Goal: Task Accomplishment & Management: Manage account settings

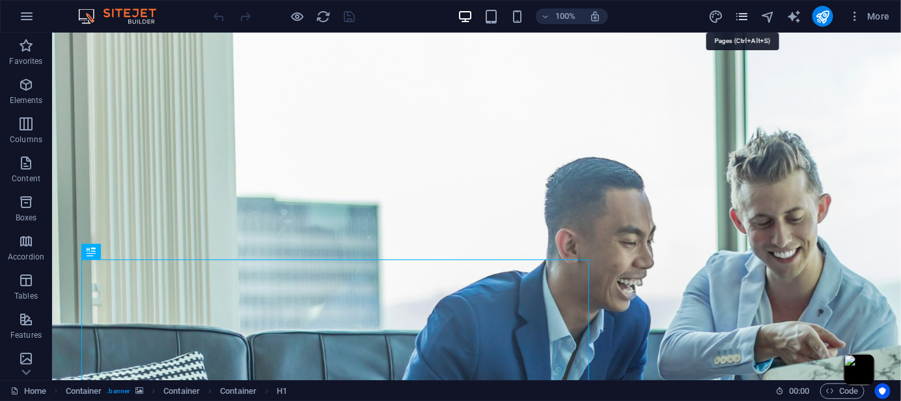
click at [741, 18] on icon "pages" at bounding box center [742, 16] width 15 height 15
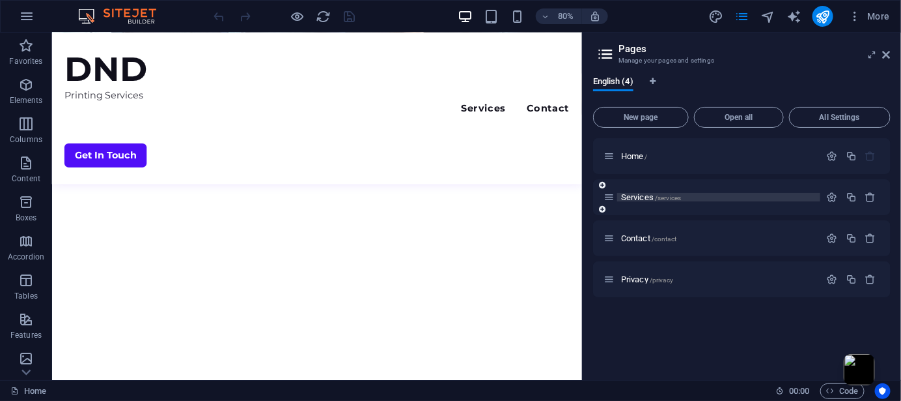
scroll to position [521, 0]
click at [872, 197] on icon "button" at bounding box center [871, 196] width 11 height 11
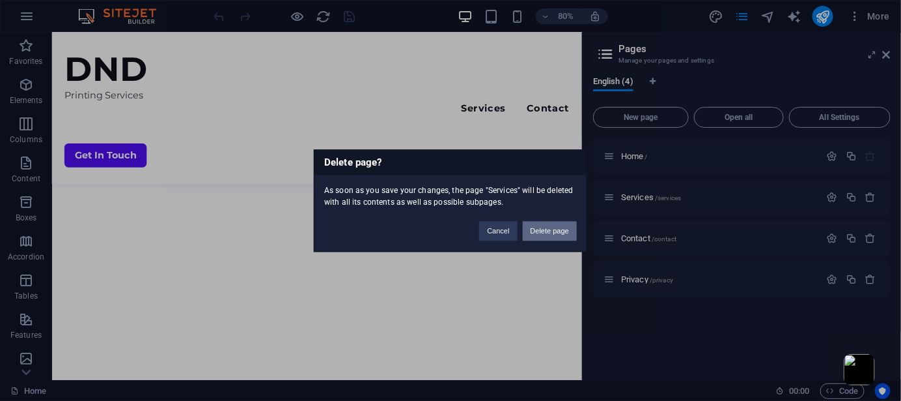
click at [546, 232] on button "Delete page" at bounding box center [550, 231] width 54 height 20
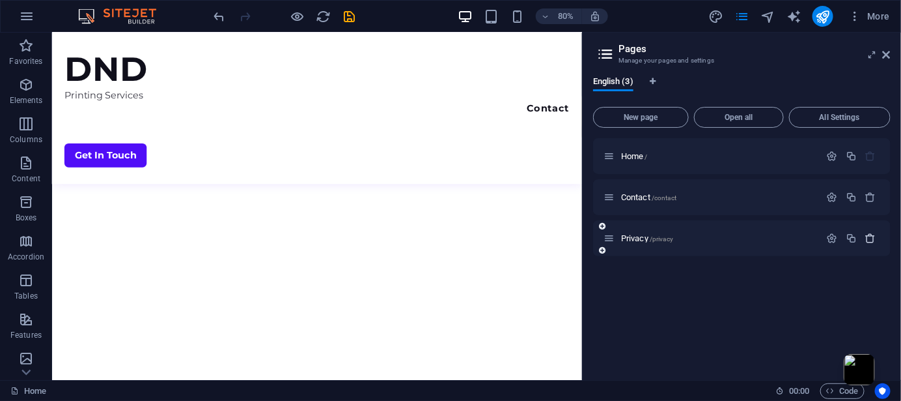
click at [877, 236] on button "button" at bounding box center [871, 238] width 19 height 11
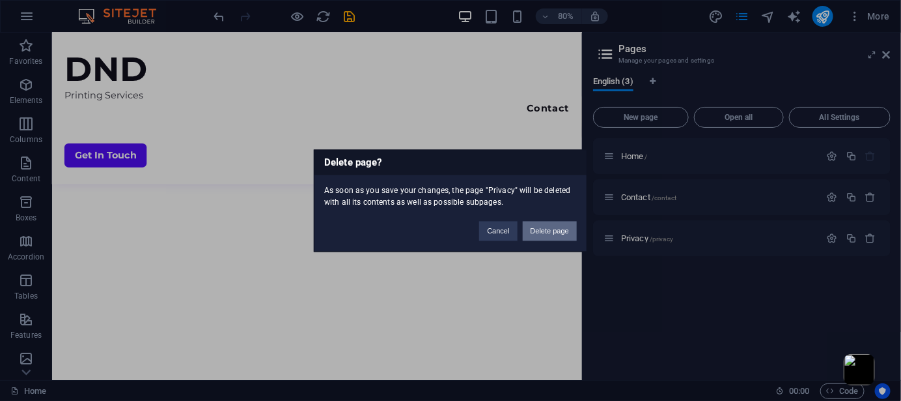
click at [565, 231] on button "Delete page" at bounding box center [550, 231] width 54 height 20
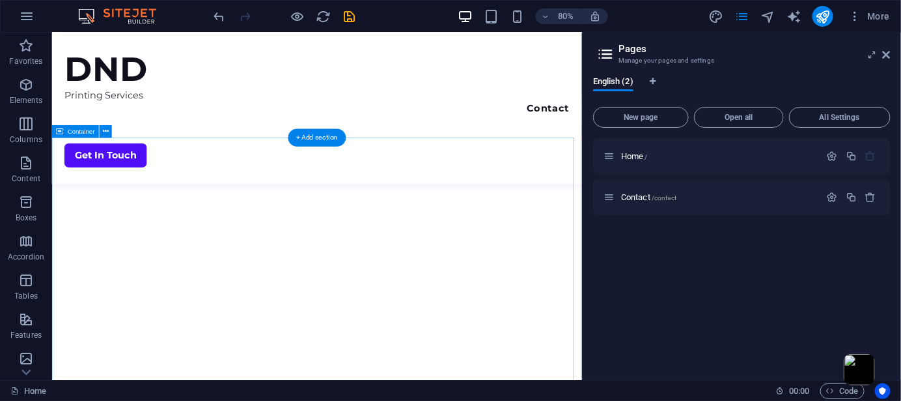
click at [714, 202] on div "Contact /contact" at bounding box center [712, 197] width 217 height 15
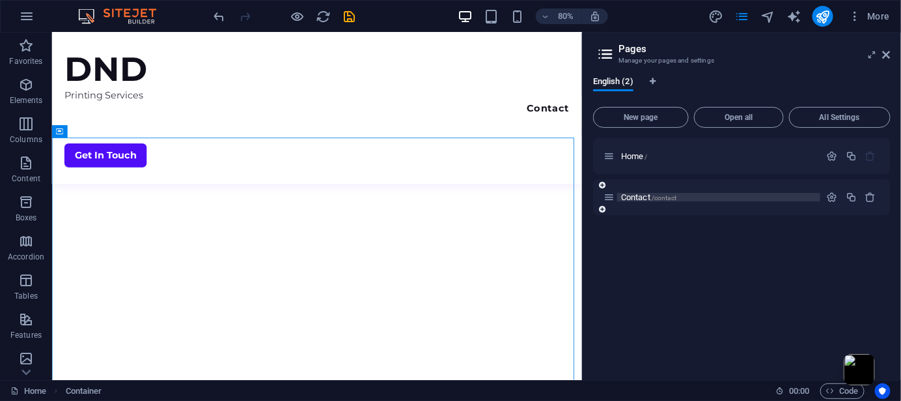
click at [682, 196] on p "Contact /contact" at bounding box center [718, 197] width 195 height 8
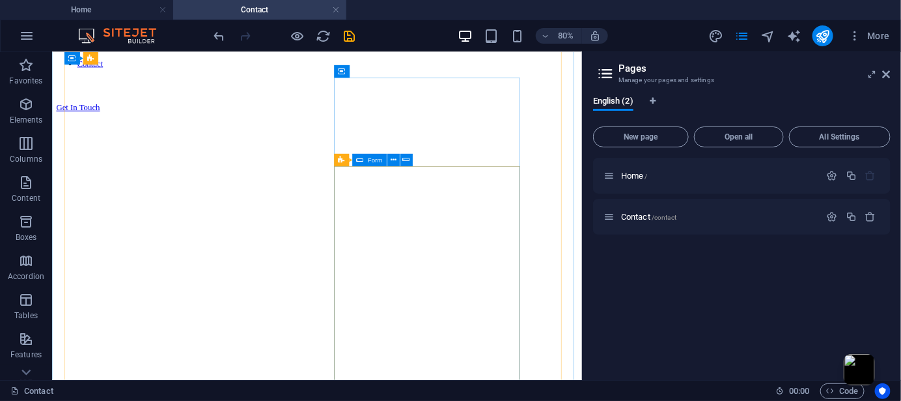
scroll to position [99, 0]
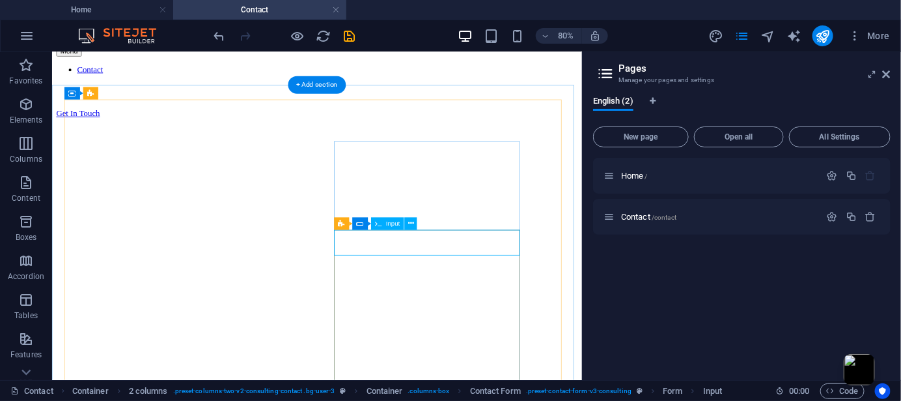
click at [395, 221] on span "Input" at bounding box center [393, 223] width 14 height 7
click at [415, 222] on button at bounding box center [411, 223] width 12 height 12
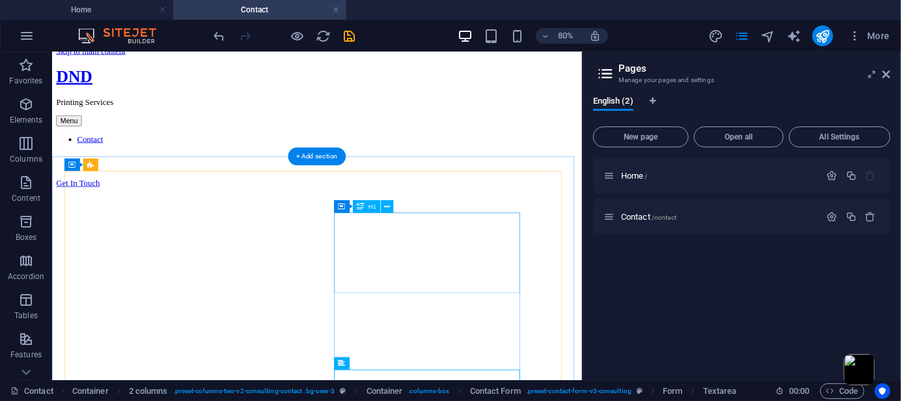
scroll to position [0, 0]
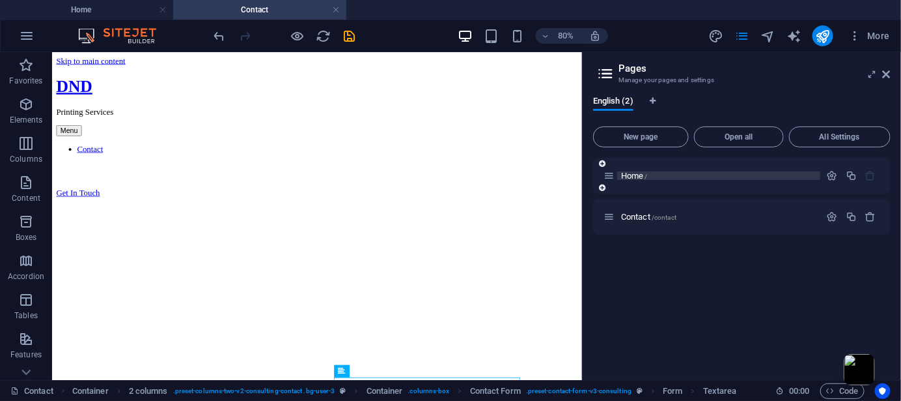
click at [639, 173] on span "Home /" at bounding box center [634, 176] width 27 height 10
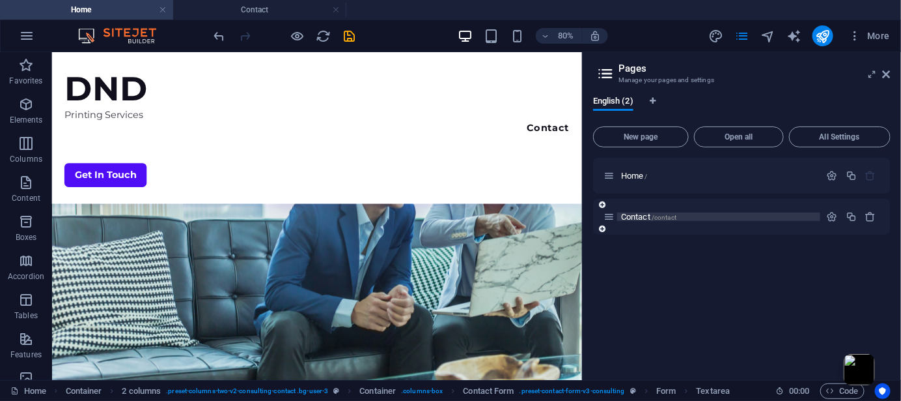
scroll to position [521, 0]
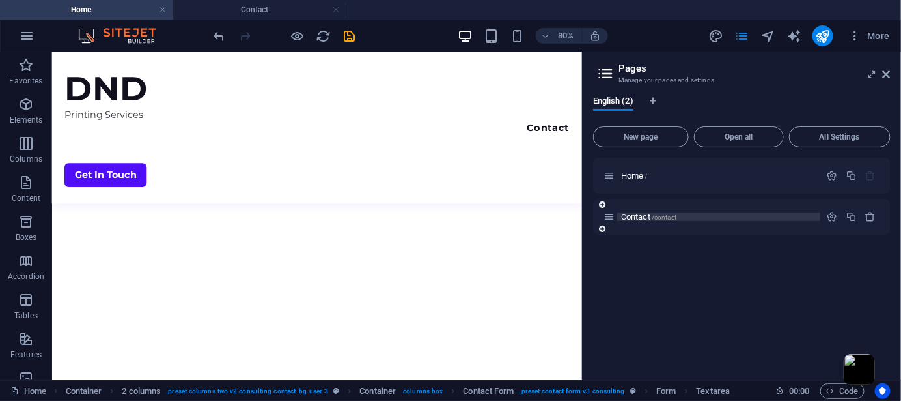
click at [805, 218] on p "Contact /contact" at bounding box center [718, 216] width 195 height 8
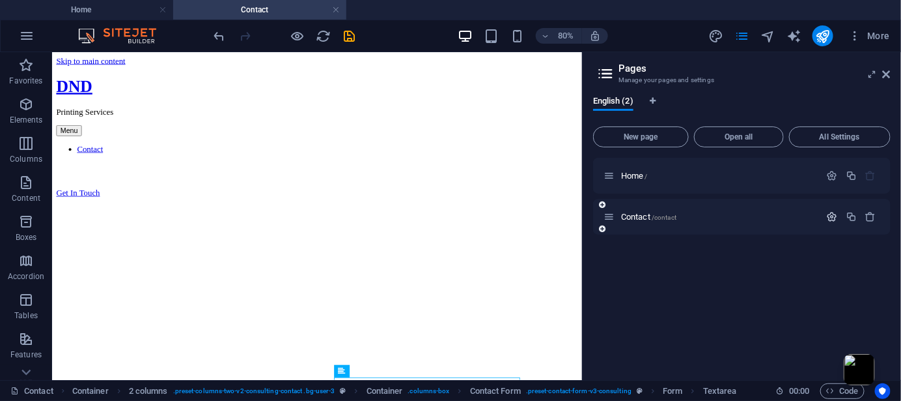
click at [831, 215] on icon "button" at bounding box center [832, 216] width 11 height 11
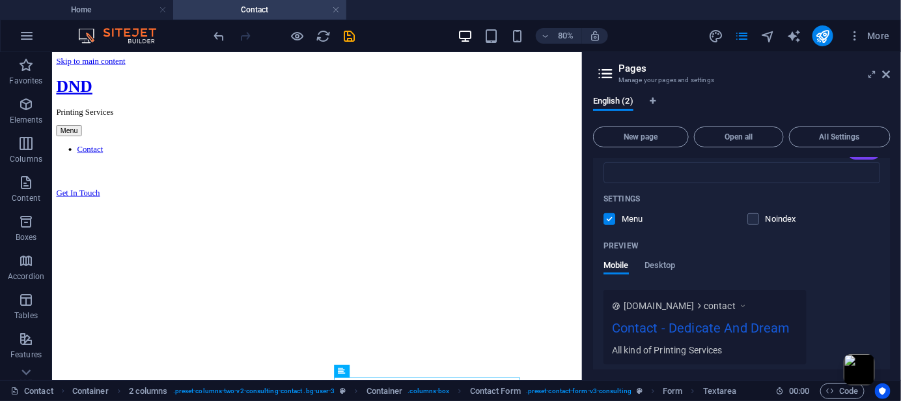
scroll to position [354, 0]
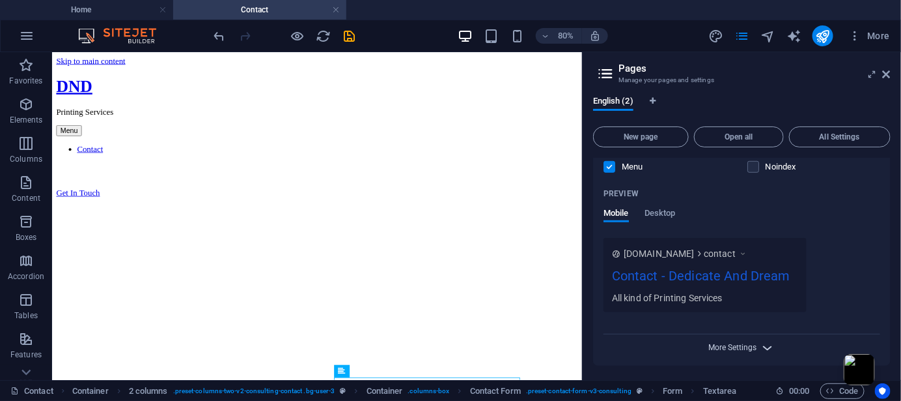
click at [747, 346] on span "More Settings" at bounding box center [733, 347] width 48 height 9
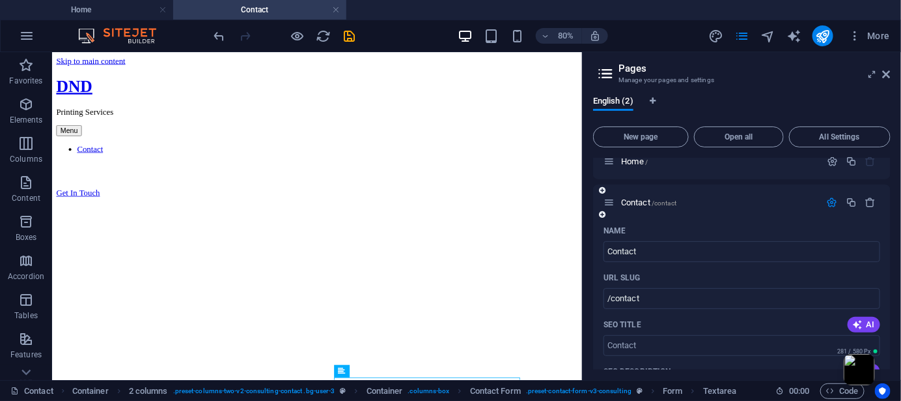
scroll to position [0, 0]
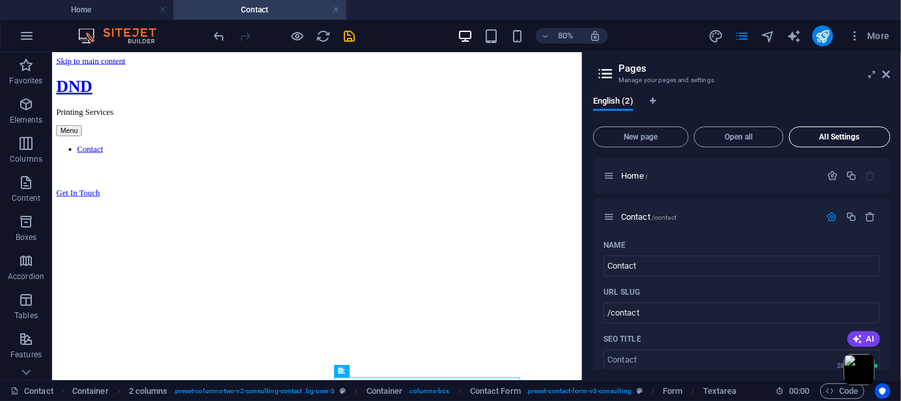
click at [819, 145] on button "All Settings" at bounding box center [840, 136] width 102 height 21
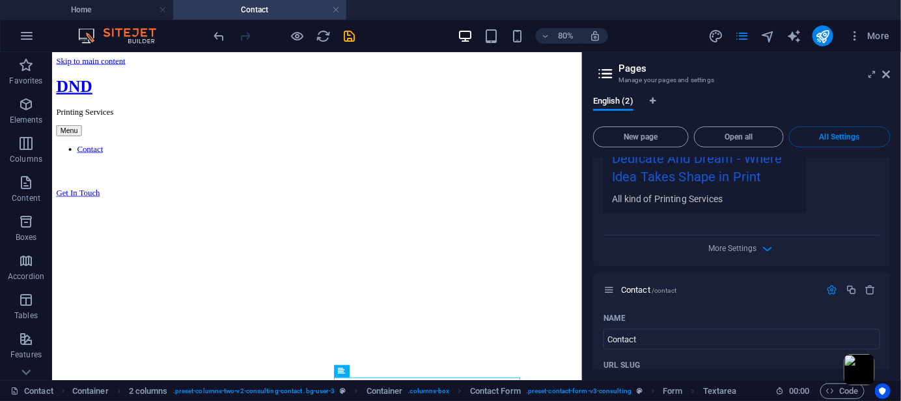
scroll to position [434, 0]
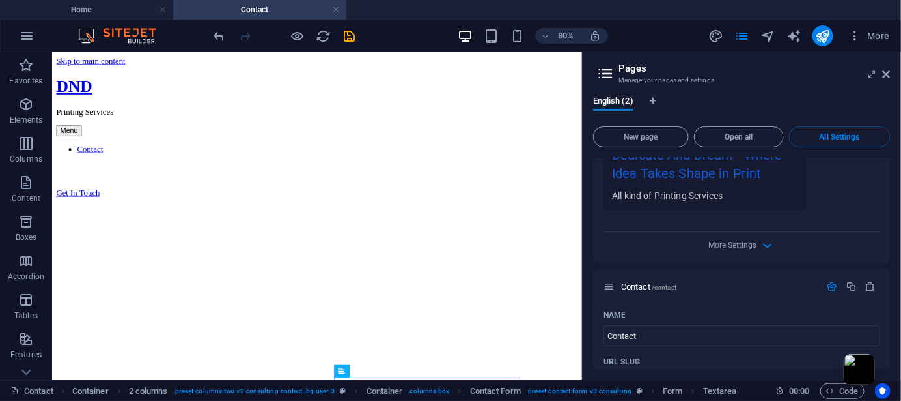
click at [757, 247] on div "More Settings" at bounding box center [742, 242] width 277 height 21
click at [767, 240] on icon "button" at bounding box center [768, 245] width 15 height 15
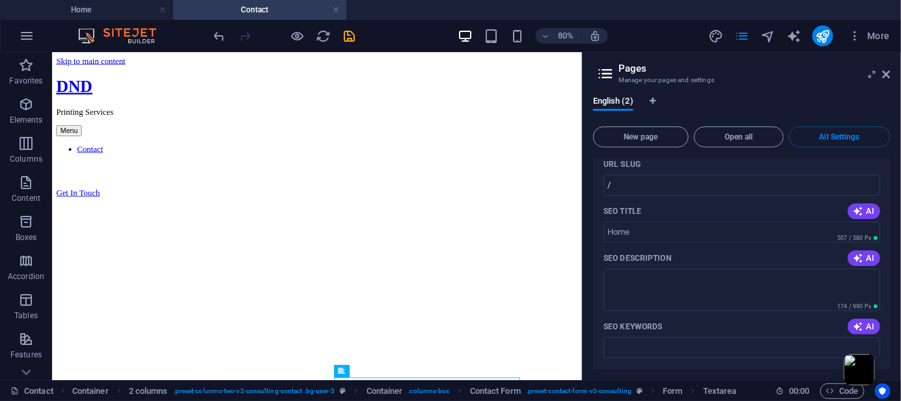
scroll to position [0, 0]
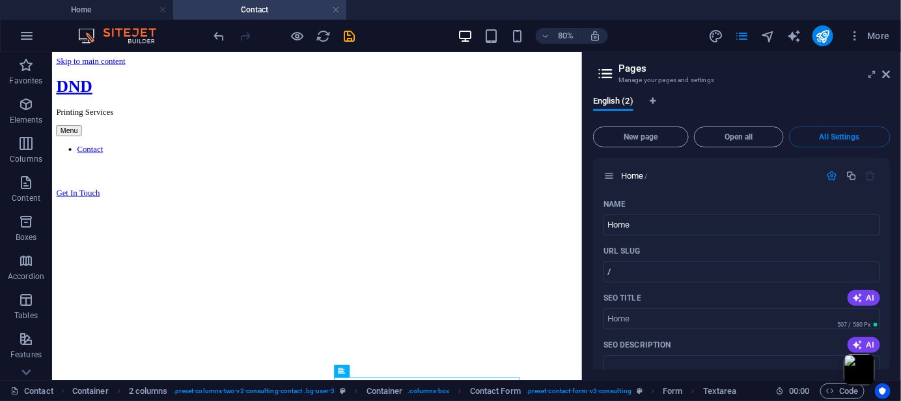
click at [615, 78] on icon at bounding box center [606, 73] width 20 height 18
click at [606, 68] on icon at bounding box center [606, 73] width 20 height 18
click at [609, 84] on header "Pages Manage your pages and settings" at bounding box center [743, 69] width 295 height 34
click at [886, 76] on icon at bounding box center [887, 74] width 8 height 10
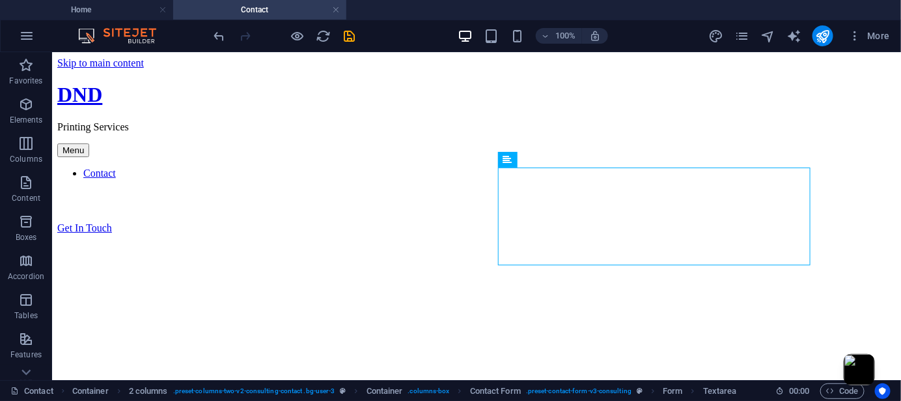
scroll to position [241, 0]
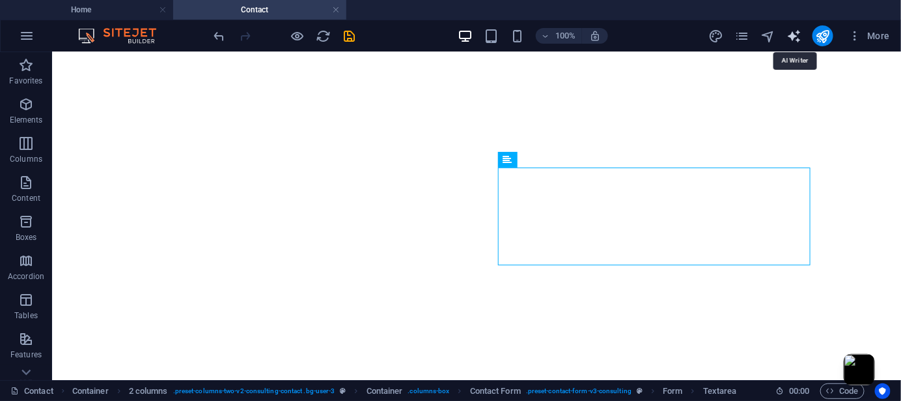
click at [795, 34] on icon "text_generator" at bounding box center [794, 36] width 15 height 15
select select "English"
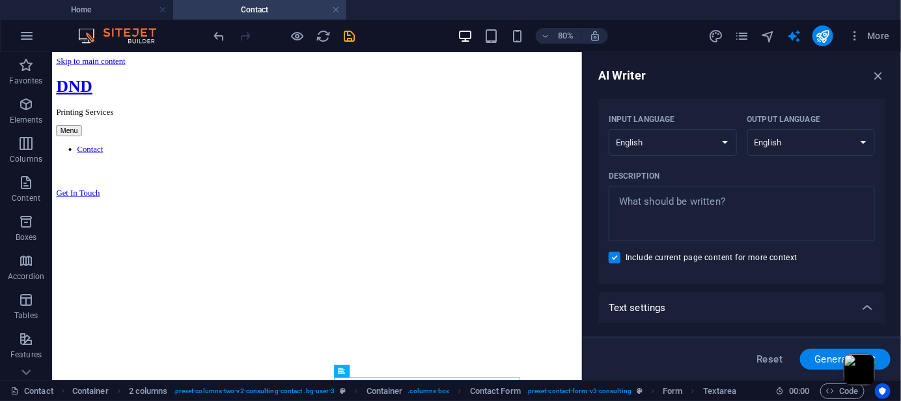
scroll to position [0, 0]
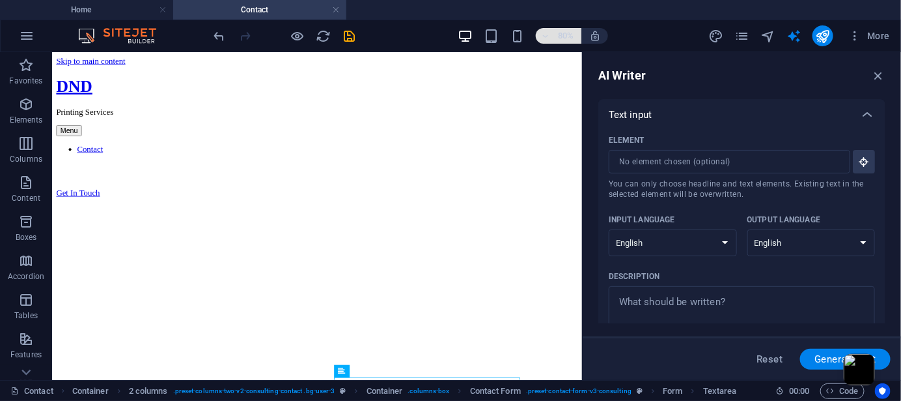
click at [556, 37] on h6 "80%" at bounding box center [566, 36] width 21 height 16
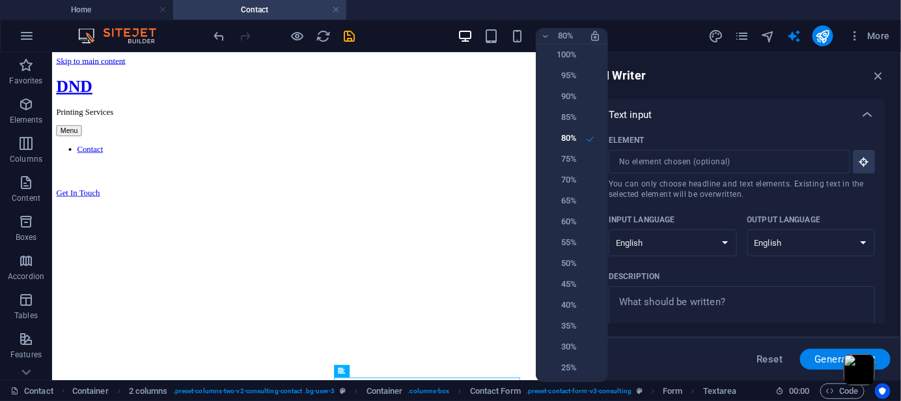
click at [559, 36] on div at bounding box center [450, 200] width 901 height 401
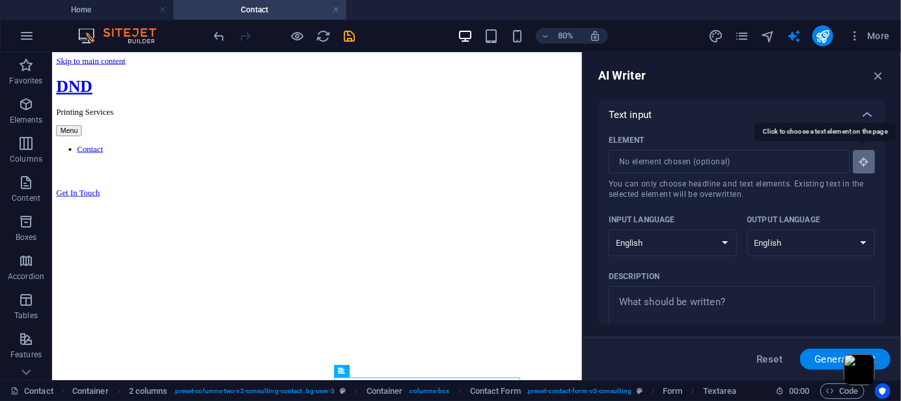
click at [869, 167] on button "Element ​ You can only choose headline and text elements. Existing text in the …" at bounding box center [864, 161] width 22 height 23
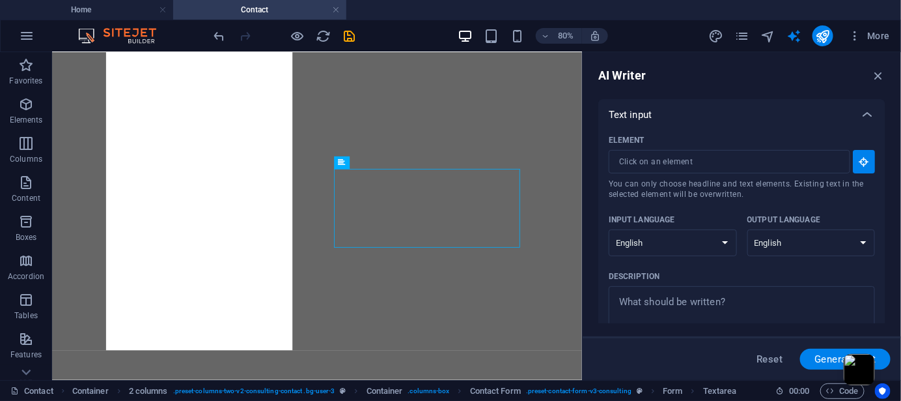
scroll to position [261, 0]
click at [278, 43] on figure at bounding box center [382, 43] width 517 height 0
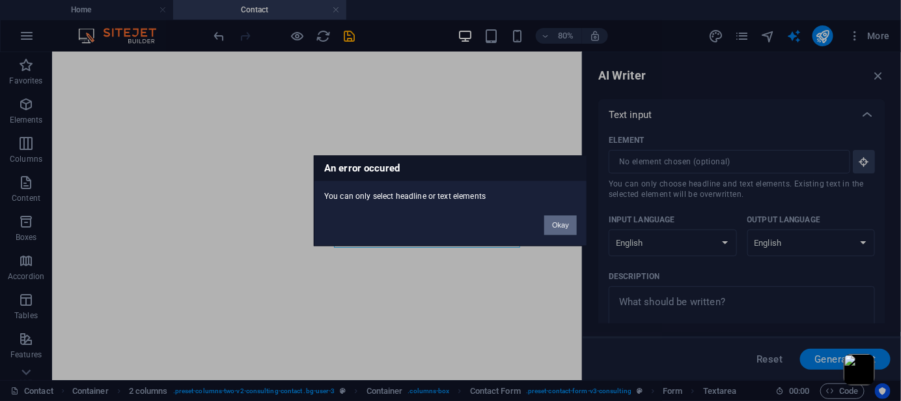
click at [565, 228] on button "Okay" at bounding box center [561, 225] width 33 height 20
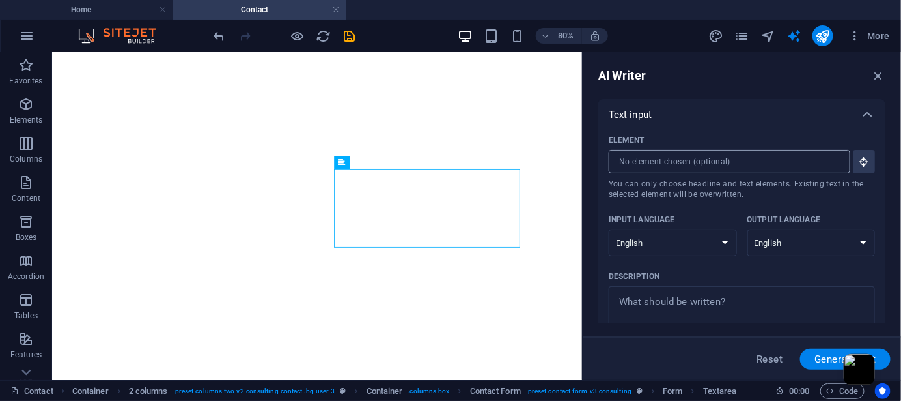
click at [726, 160] on input "Element ​ You can only choose headline and text elements. Existing text in the …" at bounding box center [725, 161] width 233 height 23
click at [872, 164] on button "Element ​ You can only choose headline and text elements. Existing text in the …" at bounding box center [864, 161] width 22 height 23
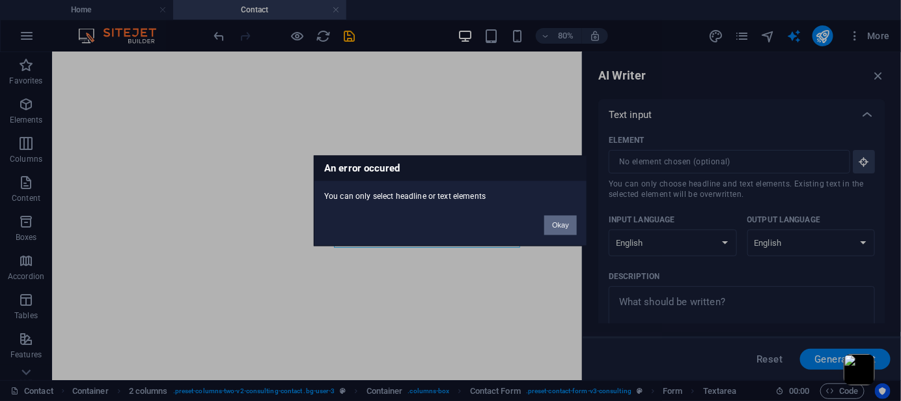
click at [574, 219] on button "Okay" at bounding box center [561, 225] width 33 height 20
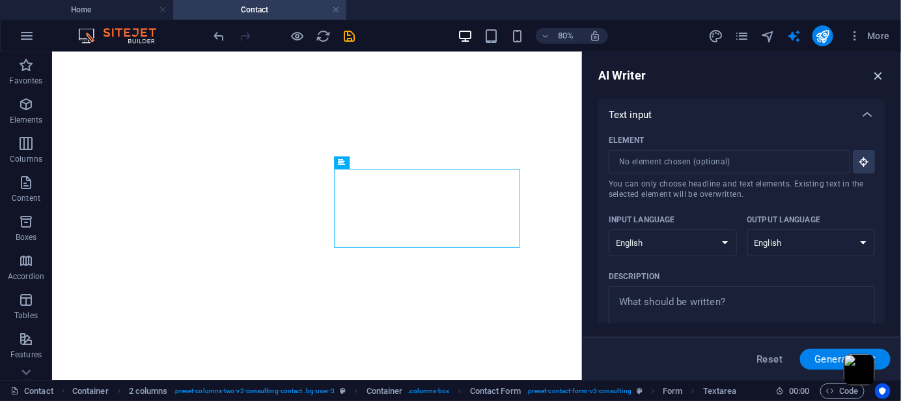
click at [877, 72] on icon "button" at bounding box center [879, 75] width 14 height 14
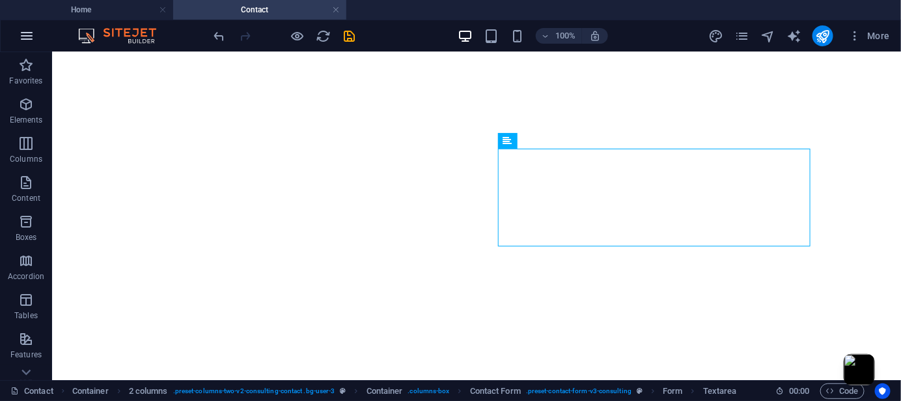
click at [23, 33] on icon "button" at bounding box center [27, 36] width 16 height 16
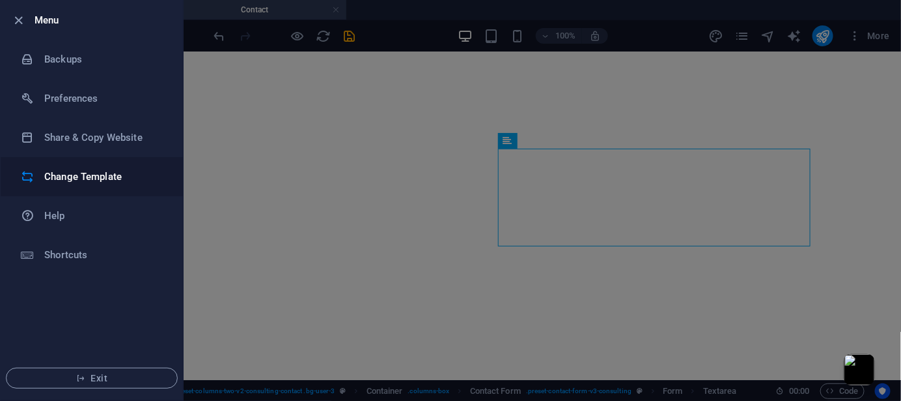
click at [94, 184] on h6 "Change Template" at bounding box center [104, 177] width 120 height 16
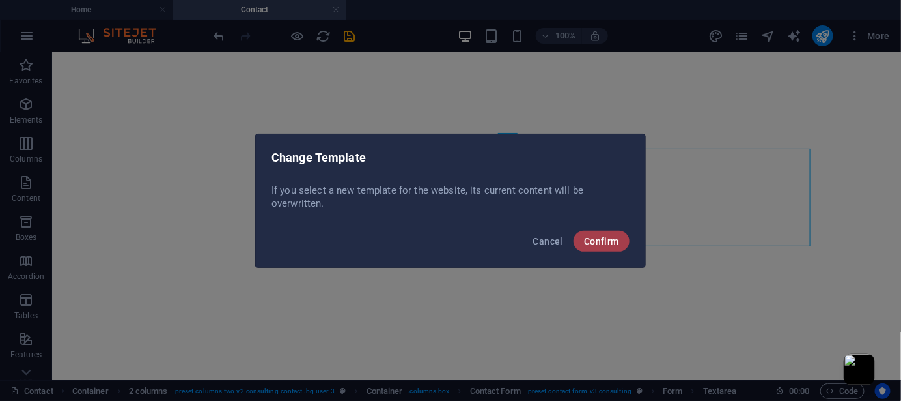
click at [595, 233] on button "Confirm" at bounding box center [602, 241] width 56 height 21
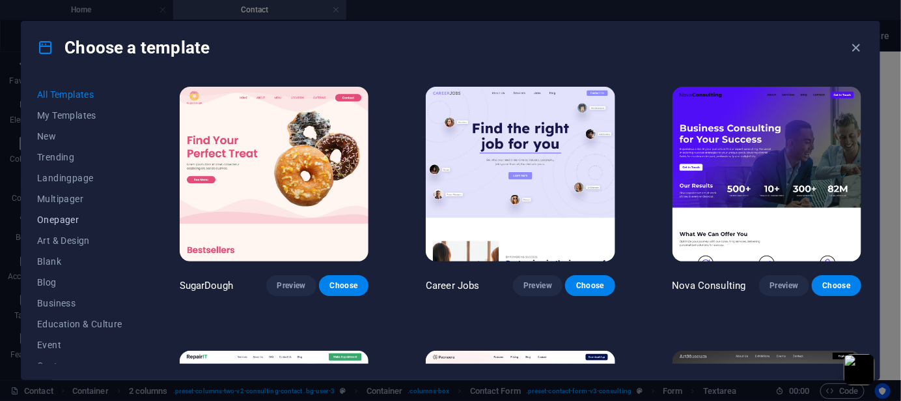
click at [76, 217] on span "Onepager" at bounding box center [79, 219] width 85 height 10
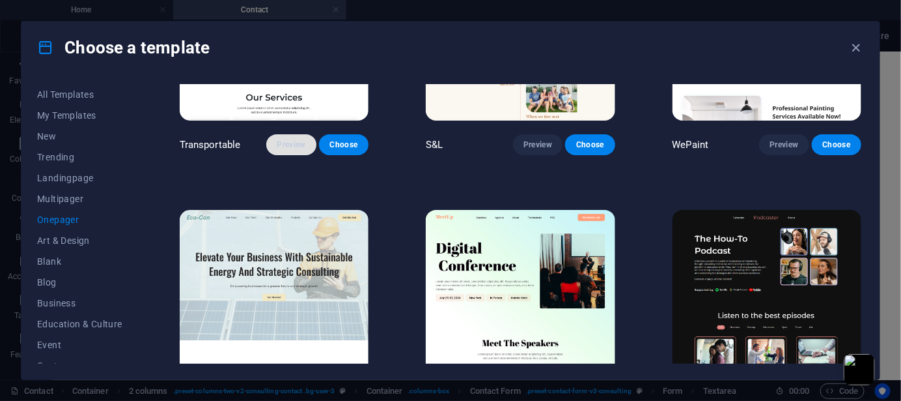
scroll to position [87, 0]
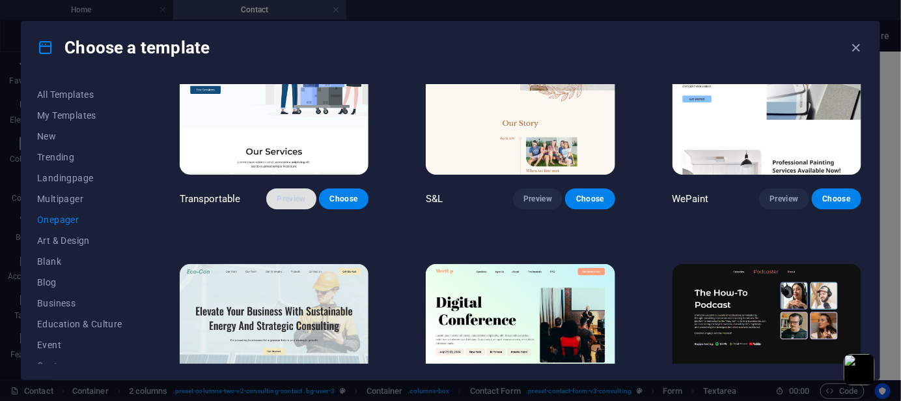
click at [307, 200] on button "Preview" at bounding box center [291, 198] width 50 height 21
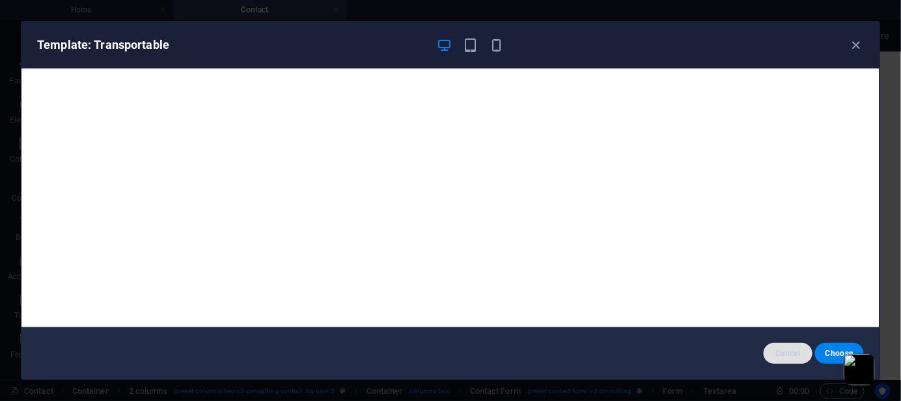
click at [798, 356] on span "Cancel" at bounding box center [788, 353] width 28 height 10
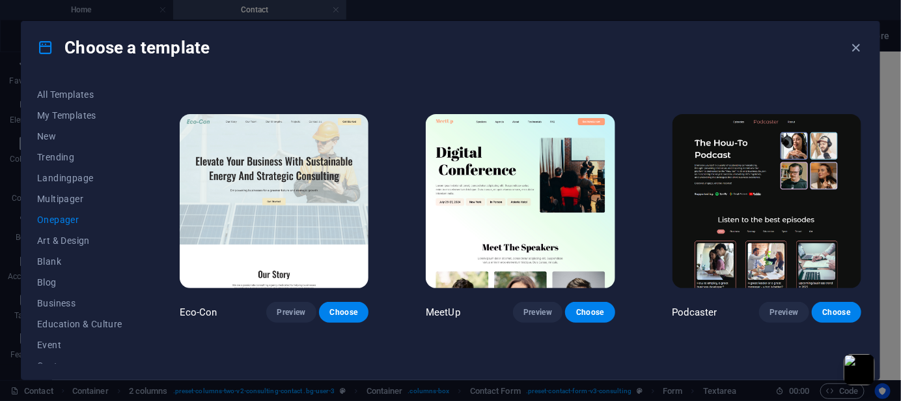
scroll to position [0, 0]
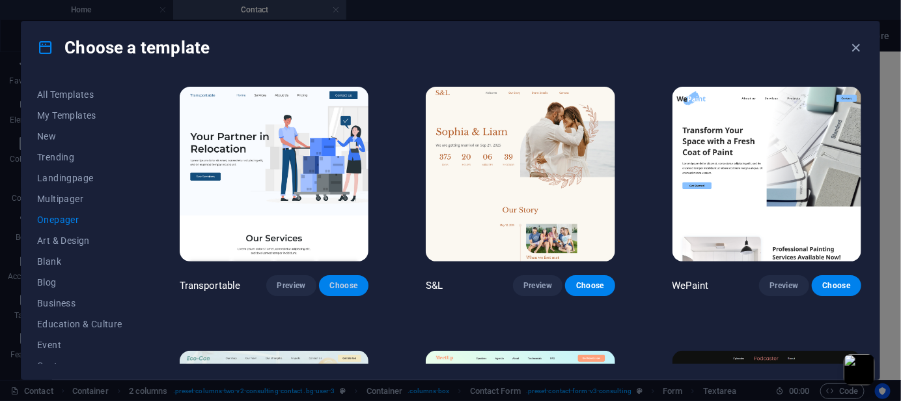
click at [352, 282] on span "Choose" at bounding box center [344, 285] width 29 height 10
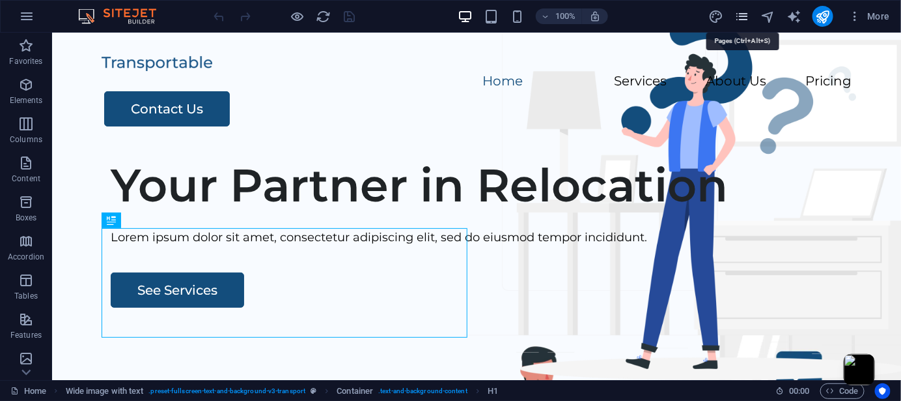
click at [748, 11] on icon "pages" at bounding box center [742, 16] width 15 height 15
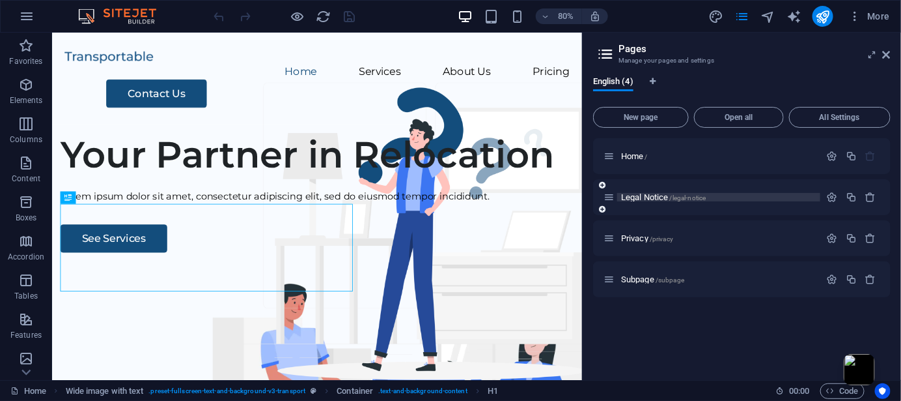
click at [663, 199] on span "Legal Notice /legal-notice" at bounding box center [663, 197] width 85 height 10
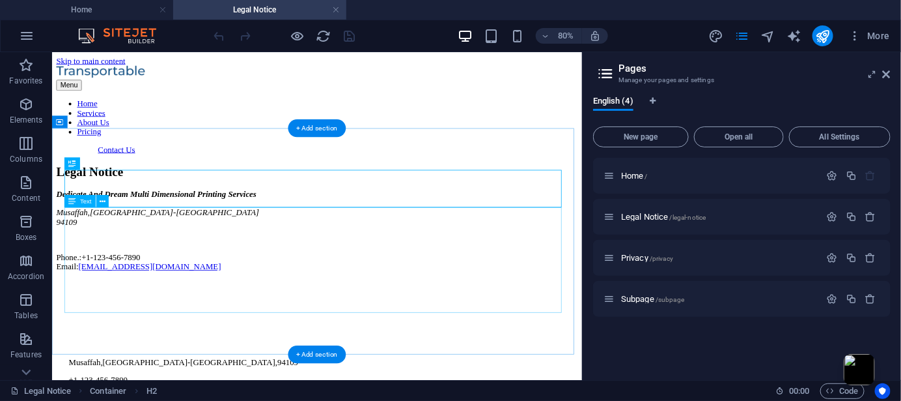
click at [177, 326] on div "Dedicate And Dream Multi Dimensional Printing Services Musaffah , [GEOGRAPHIC_D…" at bounding box center [383, 274] width 653 height 103
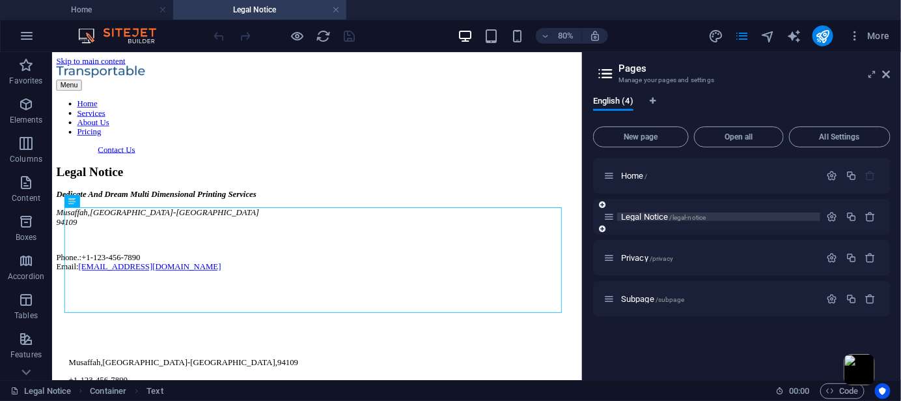
click at [725, 218] on p "Legal Notice /legal-notice" at bounding box center [718, 216] width 195 height 8
click at [672, 176] on p "Home /" at bounding box center [718, 175] width 195 height 8
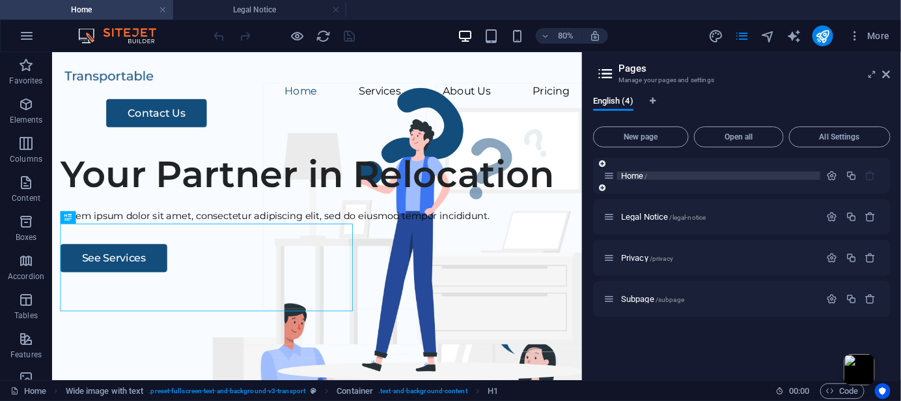
click at [646, 173] on span "/" at bounding box center [646, 176] width 3 height 7
click at [832, 171] on icon "button" at bounding box center [832, 175] width 11 height 11
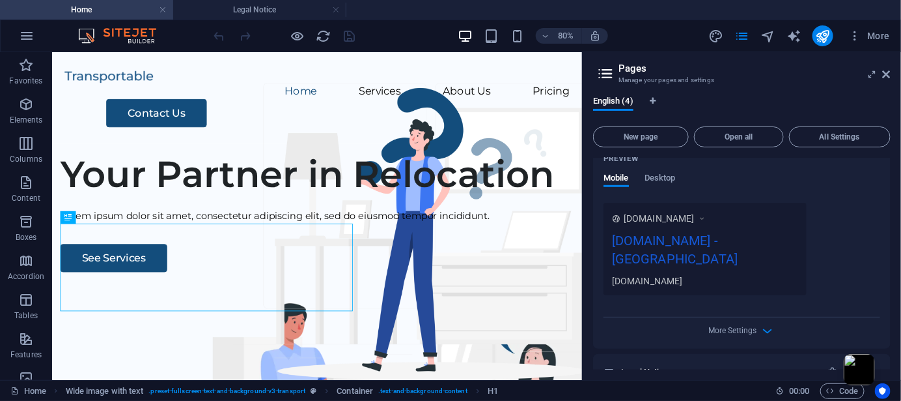
scroll to position [347, 0]
drag, startPoint x: 100, startPoint y: 67, endPoint x: 65, endPoint y: 30, distance: 51.1
click at [100, 67] on div "Logo" at bounding box center [100, 62] width 35 height 12
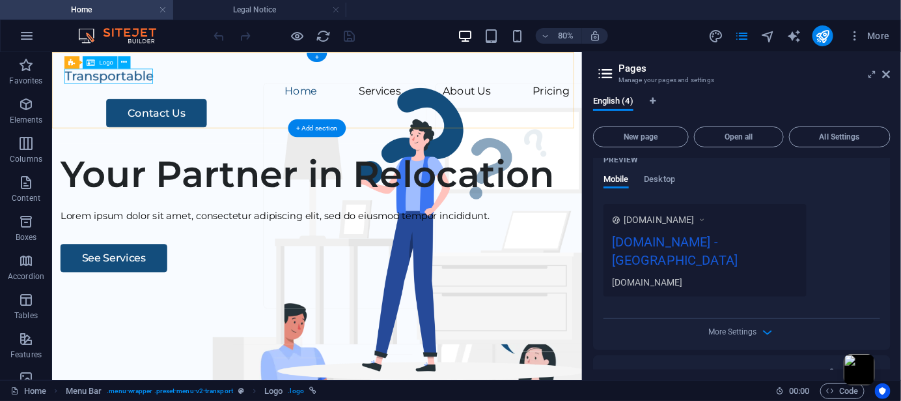
click at [129, 78] on div at bounding box center [383, 81] width 632 height 19
select select "px"
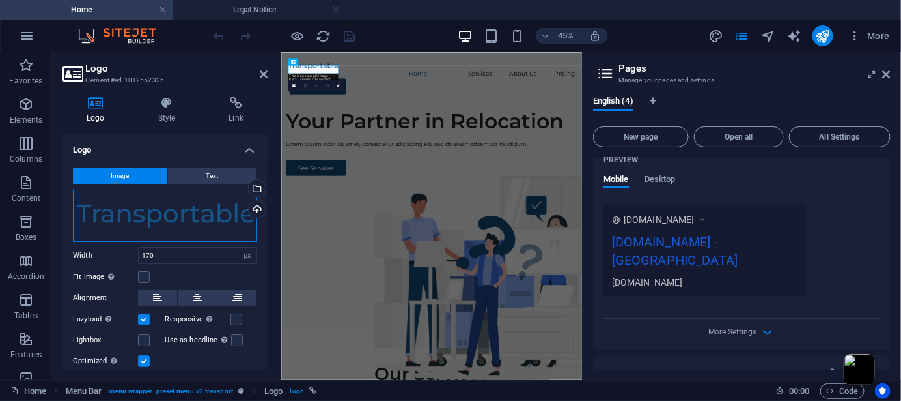
click at [184, 218] on div "Drag files here, click to choose files or select files from Files or our free s…" at bounding box center [165, 216] width 184 height 52
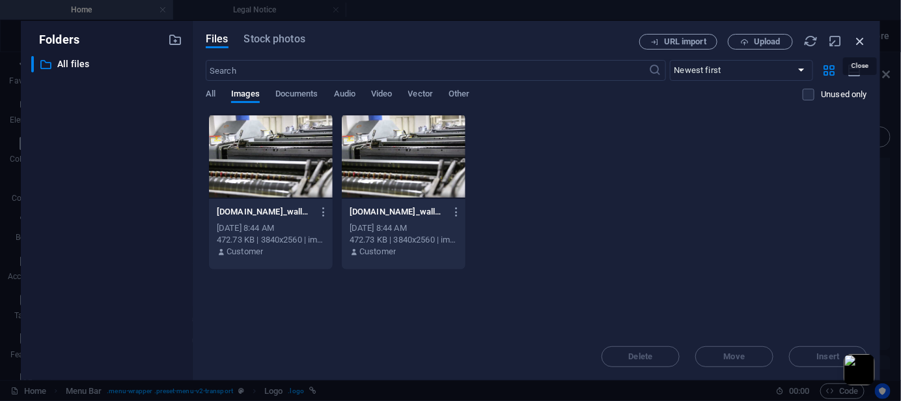
click at [861, 37] on icon "button" at bounding box center [860, 41] width 14 height 14
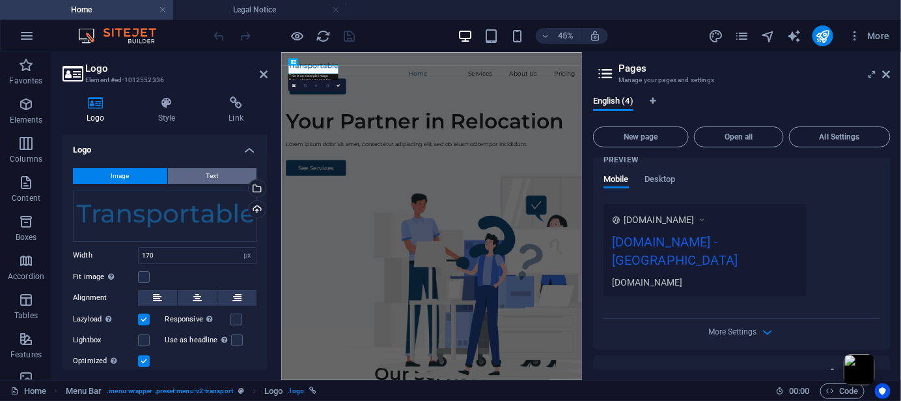
click at [208, 175] on span "Text" at bounding box center [212, 176] width 12 height 16
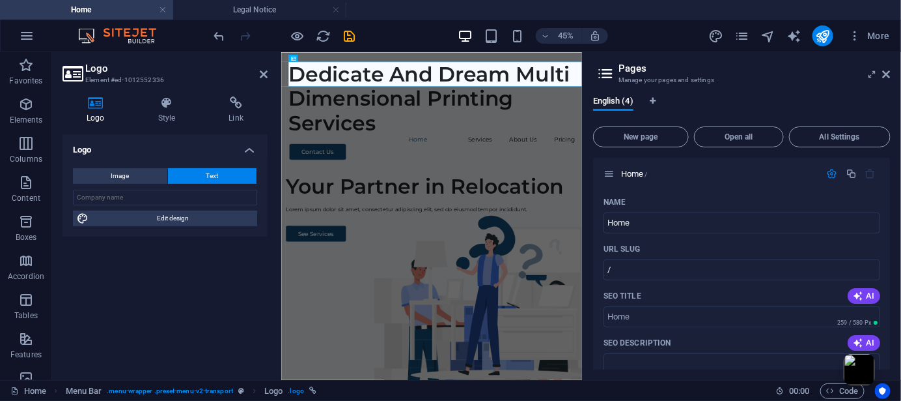
scroll to position [0, 0]
click at [892, 72] on aside "Pages Manage your pages and settings English (4) New page Open all All Settings…" at bounding box center [741, 216] width 319 height 328
click at [132, 177] on button "Image" at bounding box center [120, 176] width 94 height 16
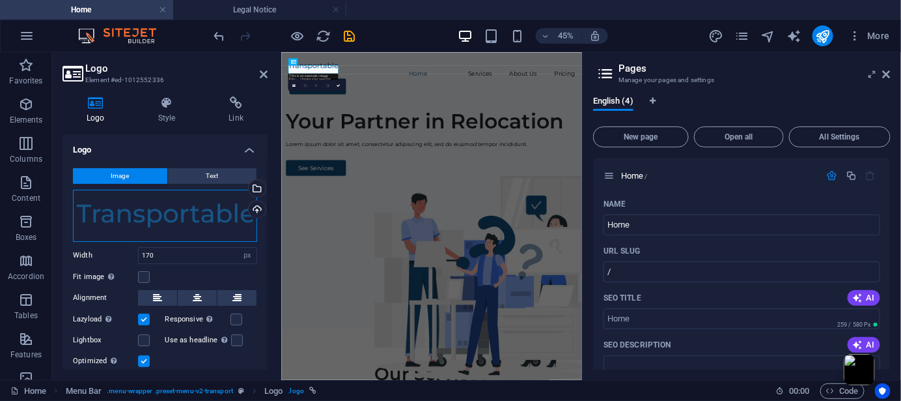
click at [178, 216] on div "Drag files here, click to choose files or select files from Files or our free s…" at bounding box center [165, 216] width 184 height 52
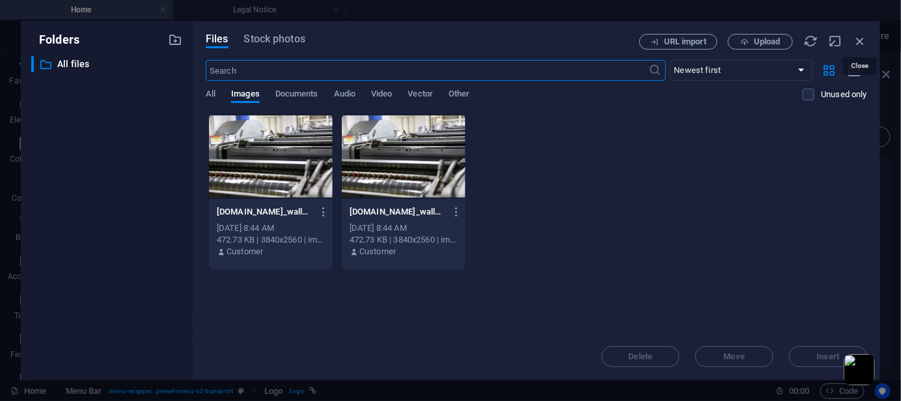
click at [861, 38] on icon "button" at bounding box center [860, 41] width 14 height 14
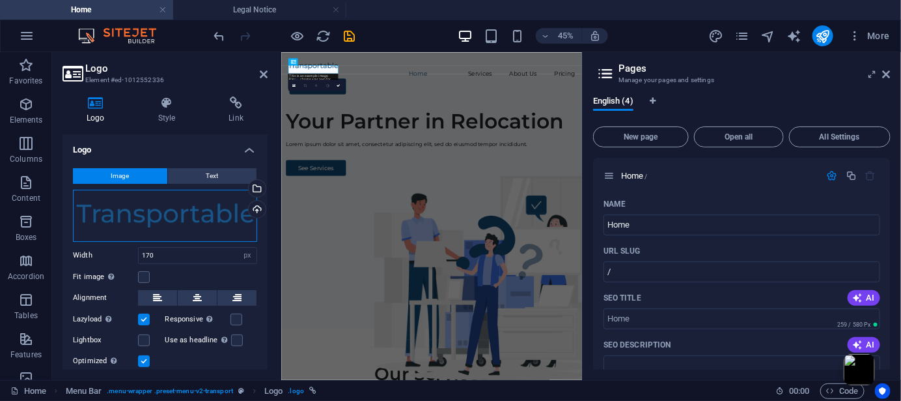
click at [124, 210] on div "Drag files here, click to choose files or select files from Files or our free s…" at bounding box center [165, 216] width 184 height 52
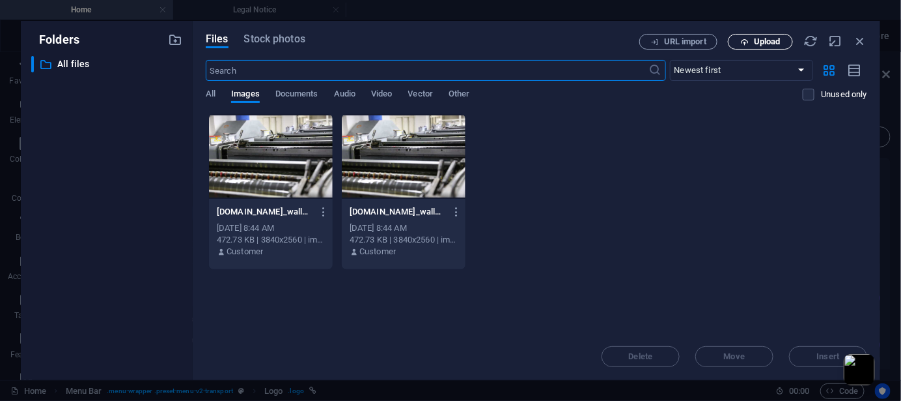
click at [744, 44] on icon "button" at bounding box center [745, 42] width 8 height 8
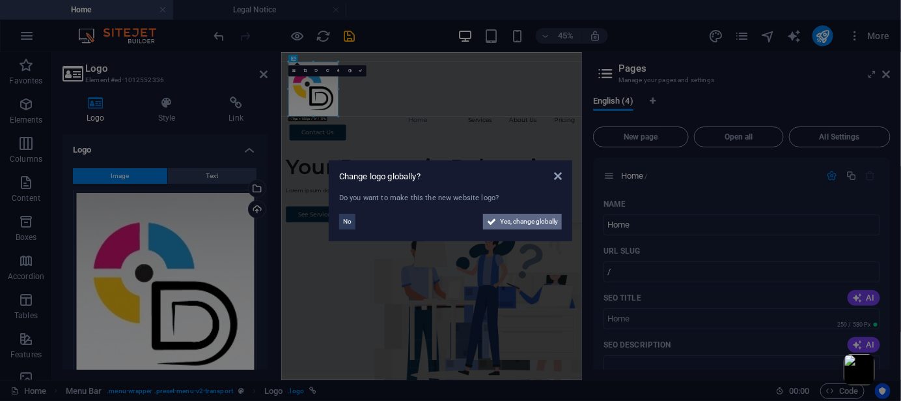
click at [527, 216] on span "Yes, change globally" at bounding box center [529, 222] width 58 height 16
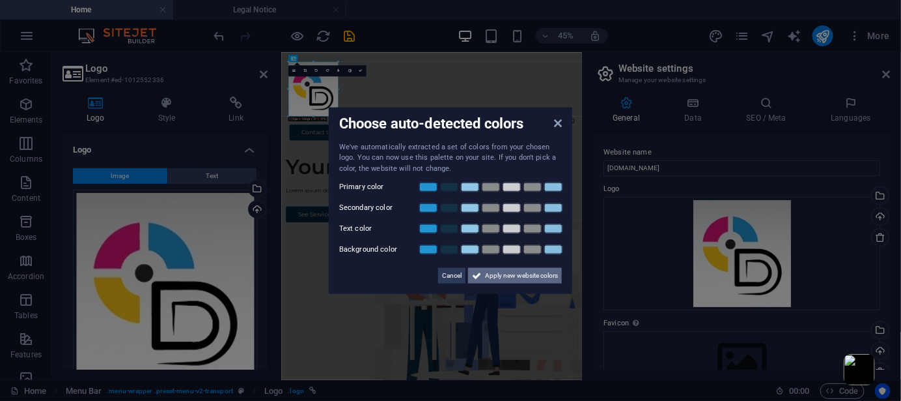
click at [490, 274] on span "Apply new website colors" at bounding box center [521, 276] width 73 height 16
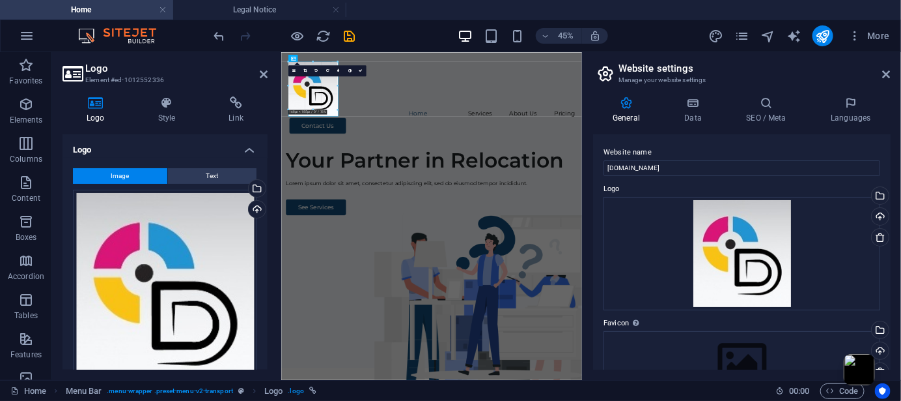
drag, startPoint x: 338, startPoint y: 117, endPoint x: 97, endPoint y: 81, distance: 243.6
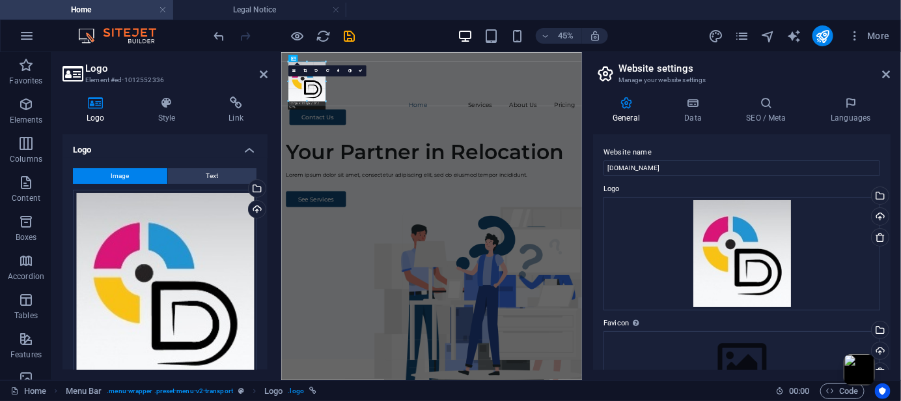
drag, startPoint x: 335, startPoint y: 114, endPoint x: 301, endPoint y: 55, distance: 68.6
type input "121"
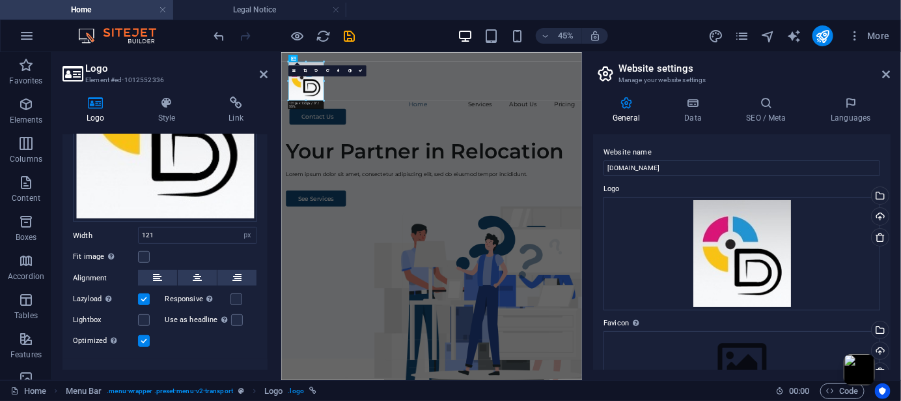
scroll to position [173, 0]
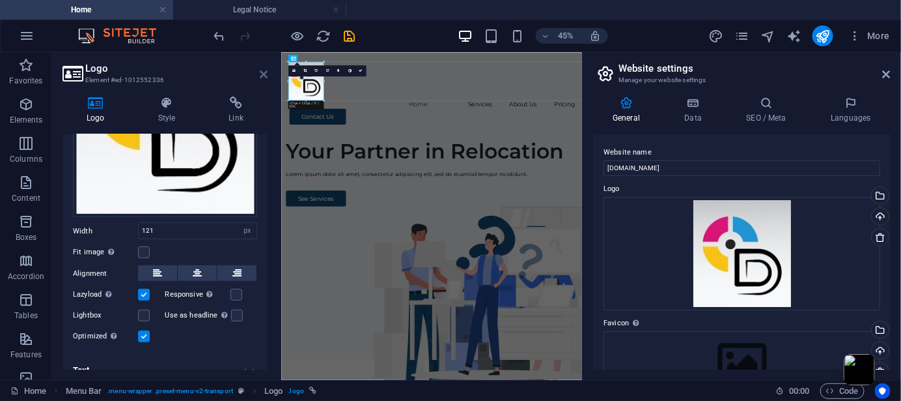
drag, startPoint x: 262, startPoint y: 33, endPoint x: 262, endPoint y: 78, distance: 44.9
click at [262, 78] on icon at bounding box center [264, 74] width 8 height 10
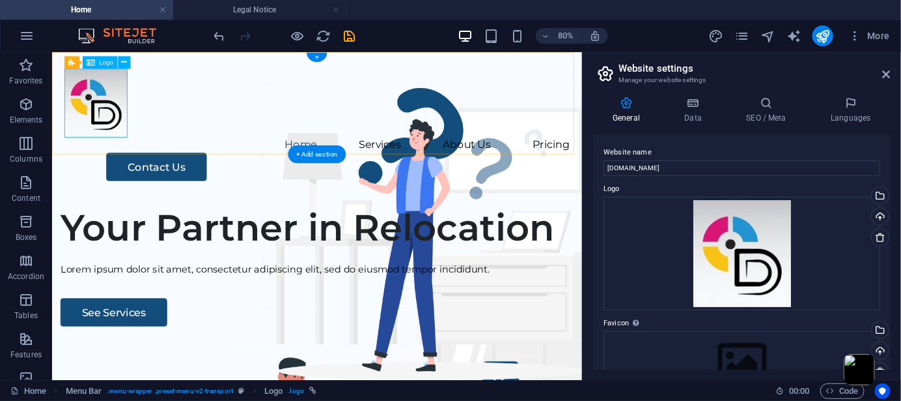
click at [117, 112] on div at bounding box center [383, 115] width 632 height 86
click at [145, 113] on div at bounding box center [383, 115] width 632 height 86
click at [141, 155] on div at bounding box center [383, 115] width 632 height 86
click at [141, 152] on div at bounding box center [383, 115] width 632 height 86
click at [137, 151] on div at bounding box center [383, 115] width 632 height 86
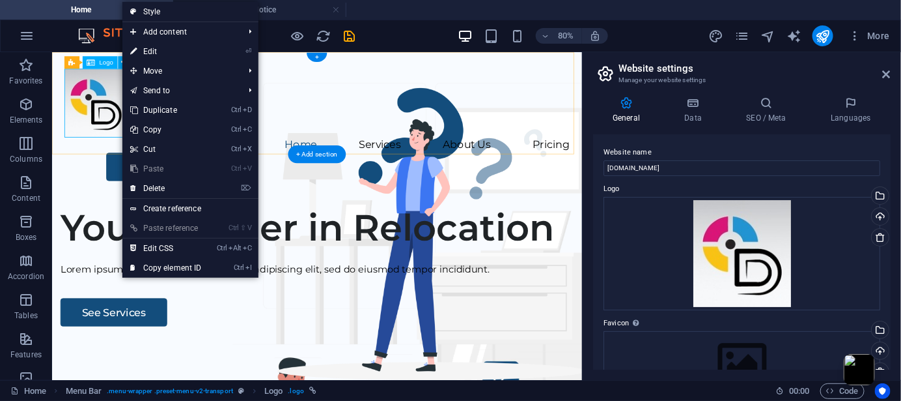
click at [126, 137] on div at bounding box center [383, 115] width 632 height 86
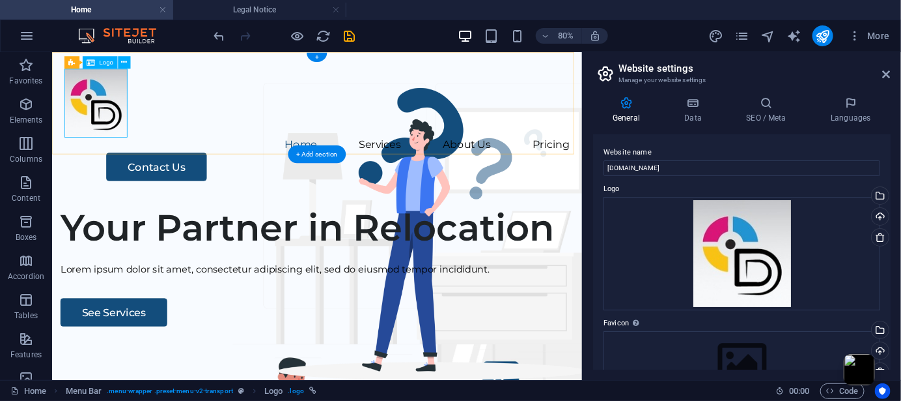
click at [142, 156] on div at bounding box center [383, 115] width 632 height 86
checkbox input "false"
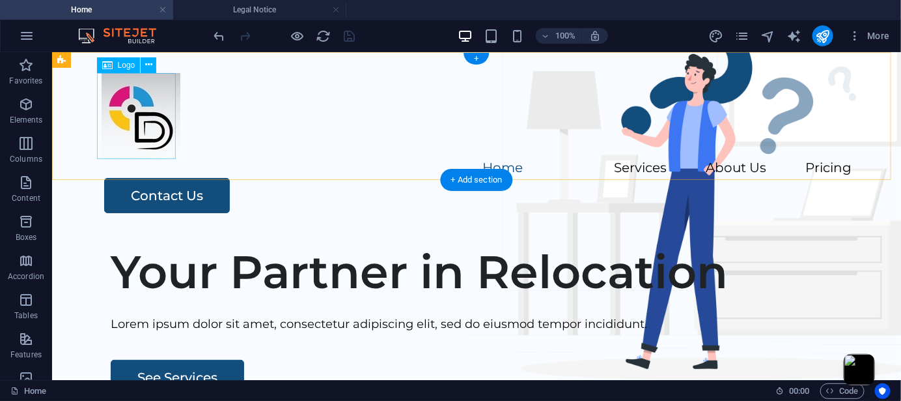
click at [160, 129] on div at bounding box center [476, 115] width 750 height 86
click at [156, 143] on div at bounding box center [476, 115] width 750 height 86
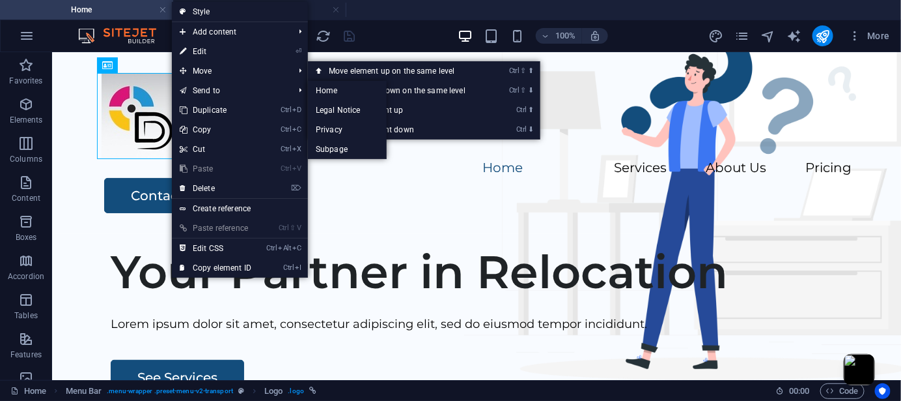
click at [218, 45] on link "⏎ Edit" at bounding box center [215, 52] width 87 height 20
select select "px"
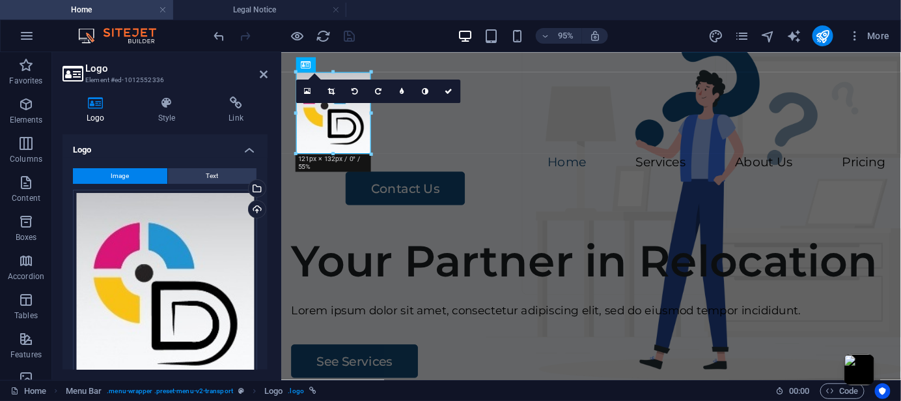
click at [333, 103] on div "16:10 16:9 4:3 1:1 1:2 0" at bounding box center [378, 90] width 165 height 23
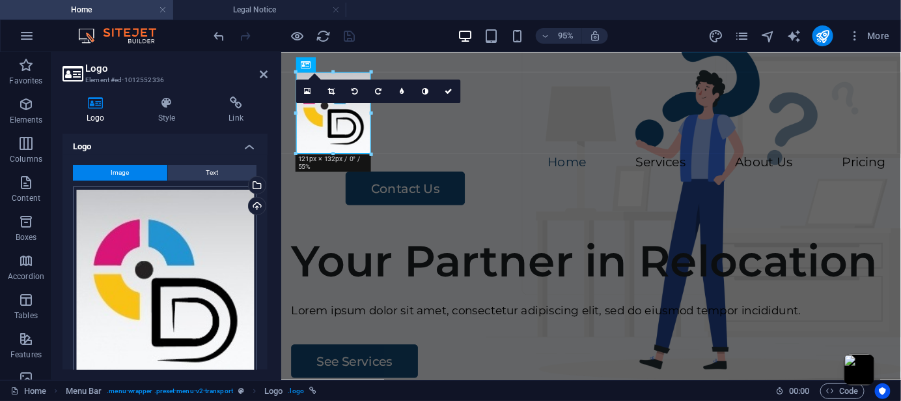
scroll to position [0, 0]
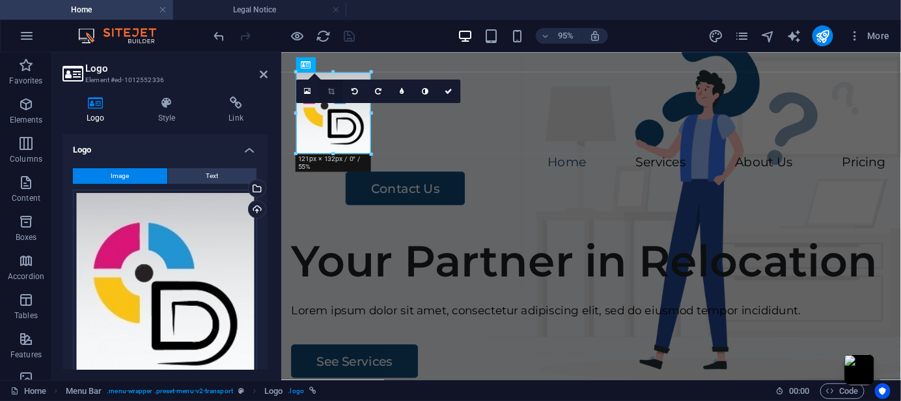
click at [334, 94] on icon at bounding box center [331, 90] width 7 height 7
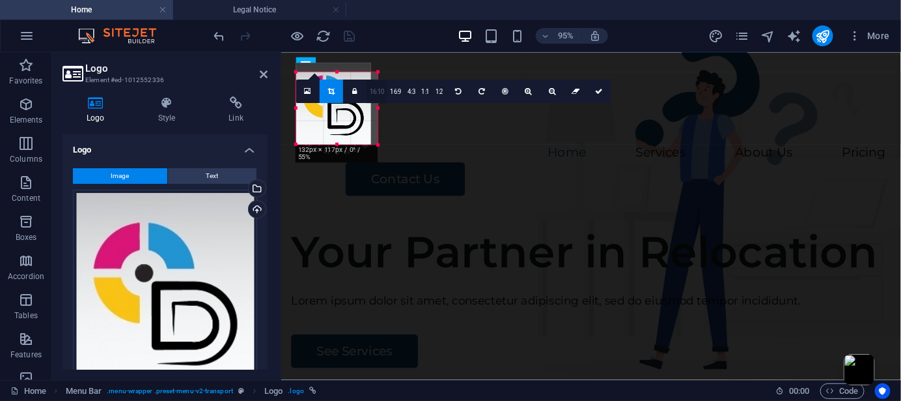
drag, startPoint x: 371, startPoint y: 71, endPoint x: 378, endPoint y: 81, distance: 12.1
click at [378, 81] on div "180 170 160 150 140 130 120 110 100 90 80 70 60 50 40 30 20 10 0 -10 -20 -30 -4…" at bounding box center [336, 108] width 81 height 72
click at [369, 74] on div at bounding box center [371, 73] width 6 height 6
click at [383, 91] on link "16:10" at bounding box center [377, 91] width 21 height 23
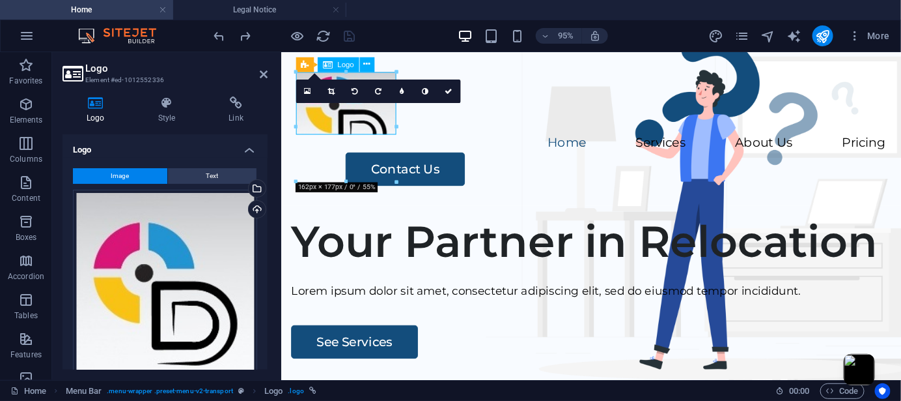
drag, startPoint x: 375, startPoint y: 124, endPoint x: 371, endPoint y: 100, distance: 24.4
click at [371, 100] on div at bounding box center [606, 105] width 621 height 66
click at [328, 92] on icon at bounding box center [331, 90] width 7 height 7
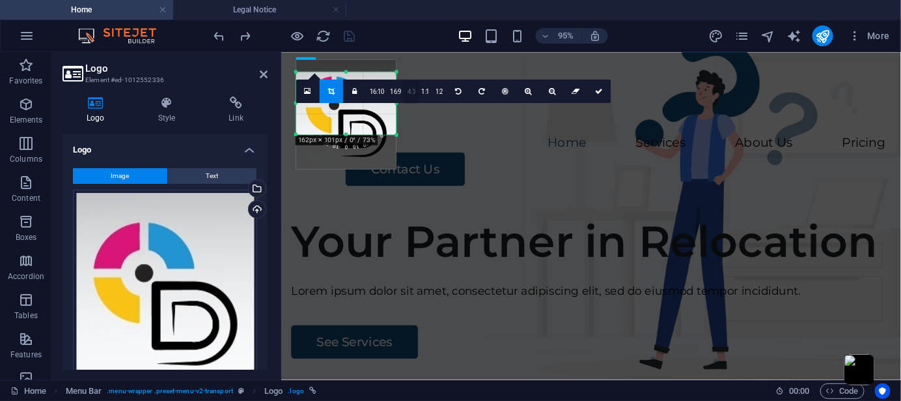
click at [407, 93] on link "4:3" at bounding box center [412, 91] width 14 height 23
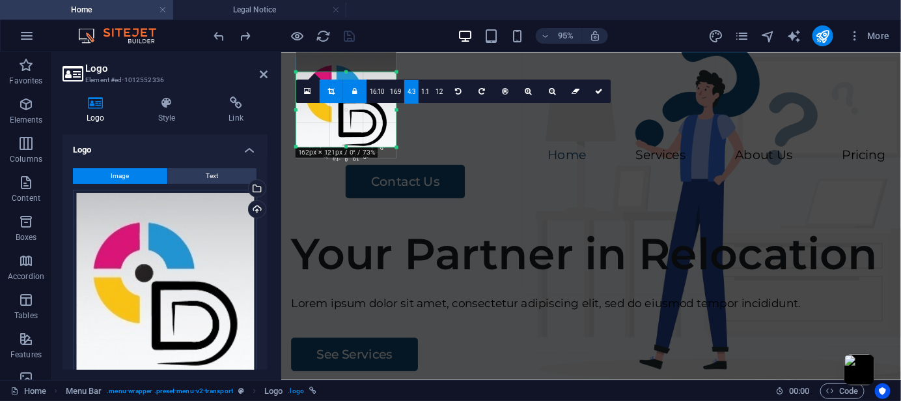
drag, startPoint x: 373, startPoint y: 134, endPoint x: 376, endPoint y: 121, distance: 13.0
click at [376, 121] on div at bounding box center [346, 102] width 100 height 109
click at [356, 92] on icon at bounding box center [354, 90] width 5 height 7
drag, startPoint x: 369, startPoint y: 135, endPoint x: 365, endPoint y: 126, distance: 10.2
click at [365, 126] on div at bounding box center [346, 109] width 100 height 109
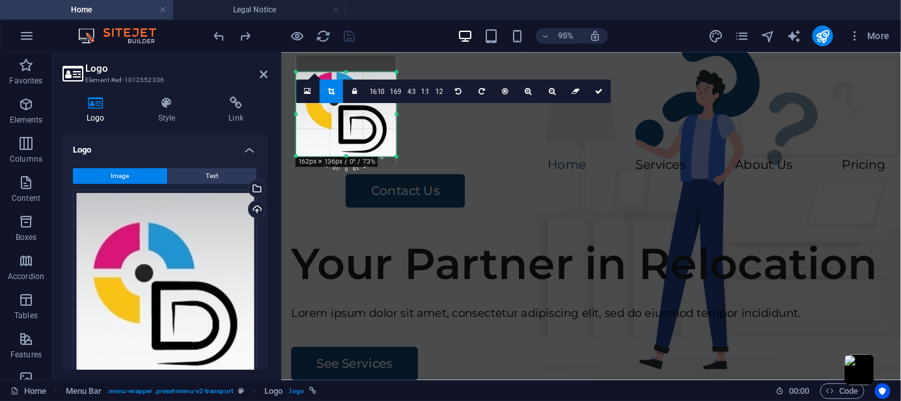
drag, startPoint x: 393, startPoint y: 149, endPoint x: 390, endPoint y: 158, distance: 9.1
click at [391, 156] on div "180 170 160 150 140 130 120 110 100 90 80 70 60 50 40 30 20 10 0 -10 -20 -30 -4…" at bounding box center [346, 114] width 100 height 84
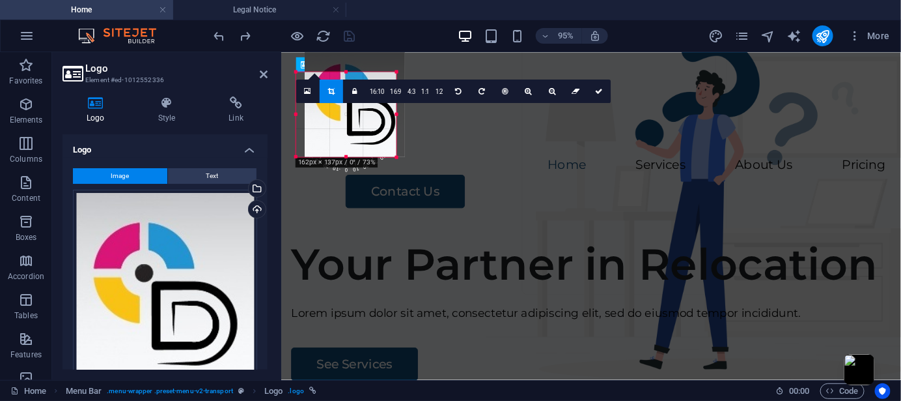
drag, startPoint x: 378, startPoint y: 127, endPoint x: 387, endPoint y: 119, distance: 12.0
click at [387, 119] on div at bounding box center [355, 101] width 100 height 109
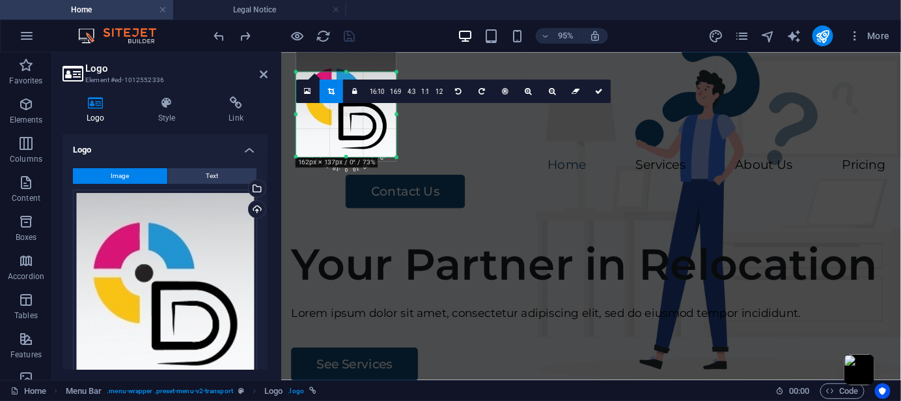
click at [386, 122] on div at bounding box center [346, 105] width 100 height 109
click at [380, 133] on div at bounding box center [346, 108] width 100 height 109
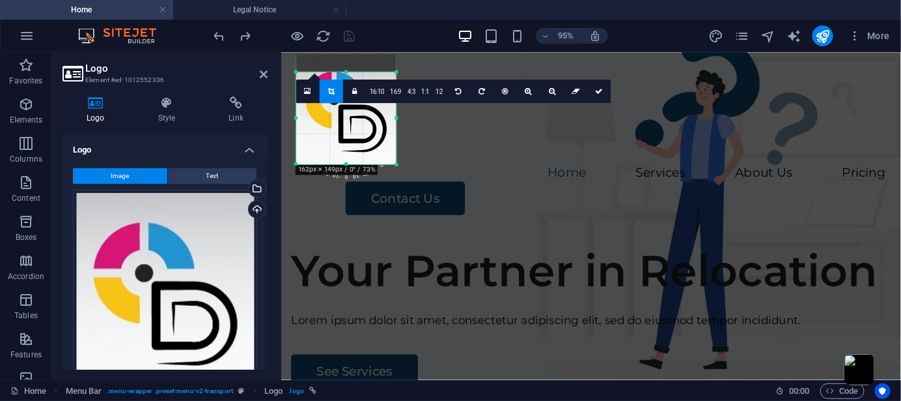
drag, startPoint x: 392, startPoint y: 158, endPoint x: 386, endPoint y: 169, distance: 12.5
click at [386, 163] on div "180 170 160 150 140 130 120 110 100 90 80 70 60 50 40 30 20 10 0 -10 -20 -30 -4…" at bounding box center [346, 118] width 100 height 92
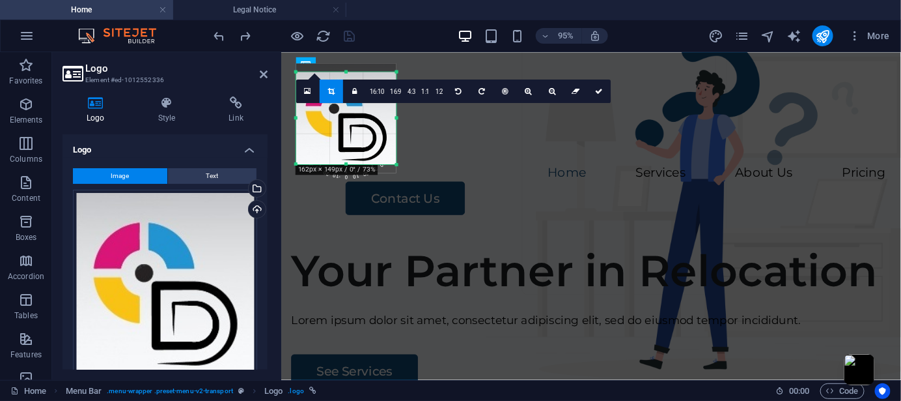
drag, startPoint x: 381, startPoint y: 141, endPoint x: 385, endPoint y: 150, distance: 9.3
click at [385, 150] on div at bounding box center [346, 117] width 100 height 109
click at [596, 91] on icon at bounding box center [600, 90] width 8 height 7
type input "161"
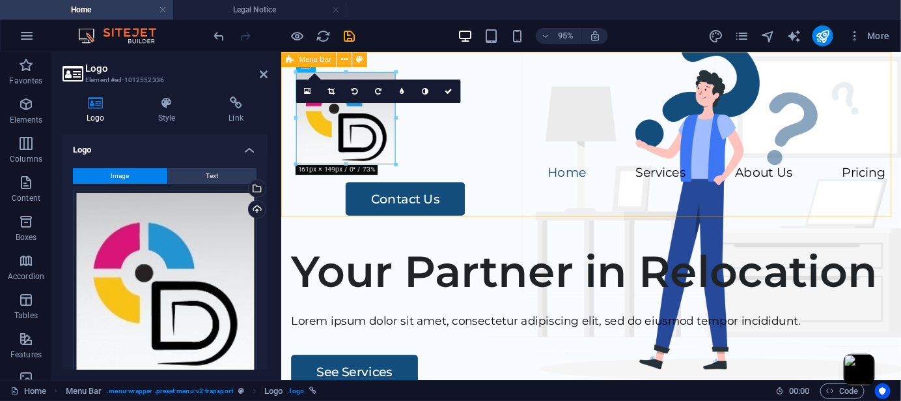
click at [472, 147] on div "Menu Home Services About Us Pricing Contact Us" at bounding box center [607, 147] width 653 height 193
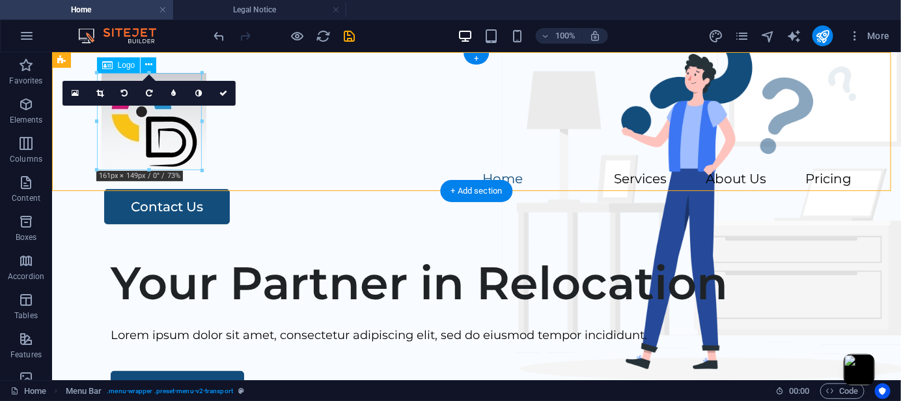
click at [175, 147] on div at bounding box center [476, 120] width 750 height 97
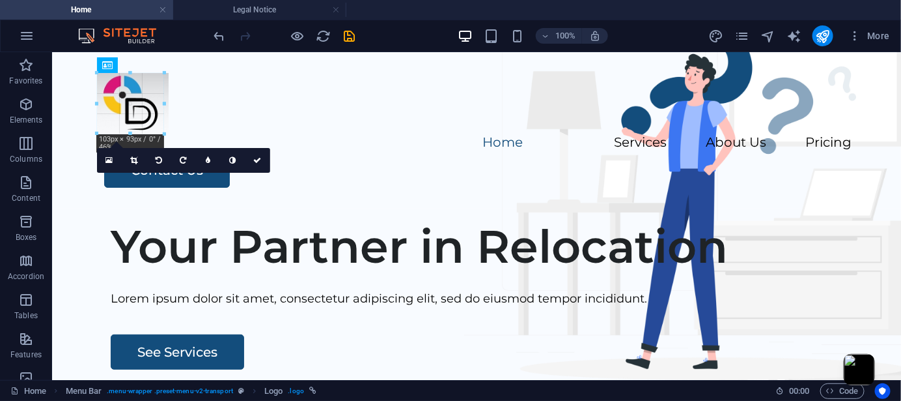
drag, startPoint x: 193, startPoint y: 154, endPoint x: 166, endPoint y: 110, distance: 52.1
click at [161, 102] on div "180 170 160 150 140 130 120 110 100 90 80 70 60 50 40 30 20 10 0 -10 -20 -30 -4…" at bounding box center [130, 103] width 67 height 61
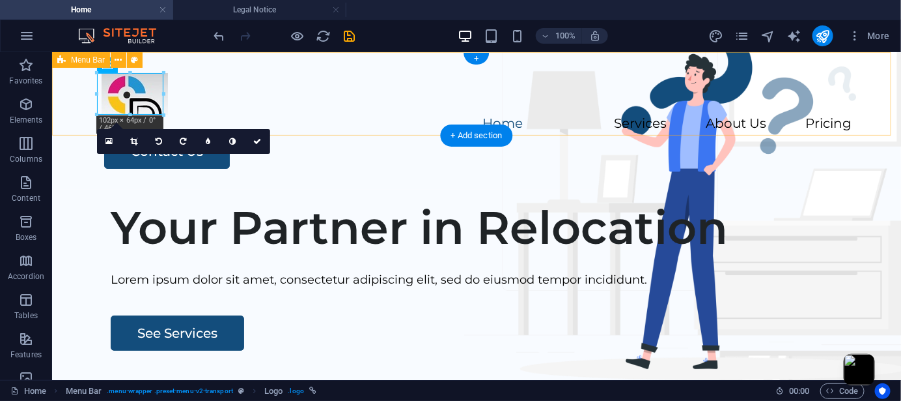
click at [201, 113] on div "Menu Home Services About Us Pricing Contact Us" at bounding box center [475, 119] width 849 height 137
click at [158, 254] on div "Your Partner in Relocation" at bounding box center [495, 226] width 771 height 55
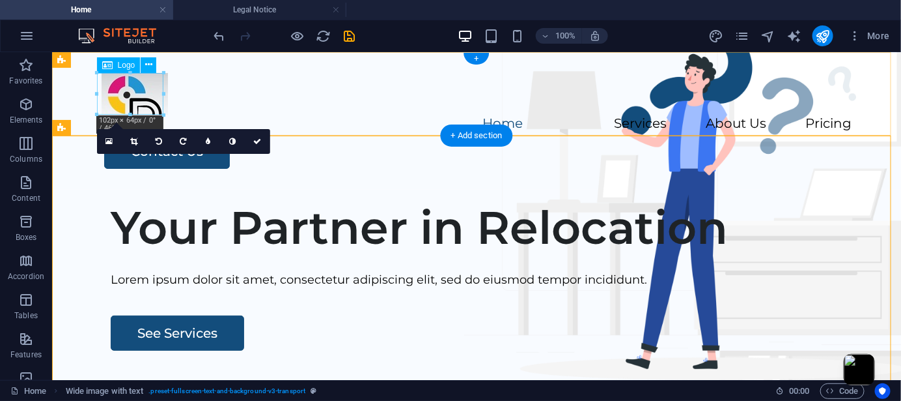
click at [147, 101] on div at bounding box center [476, 93] width 750 height 42
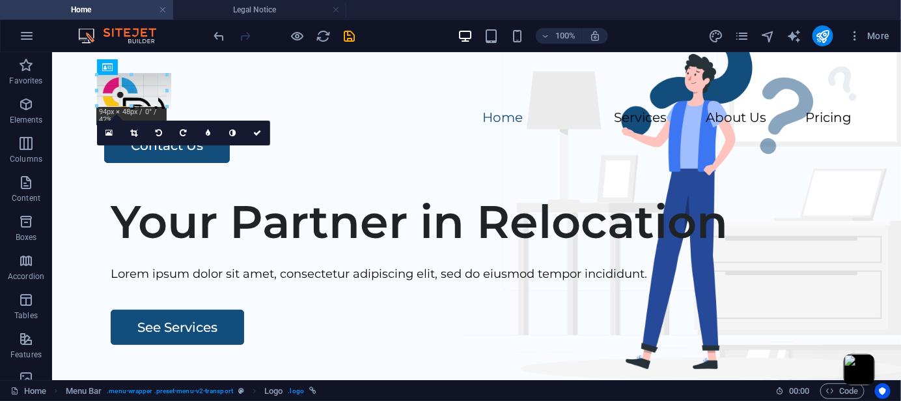
drag, startPoint x: 161, startPoint y: 115, endPoint x: 72, endPoint y: 63, distance: 103.7
click at [123, 106] on div "180 170 160 150 140 130 120 110 100 90 80 70 60 50 40 30 20 10 0 -10 -20 -30 -4…" at bounding box center [132, 90] width 70 height 31
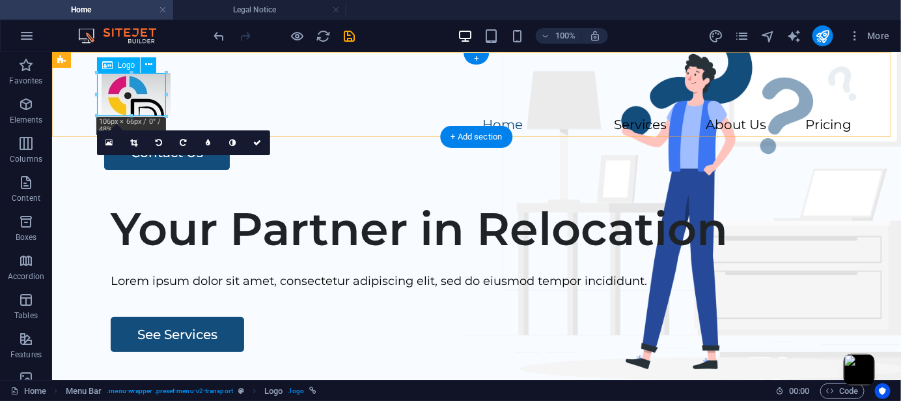
click at [195, 93] on div "Menu Home Services About Us Pricing Contact Us" at bounding box center [475, 120] width 849 height 139
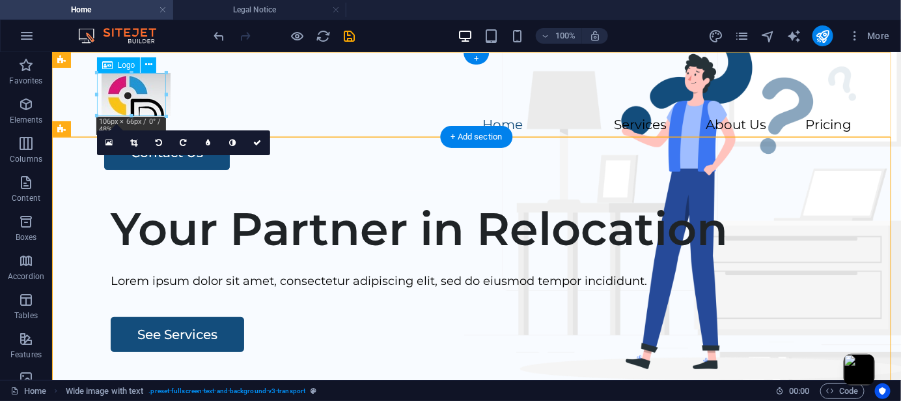
click at [140, 102] on div at bounding box center [476, 93] width 750 height 43
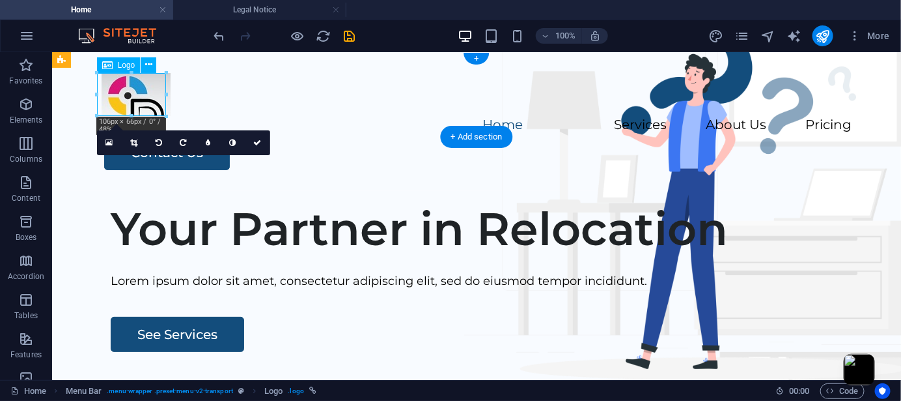
drag, startPoint x: 140, startPoint y: 104, endPoint x: 138, endPoint y: 90, distance: 14.5
click at [138, 90] on div at bounding box center [476, 93] width 750 height 43
click at [147, 102] on div at bounding box center [476, 93] width 750 height 43
select select "px"
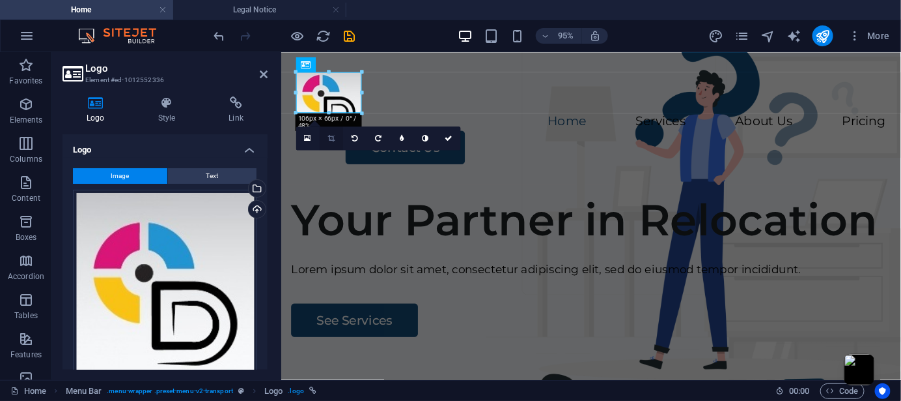
click at [332, 141] on icon at bounding box center [331, 137] width 7 height 7
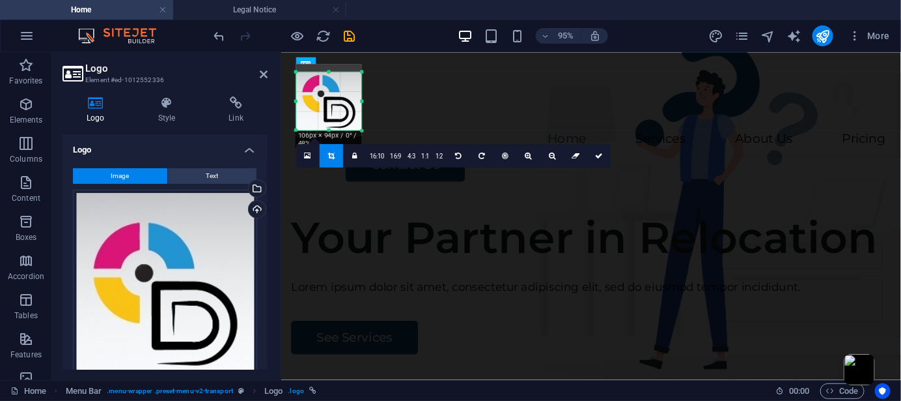
drag, startPoint x: 336, startPoint y: 113, endPoint x: 343, endPoint y: 131, distance: 19.4
click at [343, 131] on div at bounding box center [329, 130] width 66 height 5
click at [337, 106] on div at bounding box center [329, 100] width 66 height 72
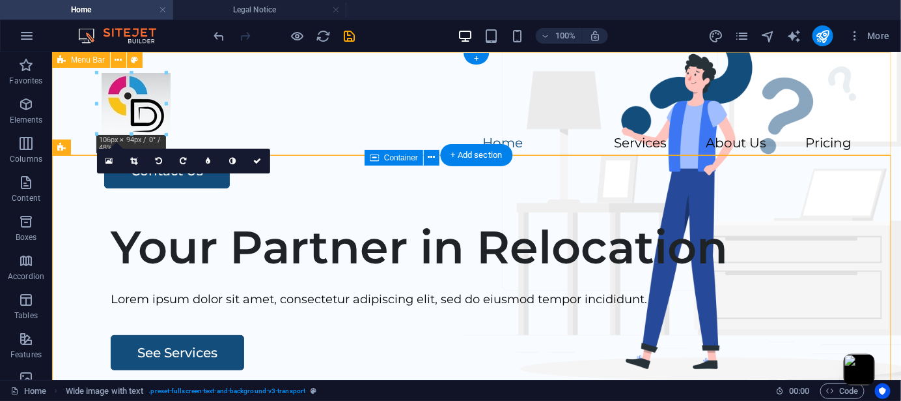
click at [225, 117] on div "Menu Home Services About Us Pricing Contact Us" at bounding box center [475, 129] width 849 height 157
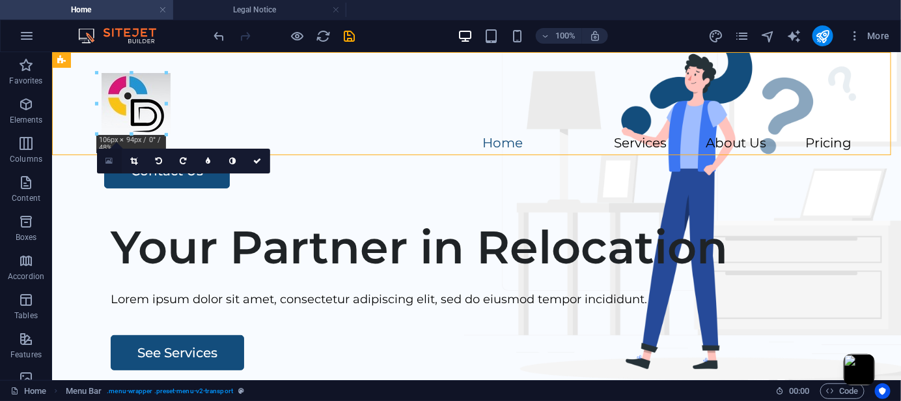
click at [113, 159] on link at bounding box center [109, 161] width 25 height 25
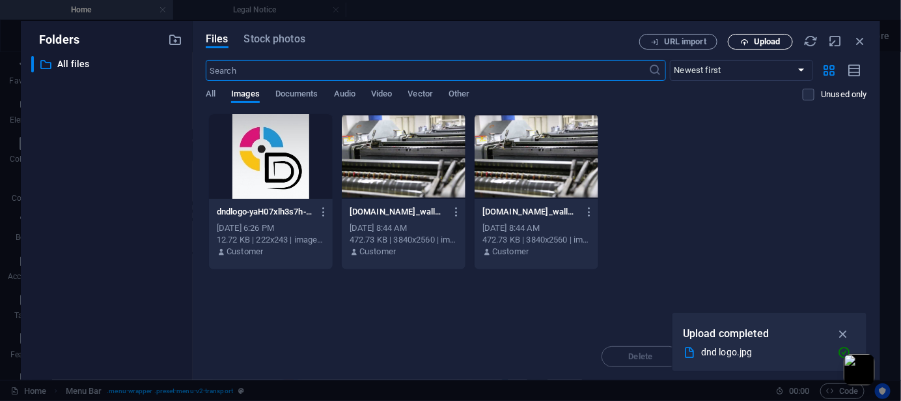
click at [734, 36] on button "Upload" at bounding box center [760, 42] width 65 height 16
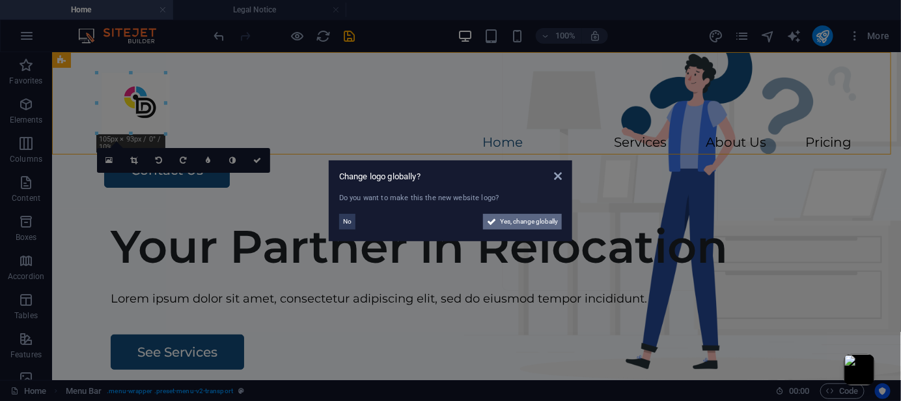
click at [543, 225] on span "Yes, change globally" at bounding box center [529, 222] width 58 height 16
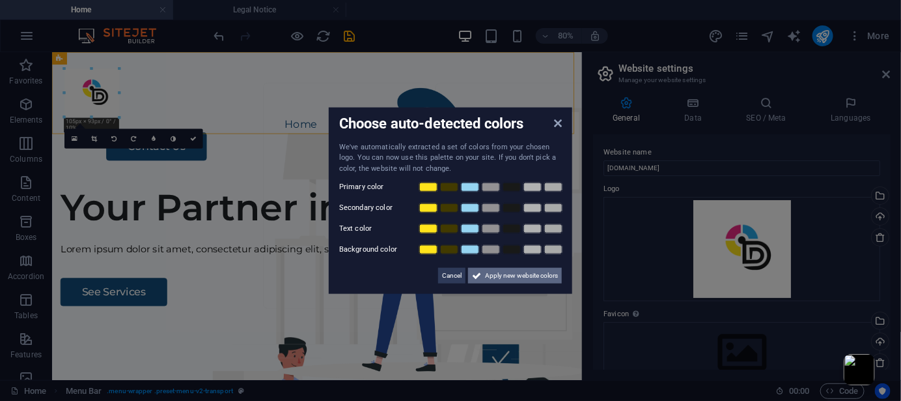
click at [500, 270] on span "Apply new website colors" at bounding box center [521, 276] width 73 height 16
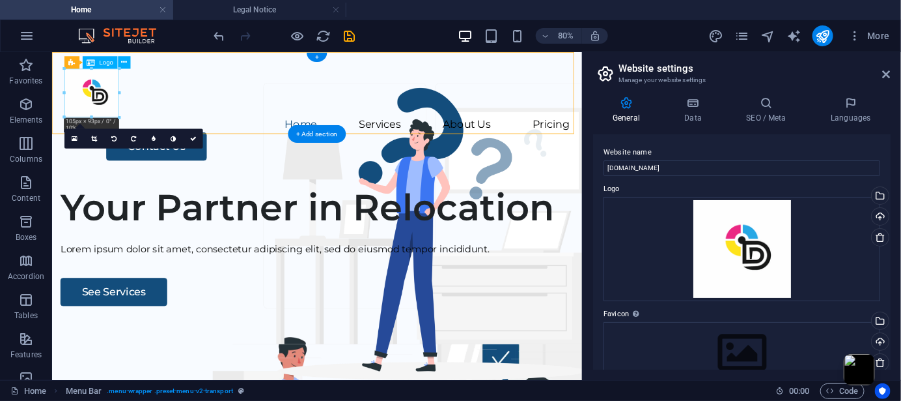
click at [99, 95] on div at bounding box center [383, 102] width 632 height 61
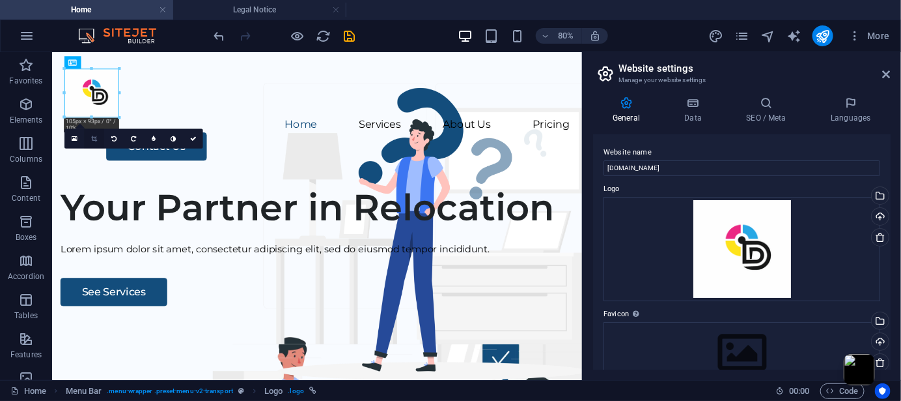
click at [89, 139] on link at bounding box center [95, 139] width 20 height 20
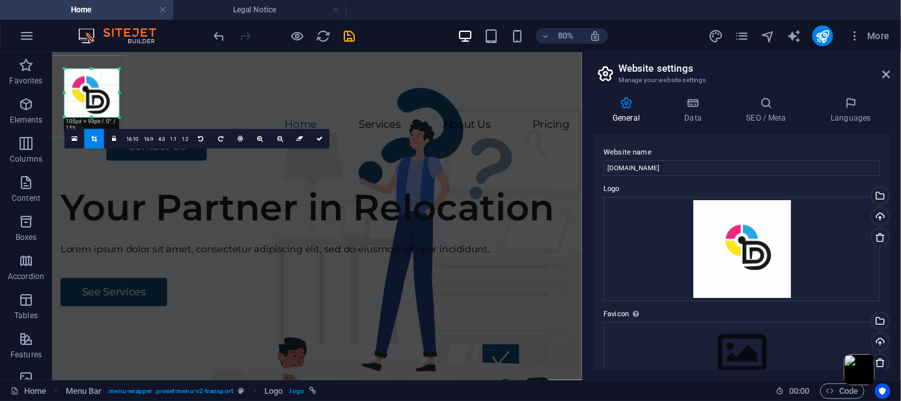
drag, startPoint x: 104, startPoint y: 96, endPoint x: 94, endPoint y: 92, distance: 11.1
click at [94, 92] on div at bounding box center [86, 96] width 81 height 81
click at [317, 138] on icon at bounding box center [320, 138] width 7 height 7
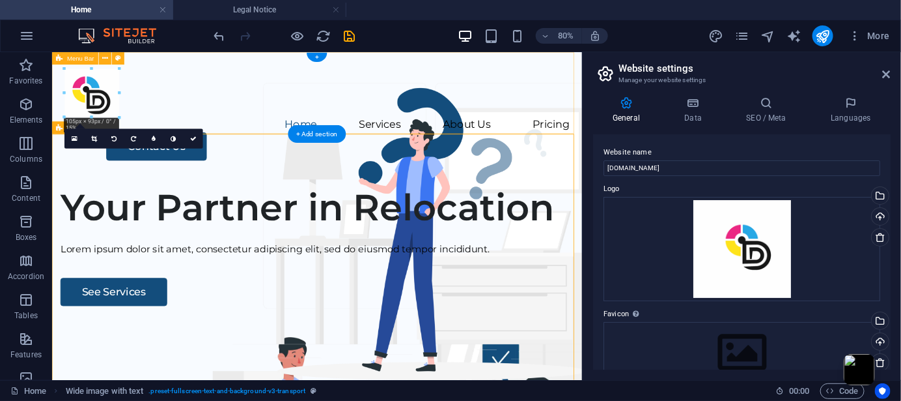
click at [287, 57] on div "Menu Home Services About Us Pricing Contact Us" at bounding box center [382, 129] width 663 height 156
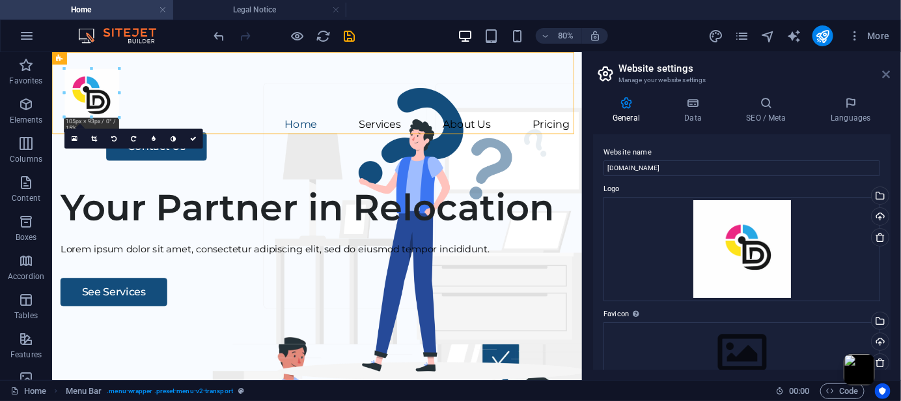
click at [888, 74] on icon at bounding box center [887, 74] width 8 height 10
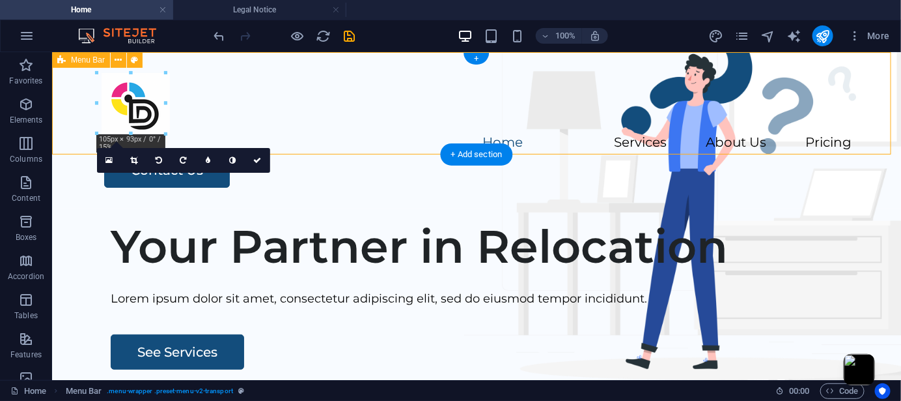
click at [220, 119] on div "Menu Home Services About Us Pricing Contact Us" at bounding box center [475, 129] width 849 height 156
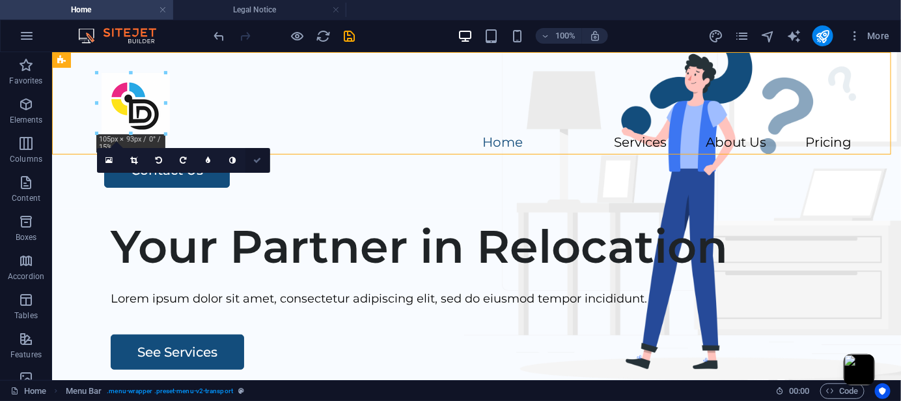
click at [260, 161] on icon at bounding box center [258, 160] width 8 height 8
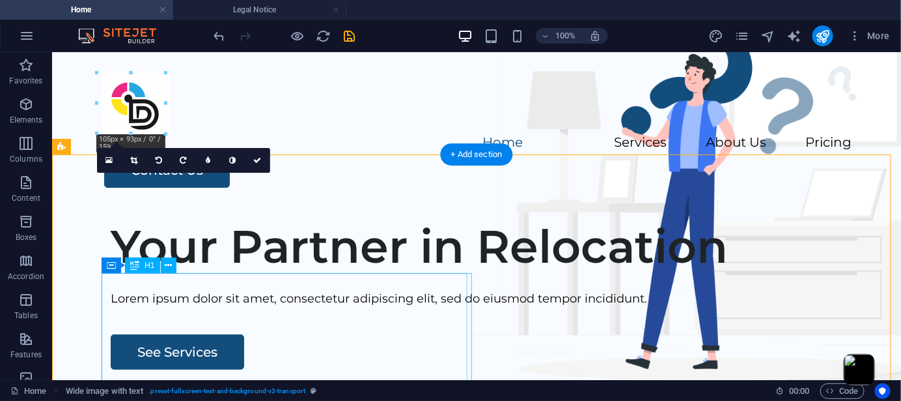
click at [371, 273] on div "Your Partner in Relocation" at bounding box center [495, 245] width 771 height 55
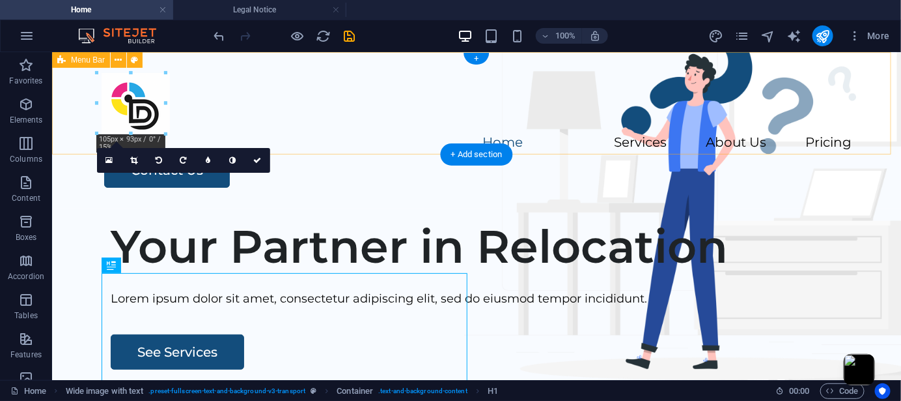
click at [240, 117] on div "Menu Home Services About Us Pricing Contact Us" at bounding box center [475, 129] width 849 height 156
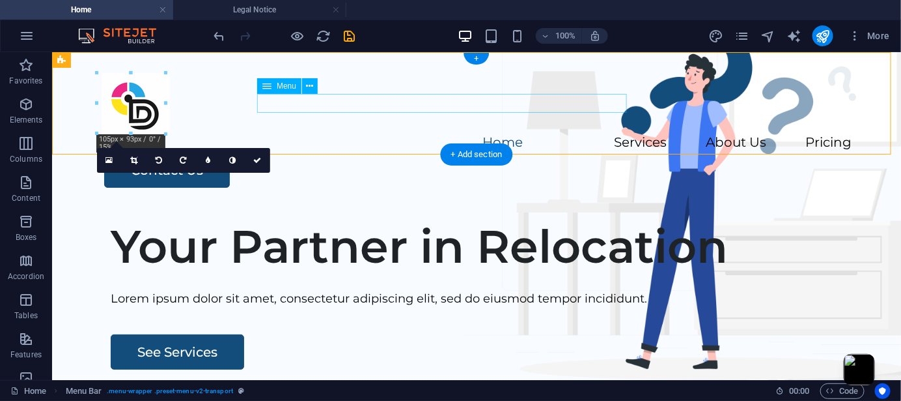
click at [286, 133] on nav "Home Services About Us Pricing" at bounding box center [476, 142] width 750 height 19
click at [399, 133] on nav "Home Services About Us Pricing" at bounding box center [476, 142] width 750 height 19
select select
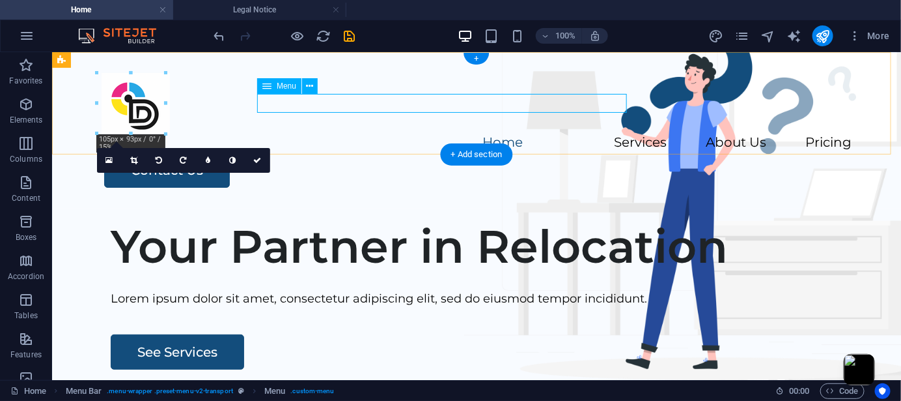
select select
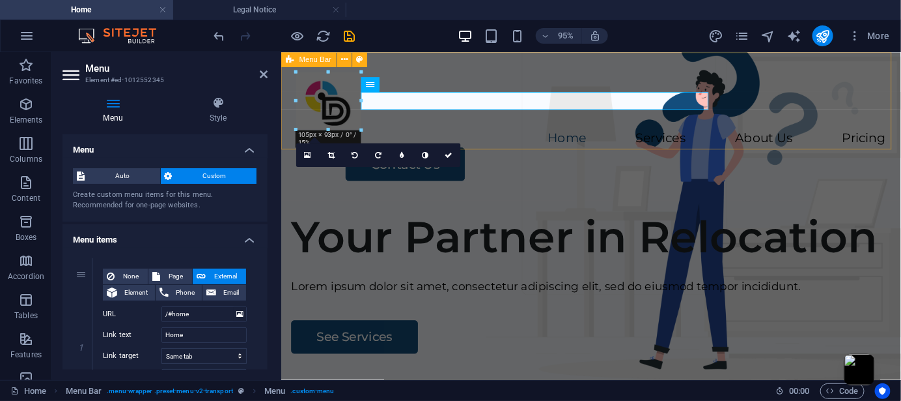
click at [636, 133] on nav "Home Services About Us Pricing" at bounding box center [606, 142] width 621 height 19
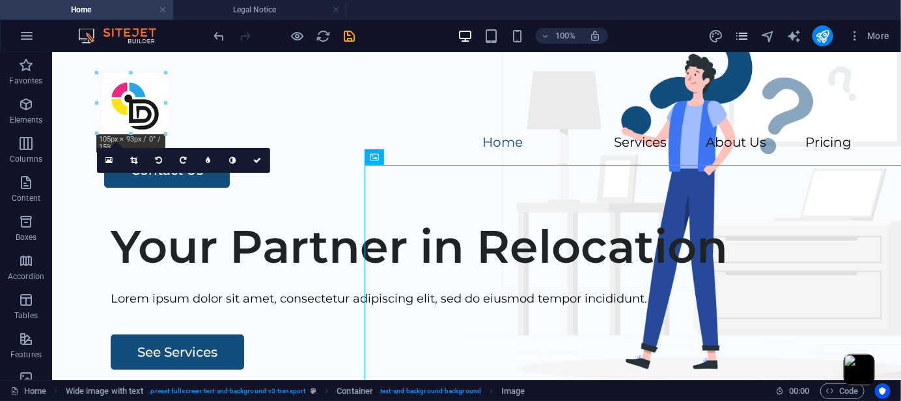
click at [746, 38] on icon "pages" at bounding box center [742, 36] width 15 height 15
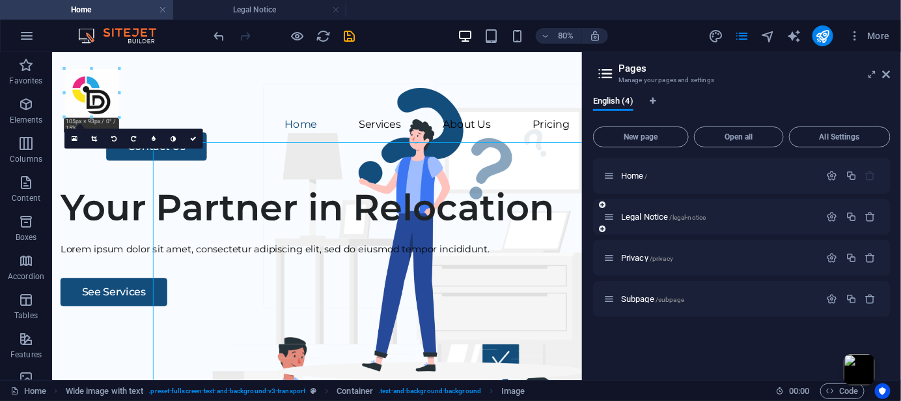
click at [701, 211] on div "Legal Notice /legal-notice" at bounding box center [712, 216] width 217 height 15
click at [697, 219] on span "/legal-notice" at bounding box center [688, 217] width 36 height 7
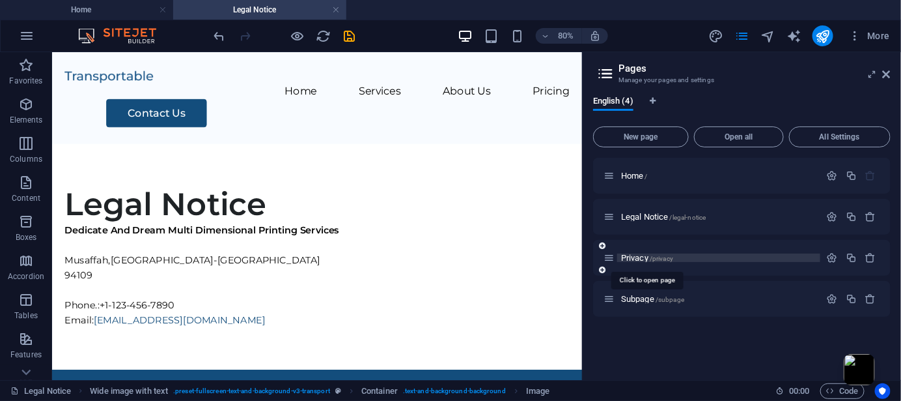
click at [664, 261] on span "/privacy" at bounding box center [661, 258] width 23 height 7
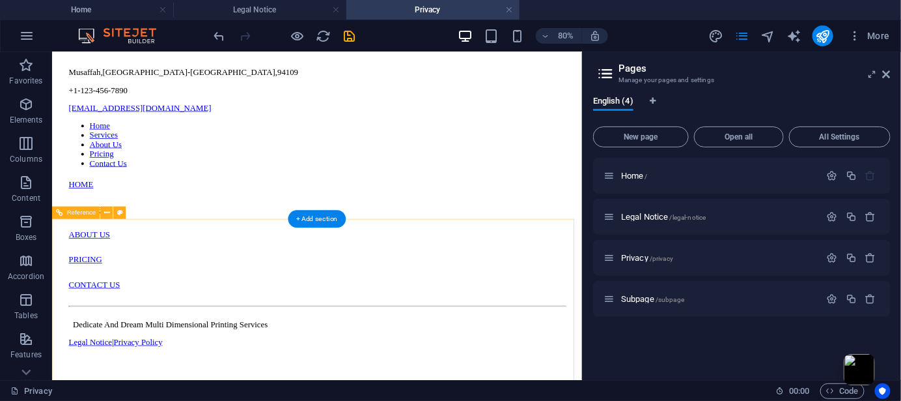
scroll to position [5340, 0]
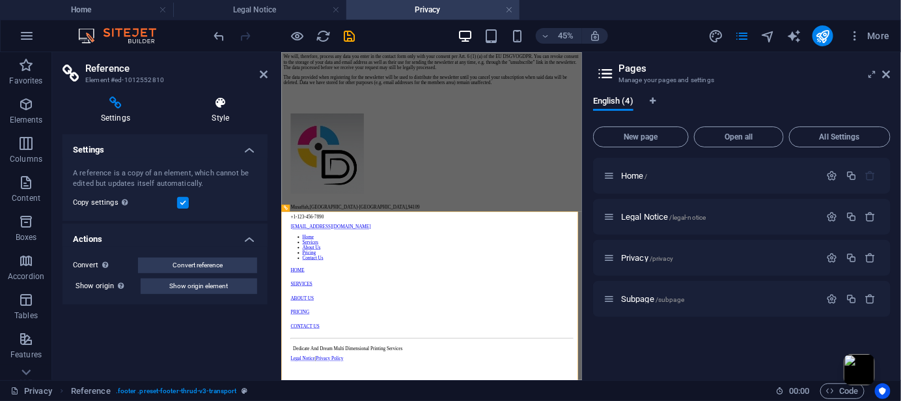
click at [220, 108] on icon at bounding box center [221, 102] width 94 height 13
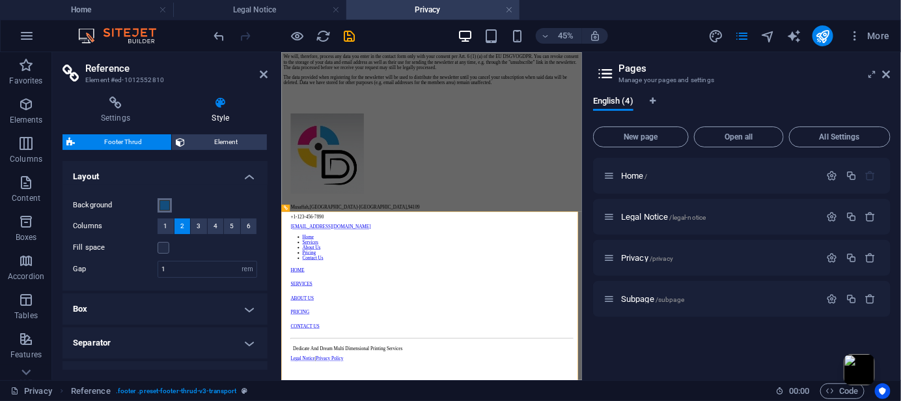
click at [167, 204] on span at bounding box center [165, 205] width 10 height 10
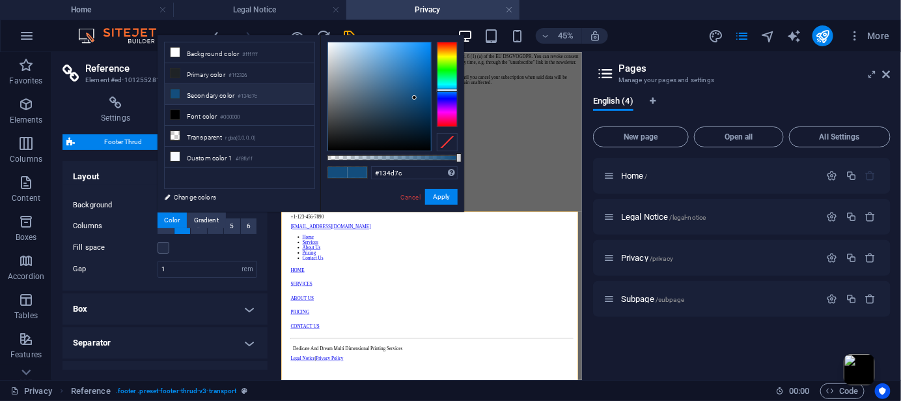
click at [152, 237] on div "Background Columns 1 2 3 4 5 6 Fill space Gap 1 rem px % vh vw" at bounding box center [165, 237] width 210 height 106
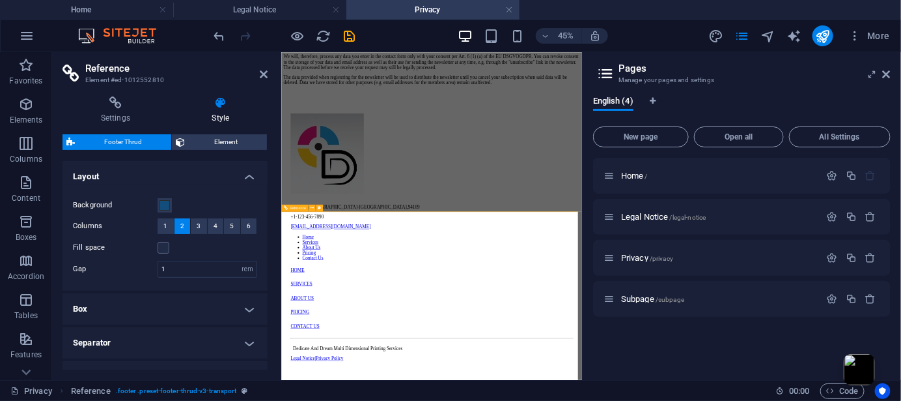
click at [374, 369] on div at bounding box center [615, 278] width 627 height 181
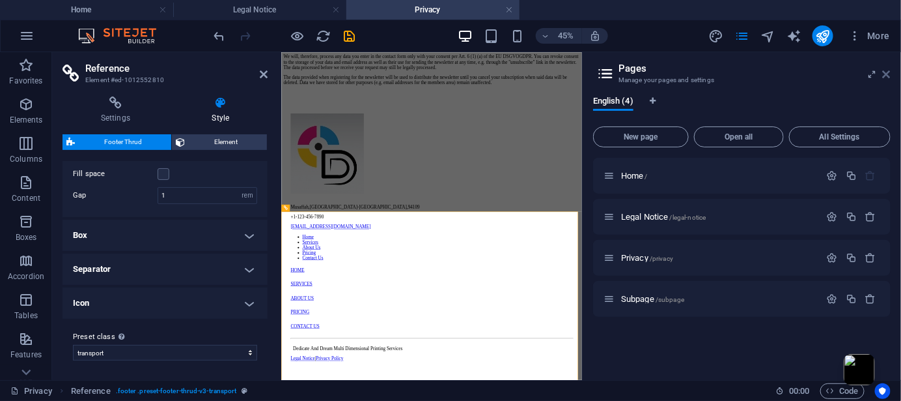
click at [883, 79] on icon at bounding box center [887, 74] width 8 height 10
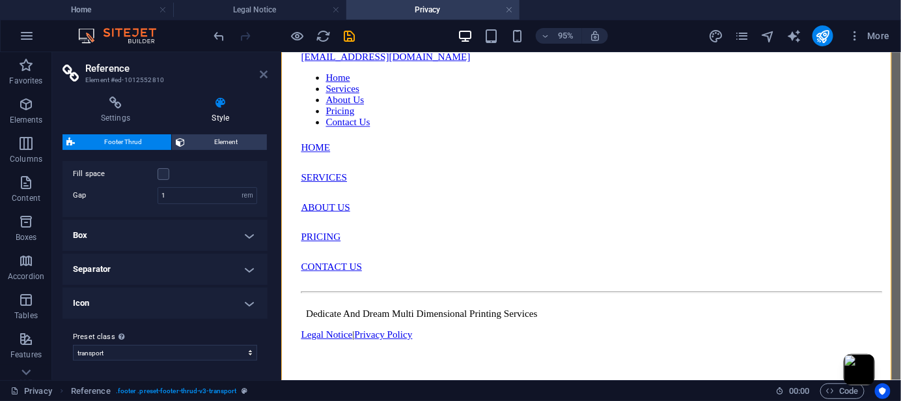
click at [267, 74] on icon at bounding box center [264, 74] width 8 height 10
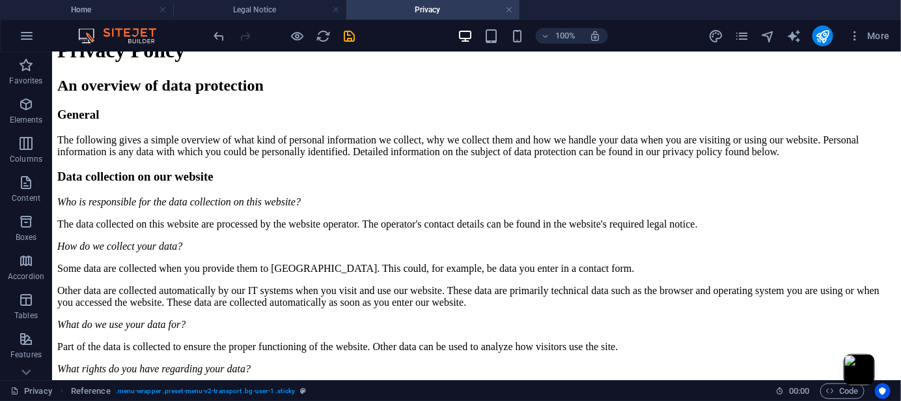
scroll to position [0, 0]
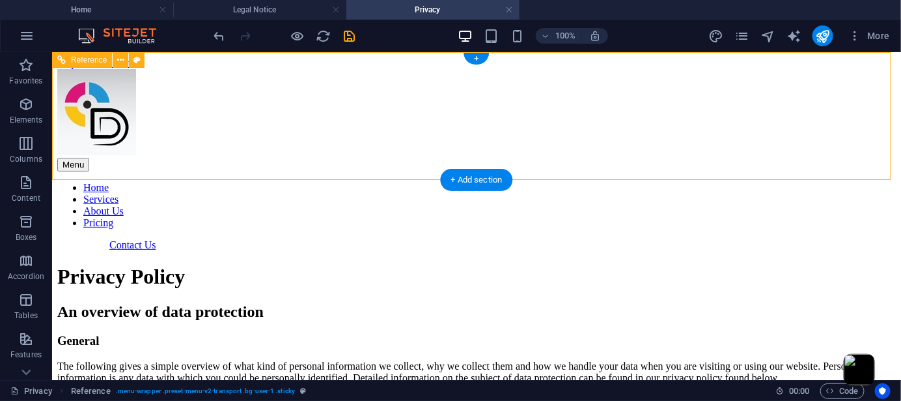
click at [137, 120] on div at bounding box center [476, 112] width 839 height 89
click at [135, 117] on div at bounding box center [476, 112] width 839 height 89
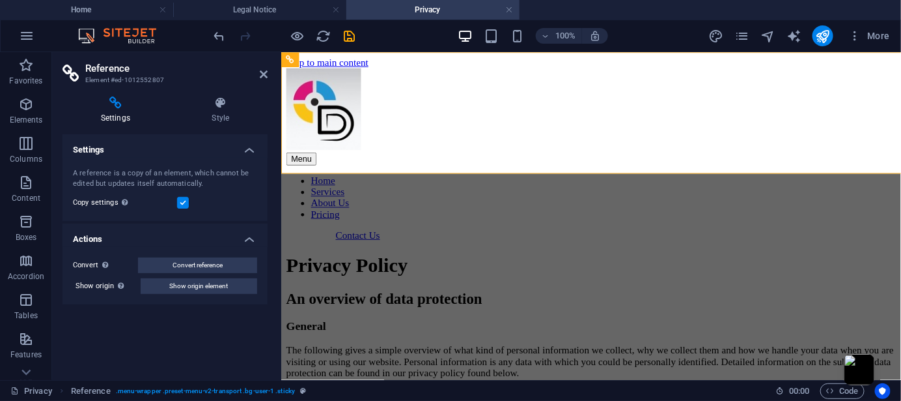
click at [331, 117] on div at bounding box center [607, 112] width 642 height 89
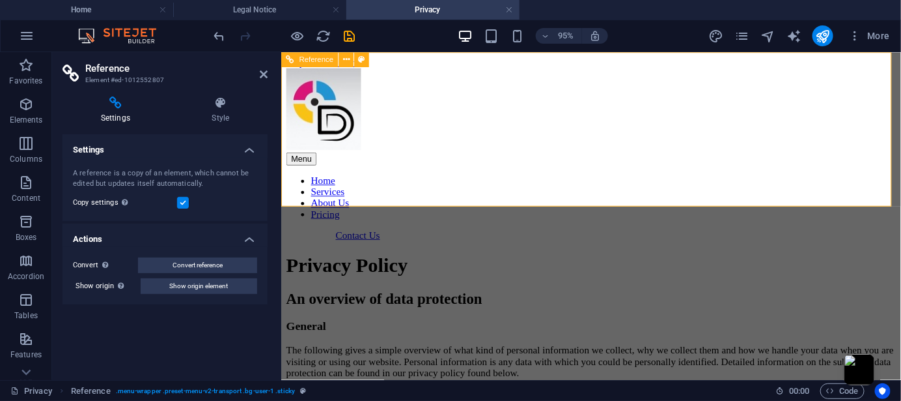
click at [350, 130] on div at bounding box center [607, 112] width 642 height 89
click at [227, 115] on h4 "Style" at bounding box center [221, 109] width 94 height 27
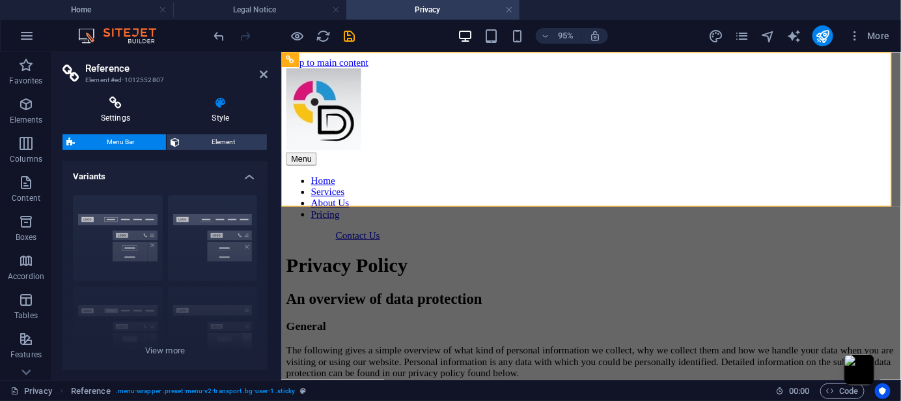
click at [114, 104] on icon at bounding box center [116, 102] width 106 height 13
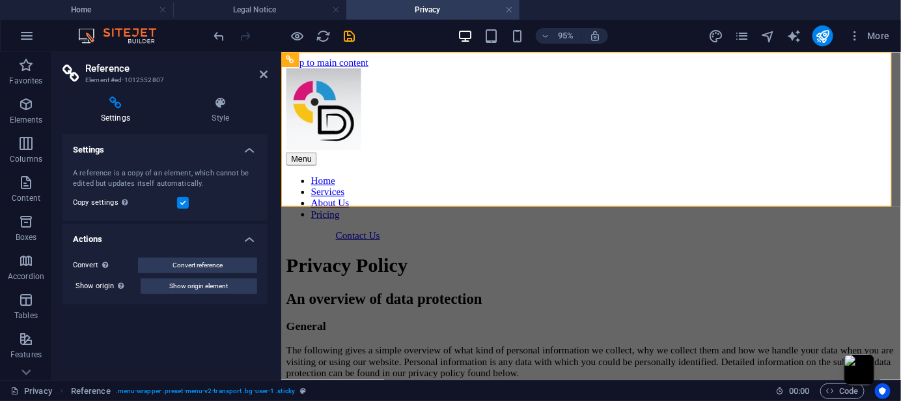
click at [270, 68] on aside "Reference Element #ed-1012552807 Settings Style Settings A reference is a copy …" at bounding box center [166, 216] width 229 height 328
click at [748, 32] on icon "pages" at bounding box center [742, 36] width 15 height 15
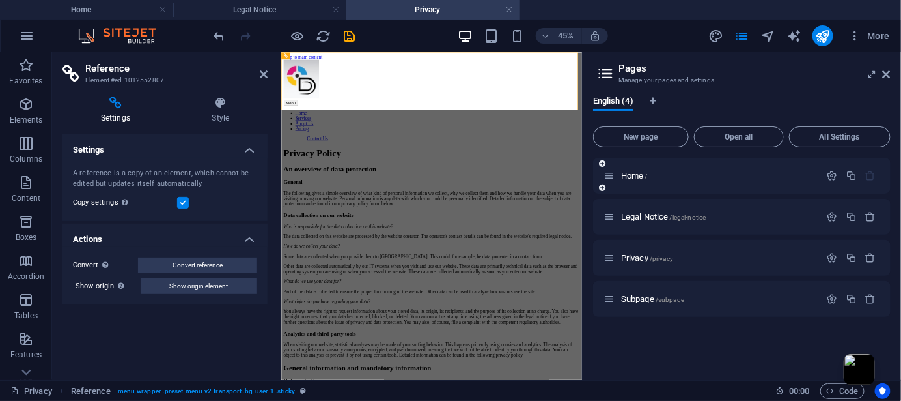
click at [644, 184] on div "Home /" at bounding box center [742, 176] width 298 height 36
click at [642, 176] on span "Home /" at bounding box center [634, 176] width 27 height 10
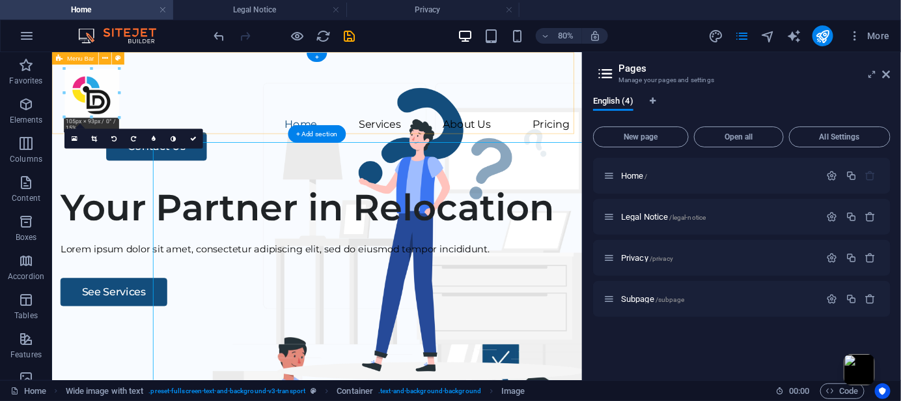
click at [104, 106] on div at bounding box center [383, 102] width 632 height 61
select select "px"
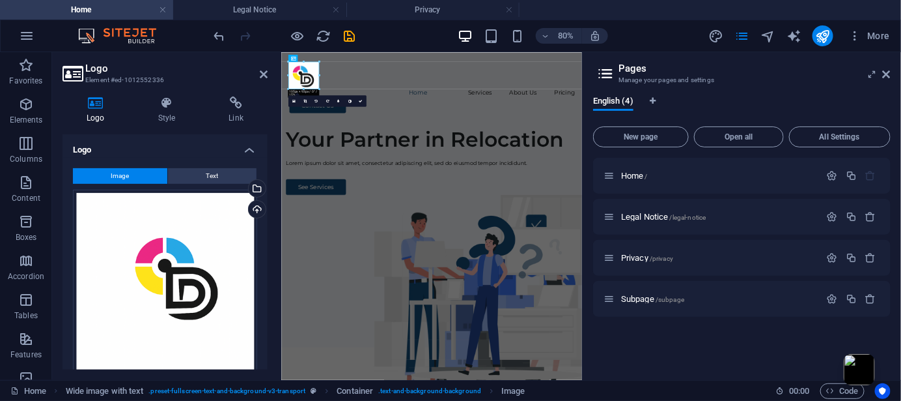
click at [100, 98] on icon at bounding box center [96, 102] width 66 height 13
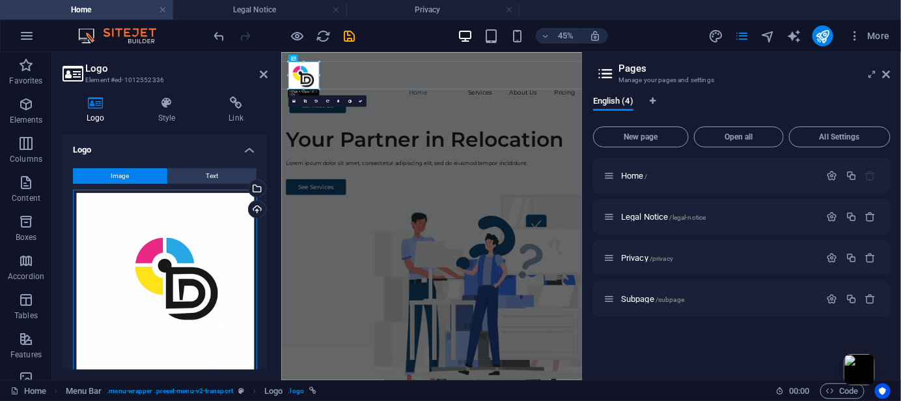
click at [148, 221] on div "Drag files here, click to choose files or select files from Files or our free s…" at bounding box center [165, 282] width 184 height 184
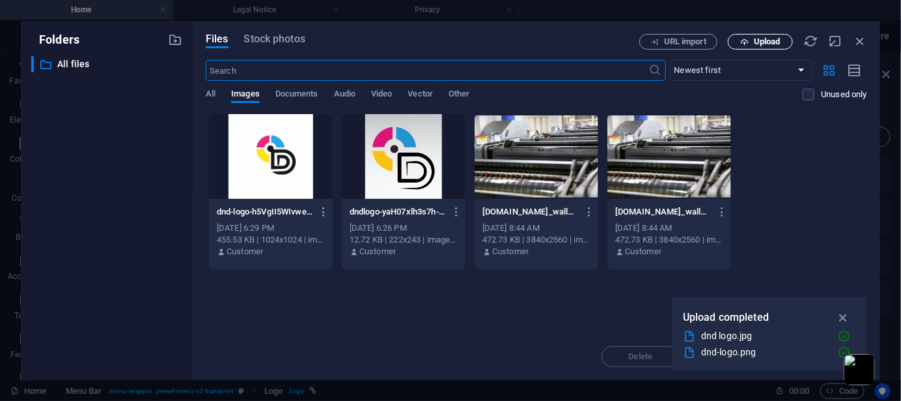
click at [748, 42] on icon "button" at bounding box center [745, 42] width 8 height 8
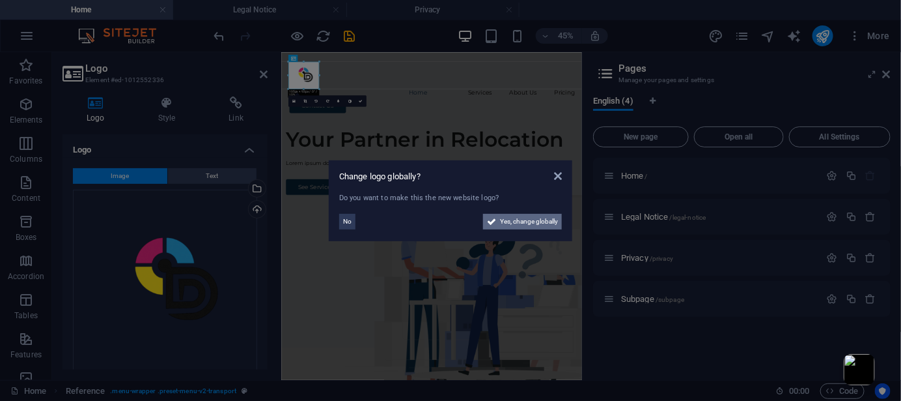
click at [524, 220] on span "Yes, change globally" at bounding box center [529, 222] width 58 height 16
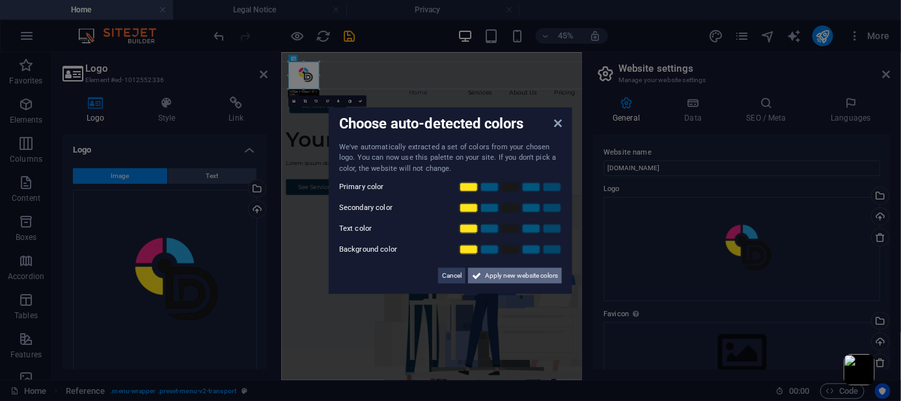
drag, startPoint x: 498, startPoint y: 276, endPoint x: 438, endPoint y: 468, distance: 202.1
click at [498, 276] on span "Apply new website colors" at bounding box center [521, 276] width 73 height 16
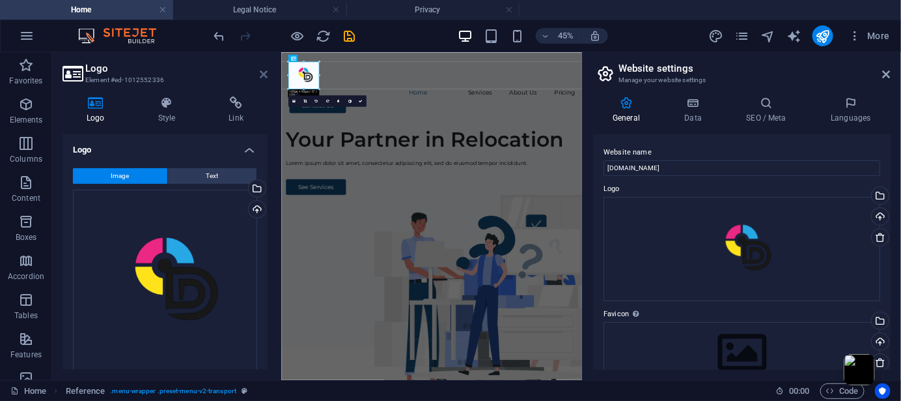
drag, startPoint x: 264, startPoint y: 74, endPoint x: 242, endPoint y: 60, distance: 26.4
click at [264, 74] on icon at bounding box center [264, 74] width 8 height 10
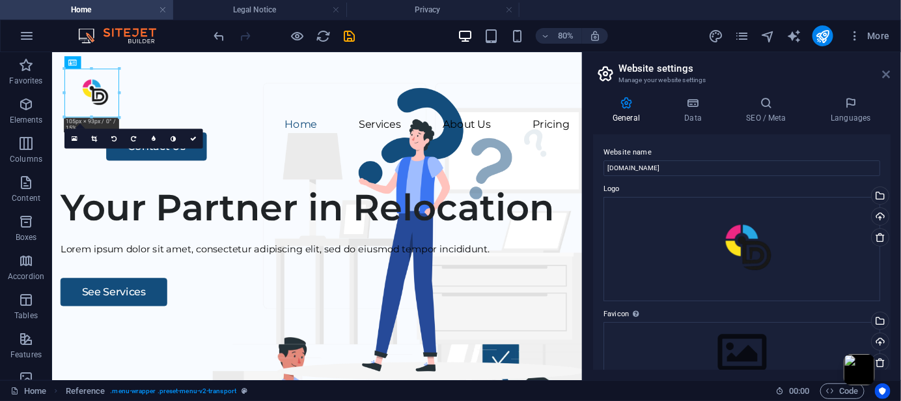
drag, startPoint x: 884, startPoint y: 71, endPoint x: 110, endPoint y: 149, distance: 777.7
click at [884, 71] on icon at bounding box center [887, 74] width 8 height 10
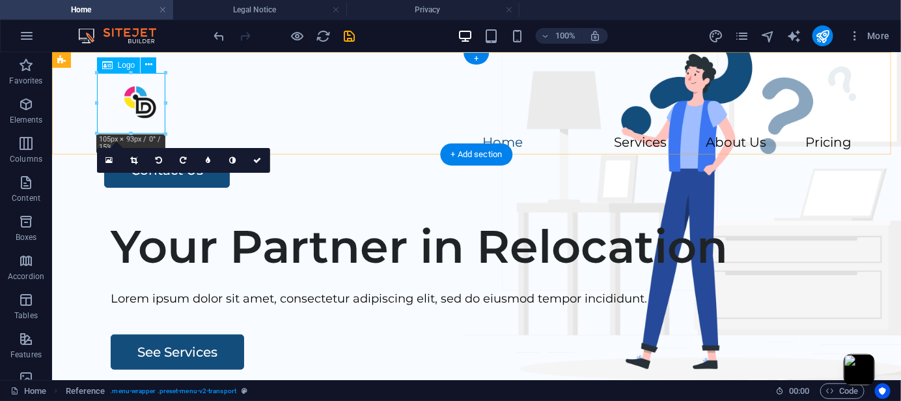
click at [141, 103] on div at bounding box center [476, 102] width 750 height 61
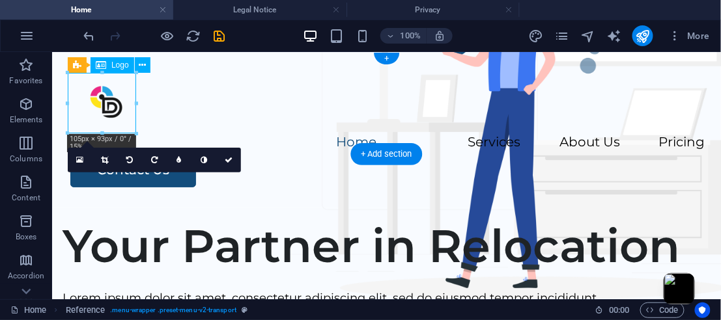
click at [113, 98] on div at bounding box center [386, 102] width 638 height 61
select select "px"
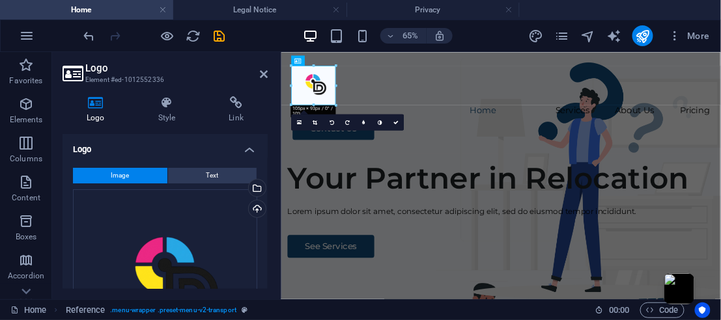
click at [263, 76] on icon at bounding box center [264, 74] width 8 height 10
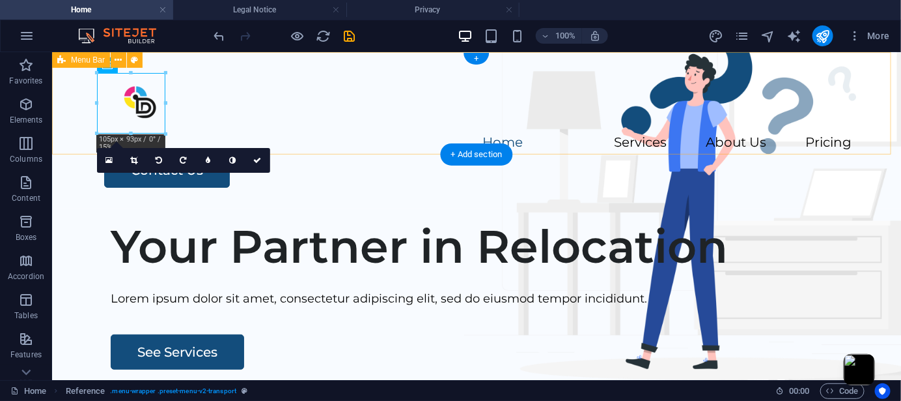
click at [133, 159] on icon at bounding box center [133, 160] width 7 height 8
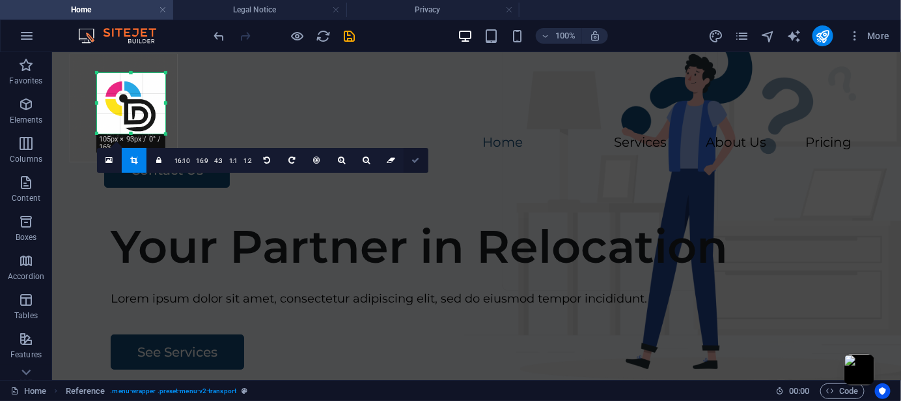
click at [408, 161] on link at bounding box center [416, 160] width 25 height 25
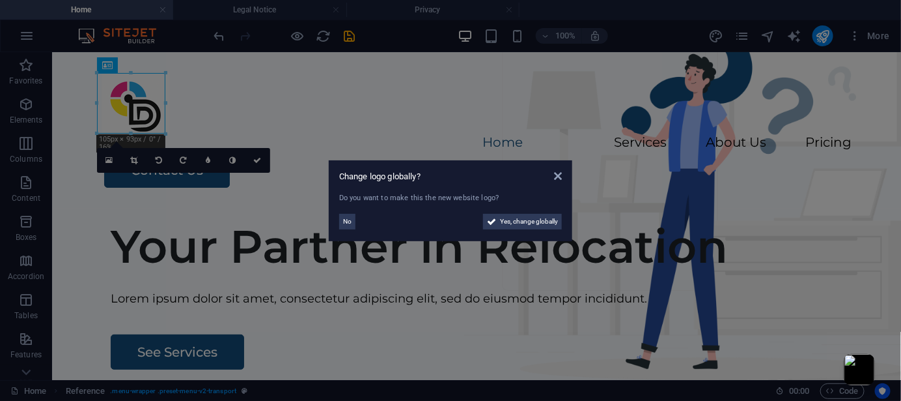
click at [214, 112] on aside "Change logo globally? Do you want to make this the new website logo? No Yes, ch…" at bounding box center [450, 200] width 901 height 401
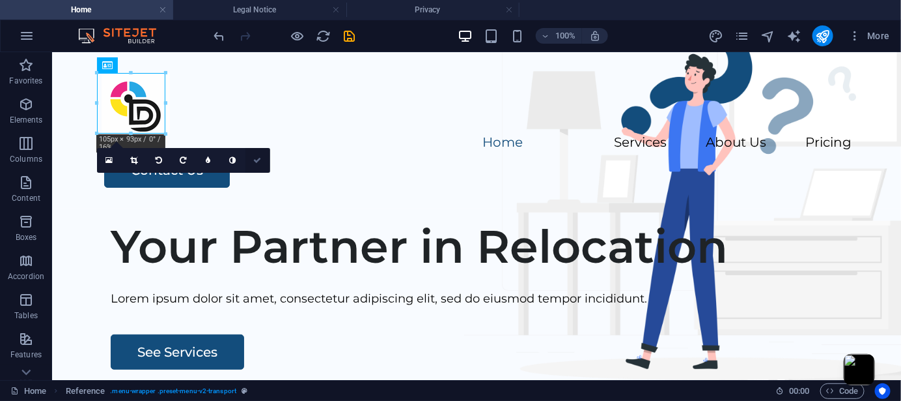
click at [264, 162] on link at bounding box center [258, 160] width 25 height 25
click at [260, 160] on icon at bounding box center [258, 160] width 8 height 8
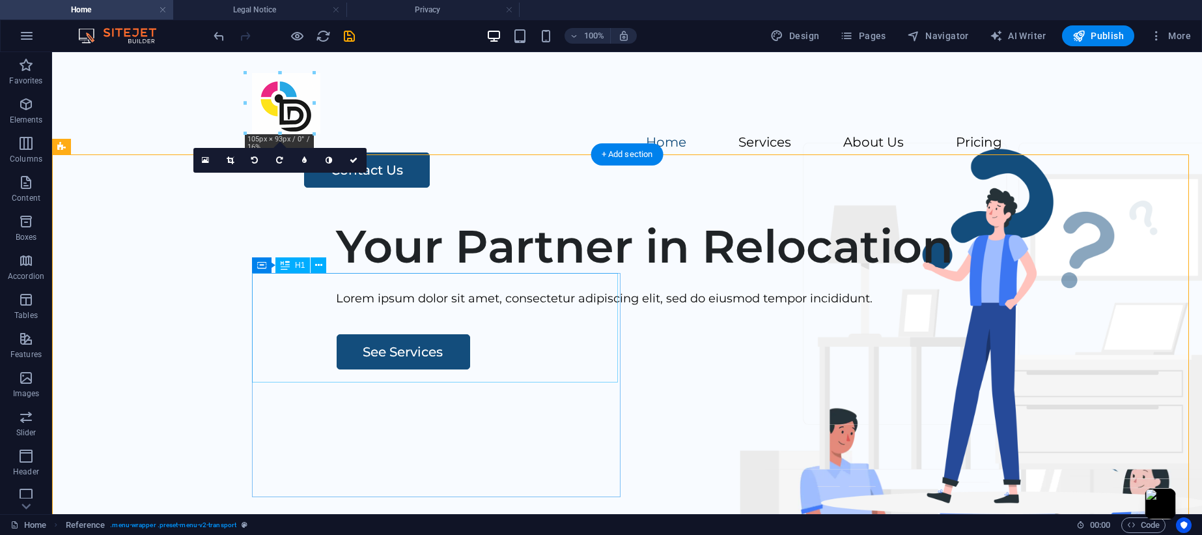
click at [364, 274] on div "Your Partner in Relocation" at bounding box center [722, 246] width 771 height 55
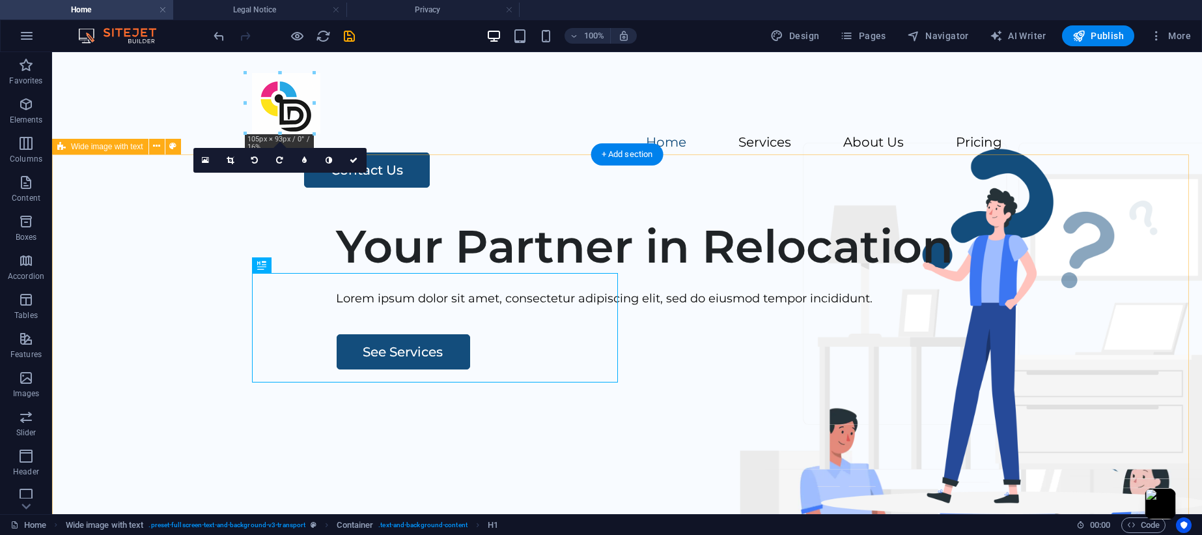
click at [352, 89] on div "Menu Home Services About Us Pricing Contact Us" at bounding box center [627, 130] width 1150 height 156
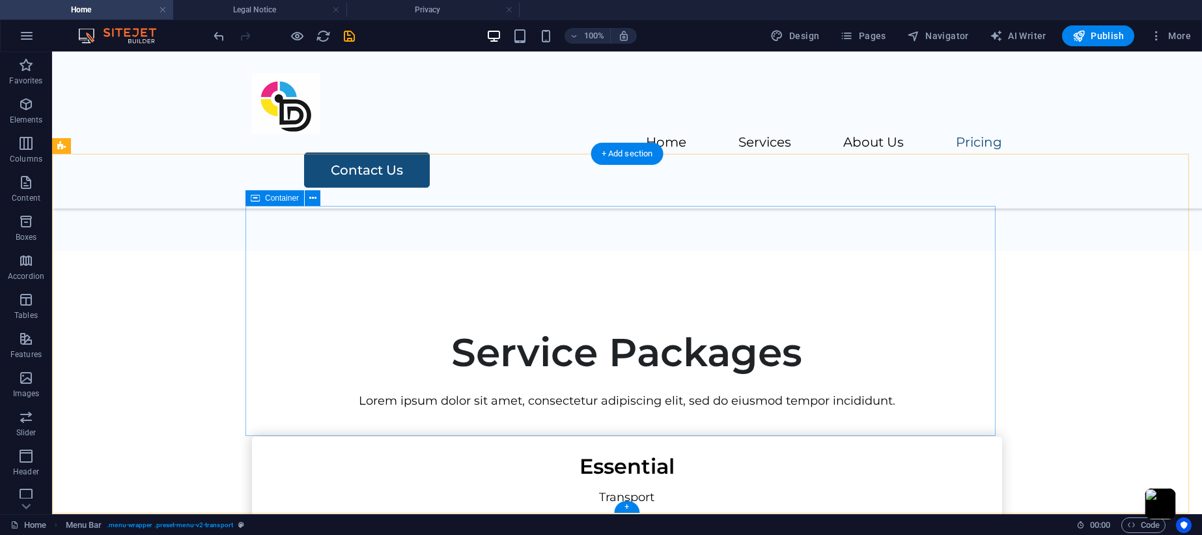
scroll to position [2607, 0]
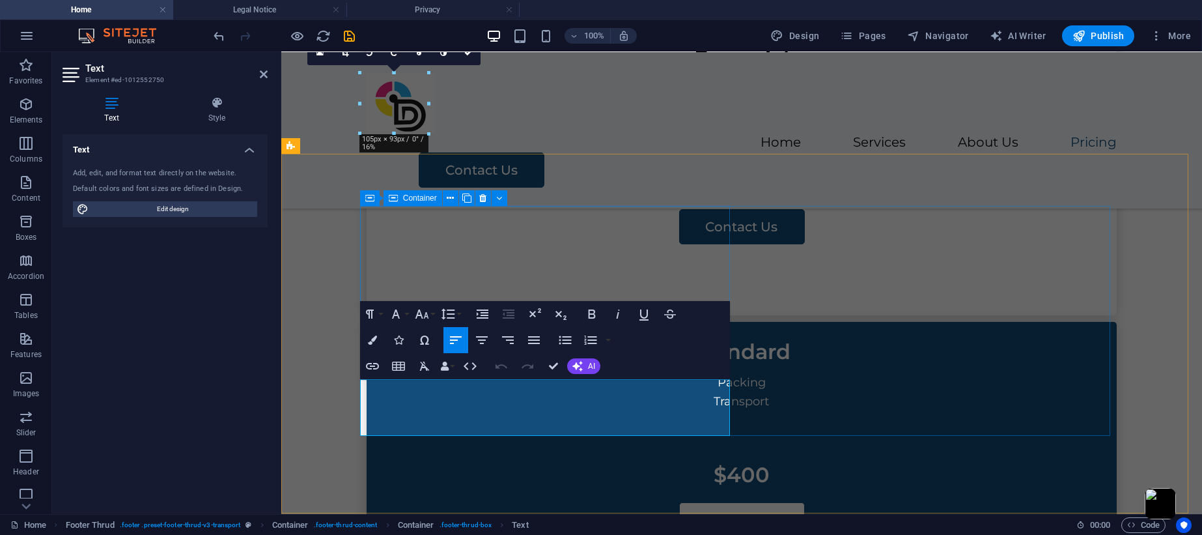
drag, startPoint x: 657, startPoint y: 266, endPoint x: 726, endPoint y: 277, distance: 69.3
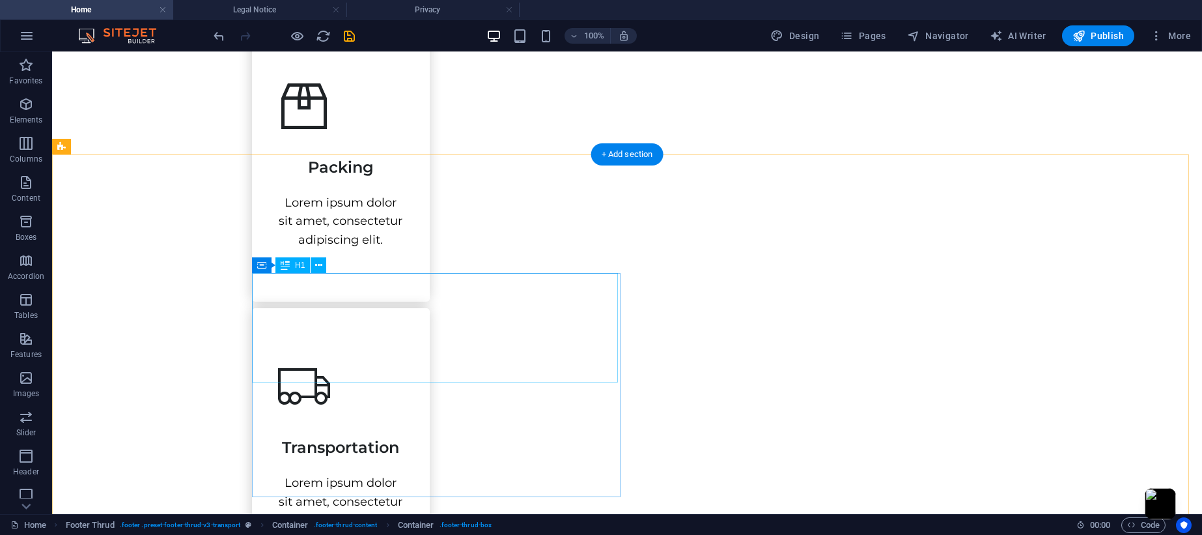
scroll to position [0, 0]
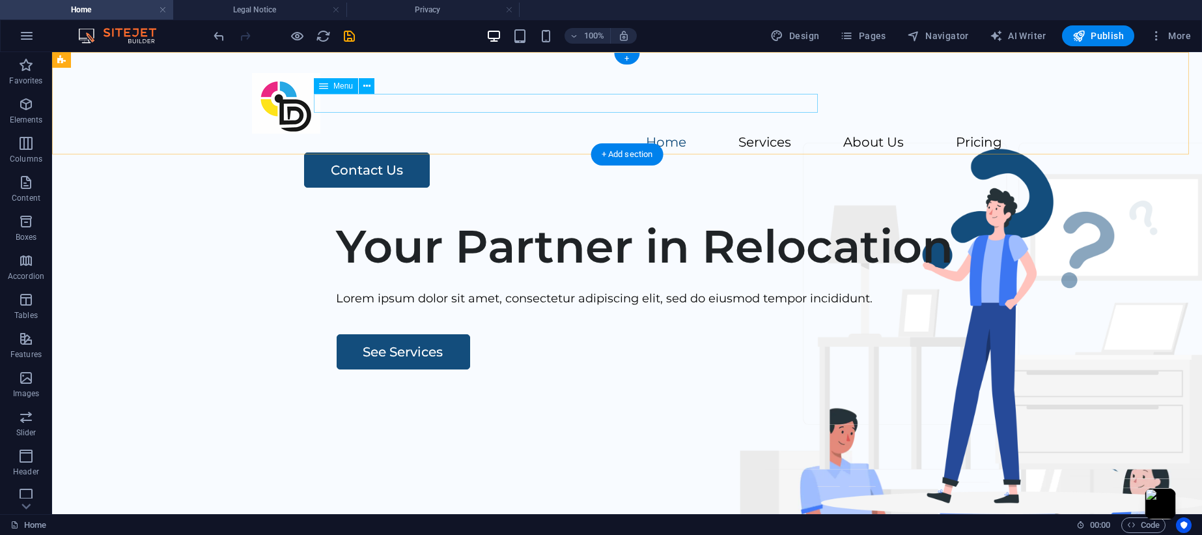
click at [582, 134] on nav "Home Services About Us Pricing" at bounding box center [627, 143] width 750 height 19
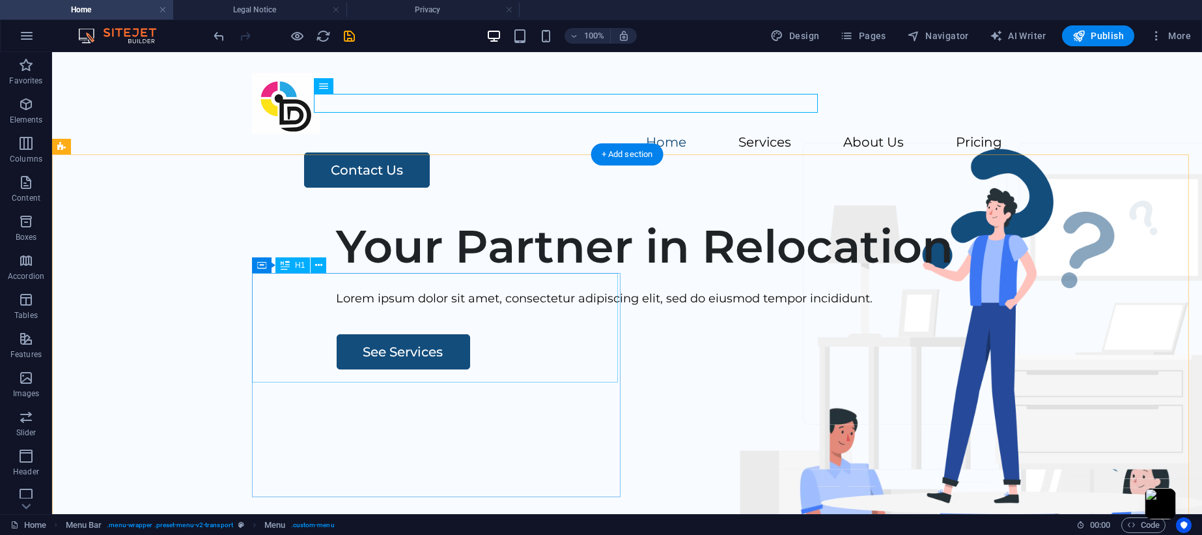
click at [474, 274] on div "Your Partner in Relocation" at bounding box center [722, 246] width 771 height 55
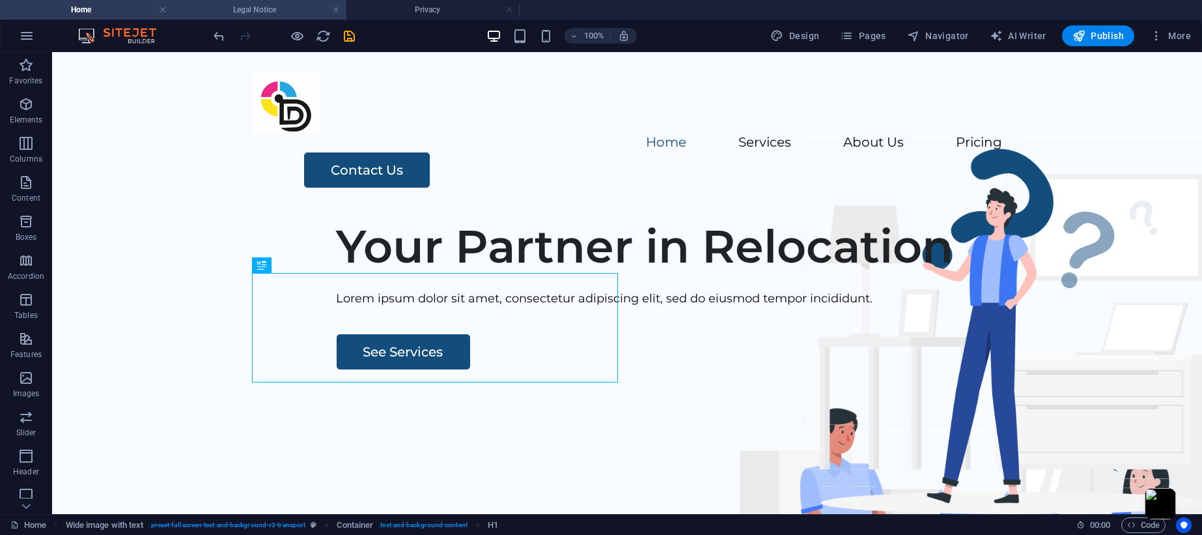
click at [287, 16] on h4 "Legal Notice" at bounding box center [259, 10] width 173 height 14
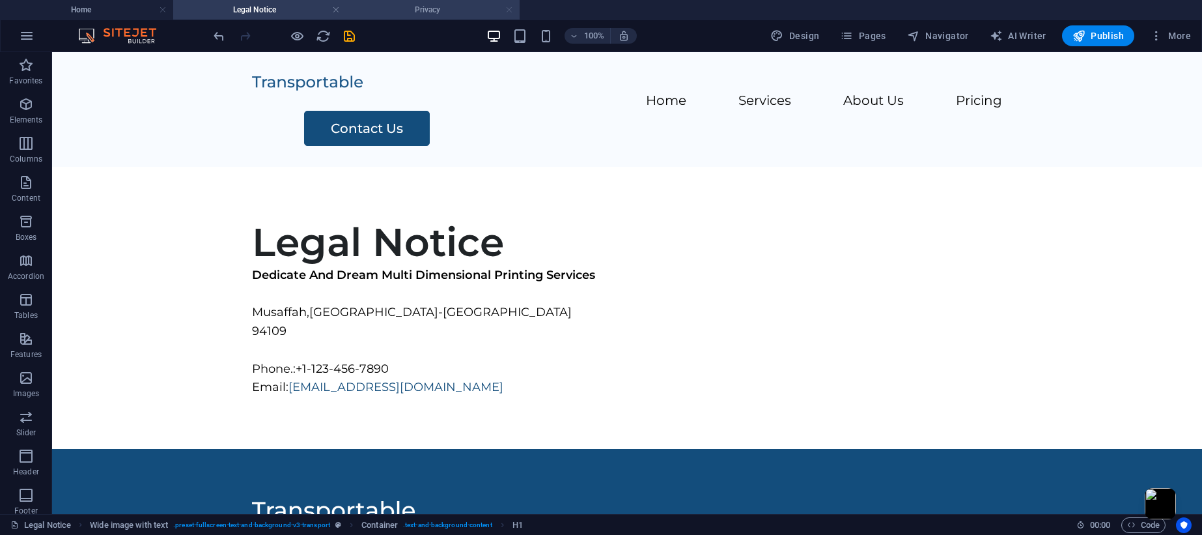
click at [336, 8] on link at bounding box center [336, 10] width 8 height 12
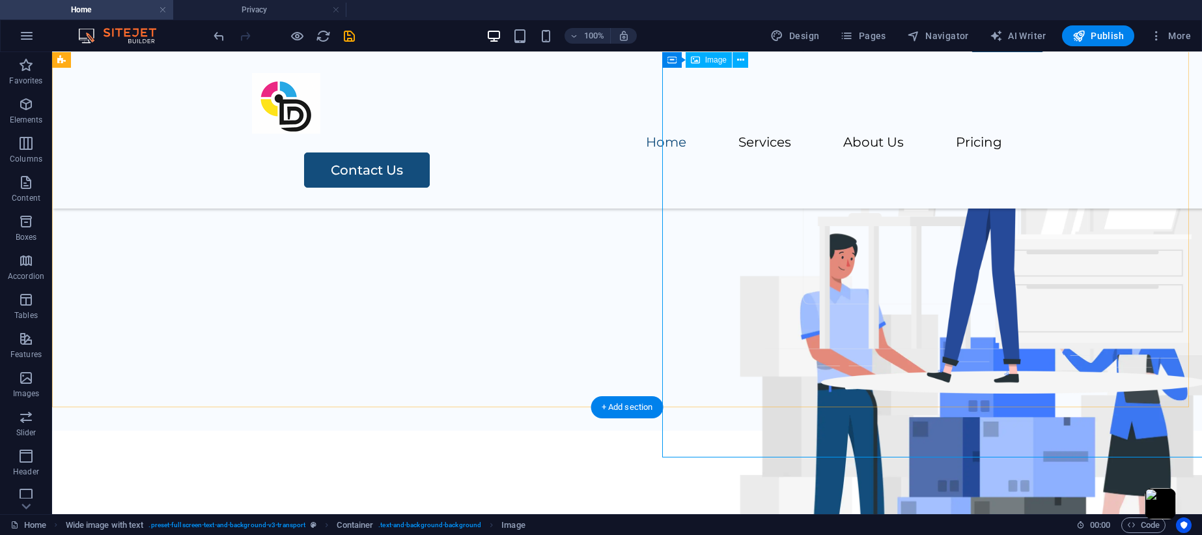
scroll to position [115, 0]
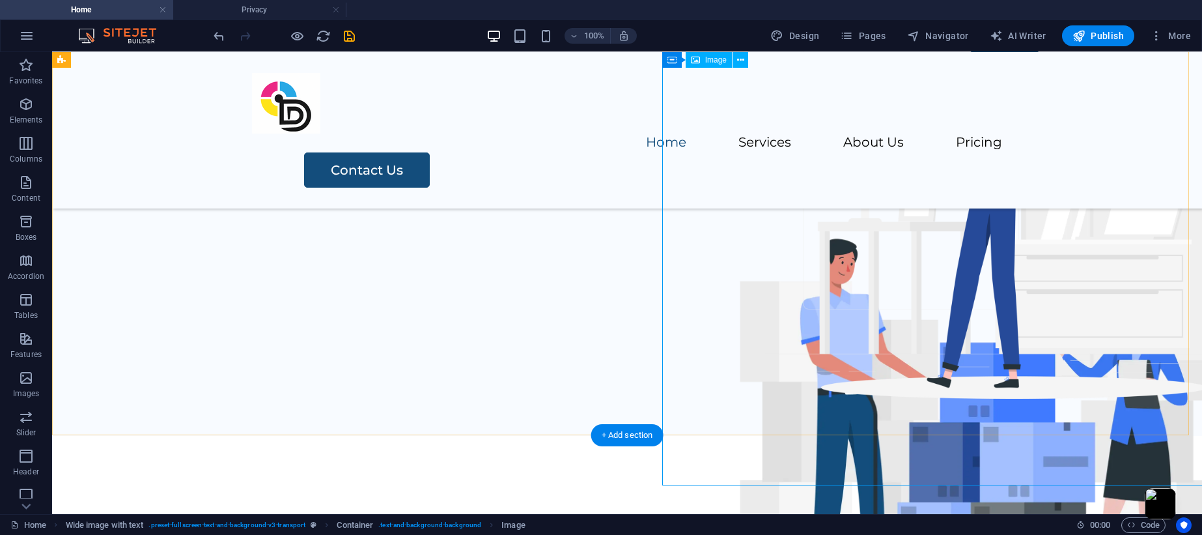
click at [819, 242] on figure at bounding box center [984, 418] width 618 height 436
select select "px"
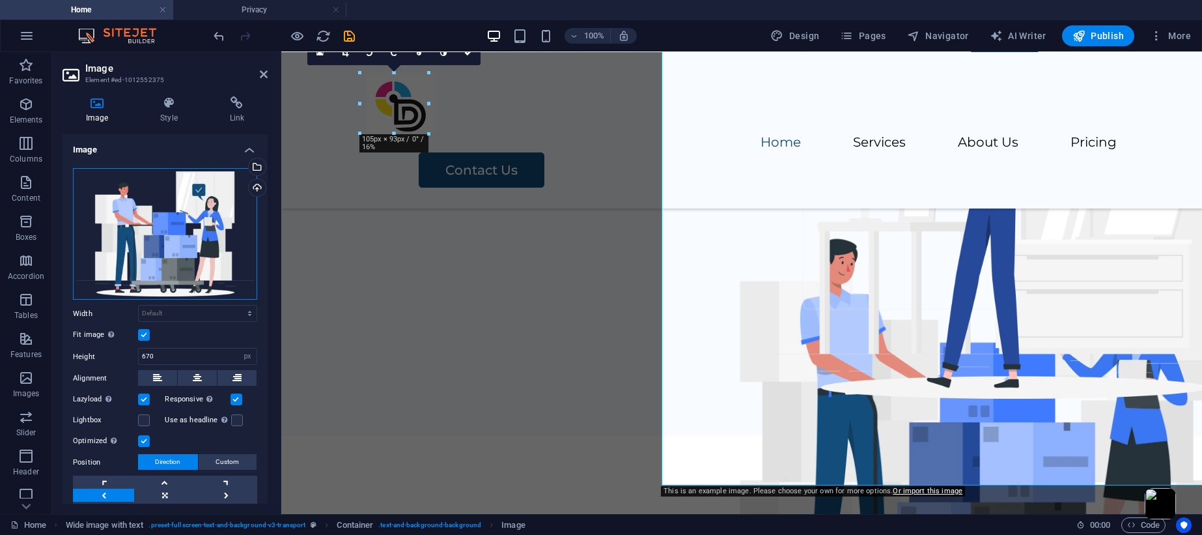
click at [192, 205] on div "Drag files here, click to choose files or select files from Files or our free s…" at bounding box center [165, 234] width 184 height 132
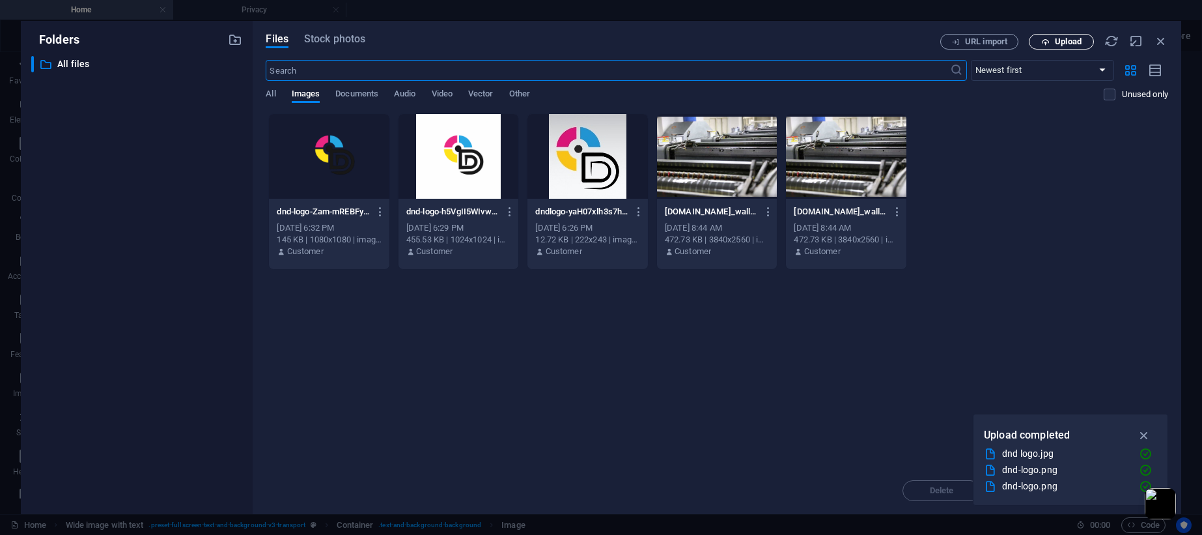
click at [901, 39] on span "Upload" at bounding box center [1068, 42] width 27 height 8
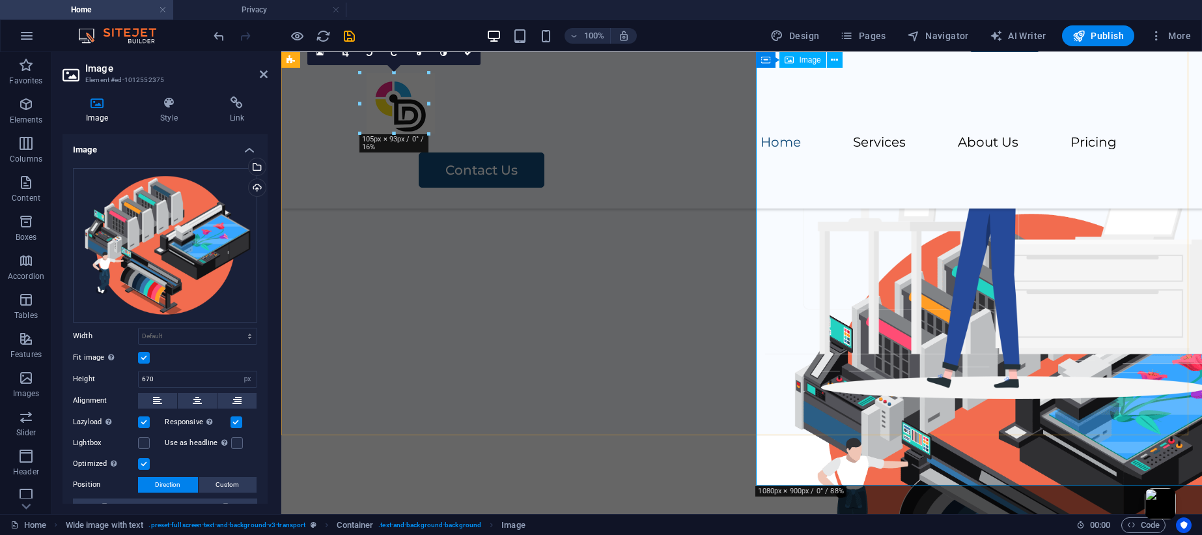
click at [901, 281] on figure at bounding box center [1032, 418] width 524 height 436
click at [901, 240] on figure at bounding box center [1032, 418] width 524 height 436
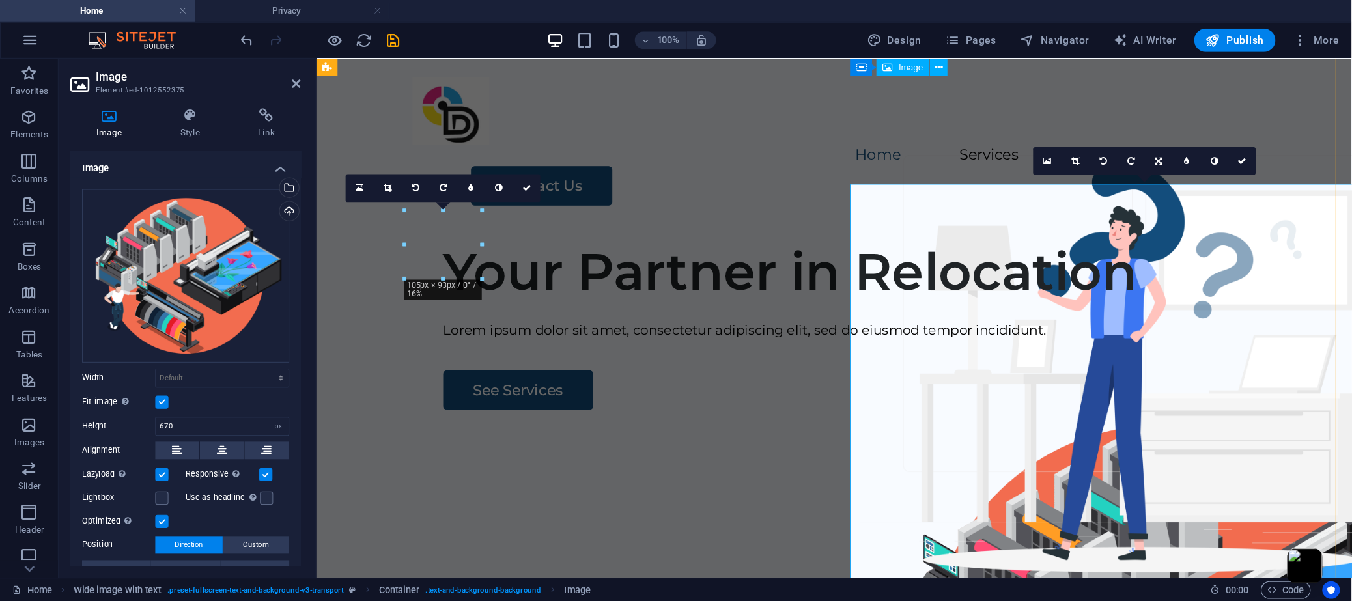
scroll to position [0, 0]
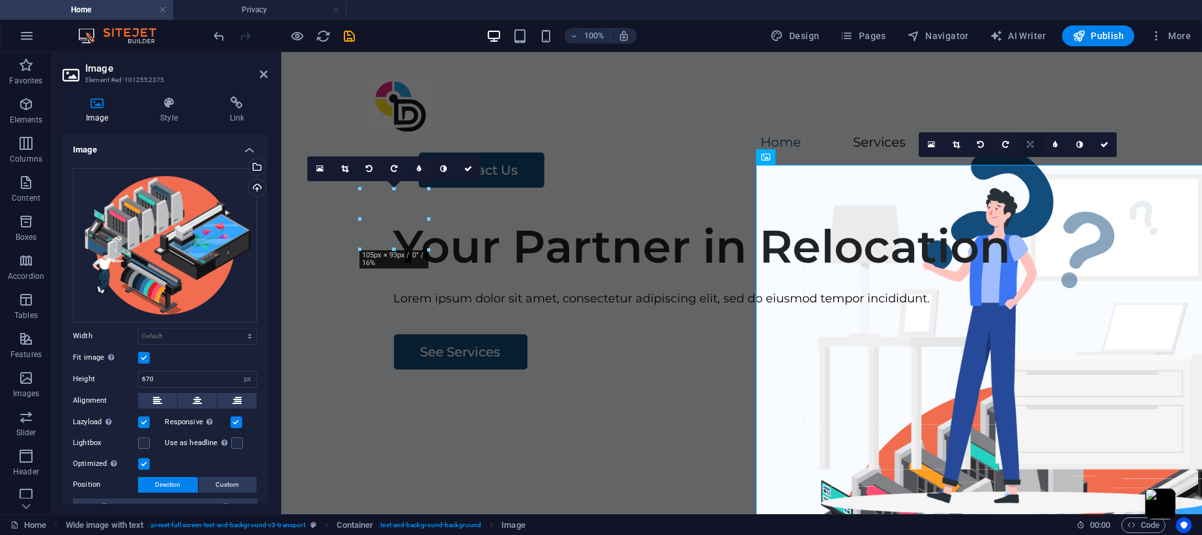
click at [901, 141] on link at bounding box center [1030, 144] width 25 height 25
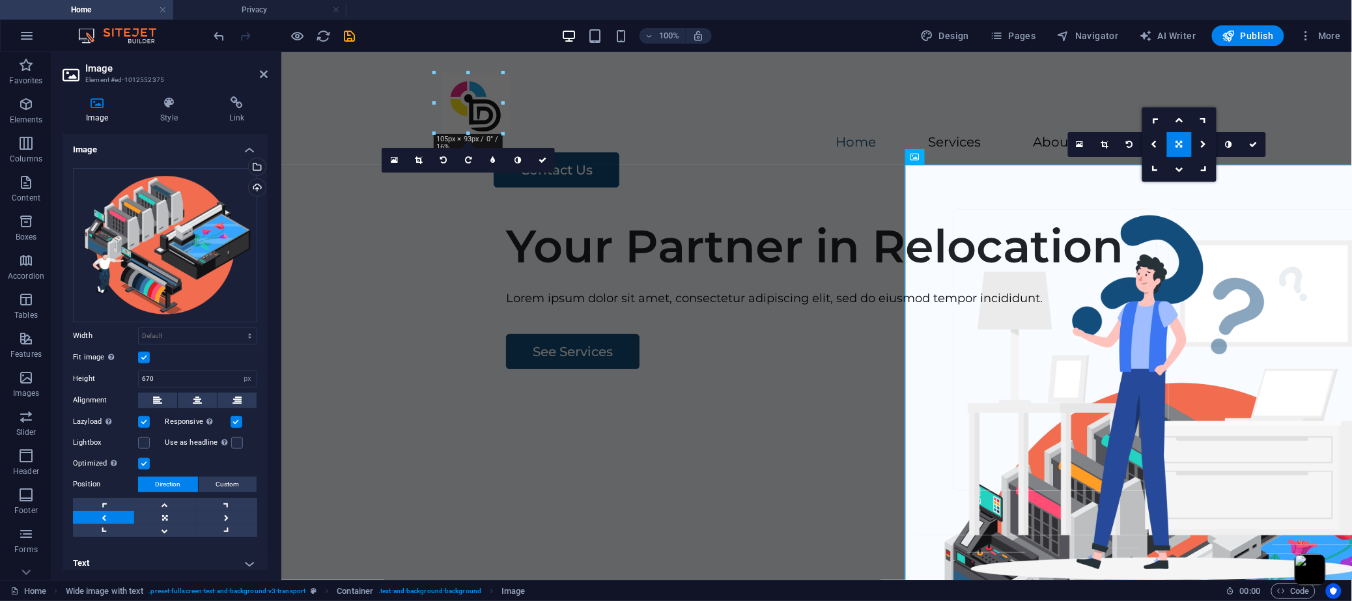
drag, startPoint x: 1105, startPoint y: 143, endPoint x: 1224, endPoint y: 347, distance: 235.8
click at [901, 143] on icon at bounding box center [1104, 145] width 7 height 8
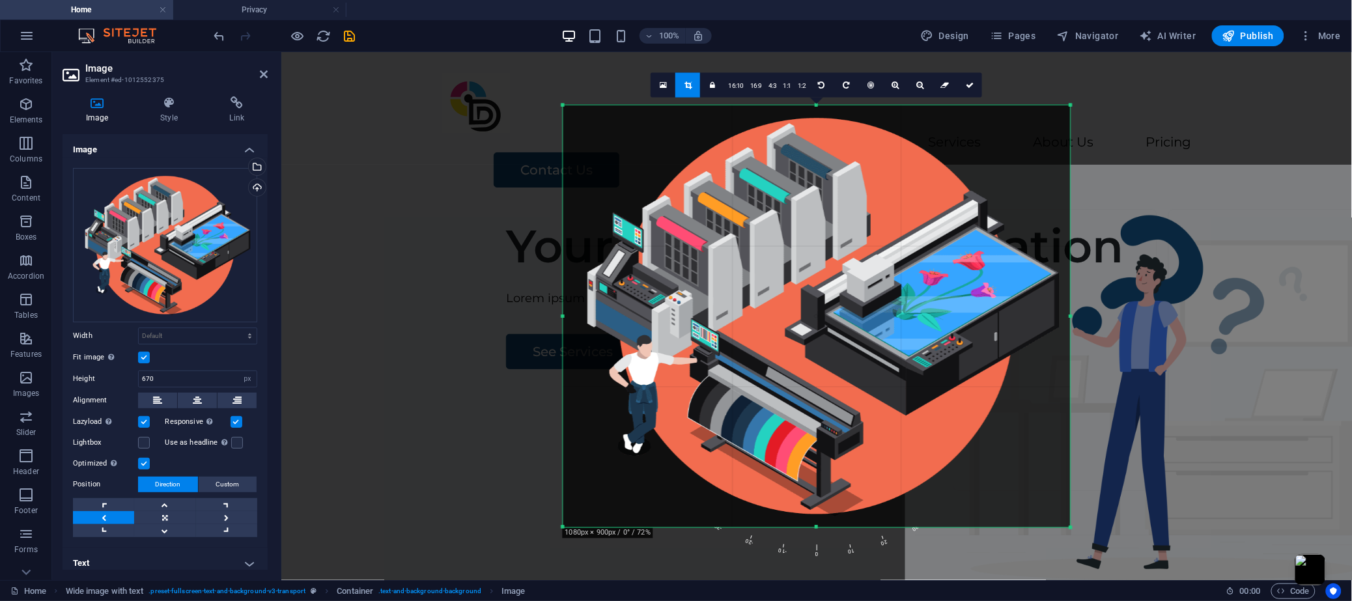
click at [901, 324] on div "Drag here to replace the existing content. Press “Ctrl” if you want to create a…" at bounding box center [816, 316] width 1071 height 528
click at [901, 86] on icon at bounding box center [970, 85] width 8 height 8
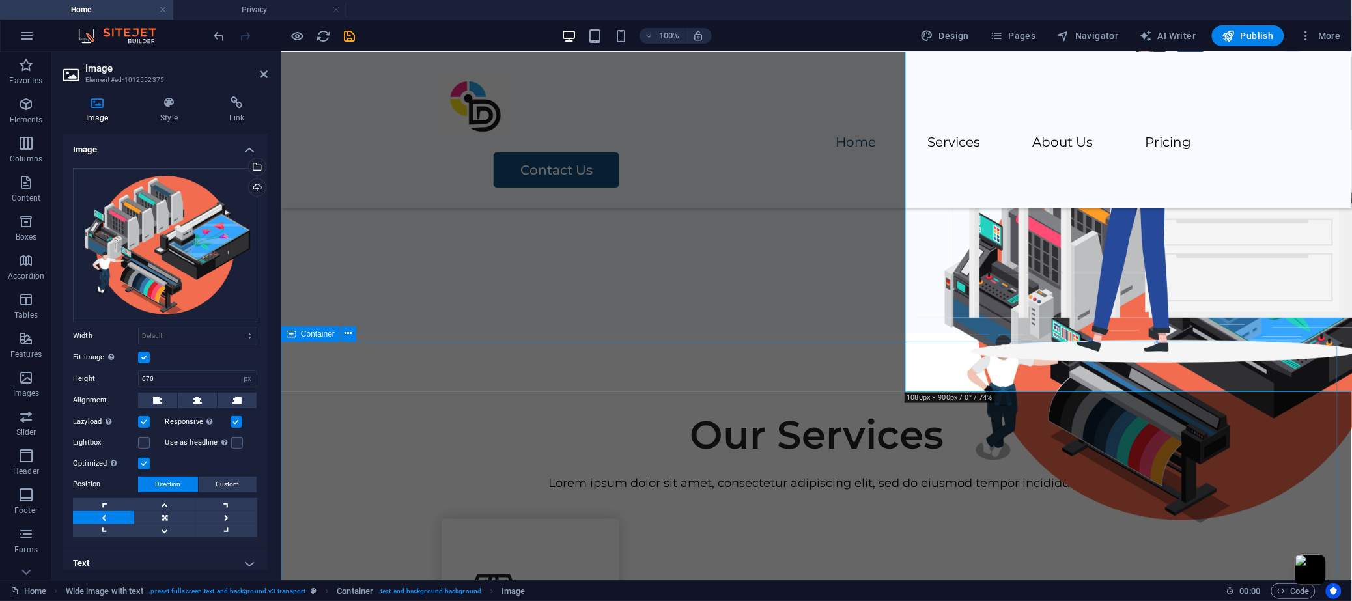
scroll to position [130, 0]
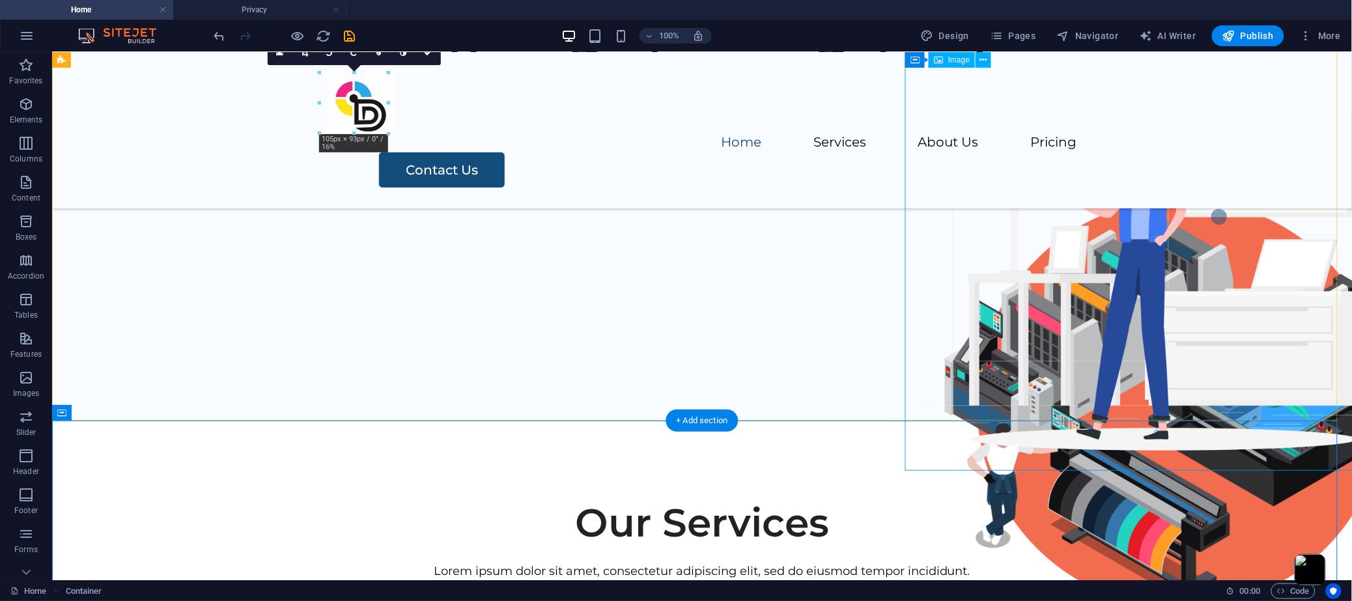
scroll to position [0, 0]
click at [901, 294] on figure at bounding box center [1181, 403] width 524 height 436
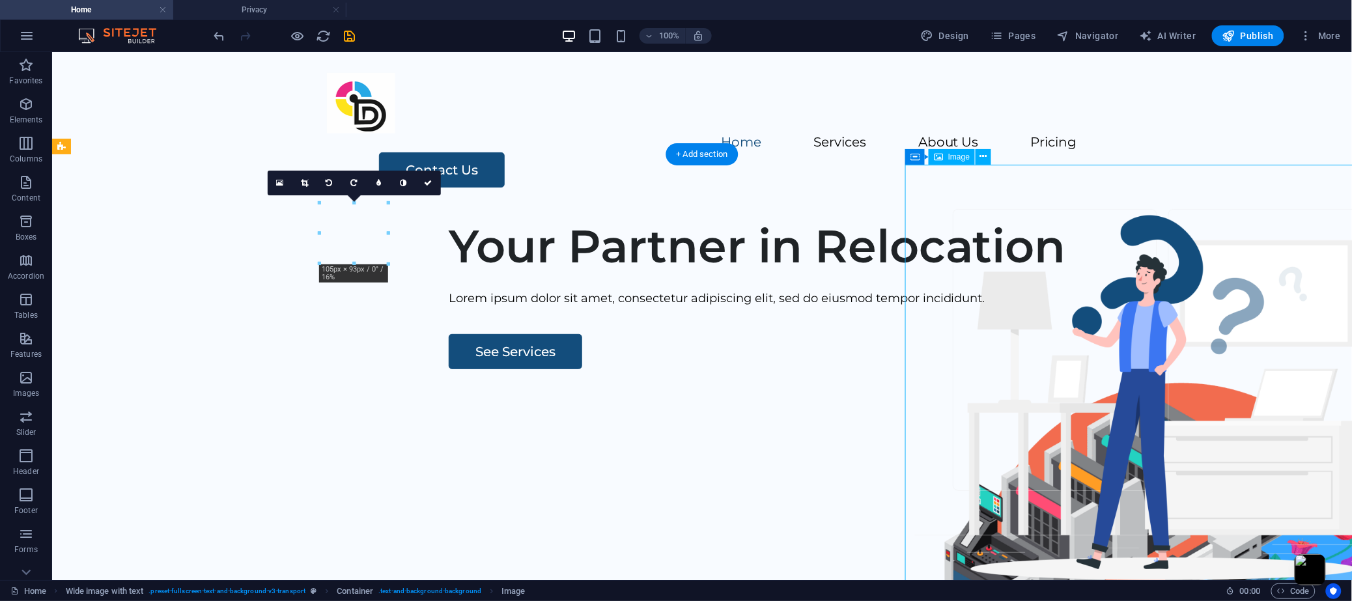
drag, startPoint x: 1011, startPoint y: 259, endPoint x: 975, endPoint y: 248, distance: 37.7
click at [901, 369] on figure at bounding box center [1181, 587] width 524 height 436
drag, startPoint x: 993, startPoint y: 248, endPoint x: 929, endPoint y: 253, distance: 64.0
click at [901, 369] on figure at bounding box center [1181, 587] width 524 height 436
drag, startPoint x: 939, startPoint y: 242, endPoint x: 884, endPoint y: 247, distance: 54.9
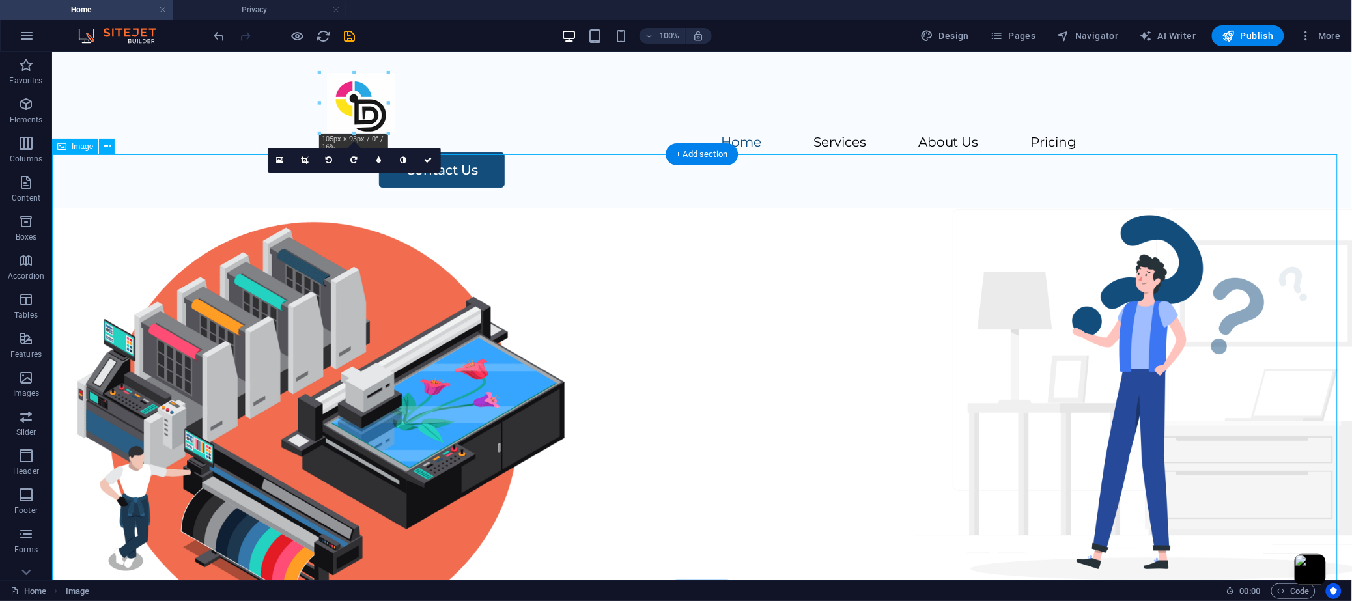
drag, startPoint x: 326, startPoint y: 225, endPoint x: 711, endPoint y: 232, distance: 385.0
click at [709, 232] on figure at bounding box center [701, 426] width 1300 height 436
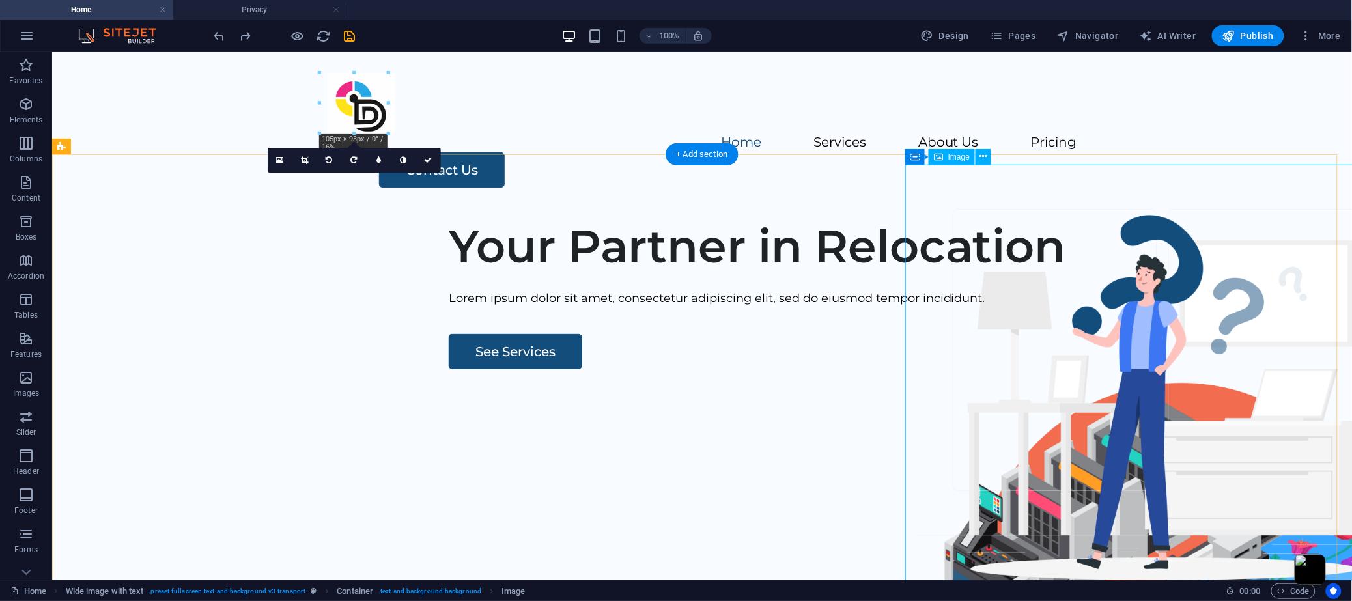
click at [901, 369] on figure at bounding box center [1181, 587] width 524 height 436
click at [901, 156] on icon at bounding box center [983, 157] width 7 height 14
click at [901, 369] on figure at bounding box center [1181, 587] width 524 height 436
select select "px"
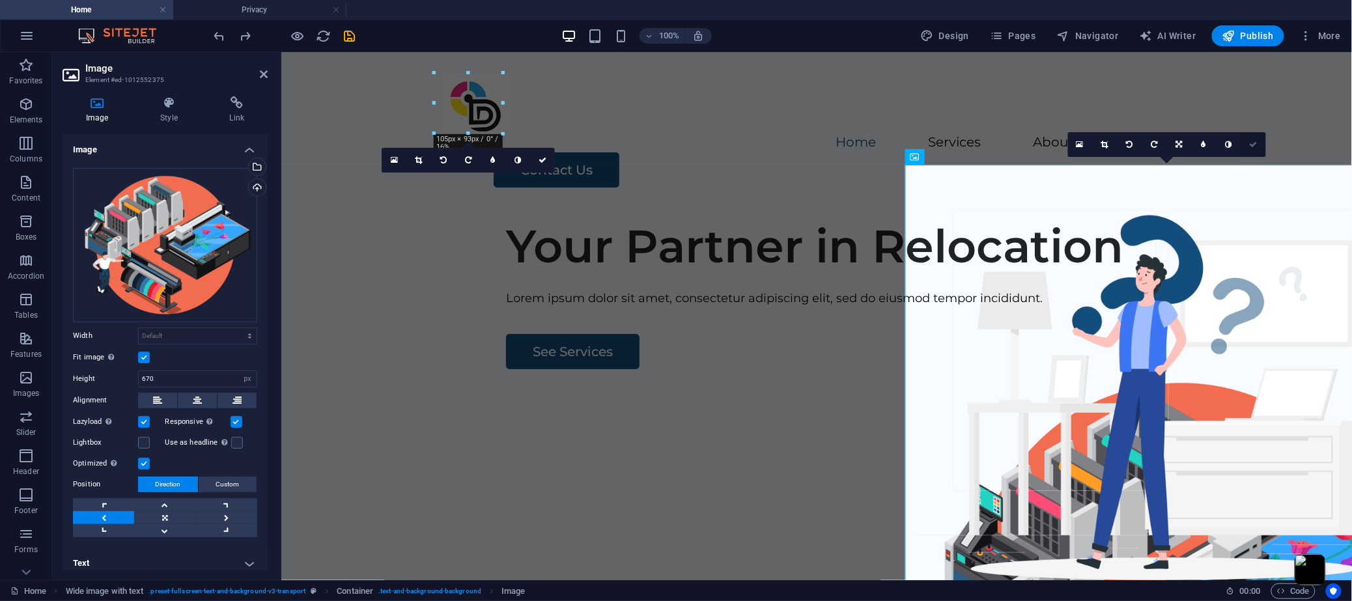
click at [901, 150] on link at bounding box center [1253, 144] width 25 height 25
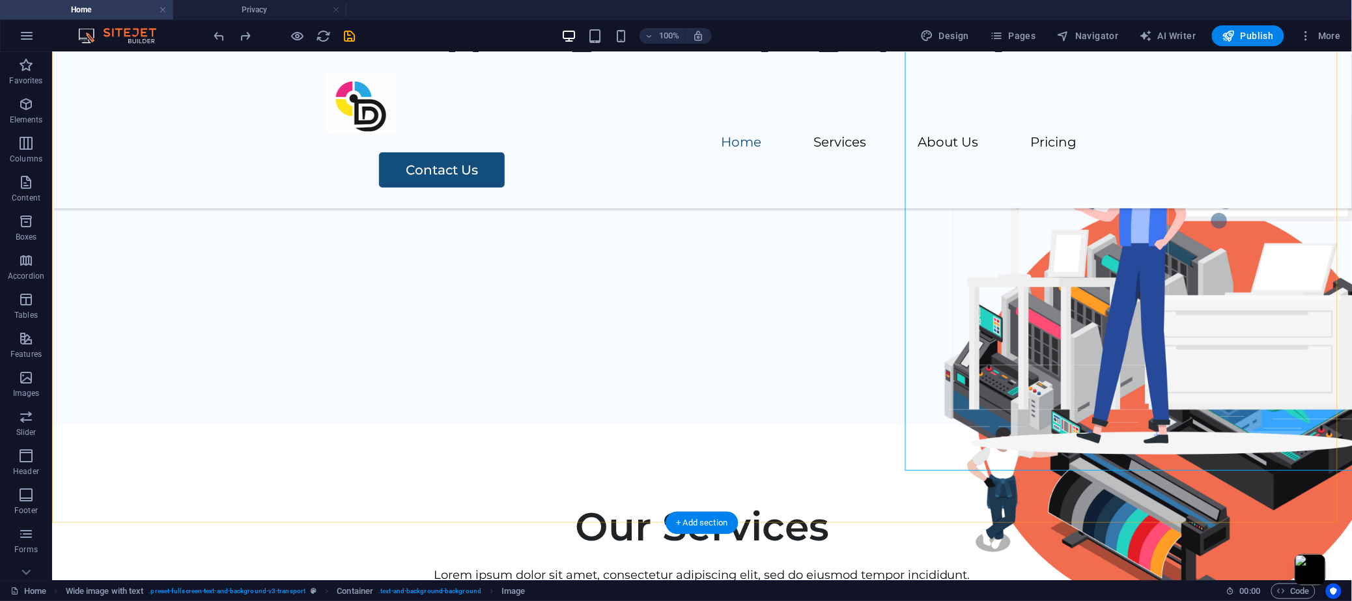
scroll to position [130, 0]
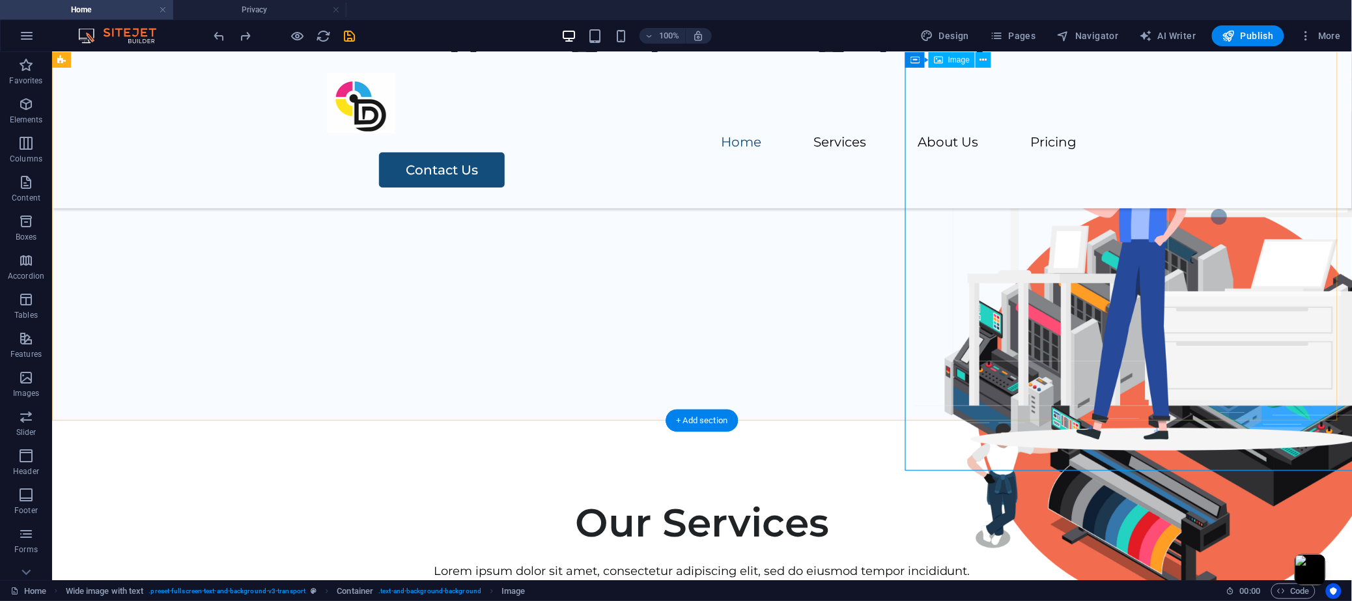
click at [901, 287] on figure at bounding box center [1181, 403] width 524 height 436
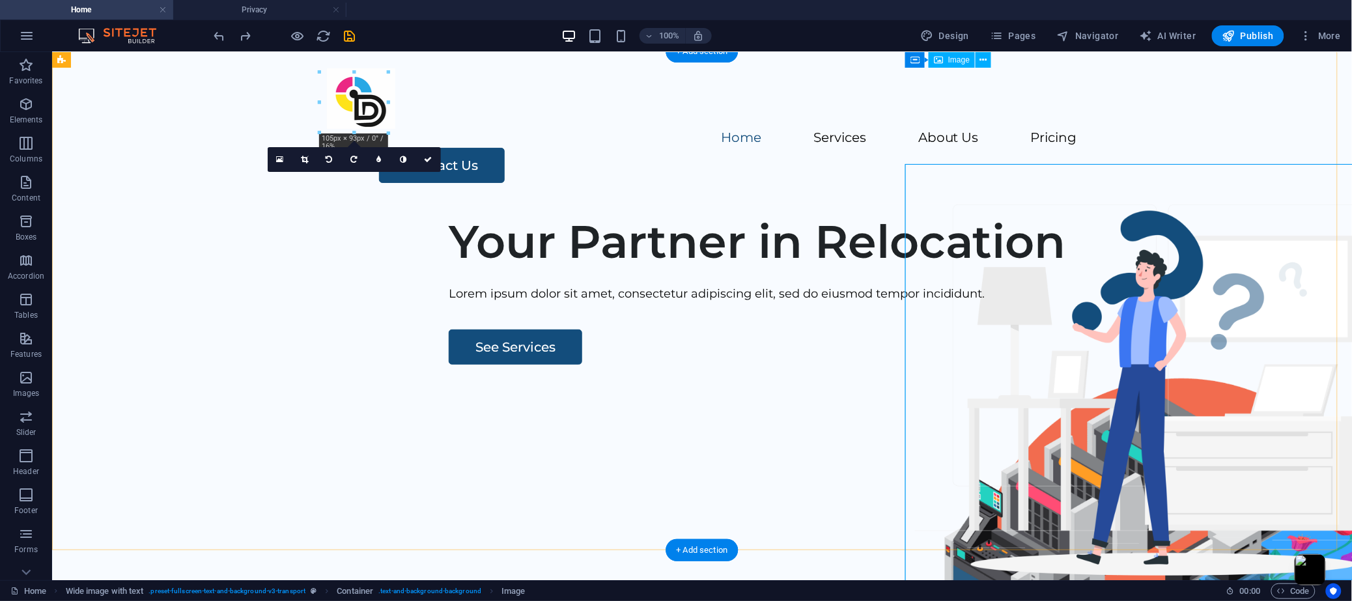
scroll to position [0, 0]
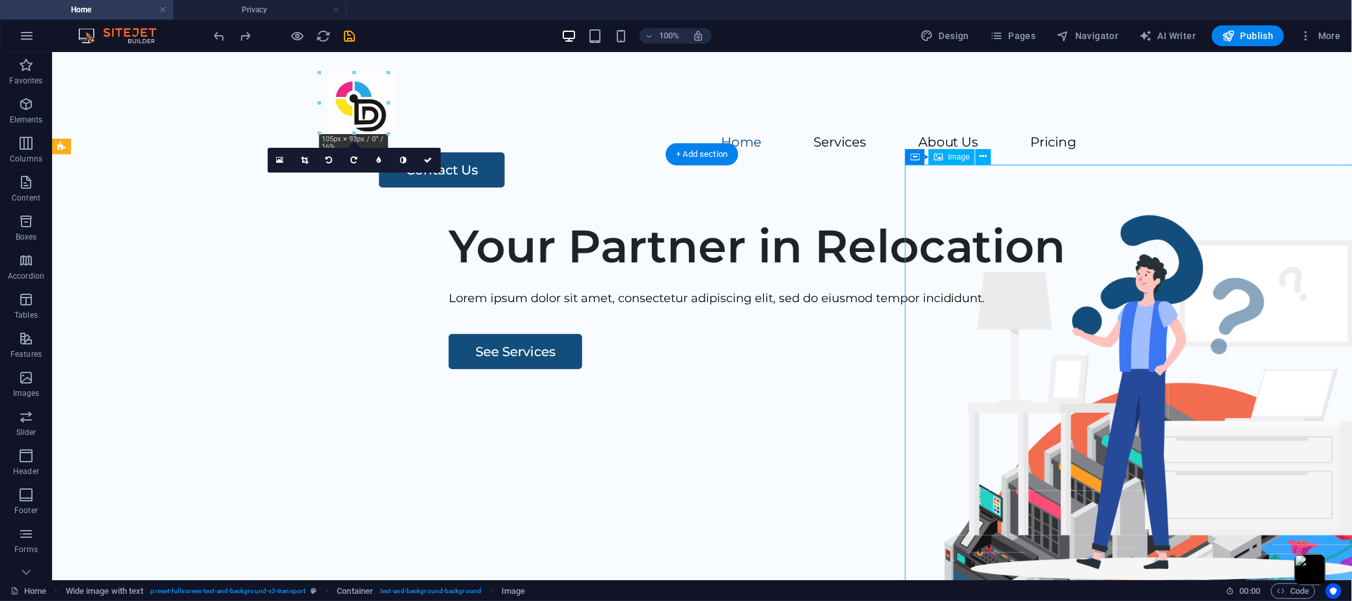
drag, startPoint x: 1111, startPoint y: 286, endPoint x: 1112, endPoint y: 272, distance: 13.7
click at [901, 369] on figure at bounding box center [1181, 587] width 524 height 436
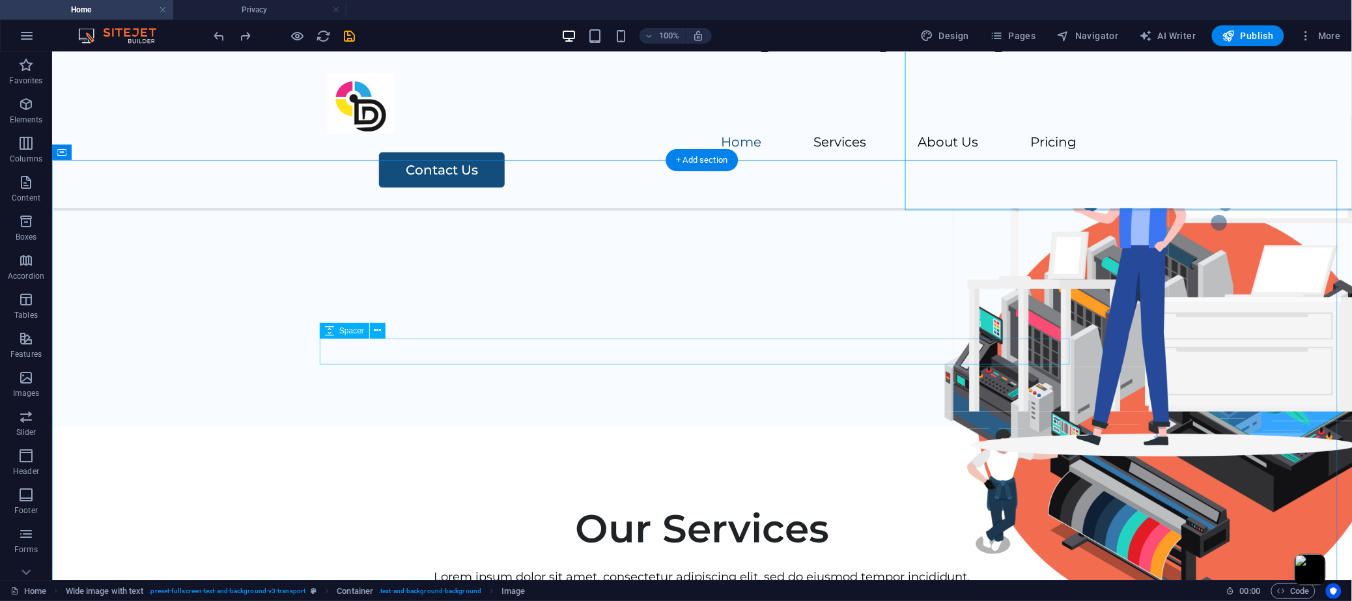
scroll to position [390, 0]
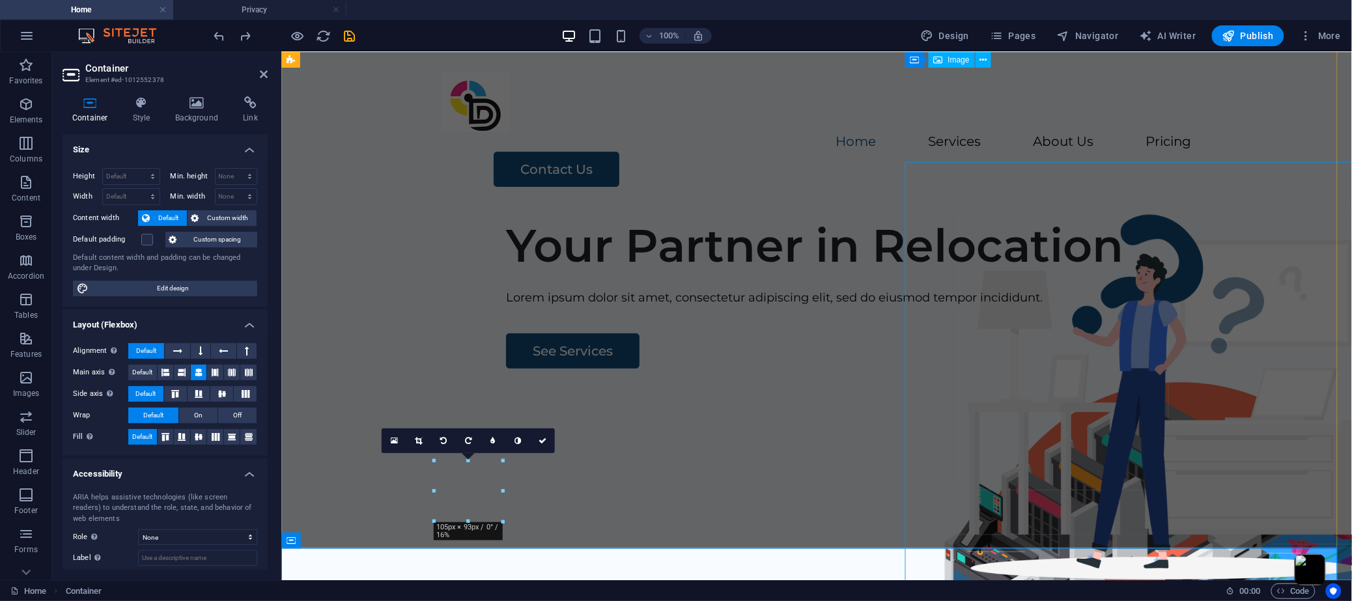
scroll to position [0, 0]
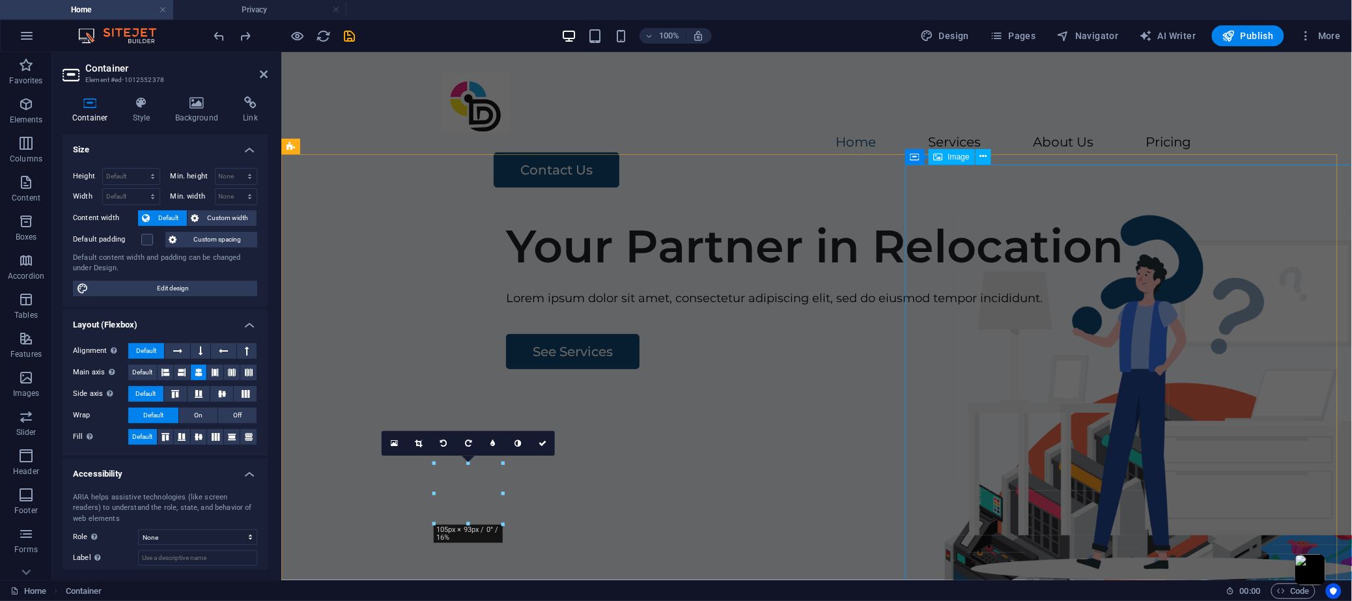
click at [901, 369] on figure at bounding box center [1181, 587] width 524 height 436
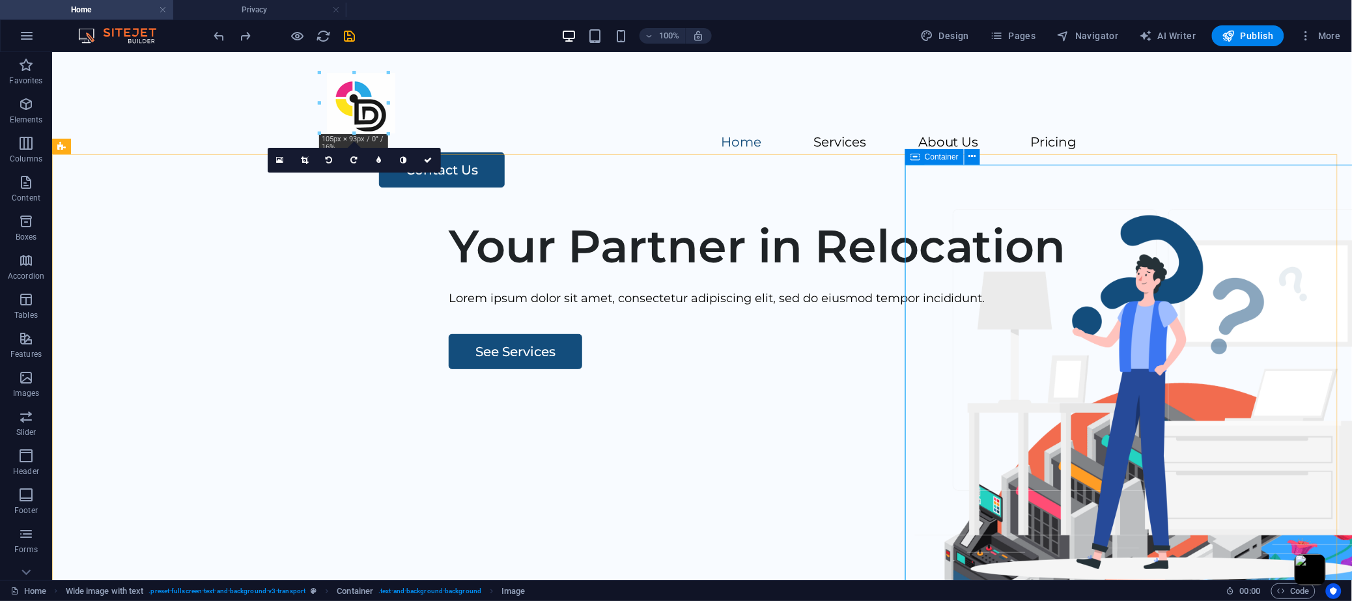
click at [901, 154] on icon at bounding box center [915, 157] width 9 height 16
click at [901, 158] on icon at bounding box center [972, 157] width 7 height 14
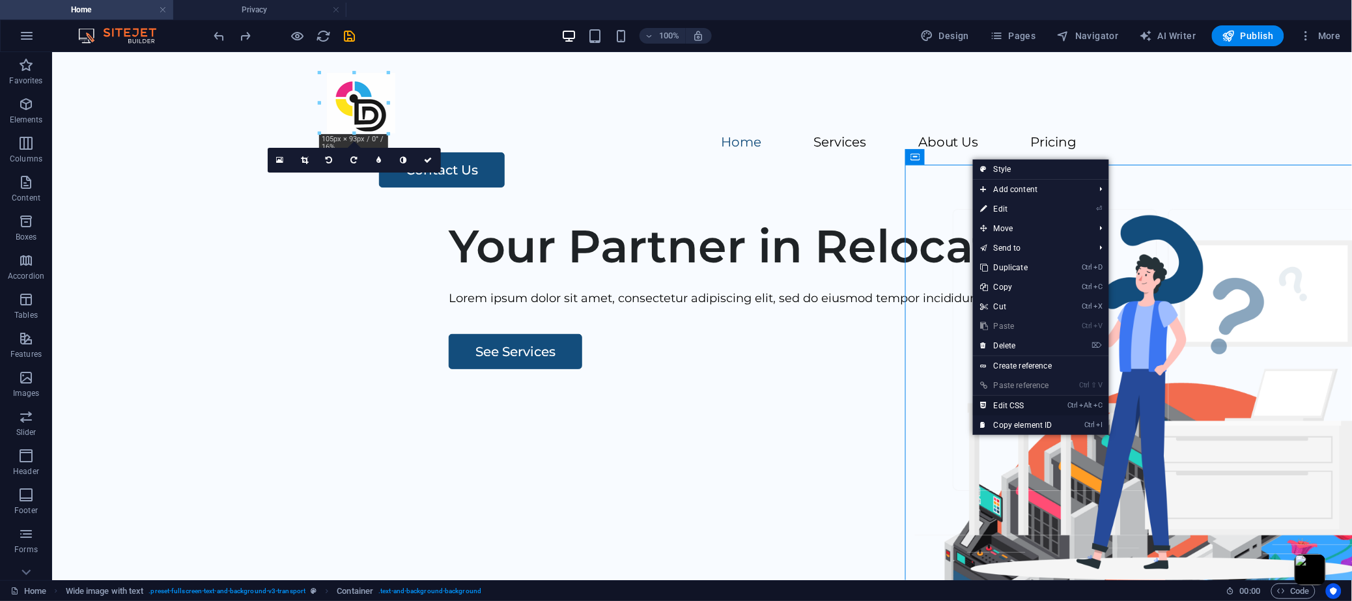
drag, startPoint x: 969, startPoint y: 364, endPoint x: 1040, endPoint y: 409, distance: 84.0
click at [901, 400] on link "Ctrl Alt C Edit CSS" at bounding box center [1016, 406] width 87 height 20
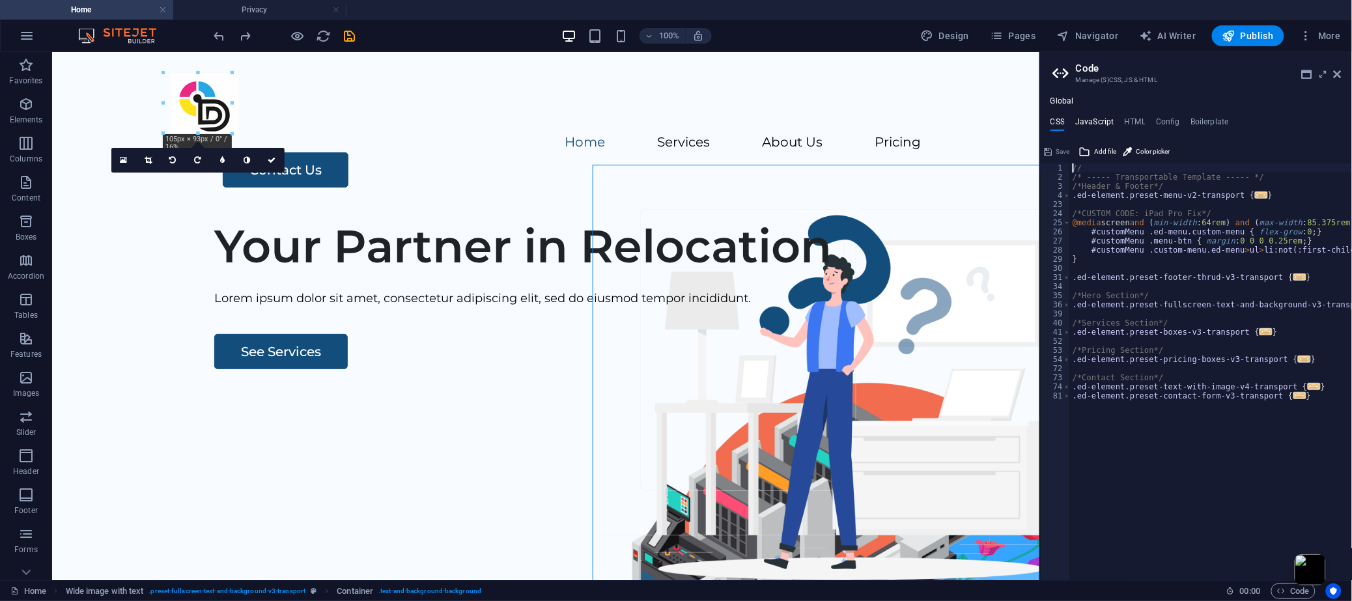
click at [901, 123] on h4 "JavaScript" at bounding box center [1094, 124] width 38 height 14
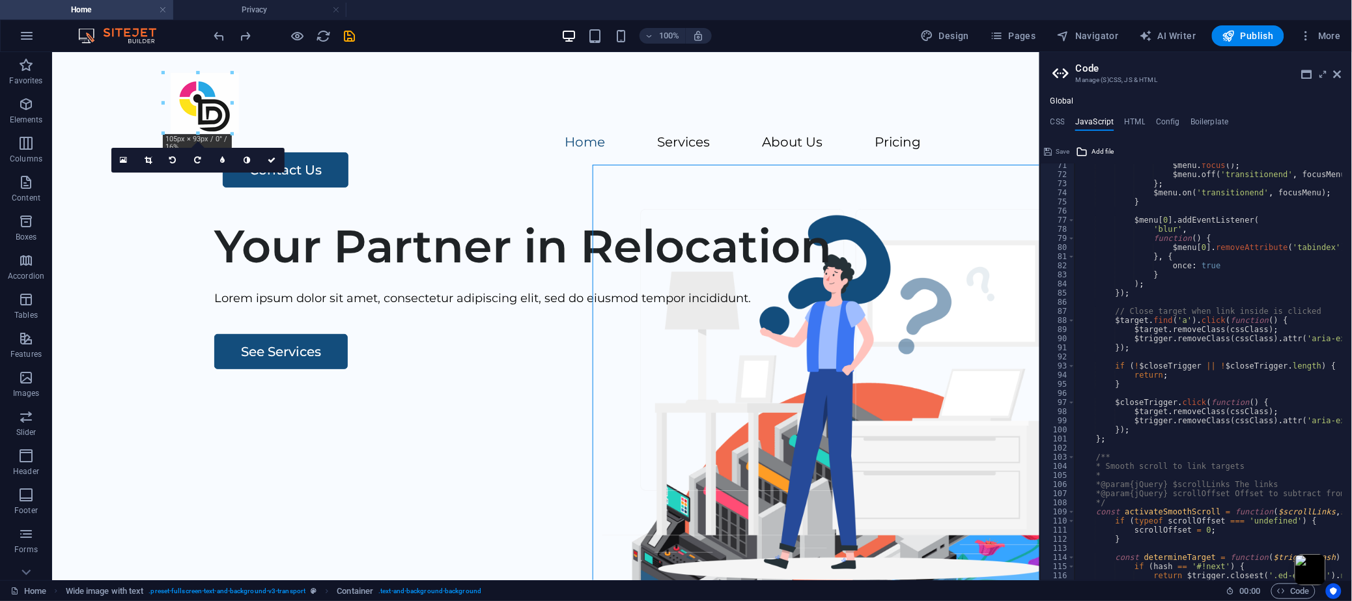
scroll to position [699, 0]
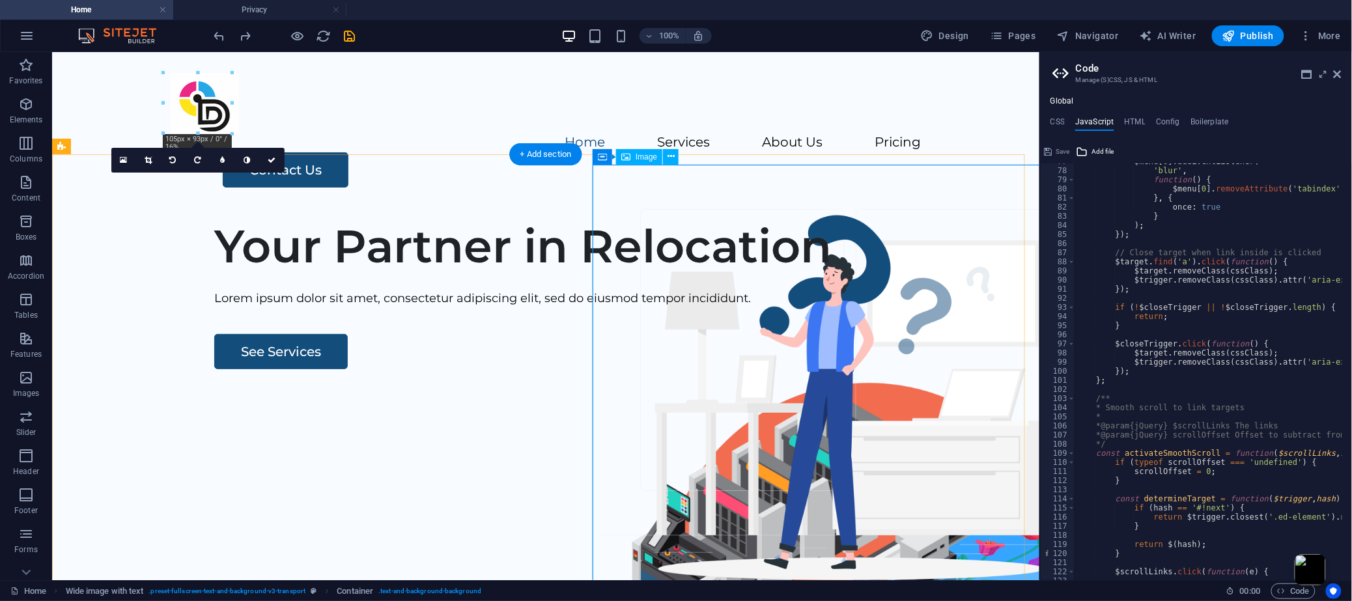
click at [829, 369] on figure at bounding box center [868, 587] width 524 height 436
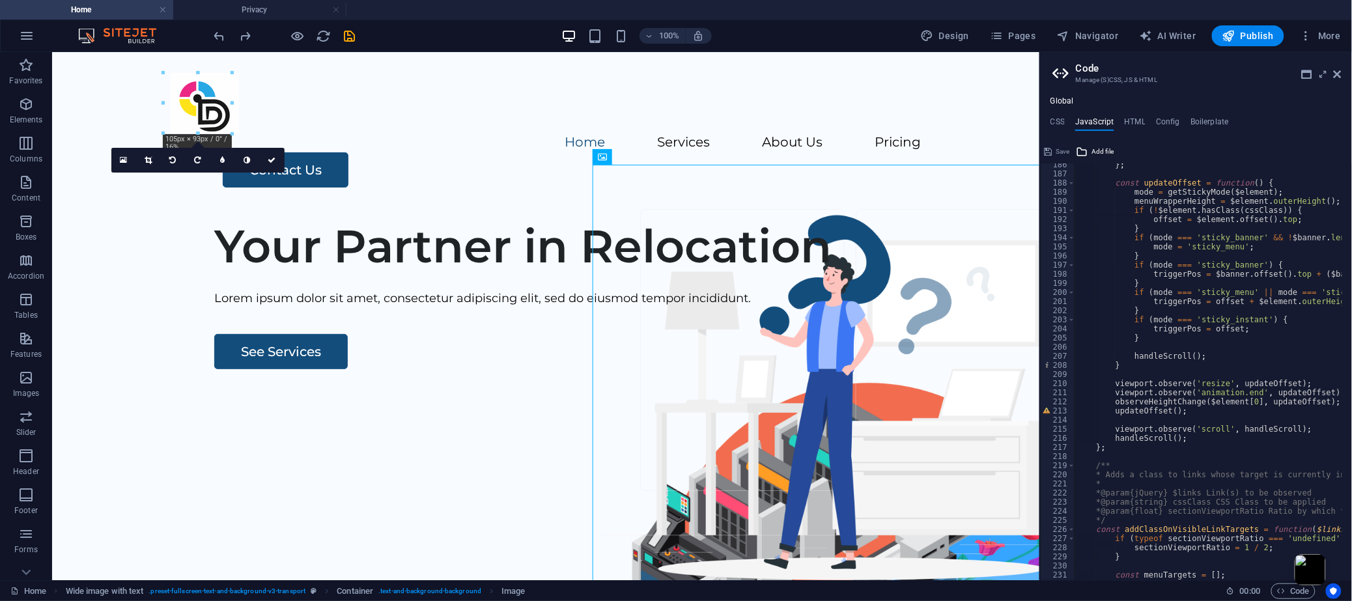
scroll to position [1690, 0]
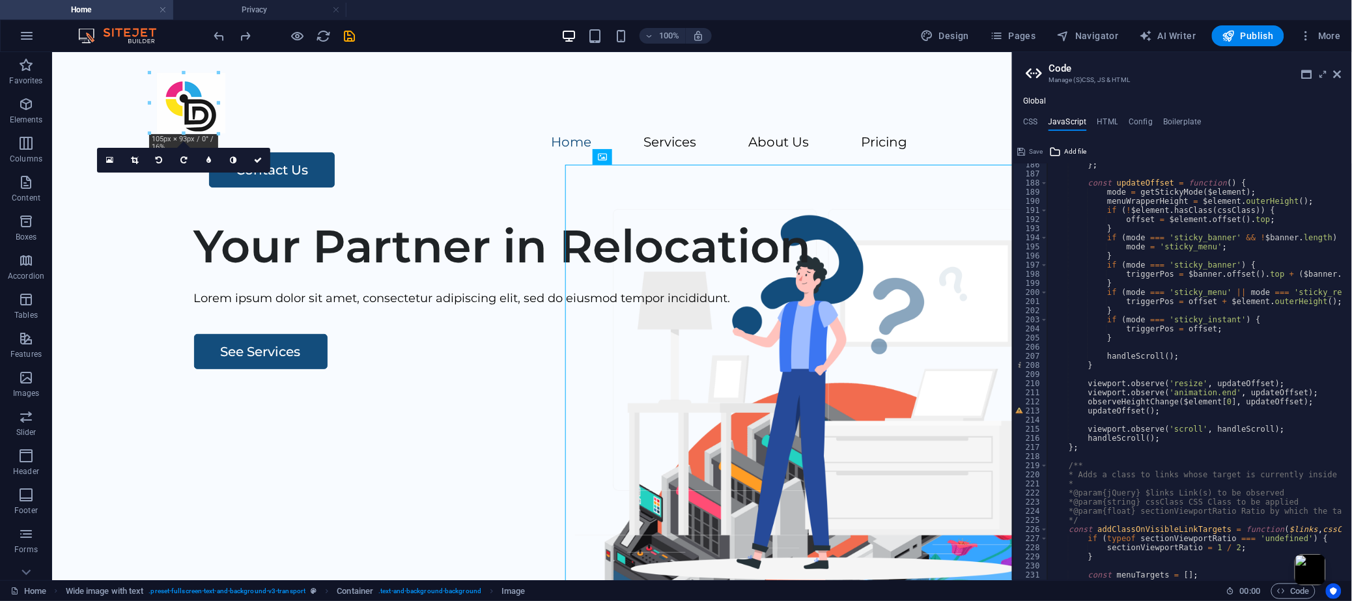
drag, startPoint x: 1041, startPoint y: 274, endPoint x: 1010, endPoint y: 270, distance: 31.4
click at [901, 270] on div "Home Privacy Favorites Elements Columns Content Boxes Accordion Tables Features…" at bounding box center [676, 316] width 1352 height 528
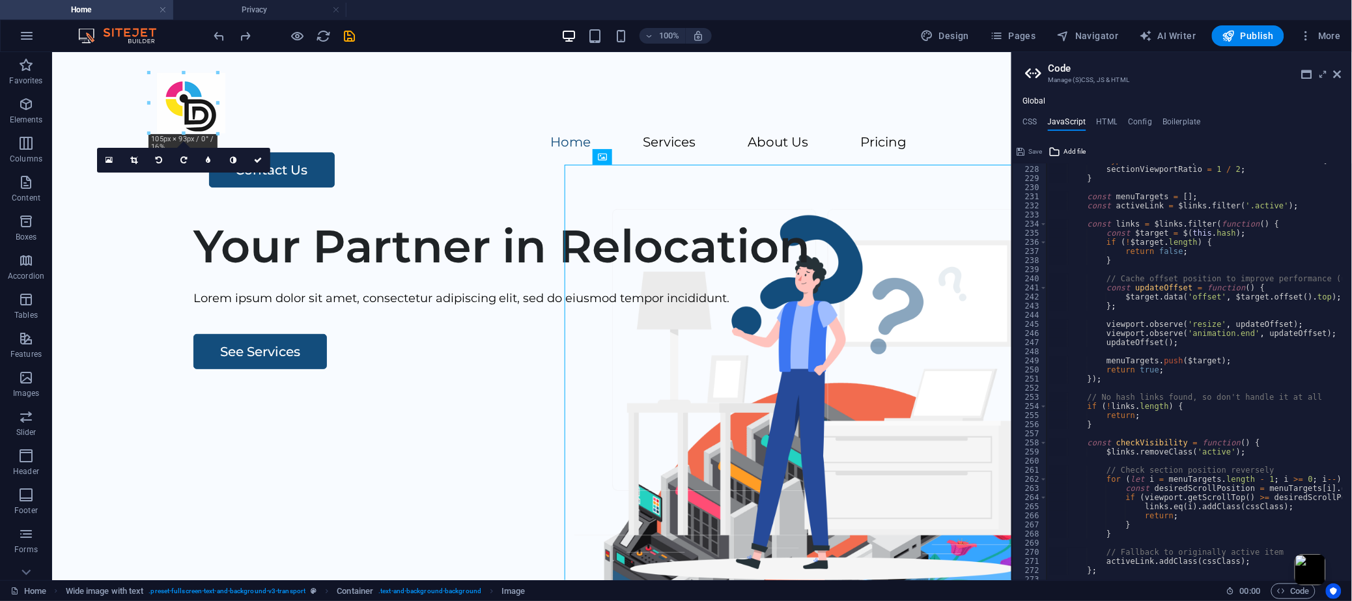
scroll to position [2127, 0]
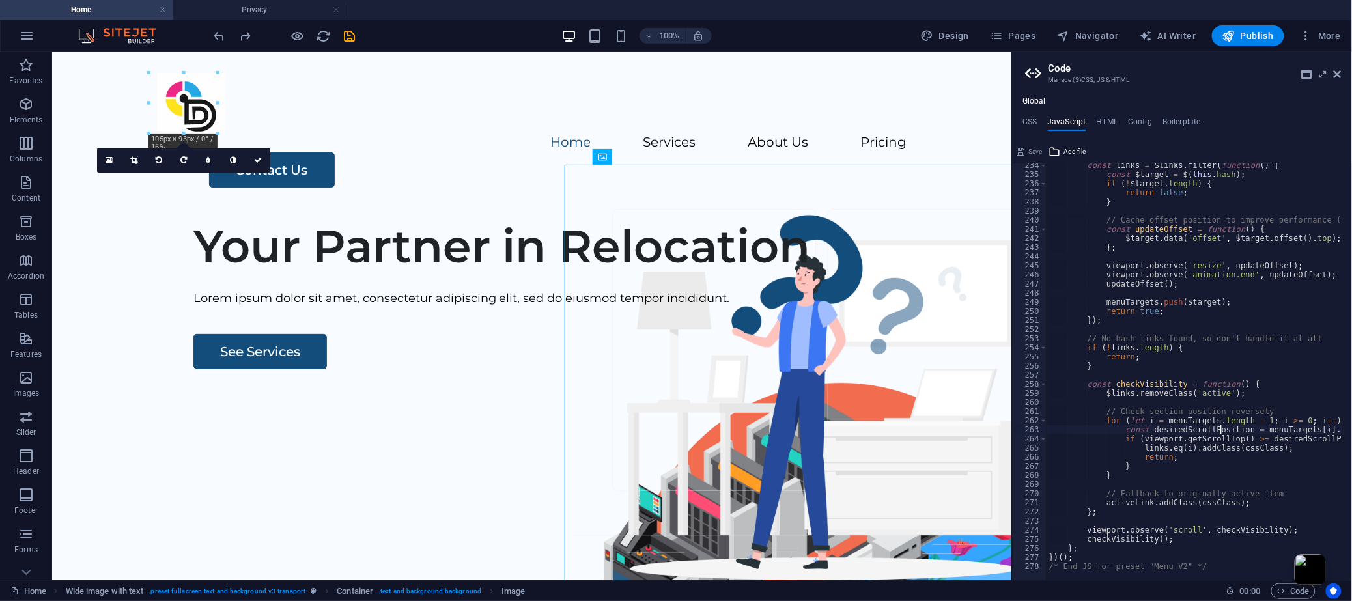
click at [901, 400] on div "const links = $links . filter ( function ( ) { const $target = $ ( this . hash …" at bounding box center [1346, 374] width 598 height 426
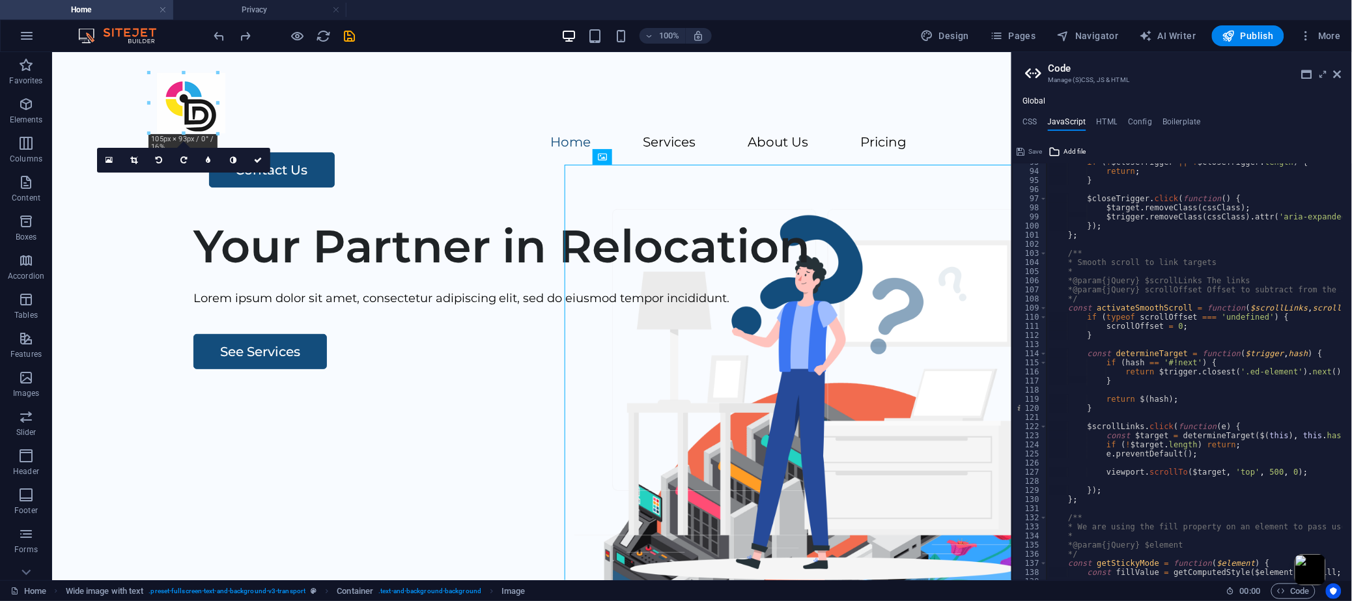
click at [901, 371] on div "if ( ! $closeTrigger || ! $closeTrigger . length ) { return ; } $closeTrigger .…" at bounding box center [1346, 371] width 598 height 426
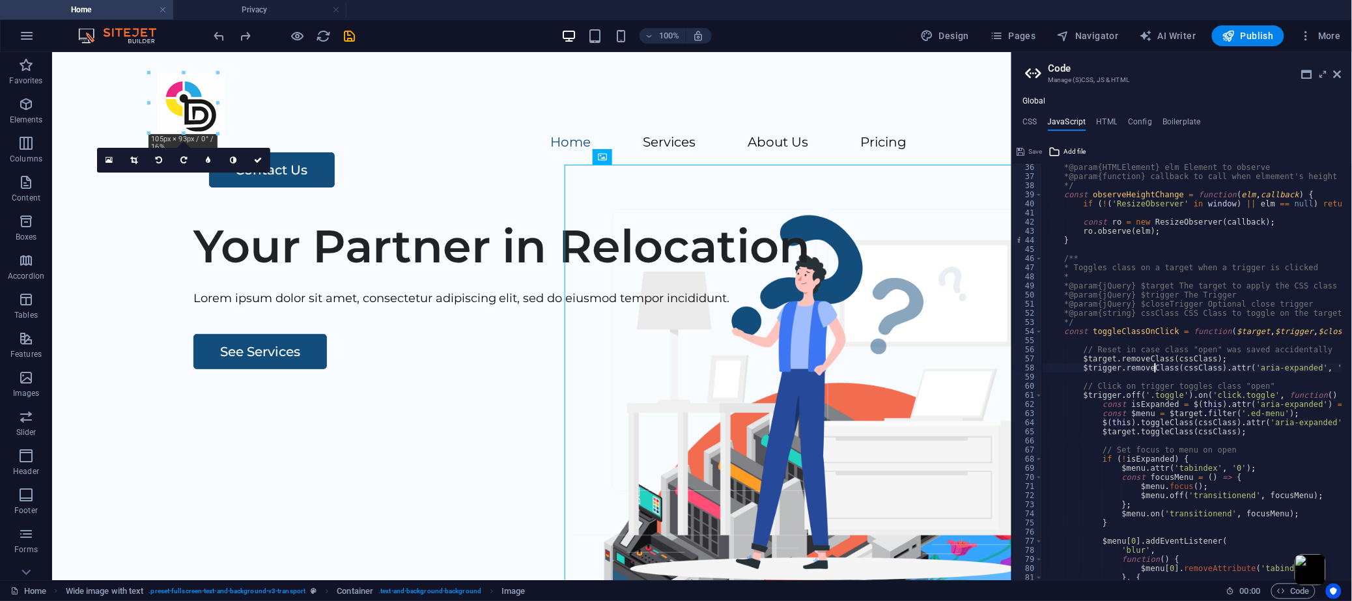
click at [901, 365] on div "* @param {HTMLElement} elm Element to observe * @param {function} callback to c…" at bounding box center [1342, 376] width 598 height 426
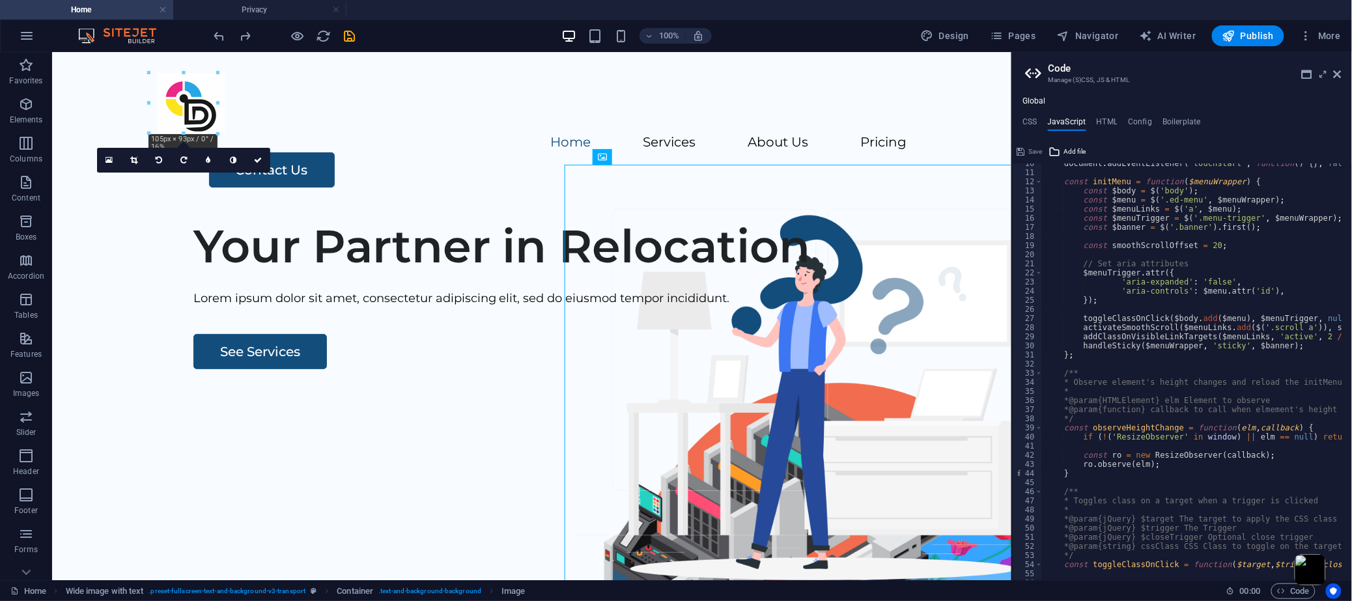
scroll to position [0, 0]
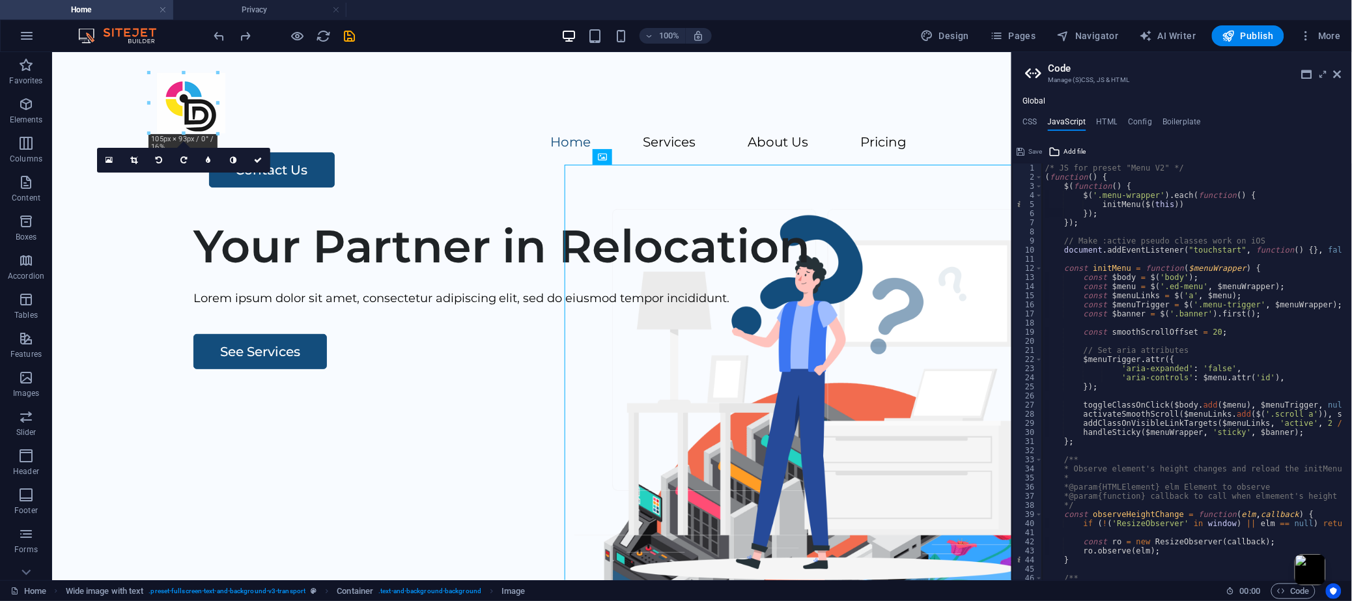
click at [901, 272] on div "/* JS for preset "Menu V2" */ ( function ( ) { $ ( function ( ) { $ ( '.menu-wr…" at bounding box center [1342, 376] width 598 height 426
click at [901, 289] on div "/* JS for preset "Menu V2" */ ( function ( ) { $ ( function ( ) { $ ( '.menu-wr…" at bounding box center [1342, 376] width 598 height 426
type textarea "const $menu = $('.ed-menu', $menuWrapper);"
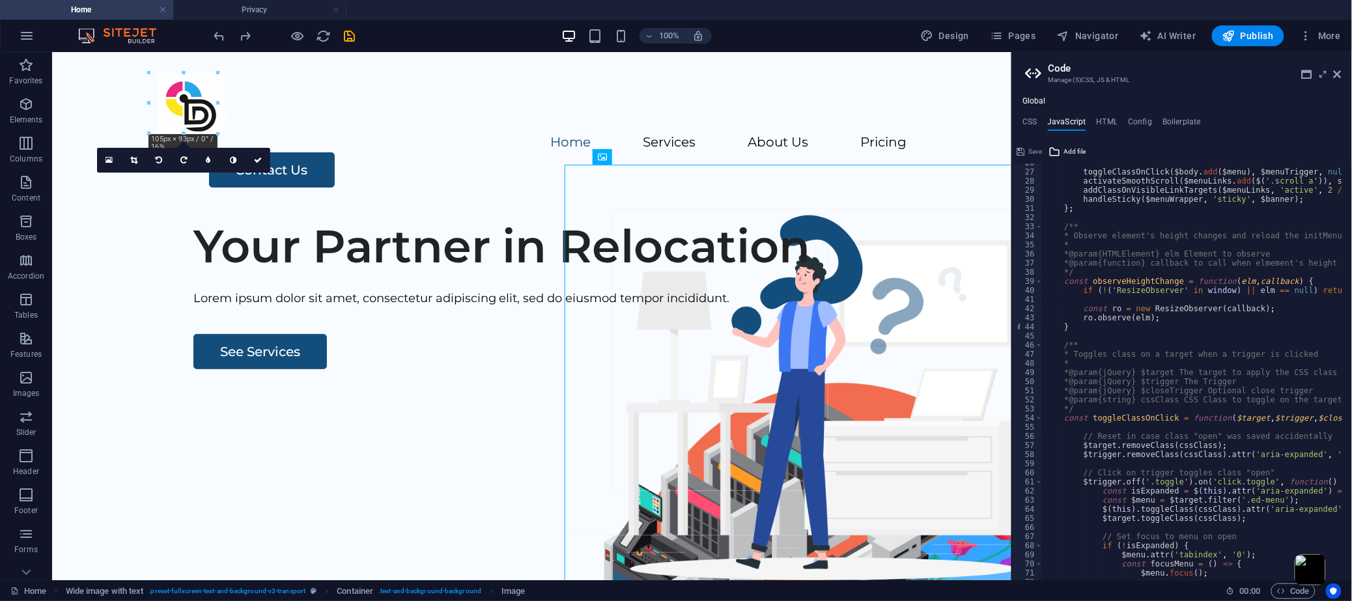
scroll to position [291, 0]
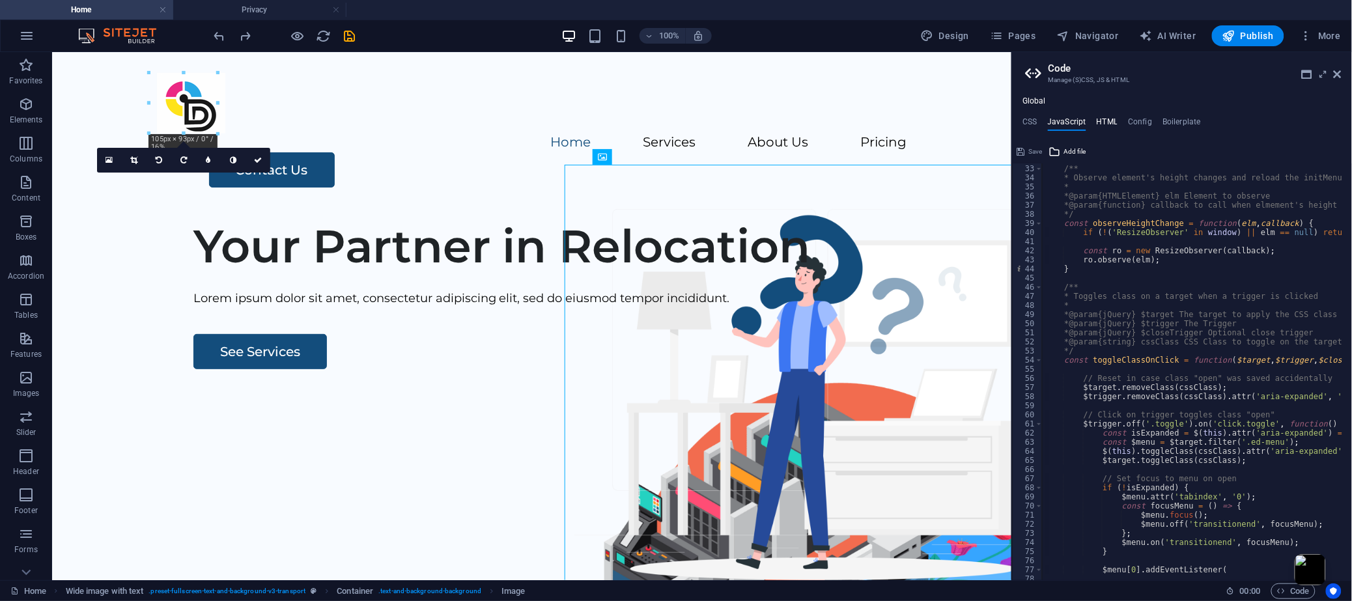
click at [901, 117] on h4 "HTML" at bounding box center [1107, 124] width 21 height 14
type textarea "<a href="#main-content" class="wv-link-content button">Skip to main content</a>"
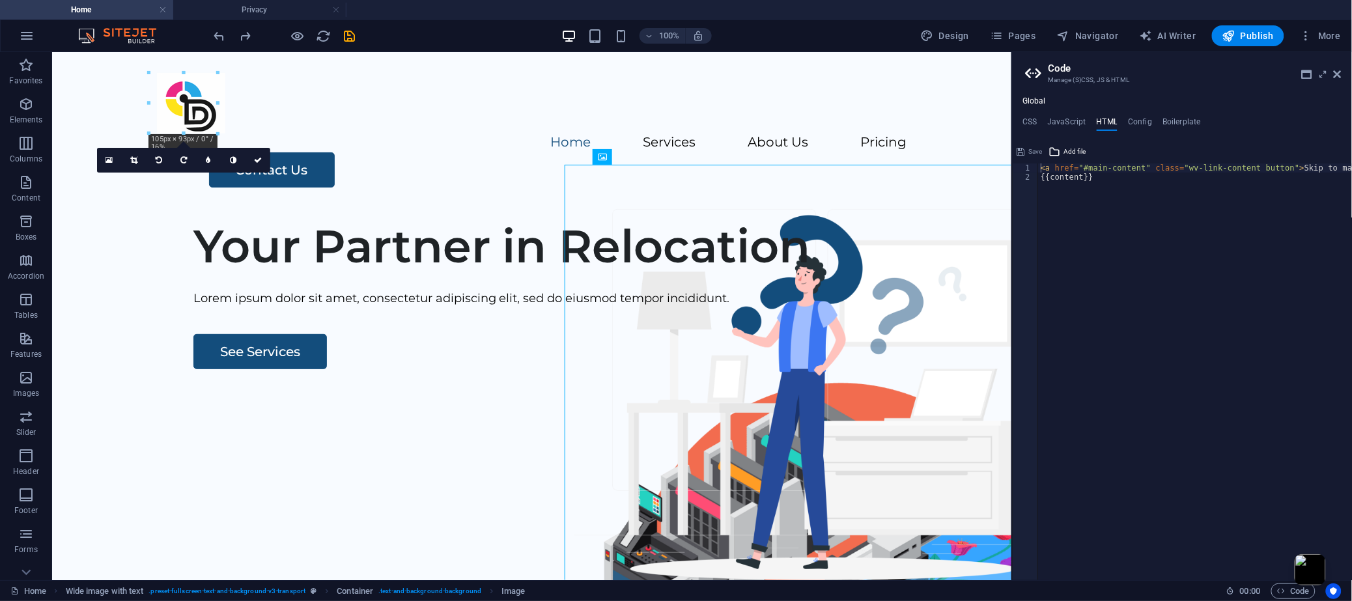
click at [901, 74] on aside "Code Manage (S)CSS, JS & HTML Global CSS JavaScript HTML Config Boilerplate // …" at bounding box center [1182, 316] width 341 height 528
drag, startPoint x: 1160, startPoint y: 179, endPoint x: 1090, endPoint y: 18, distance: 175.9
click at [901, 74] on icon at bounding box center [1338, 74] width 8 height 10
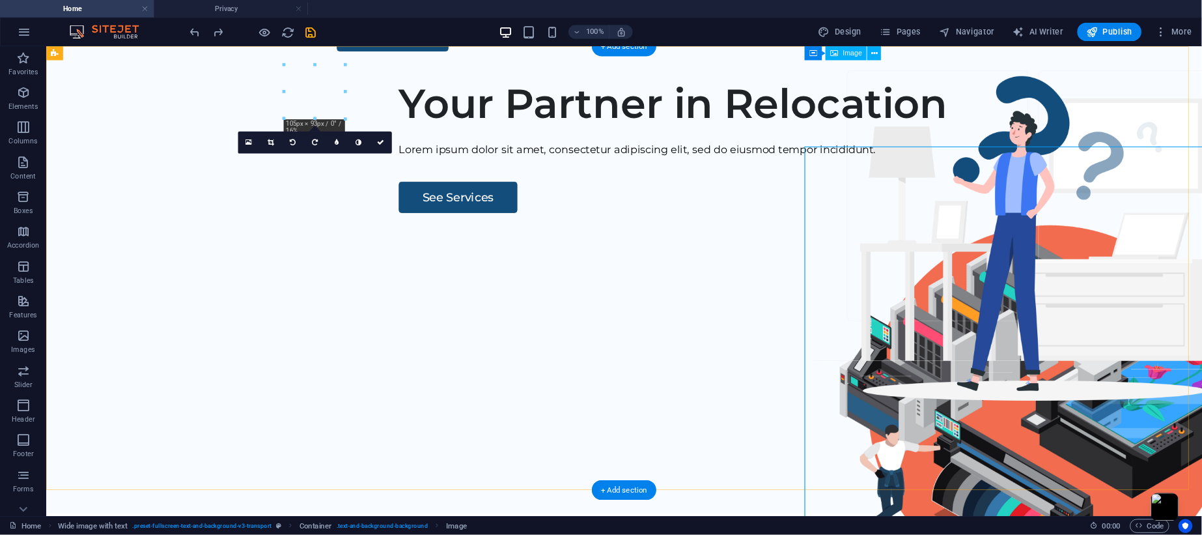
scroll to position [0, 0]
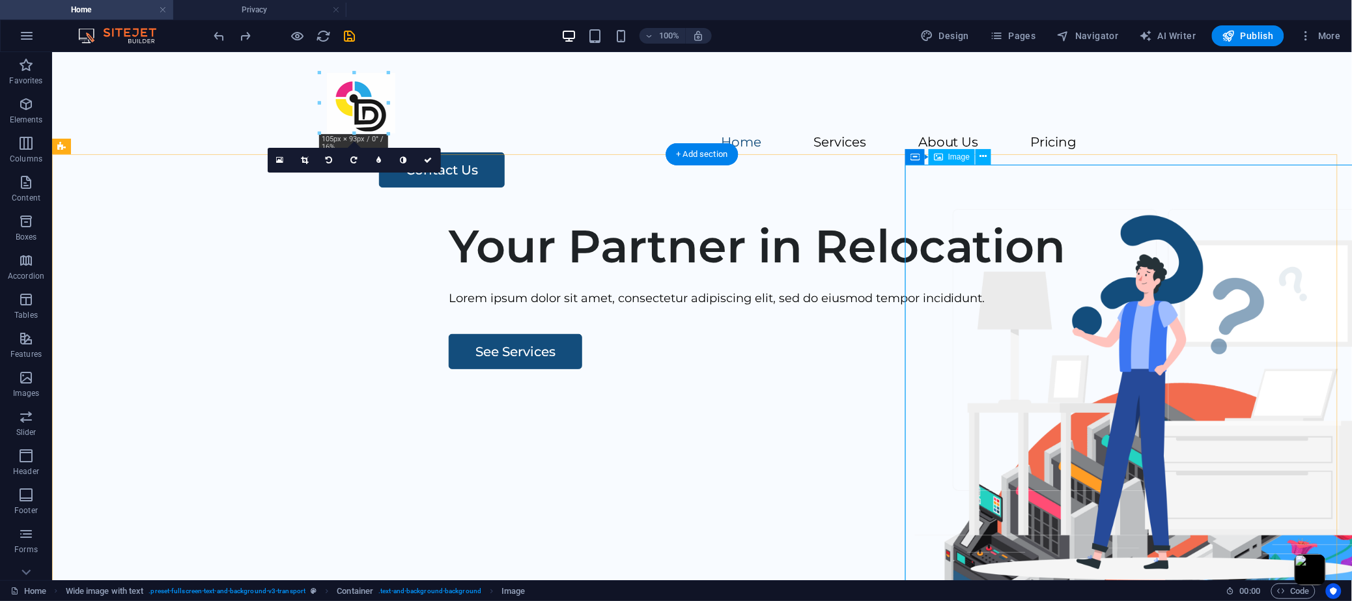
click at [901, 369] on figure at bounding box center [1181, 587] width 524 height 436
click at [765, 256] on div "Your Partner in Relocation Lorem ipsum dolor sit amet, consectetur adipiscing e…" at bounding box center [701, 457] width 1300 height 499
click at [640, 125] on div "Menu Home Services About Us Pricing Contact Us" at bounding box center [701, 129] width 1300 height 156
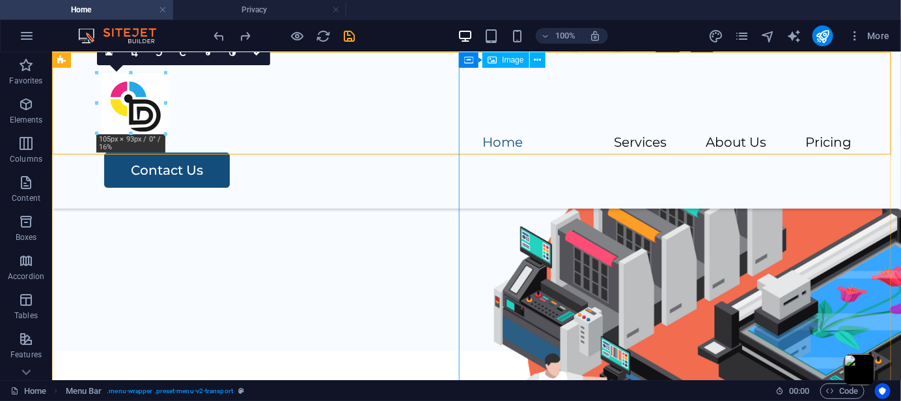
scroll to position [203, 0]
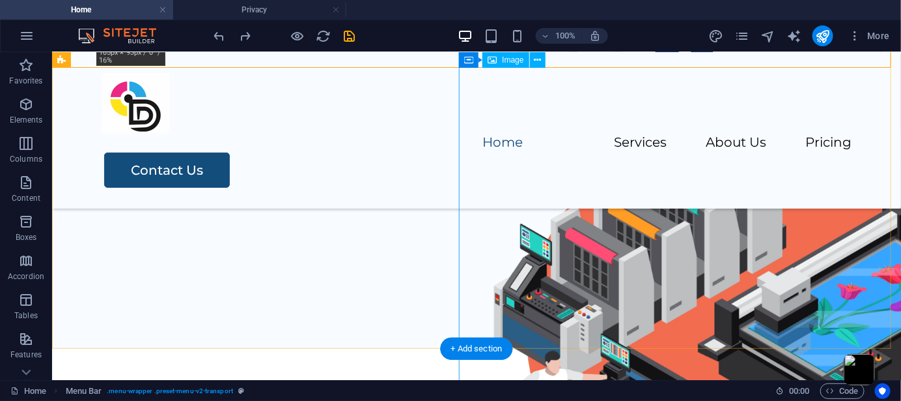
click at [416, 247] on div "Your Partner in Relocation Lorem ipsum dolor sit amet, consectetur adipiscing e…" at bounding box center [475, 98] width 849 height 499
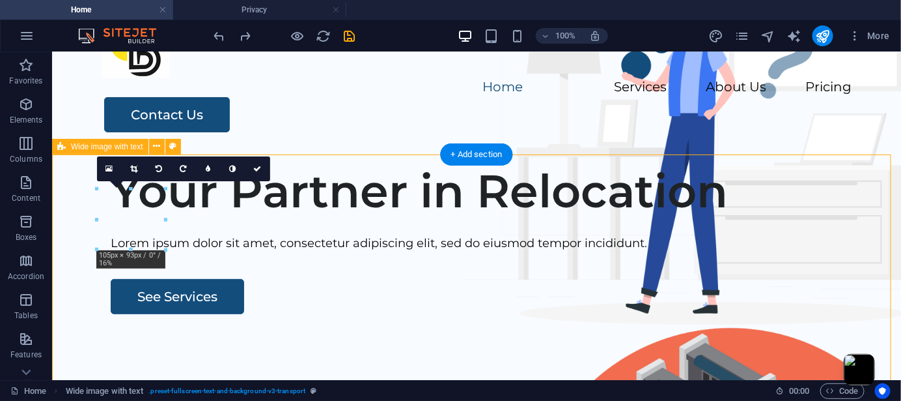
scroll to position [87, 0]
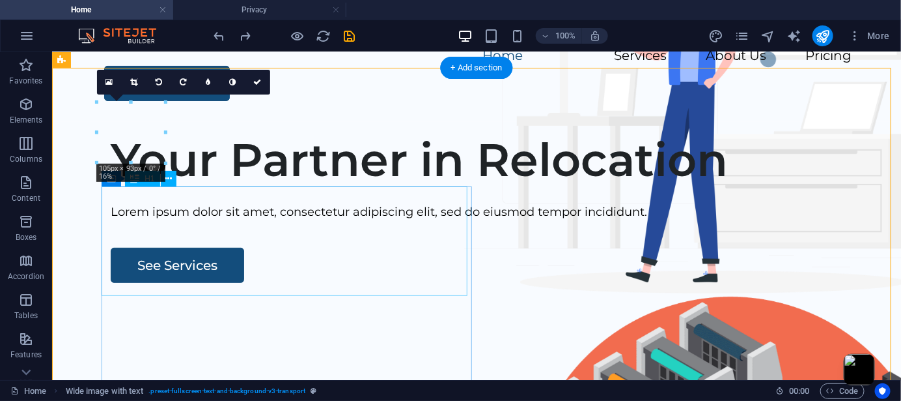
click at [350, 186] on div "Your Partner in Relocation" at bounding box center [495, 159] width 771 height 55
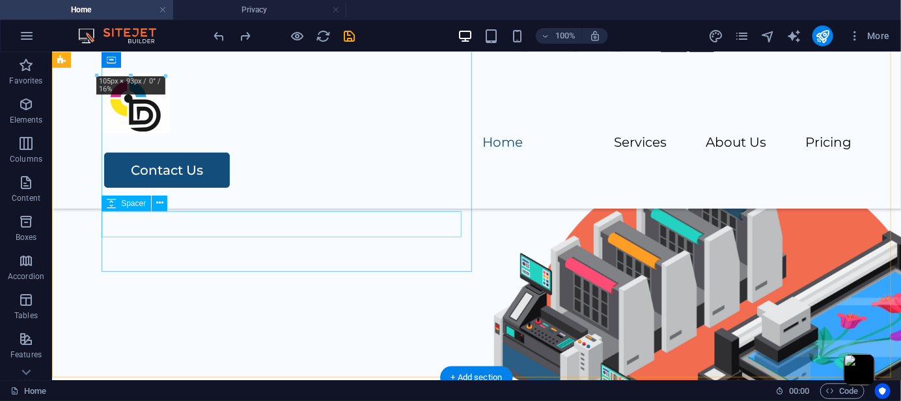
scroll to position [0, 0]
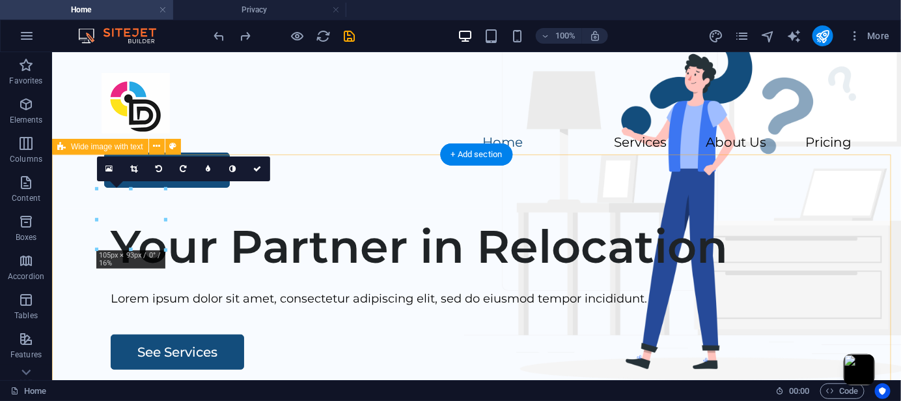
click at [292, 133] on nav "Home Services About Us Pricing" at bounding box center [476, 142] width 750 height 19
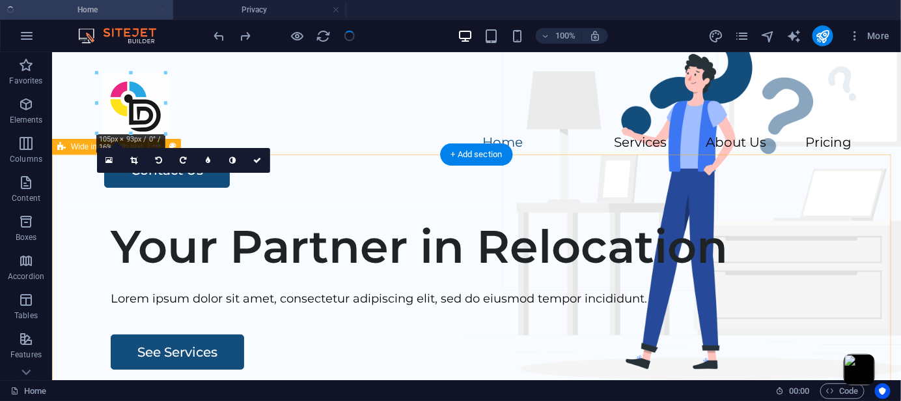
checkbox input "false"
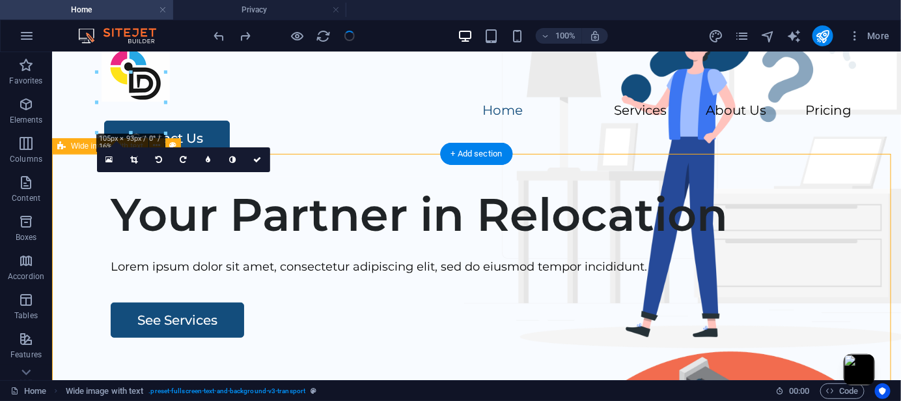
scroll to position [87, 0]
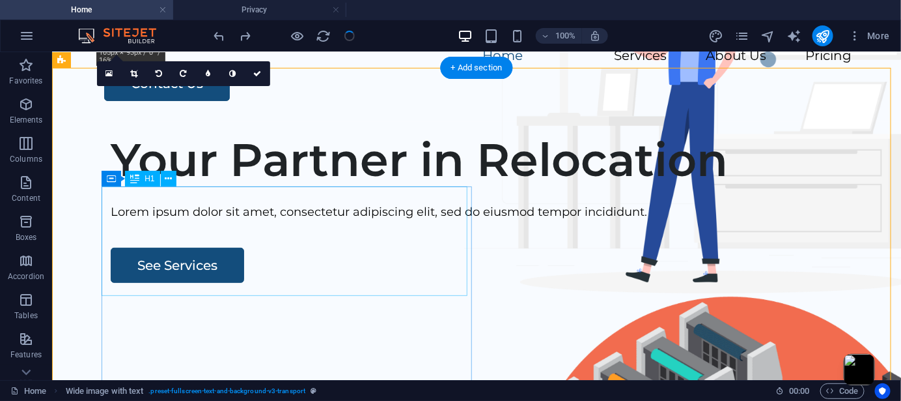
click at [225, 186] on div "Your Partner in Relocation" at bounding box center [495, 159] width 771 height 55
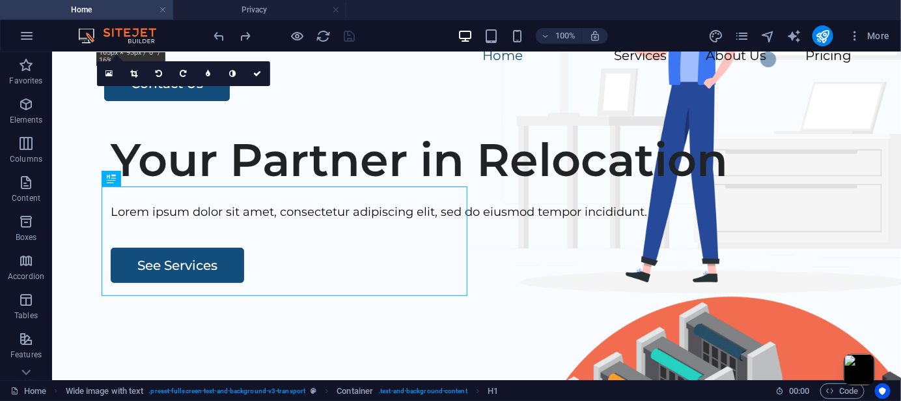
scroll to position [0, 0]
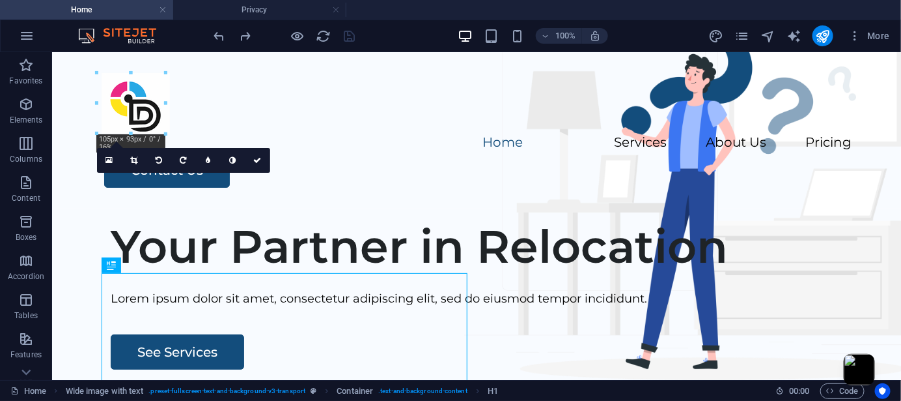
click at [154, 273] on div "Your Partner in Relocation" at bounding box center [495, 245] width 771 height 55
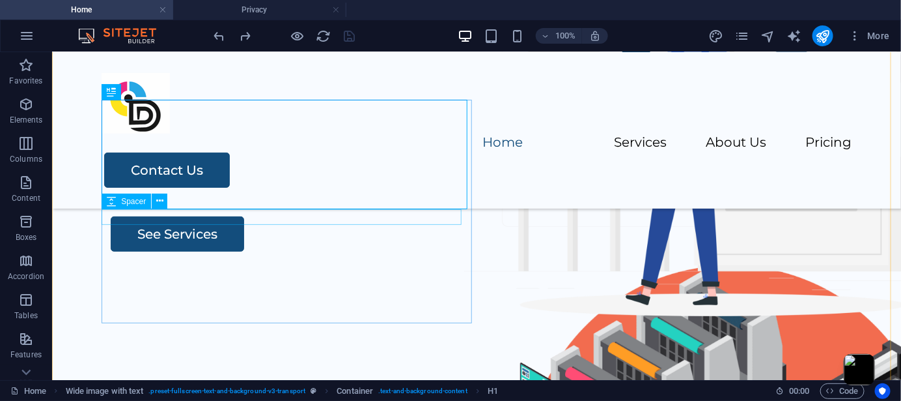
scroll to position [173, 0]
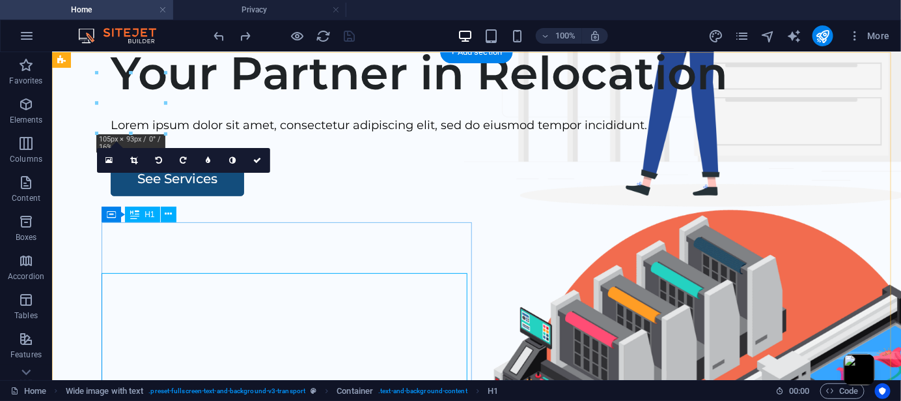
click at [223, 248] on div "Your Partner in Relocation Lorem ipsum dolor sit amet, consectetur adipiscing e…" at bounding box center [475, 284] width 849 height 499
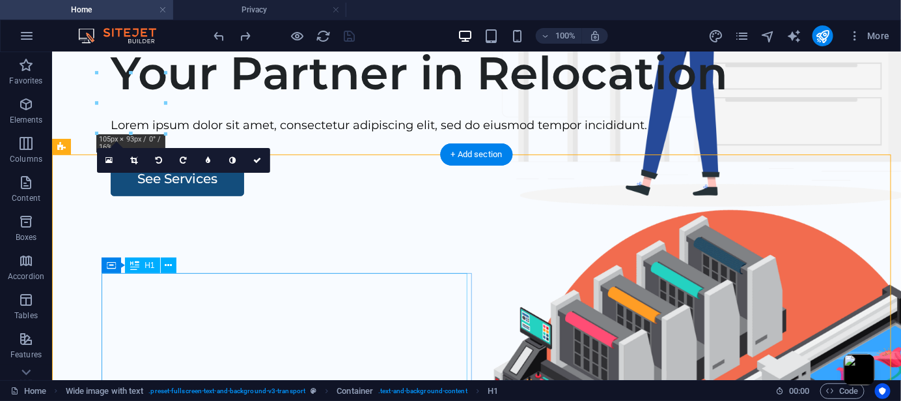
click at [216, 100] on div "Your Partner in Relocation" at bounding box center [495, 72] width 771 height 55
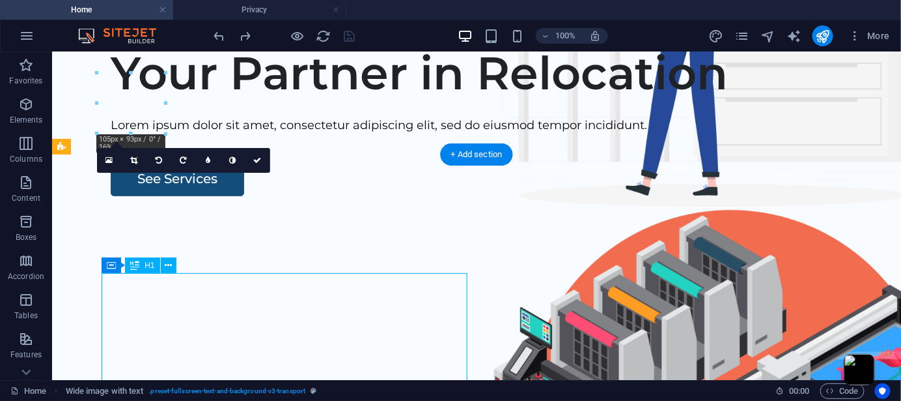
scroll to position [0, 0]
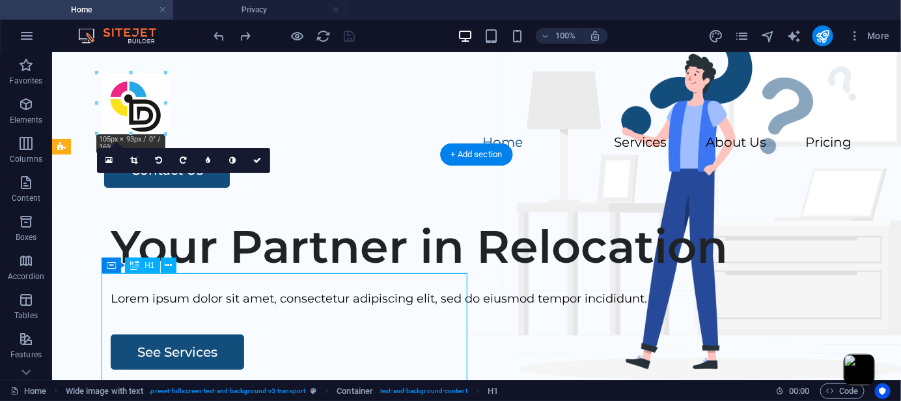
click at [216, 273] on div "Your Partner in Relocation" at bounding box center [495, 245] width 771 height 55
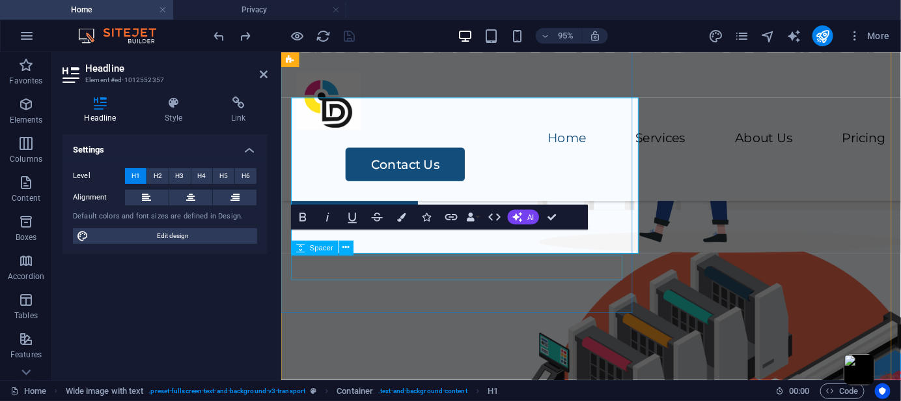
scroll to position [146, 0]
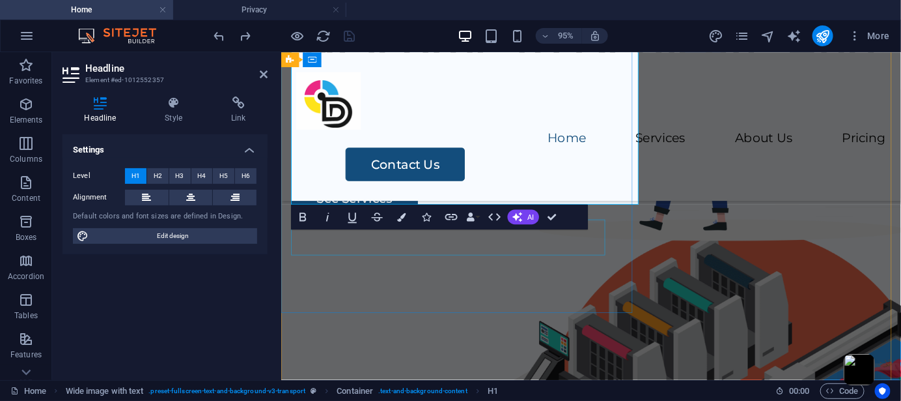
click at [471, 162] on div "Lorem ipsum dolor sit amet, consectetur adipiscing elit, sed do eiusmod tempor …" at bounding box center [607, 152] width 632 height 19
click at [687, 223] on div "Welcome to Dedicate And Dream Lorem ipsum dolor sit amet, consectetur adipiscin…" at bounding box center [607, 120] width 653 height 205
click at [692, 223] on div "Welcome to Dedicate And Dream Lorem ipsum dolor sit amet, consectetur adipiscin…" at bounding box center [607, 120] width 653 height 205
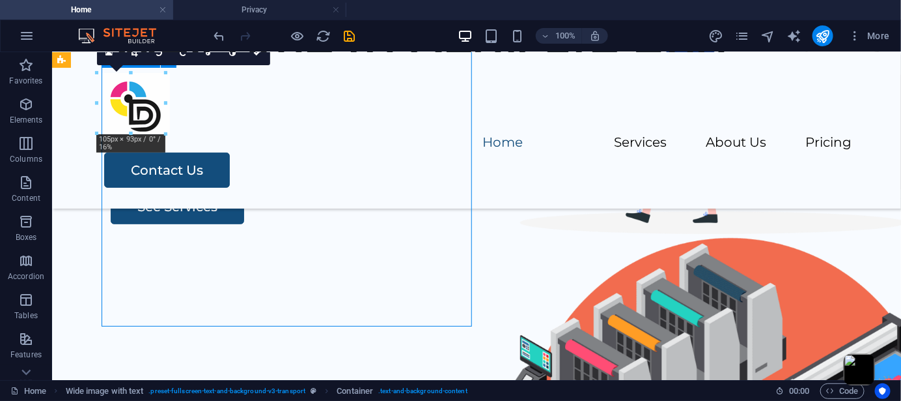
click at [257, 162] on div "Lorem ipsum dolor sit amet, consectetur adipiscing elit, sed do eiusmod tempor …" at bounding box center [495, 152] width 771 height 19
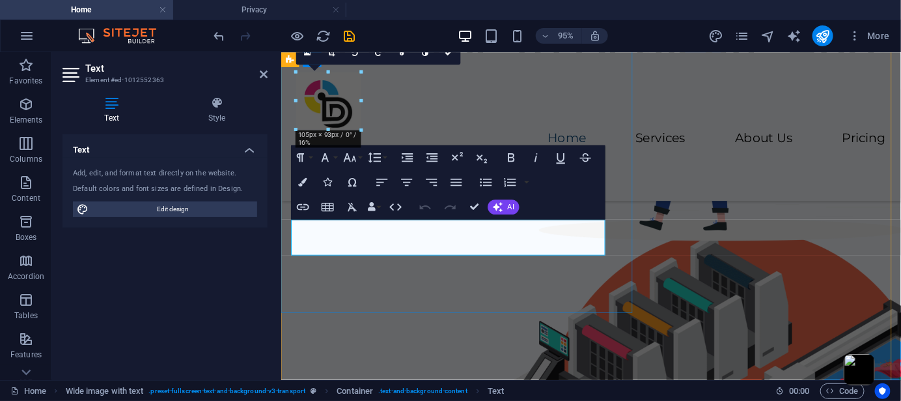
drag, startPoint x: 602, startPoint y: 291, endPoint x: 322, endPoint y: 245, distance: 283.9
click at [327, 162] on p "Lorem ipsum dolor sit amet, consectetur adipiscing elit, sed do eiusmod tempor …" at bounding box center [607, 152] width 632 height 19
click at [322, 162] on p "Lorem ipsum dolor sit amet, consectetur adipiscing elit, sed do eiusmod tempor …" at bounding box center [607, 152] width 632 height 19
click at [449, 162] on p "Lorem ipsum dolor sit amet, consectetur adipiscing elit, sed do eiusmod tempor …" at bounding box center [607, 152] width 632 height 19
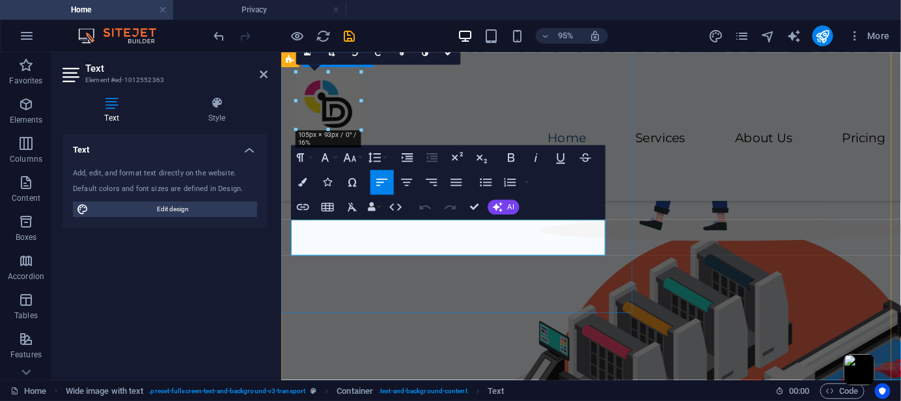
drag, startPoint x: 499, startPoint y: 257, endPoint x: 286, endPoint y: 229, distance: 214.7
click at [286, 223] on div "Welcome to Dedicate And Dream Lorem ipsum dolor sit amet, consectetur adipiscin…" at bounding box center [607, 120] width 653 height 205
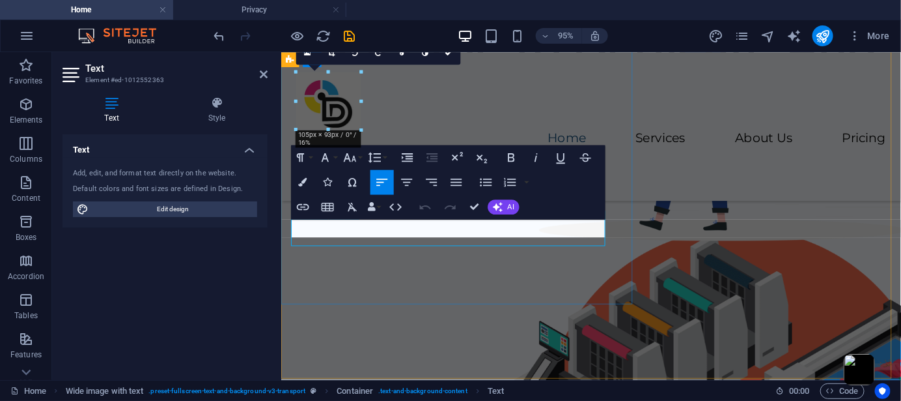
scroll to position [156, 0]
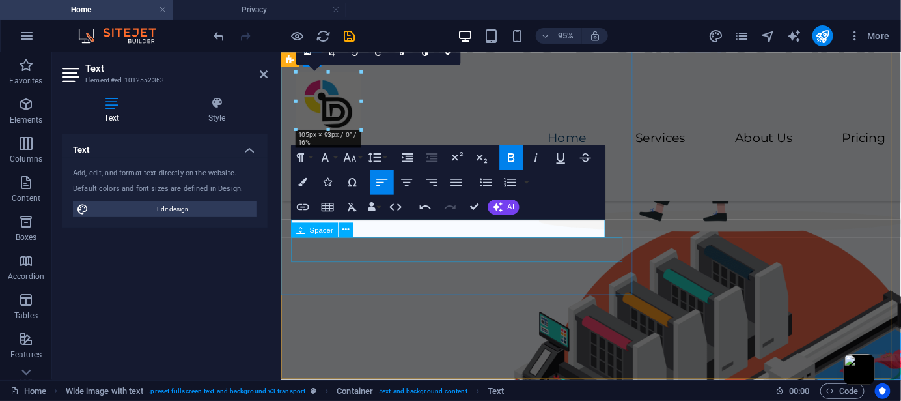
click at [537, 178] on div at bounding box center [607, 165] width 632 height 26
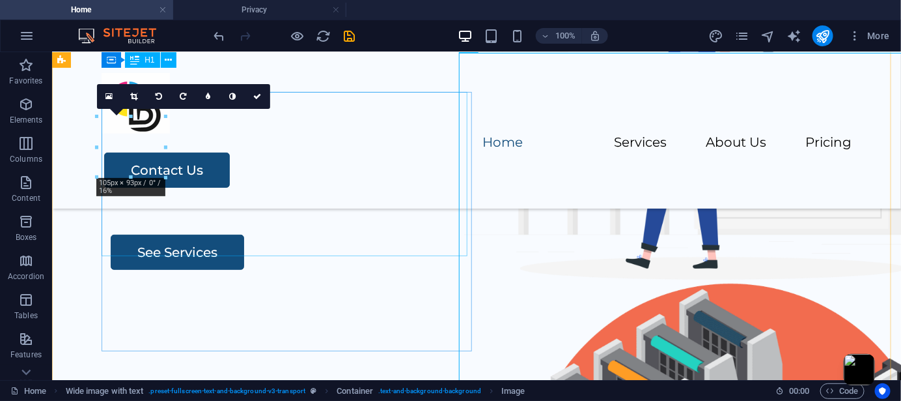
scroll to position [68, 0]
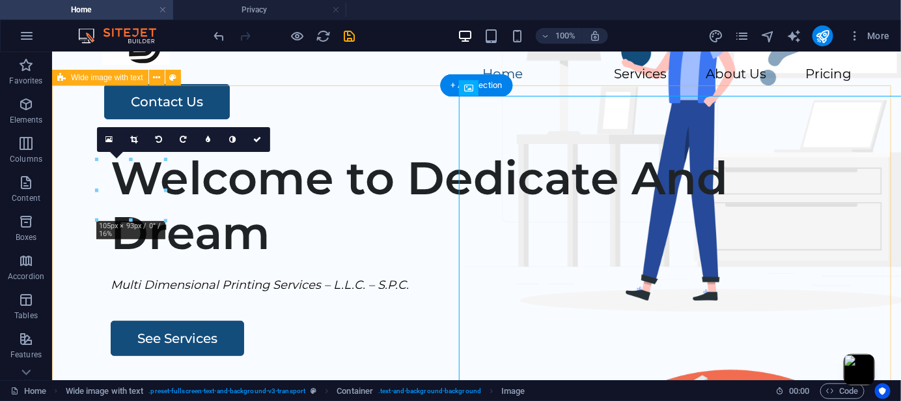
click at [438, 156] on div "Welcome to Dedicate And Dream Multi Dimensional Printing Services – L.L.C. – S.…" at bounding box center [475, 388] width 849 height 499
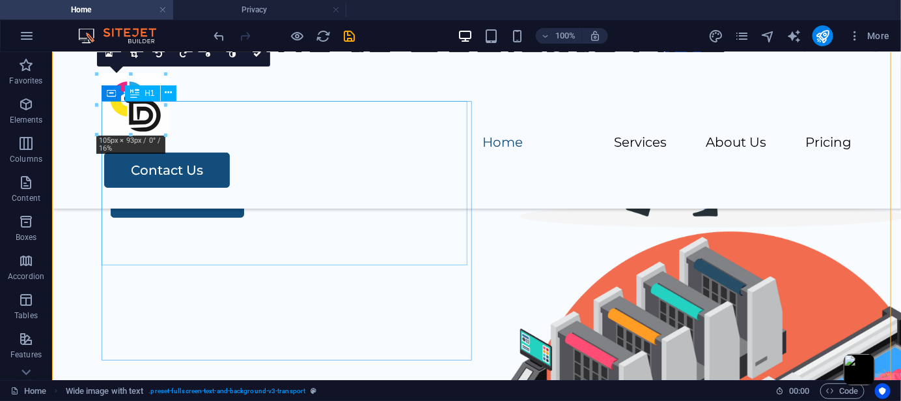
scroll to position [156, 0]
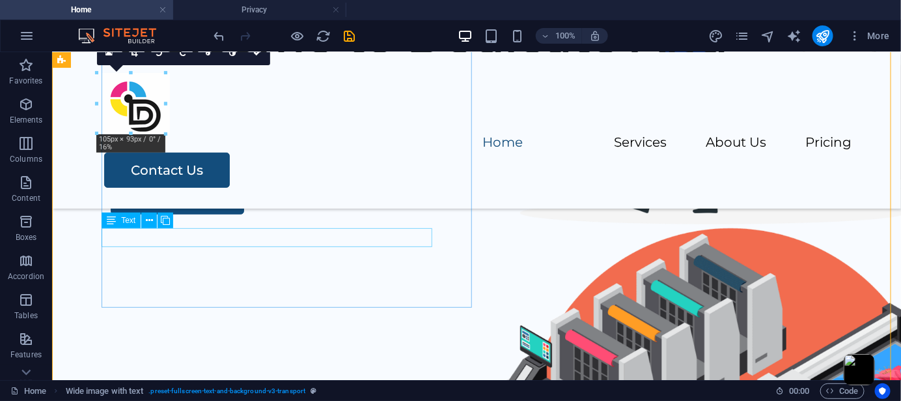
click at [272, 152] on div "Multi Dimensional Printing Services – L.L.C. – S.P.C." at bounding box center [495, 143] width 771 height 19
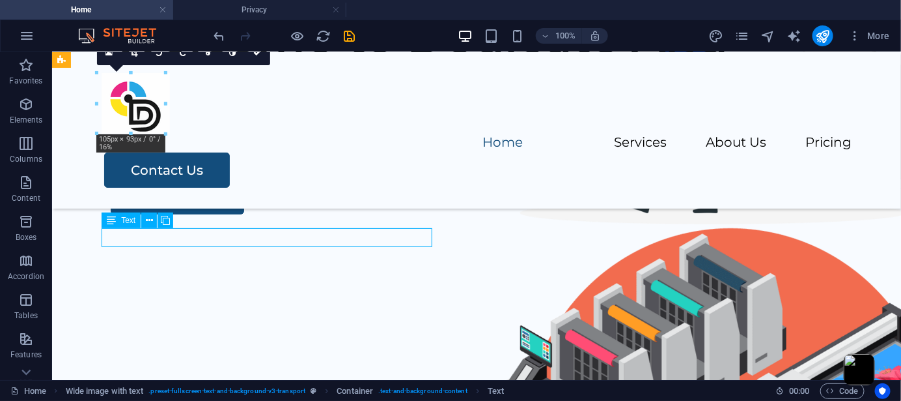
click at [272, 152] on div "Multi Dimensional Printing Services – L.L.C. – S.P.C." at bounding box center [495, 143] width 771 height 19
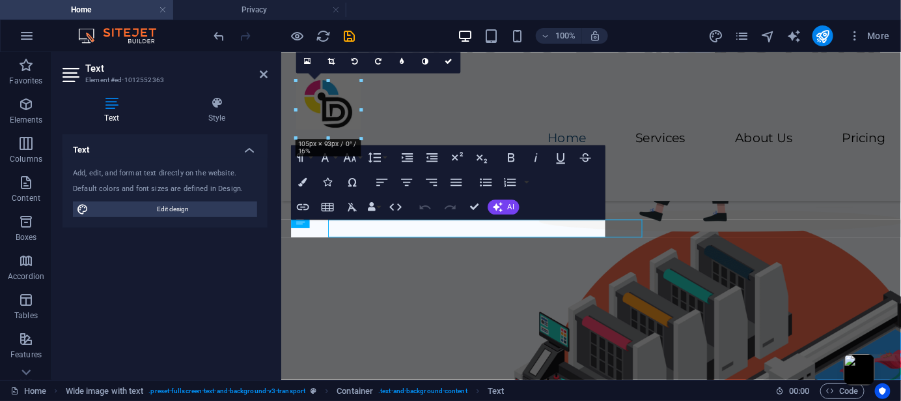
click at [272, 238] on div "Text Style Text Add, edit, and format text directly on the website. Default col…" at bounding box center [165, 233] width 226 height 294
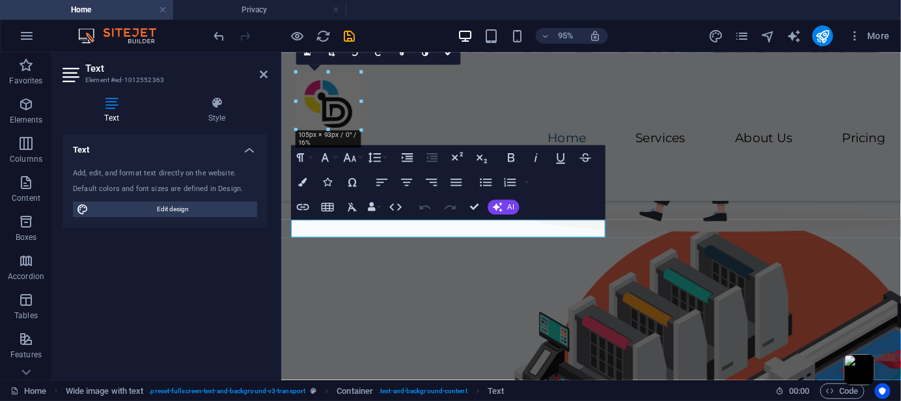
click at [348, 178] on div at bounding box center [607, 165] width 632 height 26
click at [358, 229] on div "Spacer" at bounding box center [326, 230] width 70 height 16
click at [386, 150] on em "Multi Dimensional Printing Services – L.L.C. – S.P.C." at bounding box center [440, 142] width 298 height 14
drag, startPoint x: 588, startPoint y: 236, endPoint x: 295, endPoint y: 228, distance: 292.6
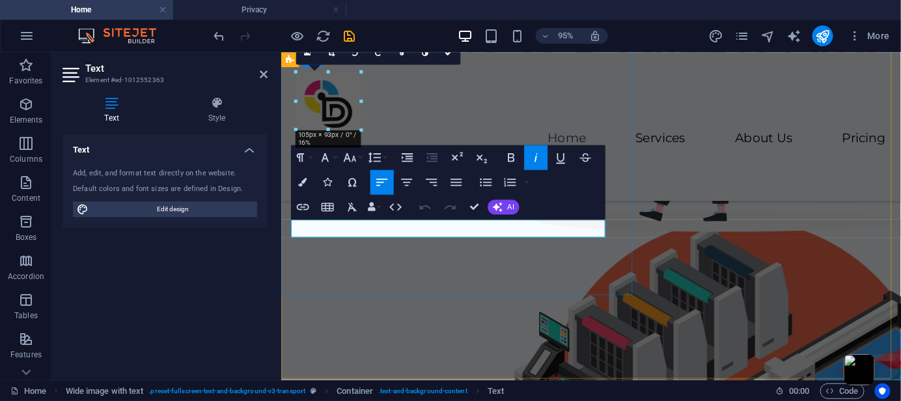
click at [294, 152] on p "Multi Dimensional Printing Services – L.L.C. – S.P.C." at bounding box center [607, 143] width 632 height 19
click at [596, 214] on div "See Services" at bounding box center [607, 195] width 632 height 35
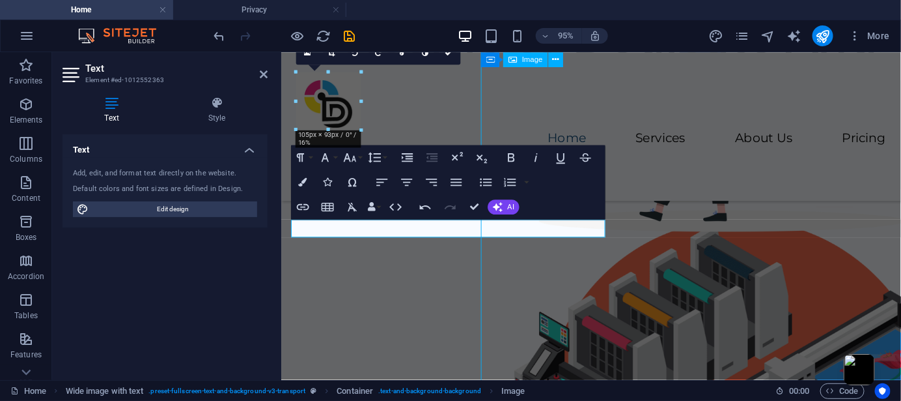
click at [870, 104] on div "Menu Home Services About Us Pricing Contact Us" at bounding box center [607, 129] width 653 height 156
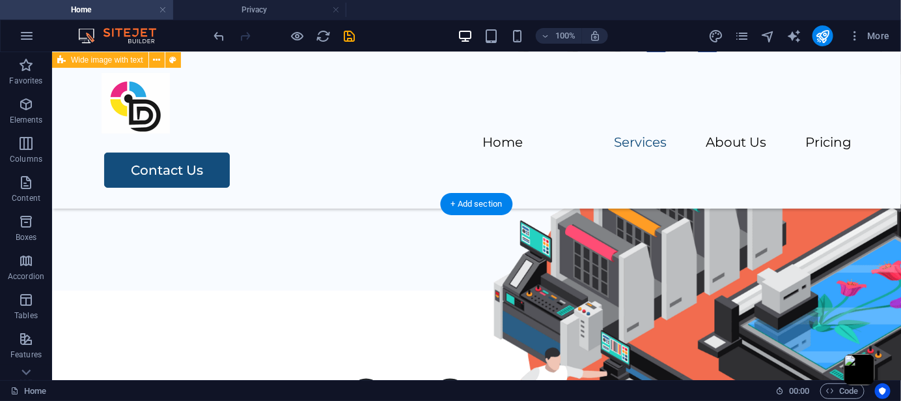
scroll to position [521, 0]
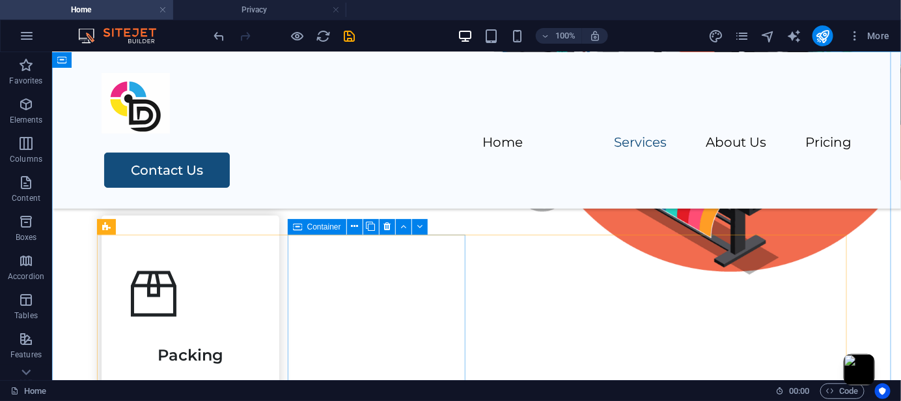
click at [476, 154] on div "Our Services" at bounding box center [476, 130] width 750 height 47
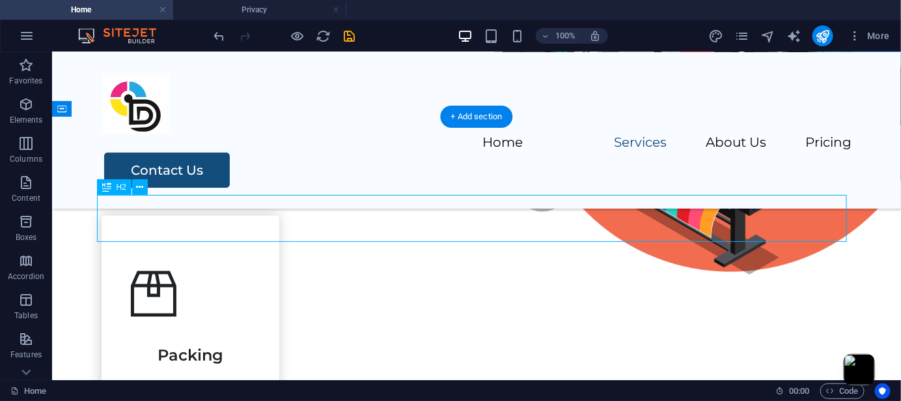
scroll to position [434, 0]
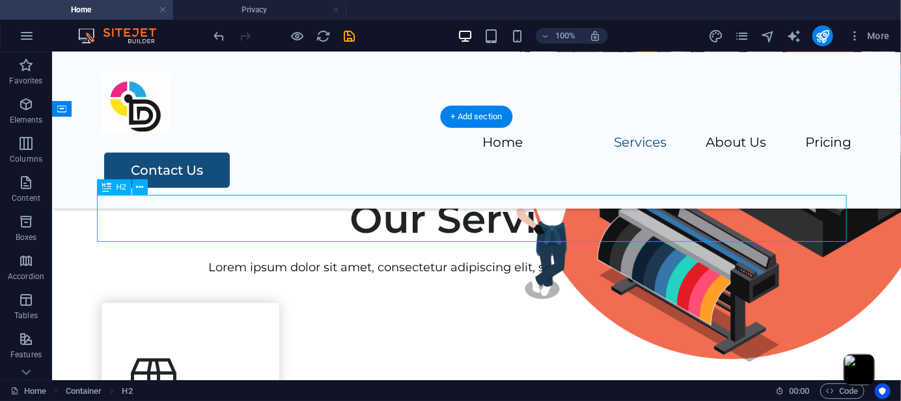
click at [500, 257] on div "Lorem ipsum dolor sit amet, consectetur adipiscing elit, sed do eiusmod tempor …" at bounding box center [476, 266] width 750 height 19
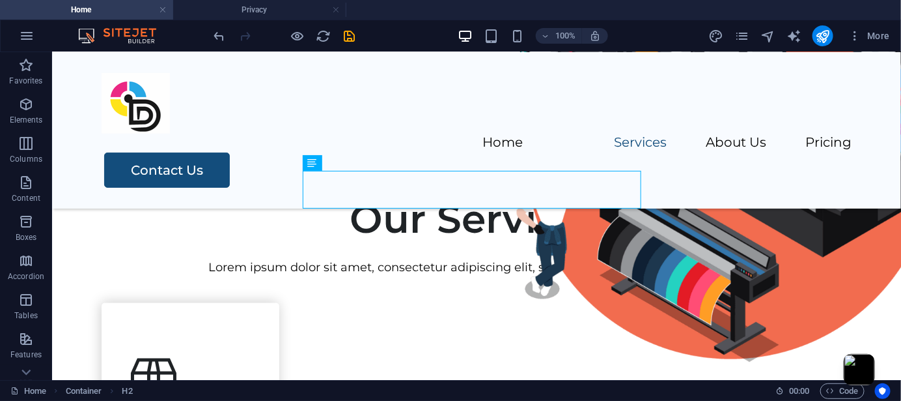
scroll to position [521, 0]
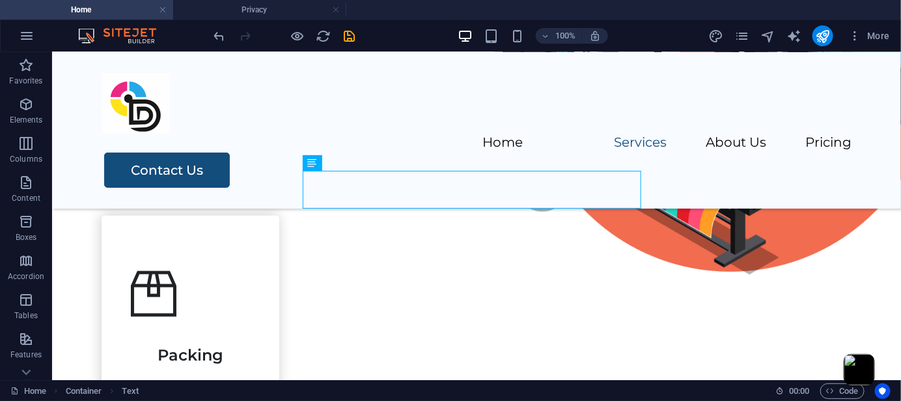
click at [325, 188] on div "Lorem ipsum dolor sit amet, consectetur adipiscing elit, sed do eiusmod tempor …" at bounding box center [476, 179] width 750 height 19
click at [352, 180] on div "Lorem ipsum dolor sit amet, consectetur adipiscing elit, sed do eiusmod tempor …" at bounding box center [476, 179] width 750 height 19
click at [352, 179] on div "Lorem ipsum dolor sit amet, consectetur adipiscing elit, sed do eiusmod tempor …" at bounding box center [476, 179] width 750 height 19
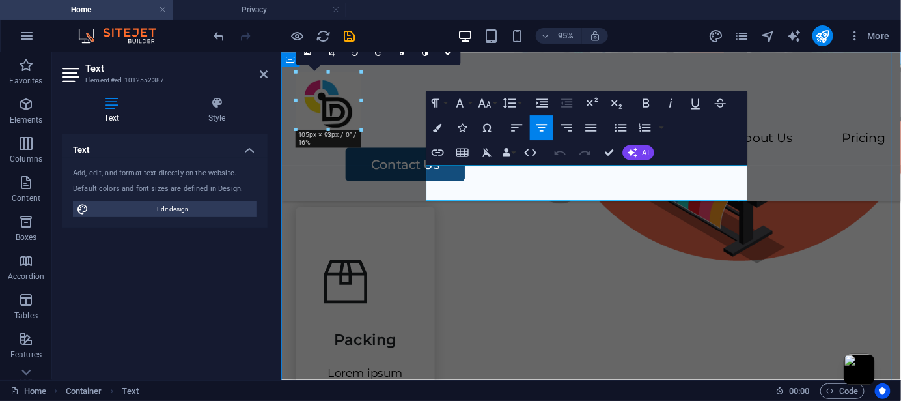
drag, startPoint x: 805, startPoint y: 182, endPoint x: 771, endPoint y: 180, distance: 33.9
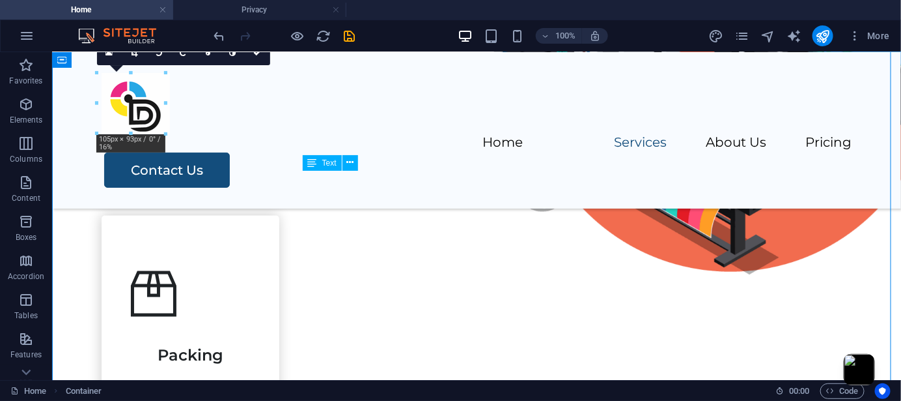
click at [542, 180] on div "Lorem ipsum dolor sit amet, consectetur adipiscing elit, sed do eiusmod tempor …" at bounding box center [476, 179] width 750 height 19
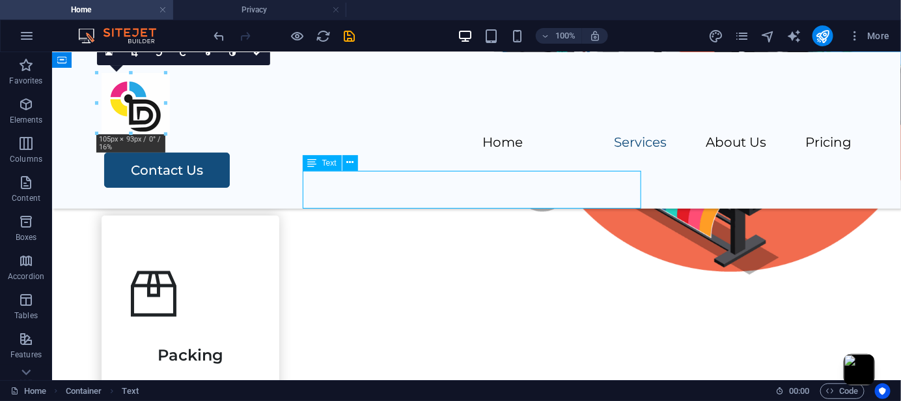
click at [542, 180] on div "Lorem ipsum dolor sit amet, consectetur adipiscing elit, sed do eiusmod tempor …" at bounding box center [476, 179] width 750 height 19
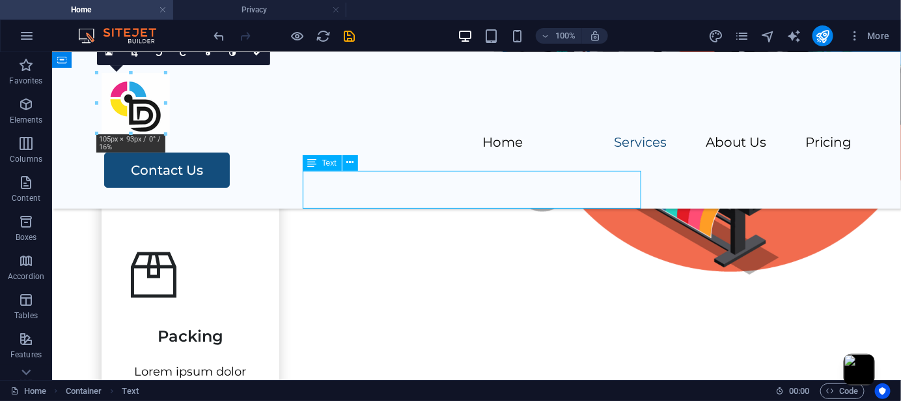
click at [549, 188] on div at bounding box center [476, 183] width 750 height 26
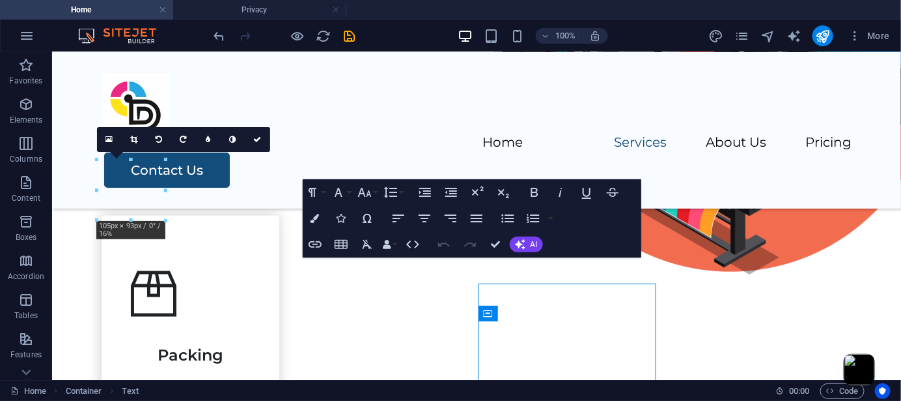
scroll to position [434, 0]
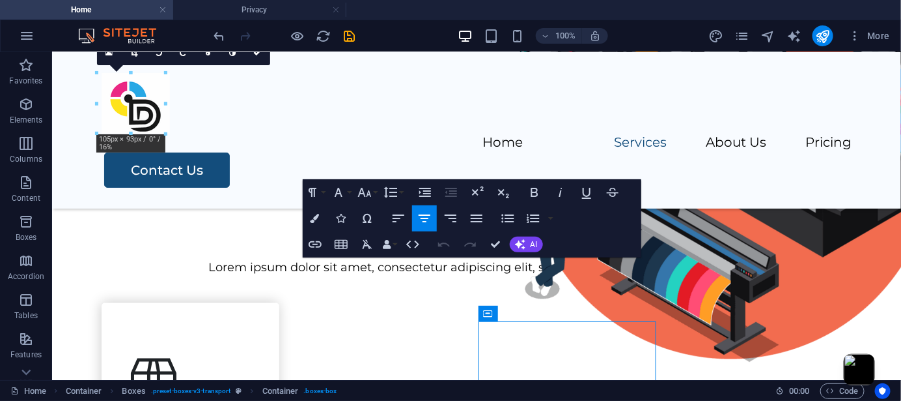
click at [706, 249] on div at bounding box center [476, 250] width 750 height 16
click at [579, 274] on p "Lorem ipsum dolor sit amet, consectetur adipiscing elit, sed do eiusmod tempor …" at bounding box center [476, 266] width 750 height 19
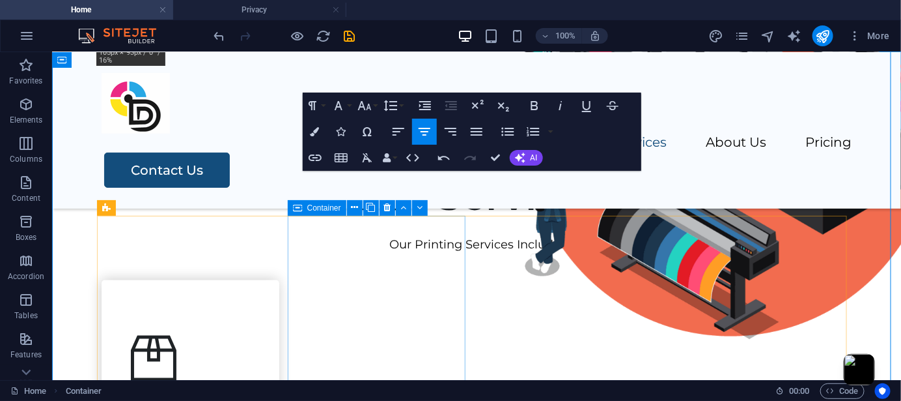
scroll to position [521, 0]
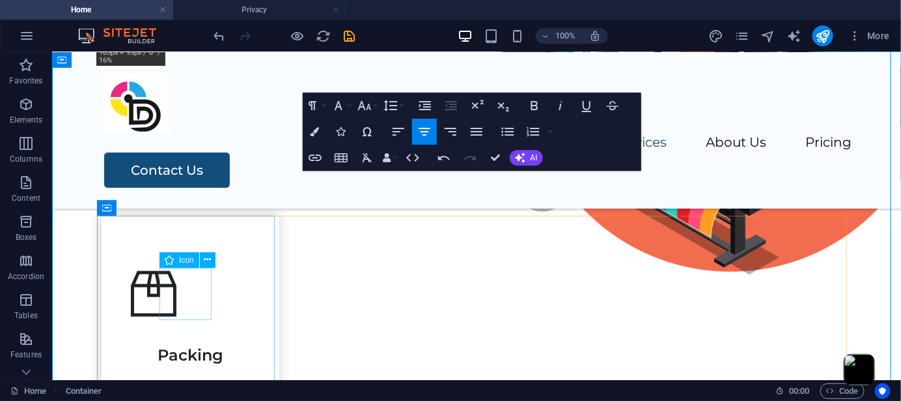
click at [209, 365] on div at bounding box center [190, 373] width 126 height 16
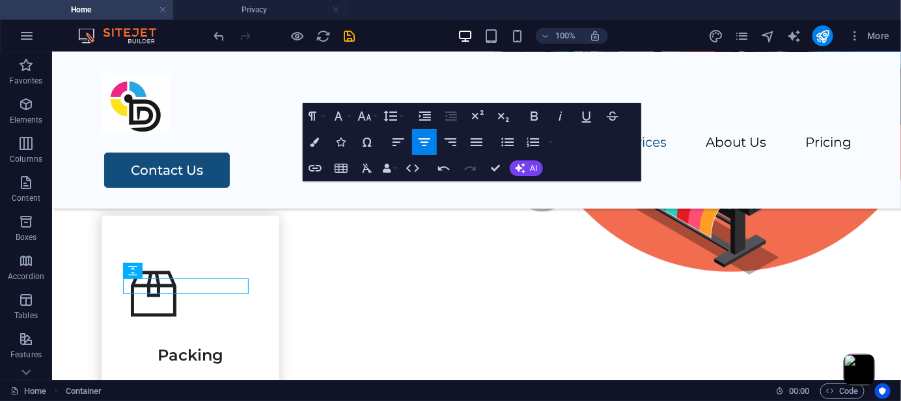
scroll to position [608, 0]
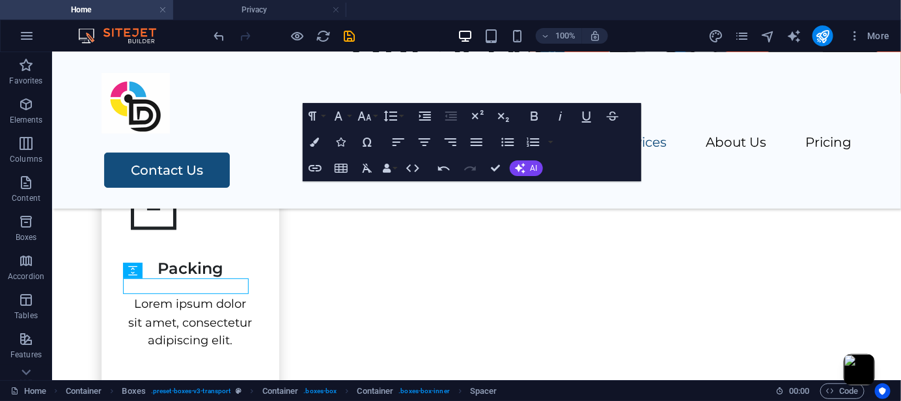
click at [195, 222] on figure at bounding box center [190, 206] width 126 height 52
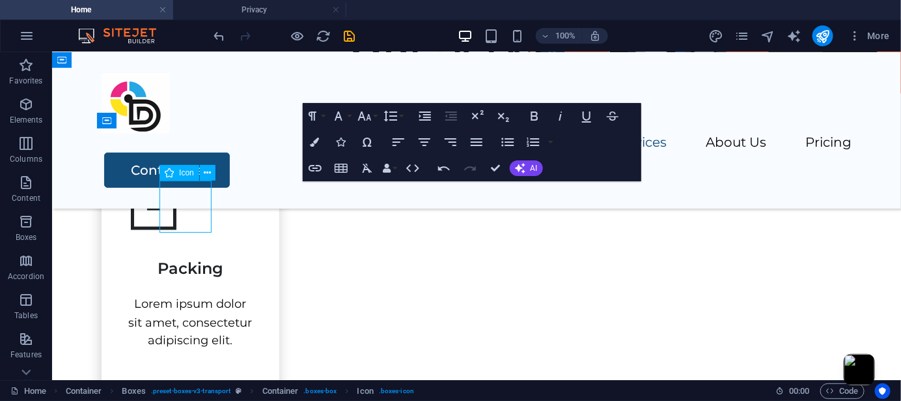
click at [206, 212] on figure at bounding box center [190, 206] width 126 height 52
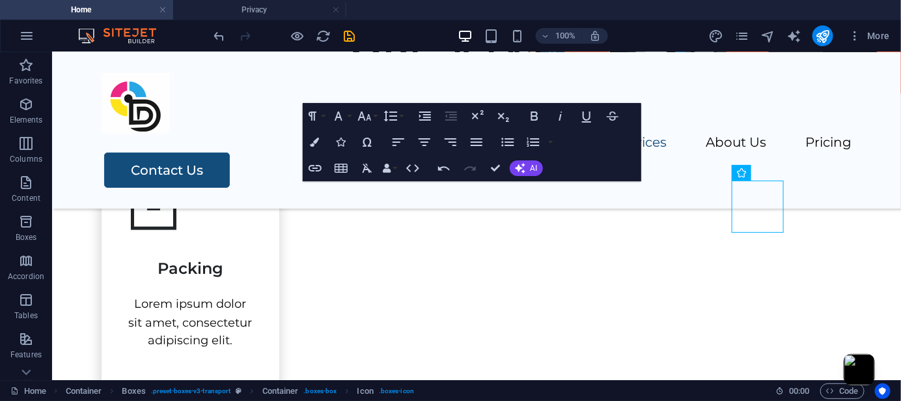
click at [205, 216] on figure at bounding box center [190, 206] width 126 height 52
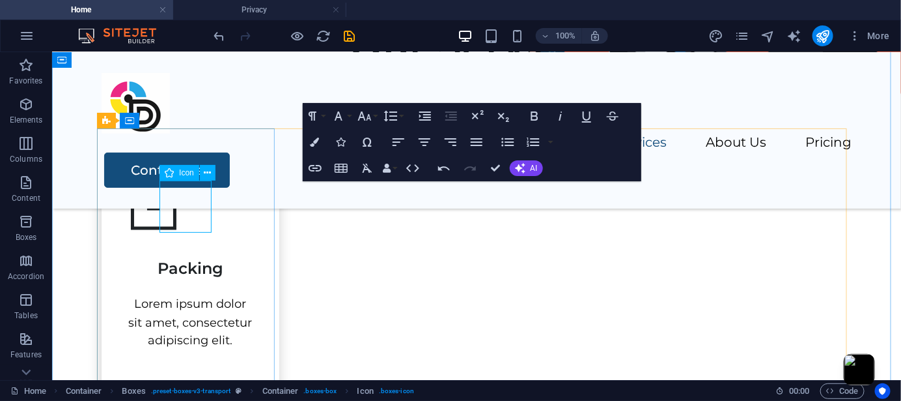
click at [190, 211] on figure at bounding box center [190, 206] width 126 height 52
click at [208, 169] on icon at bounding box center [207, 173] width 7 height 14
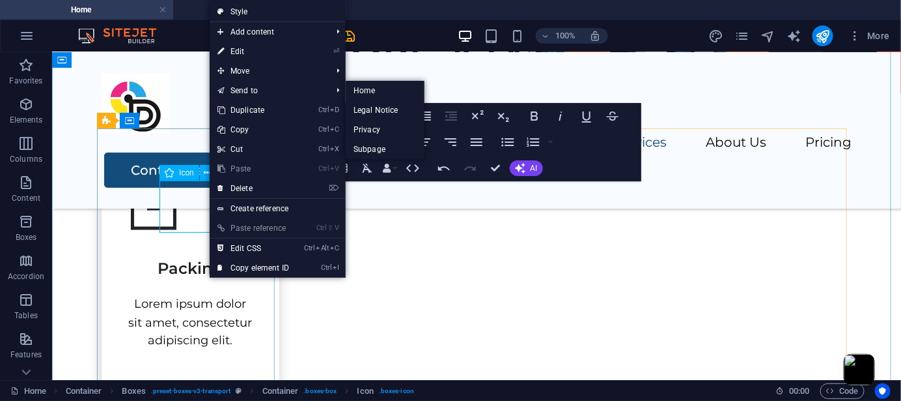
click at [179, 214] on figure at bounding box center [190, 206] width 126 height 52
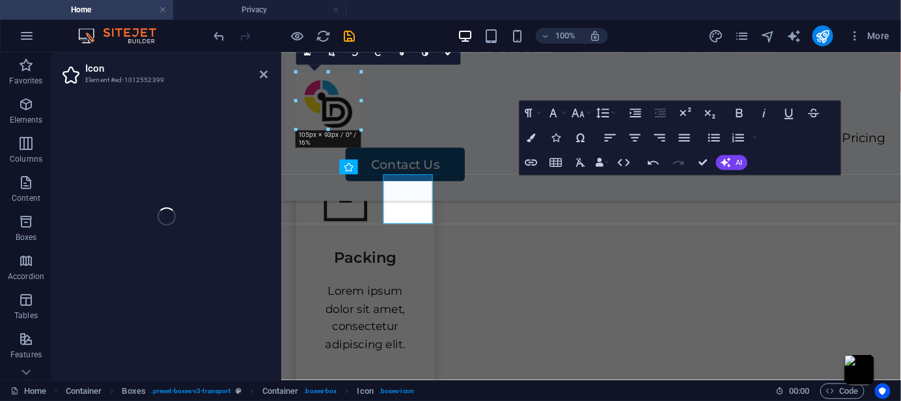
select select "xMidYMid"
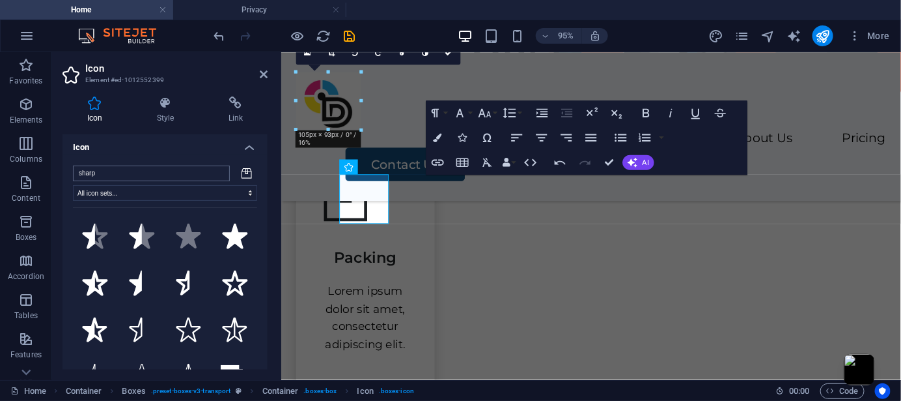
scroll to position [0, 0]
click at [180, 173] on input "sharp" at bounding box center [151, 176] width 157 height 16
drag, startPoint x: 186, startPoint y: 178, endPoint x: 57, endPoint y: 175, distance: 129.0
click at [57, 175] on div "Icon Style Link Icon sharp All icon sets... IcoFont Ionicons FontAwesome Brands…" at bounding box center [165, 233] width 226 height 294
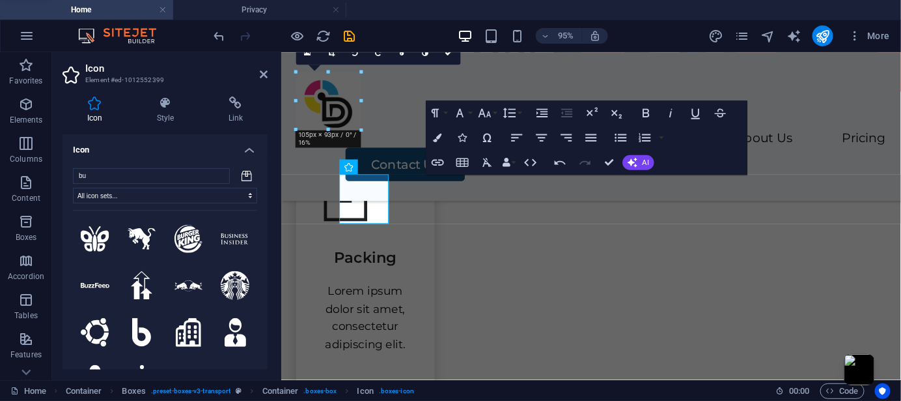
type input "b"
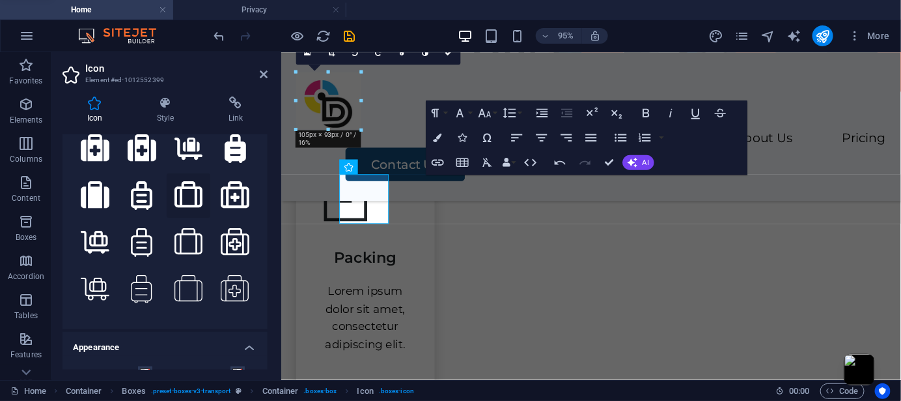
scroll to position [173, 0]
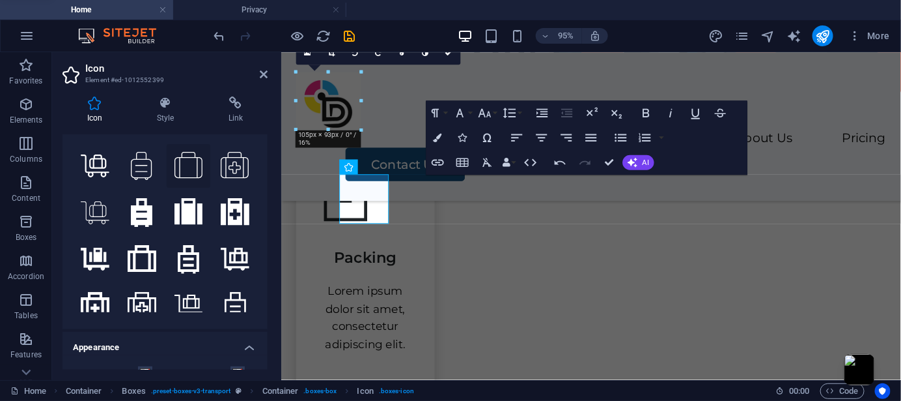
type input "sui"
click at [188, 158] on icon at bounding box center [189, 166] width 29 height 29
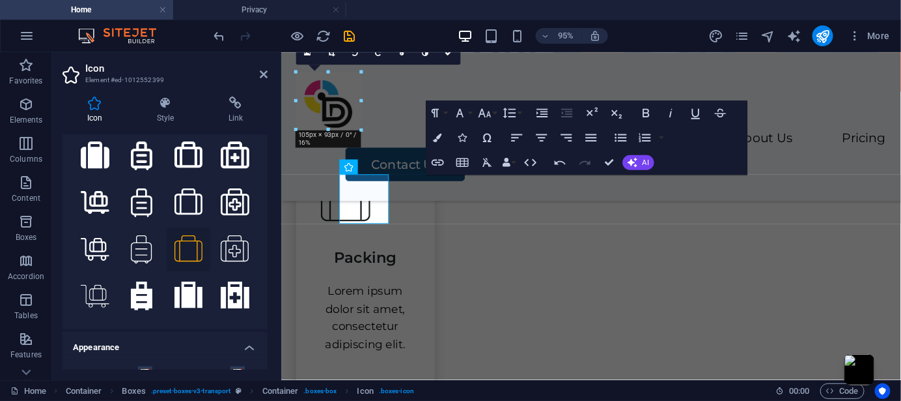
scroll to position [87, 0]
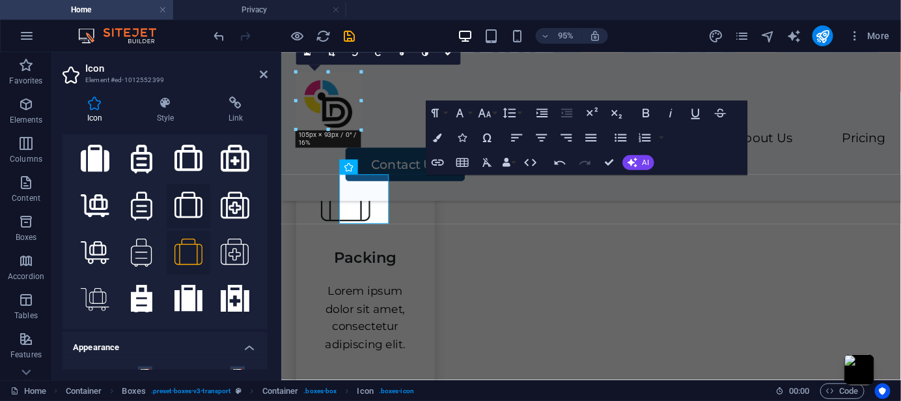
click at [186, 195] on icon at bounding box center [189, 205] width 29 height 29
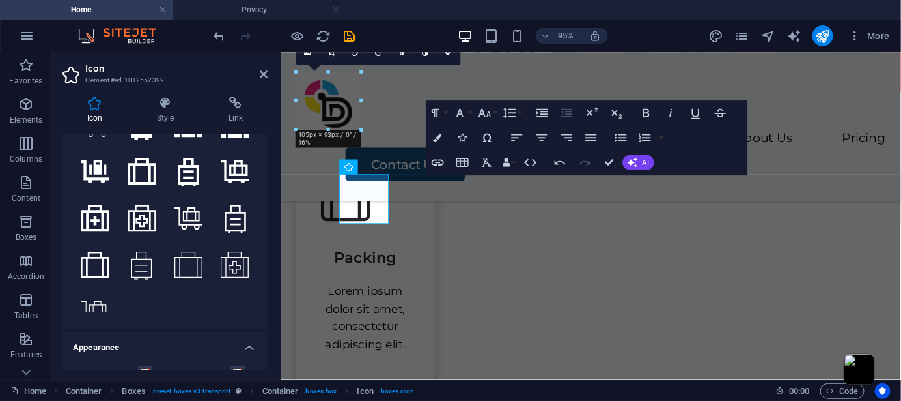
scroll to position [261, 0]
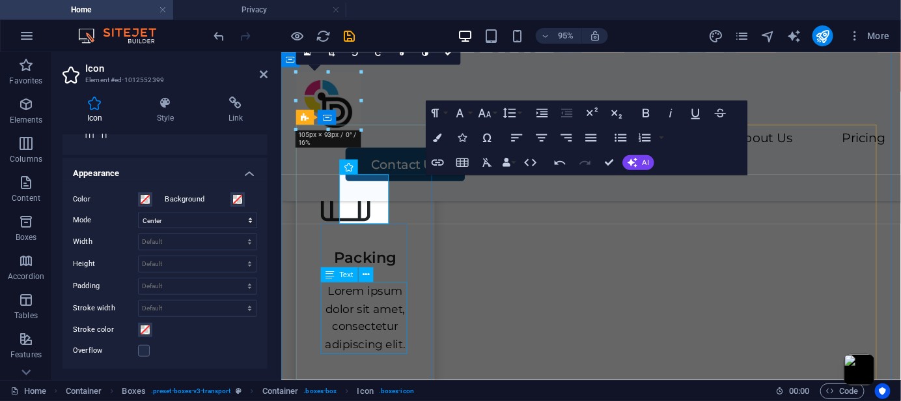
click at [373, 317] on div "Lorem ipsum dolor sit amet, consectetur adipiscing elit." at bounding box center [369, 331] width 94 height 75
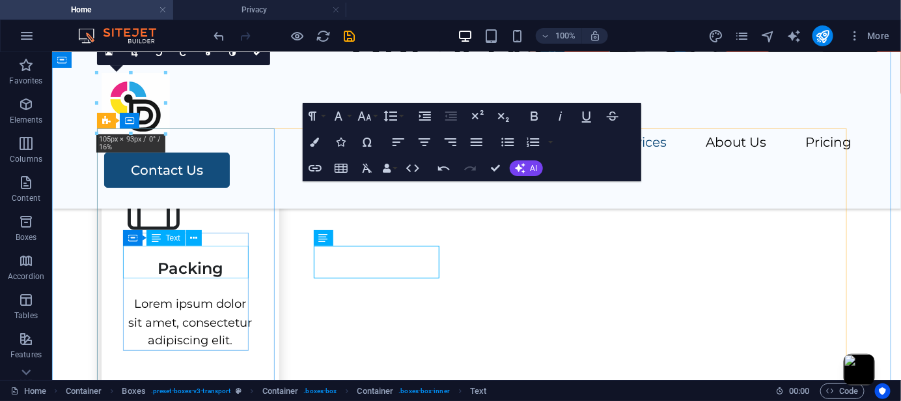
click at [220, 264] on div "Packing" at bounding box center [190, 262] width 126 height 33
click at [204, 267] on div "Packing" at bounding box center [190, 262] width 126 height 33
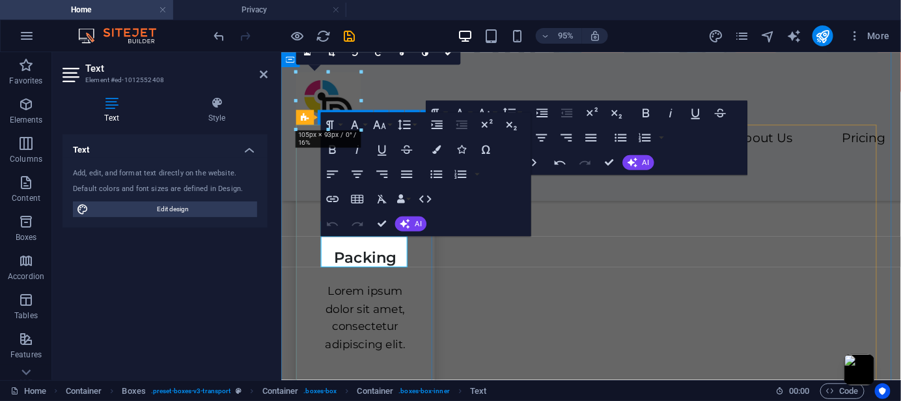
click at [320, 254] on div "Packing Lorem ipsum dolor sit amet, consectetur adipiscing elit." at bounding box center [369, 274] width 146 height 292
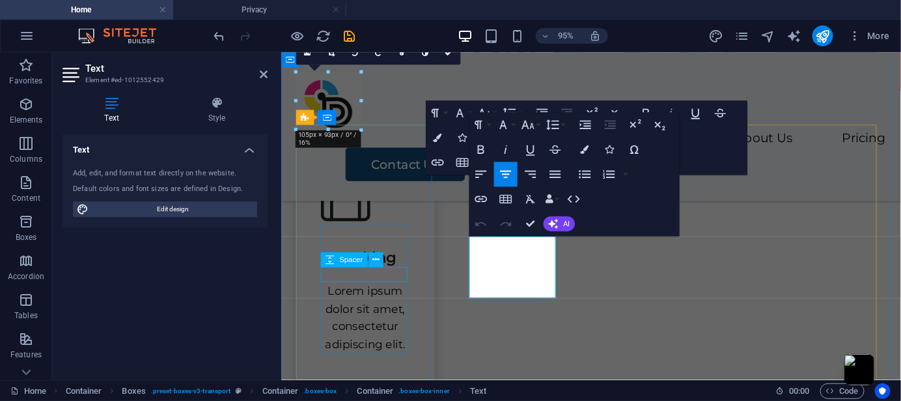
click at [348, 256] on span "Spacer" at bounding box center [350, 259] width 23 height 7
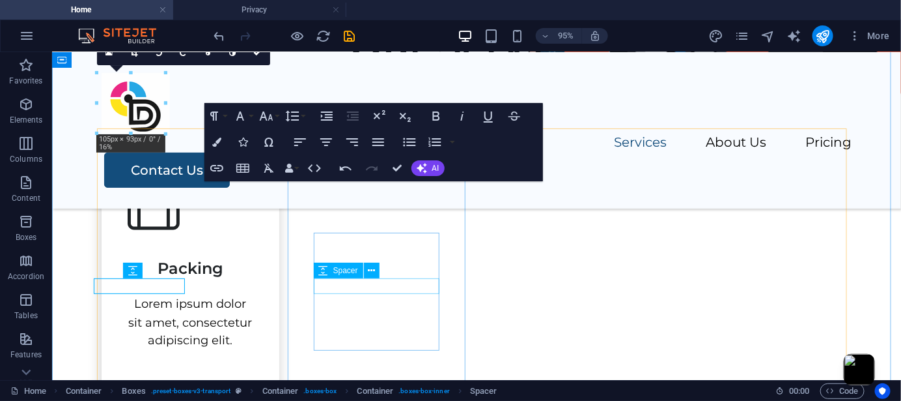
click at [363, 279] on div "Spacer" at bounding box center [351, 270] width 74 height 16
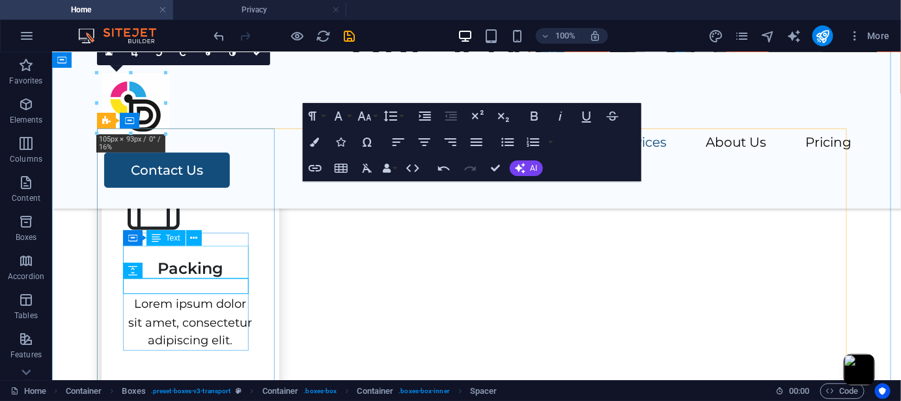
click at [215, 274] on div "Packing" at bounding box center [190, 262] width 126 height 33
click at [198, 272] on div "Packing" at bounding box center [190, 262] width 126 height 33
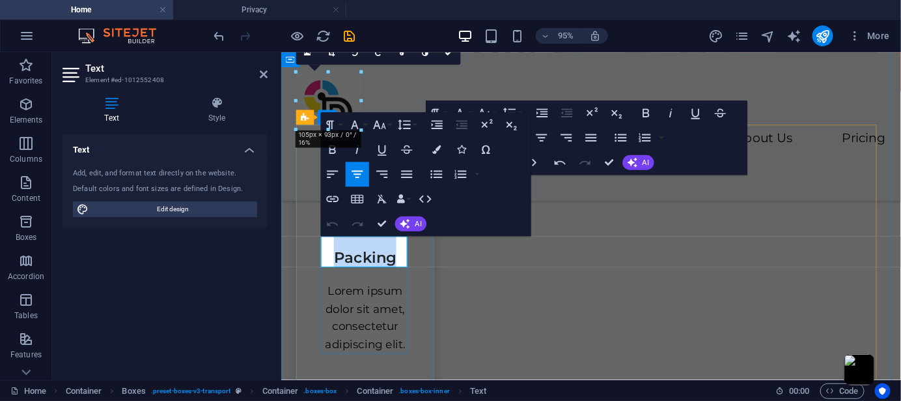
drag, startPoint x: 410, startPoint y: 267, endPoint x: 328, endPoint y: 268, distance: 82.1
click at [328, 268] on h3 "Packing" at bounding box center [369, 262] width 94 height 33
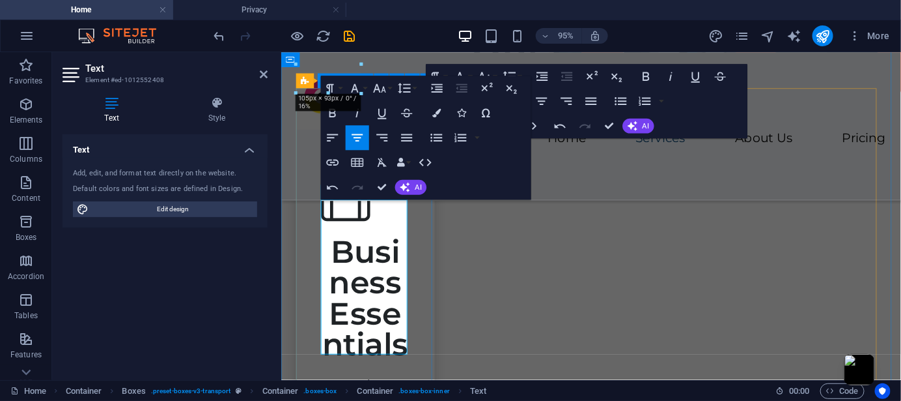
scroll to position [694, 0]
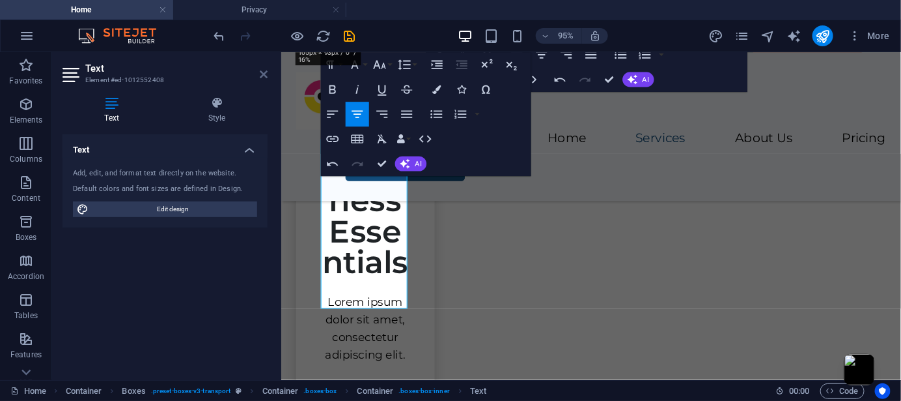
click at [265, 79] on icon at bounding box center [264, 74] width 8 height 10
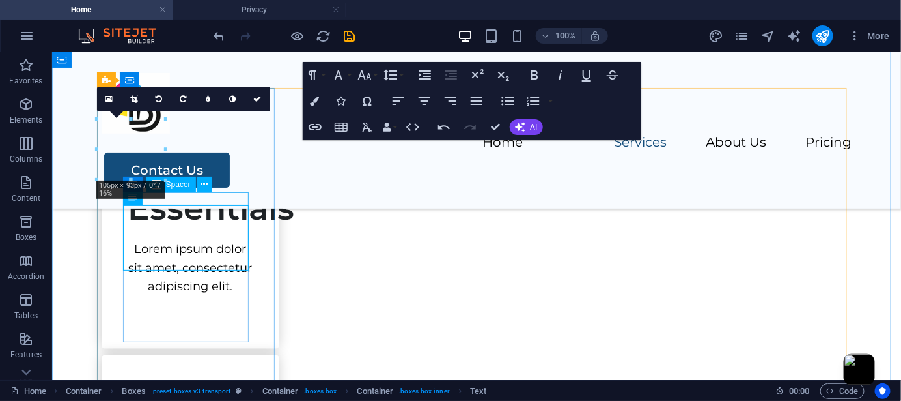
scroll to position [608, 0]
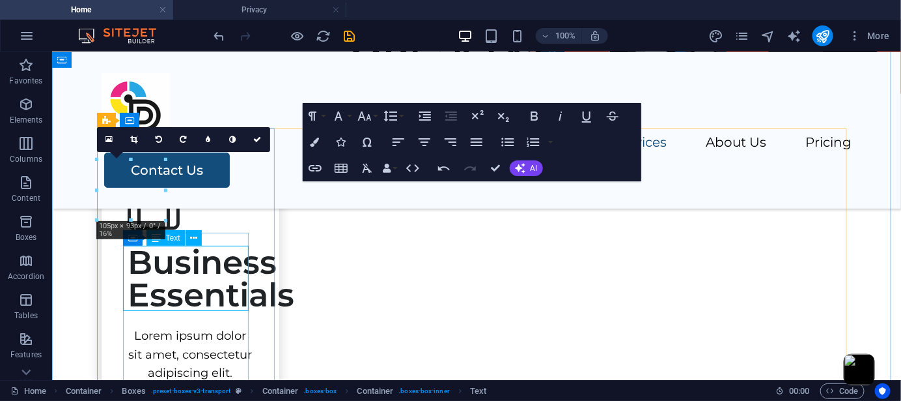
click at [201, 265] on div "Business Essentials" at bounding box center [190, 278] width 126 height 65
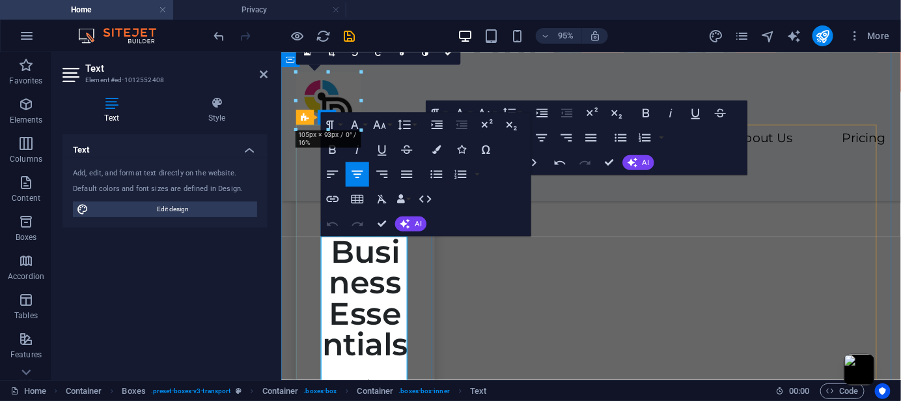
click at [378, 288] on h3 "Business Essentials" at bounding box center [369, 311] width 94 height 130
click at [401, 333] on h3 "Business Essentials" at bounding box center [369, 311] width 94 height 130
click at [360, 333] on h3 "Business Essentials" at bounding box center [369, 311] width 94 height 130
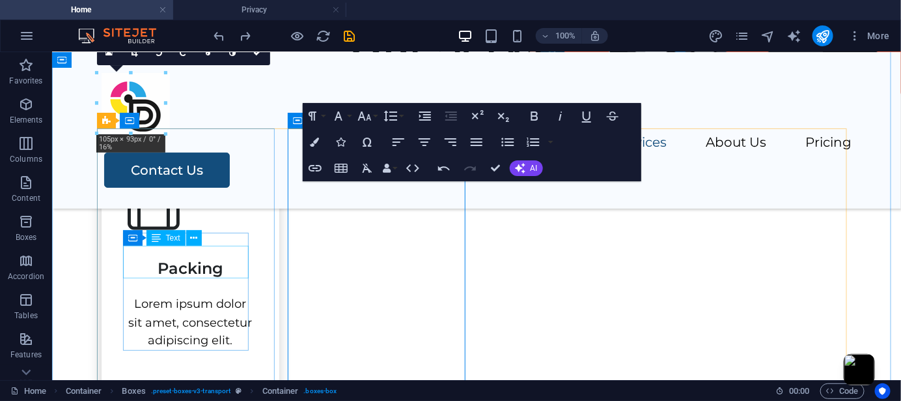
click at [191, 270] on div "Packing" at bounding box center [190, 262] width 126 height 33
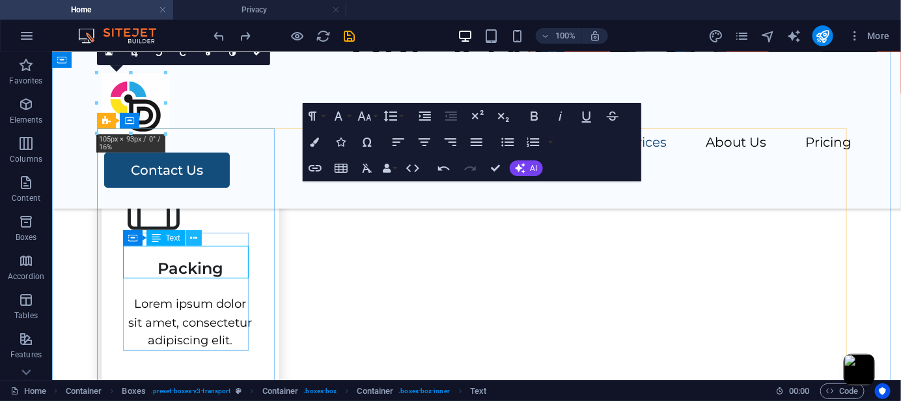
click at [191, 236] on icon at bounding box center [193, 238] width 7 height 14
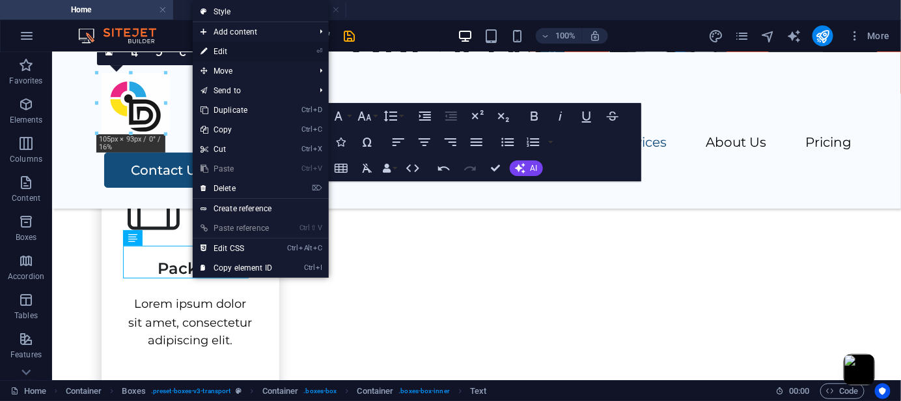
click at [220, 49] on link "⏎ Edit" at bounding box center [236, 52] width 87 height 20
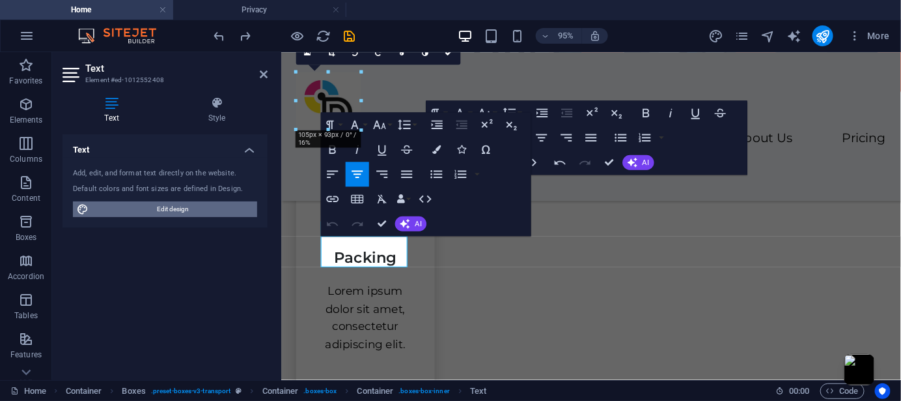
click at [149, 206] on span "Edit design" at bounding box center [172, 209] width 161 height 16
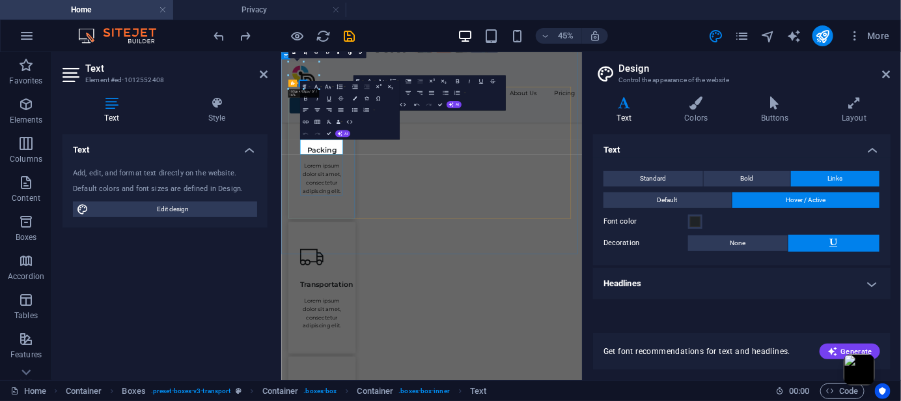
click at [390, 266] on span "Packing" at bounding box center [371, 267] width 66 height 19
drag, startPoint x: 407, startPoint y: 272, endPoint x: 334, endPoint y: 267, distance: 73.1
click at [334, 267] on h3 "Packing" at bounding box center [371, 262] width 98 height 33
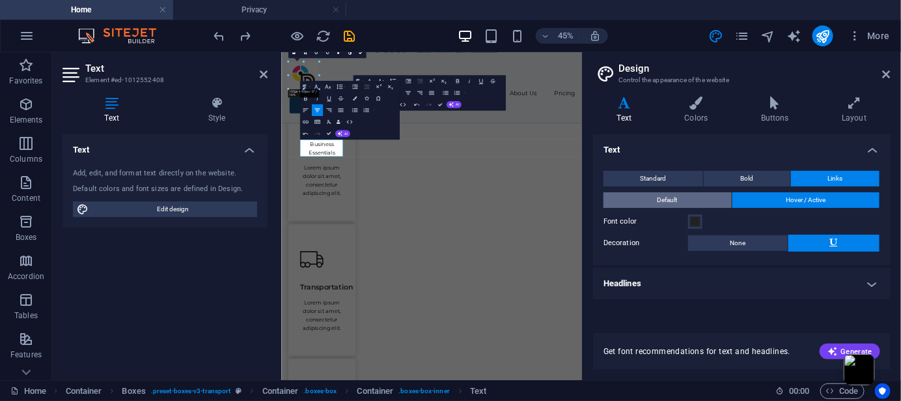
click at [696, 195] on button "Default" at bounding box center [668, 200] width 128 height 16
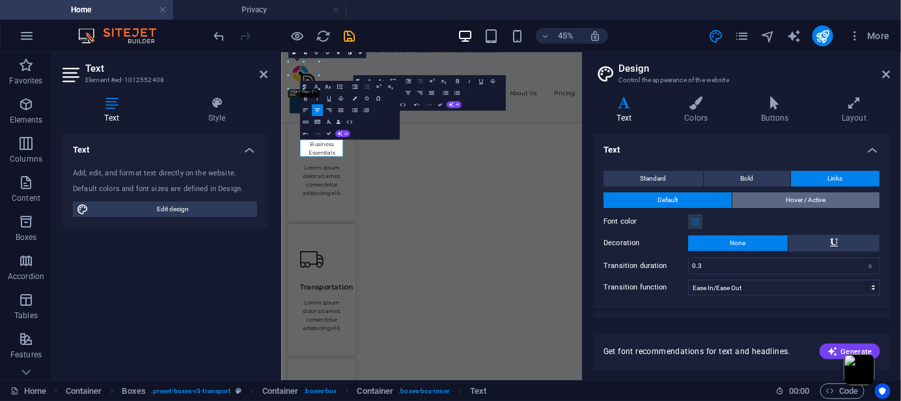
click at [780, 197] on button "Hover / Active" at bounding box center [807, 200] width 148 height 16
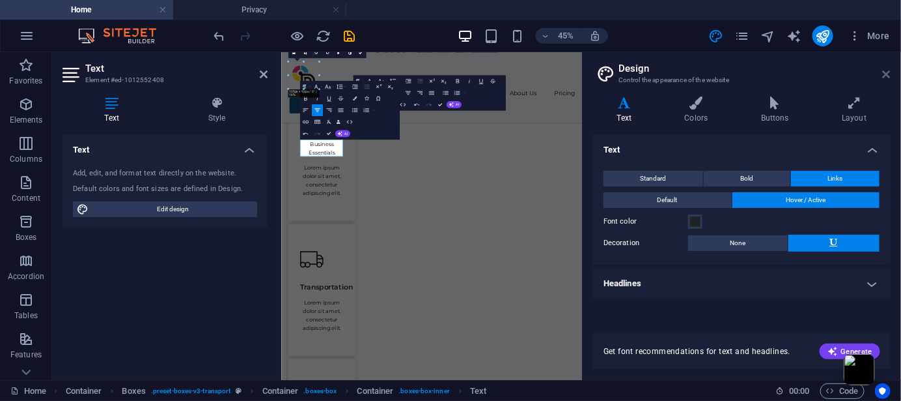
click at [890, 70] on icon at bounding box center [887, 74] width 8 height 10
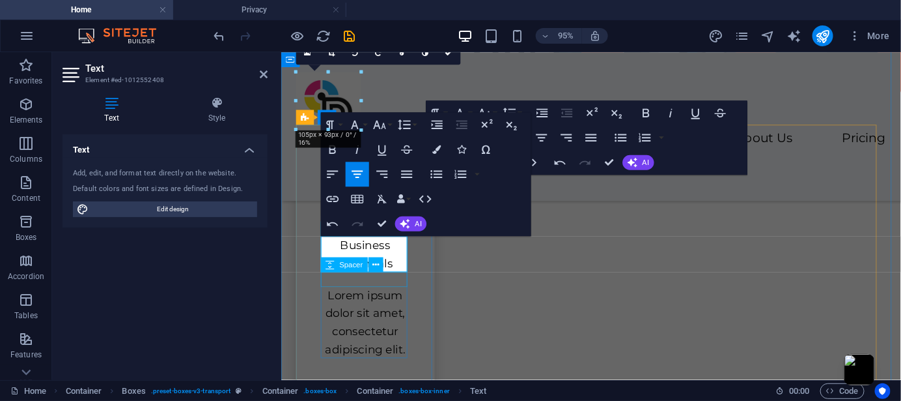
click at [356, 270] on div "Spacer" at bounding box center [344, 264] width 47 height 15
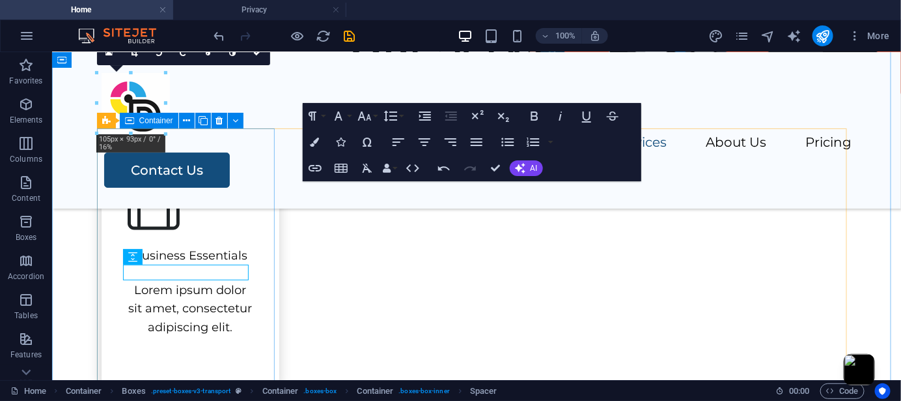
click at [254, 218] on div "Business Essentials Lorem ipsum dolor sit amet, consectetur adipiscing elit." at bounding box center [190, 258] width 178 height 260
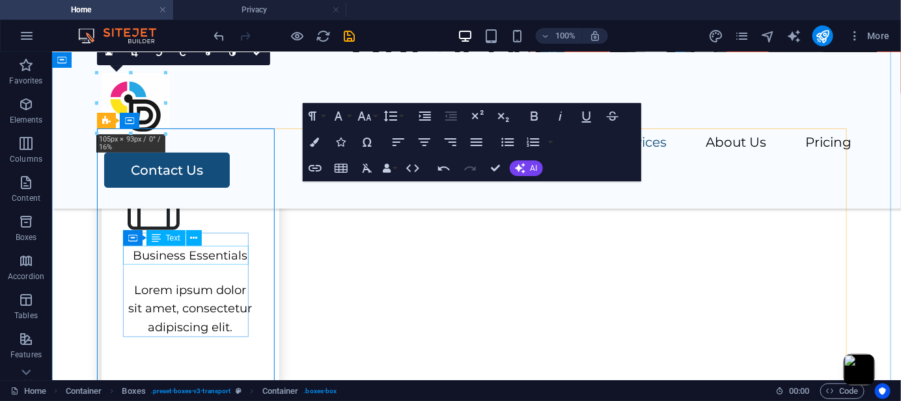
click at [212, 257] on div "Business Essentials" at bounding box center [190, 255] width 126 height 19
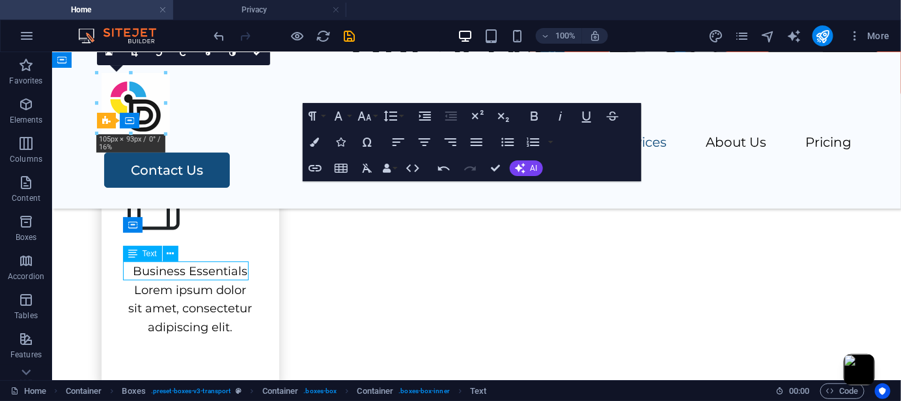
click at [206, 262] on div "Business Essentials" at bounding box center [190, 270] width 126 height 19
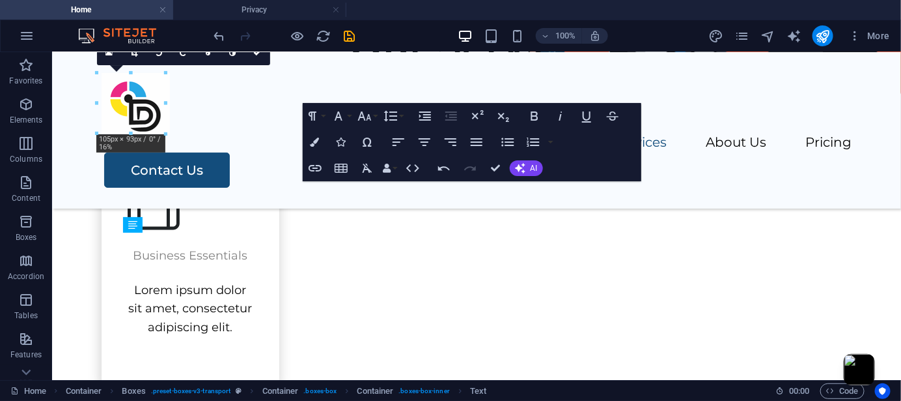
drag, startPoint x: 204, startPoint y: 266, endPoint x: 205, endPoint y: 260, distance: 6.6
drag, startPoint x: 206, startPoint y: 257, endPoint x: 211, endPoint y: 247, distance: 11.1
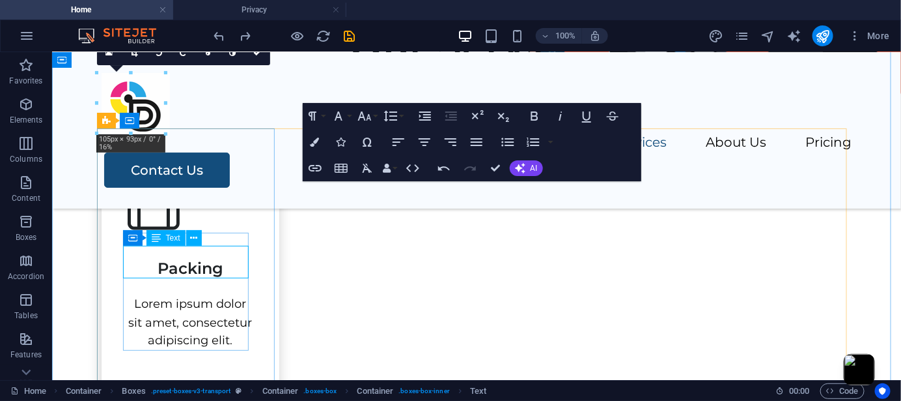
click at [186, 265] on div "Packing" at bounding box center [190, 262] width 126 height 33
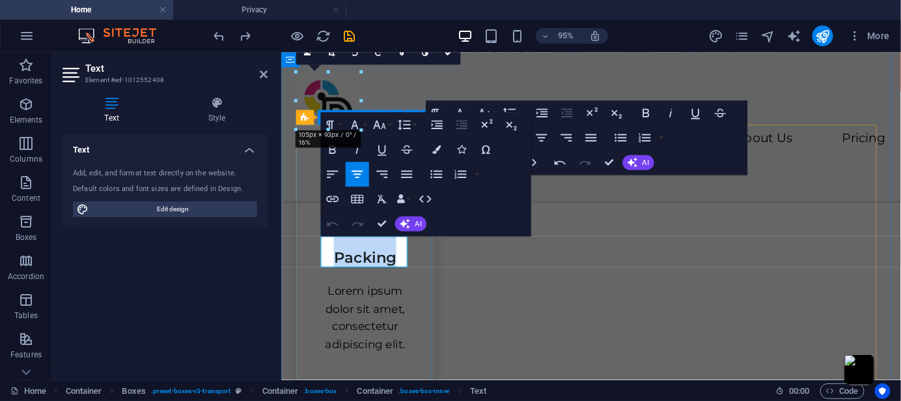
drag, startPoint x: 398, startPoint y: 267, endPoint x: 315, endPoint y: 259, distance: 83.8
click at [315, 259] on div "Packing Lorem ipsum dolor sit amet, consectetur adipiscing elit." at bounding box center [369, 274] width 146 height 292
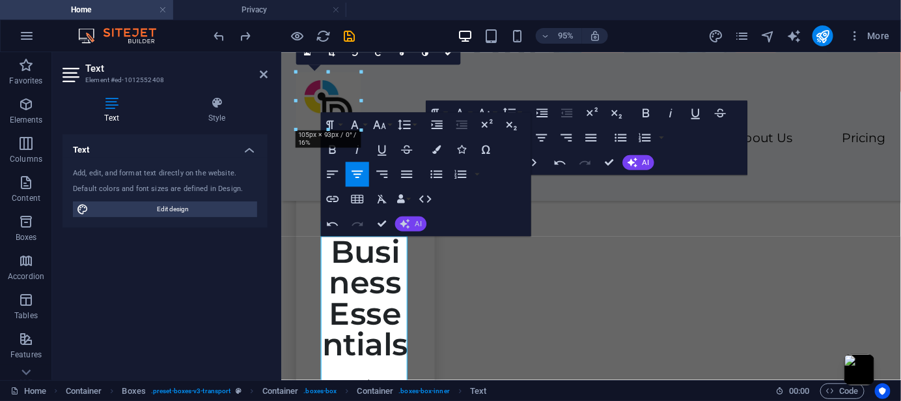
click at [416, 221] on span "AI" at bounding box center [418, 223] width 7 height 7
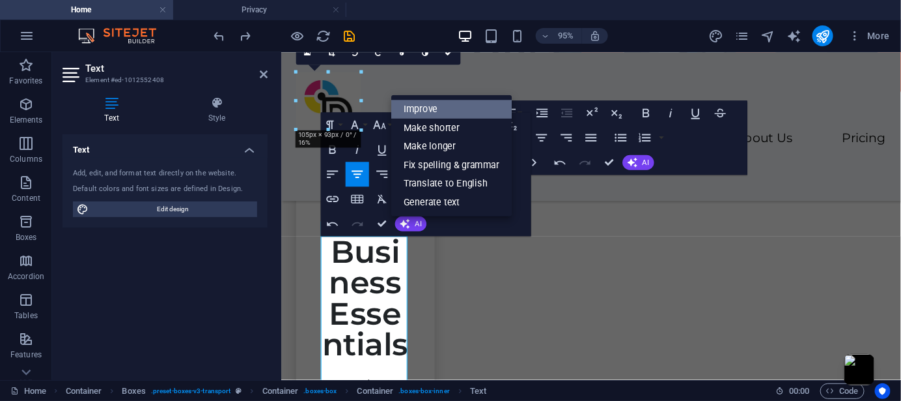
click at [474, 113] on link "Improve" at bounding box center [451, 109] width 120 height 19
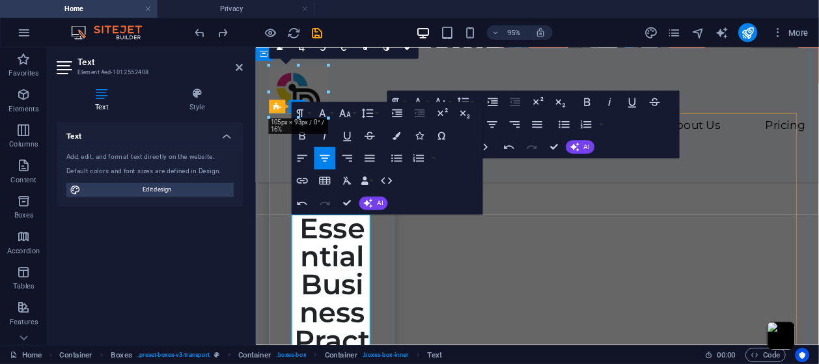
scroll to position [608, 0]
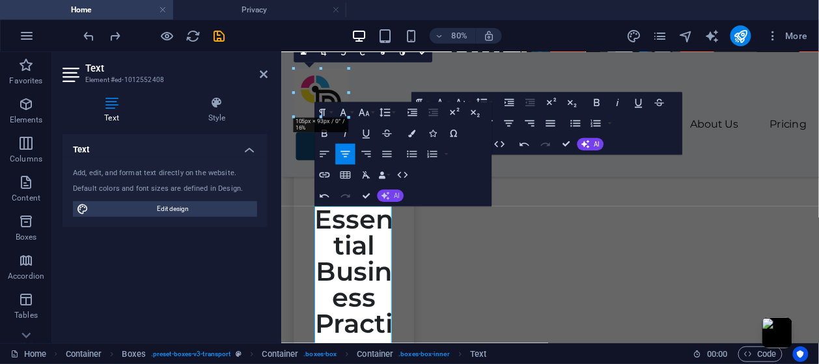
click at [389, 201] on button "AI" at bounding box center [390, 196] width 27 height 12
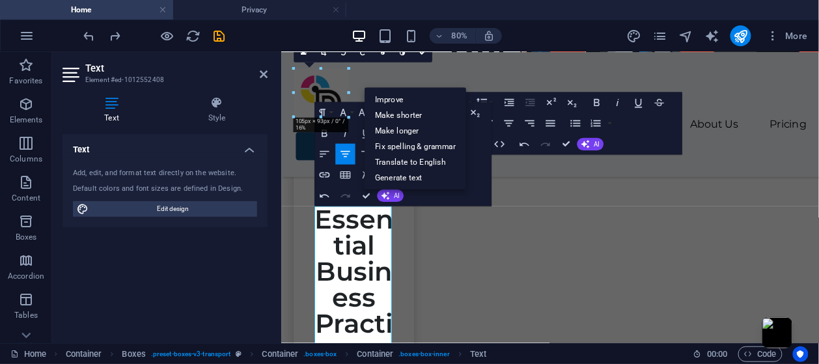
click at [272, 76] on aside "Text Element #ed-1012552408 Text Style Text Add, edit, and format text directly…" at bounding box center [166, 197] width 229 height 291
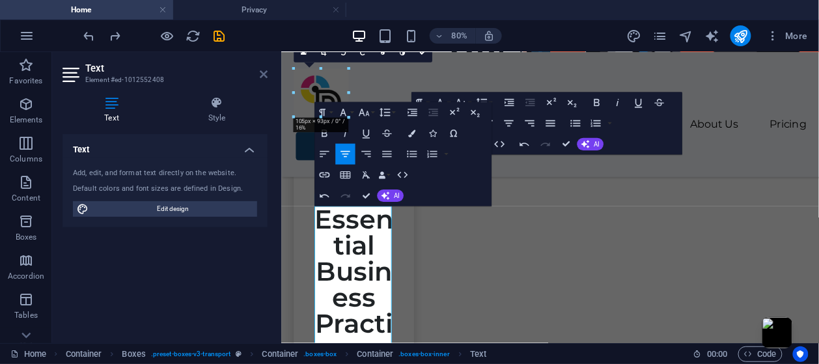
click at [266, 76] on icon at bounding box center [264, 74] width 8 height 10
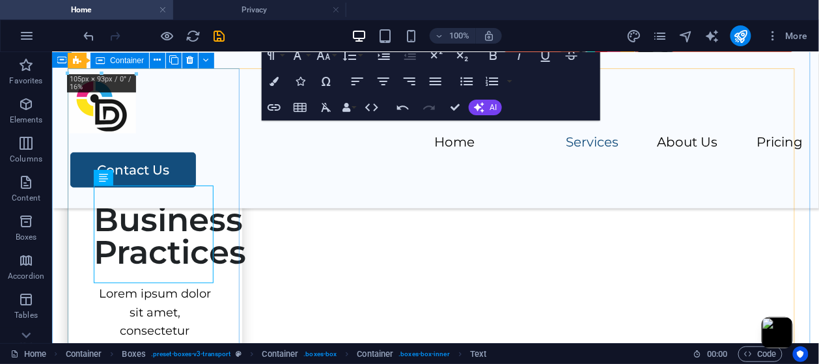
scroll to position [687, 0]
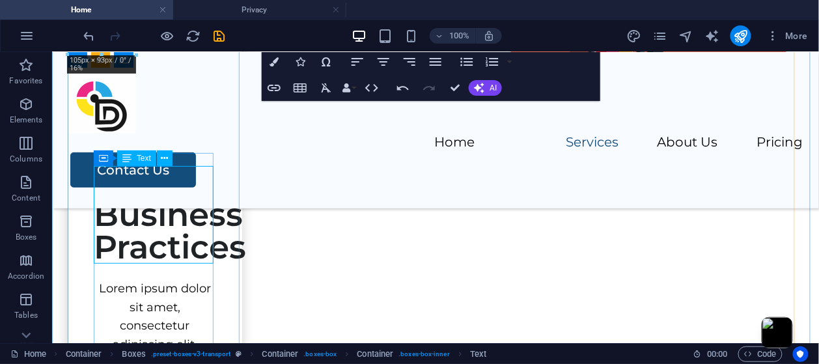
click at [182, 232] on div "Essential Business Practices" at bounding box center [154, 215] width 122 height 98
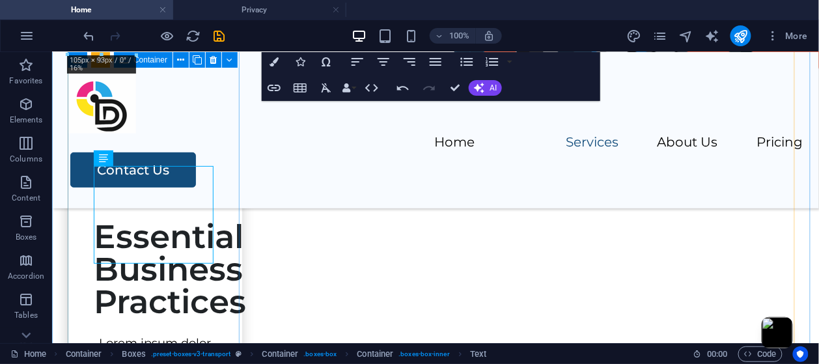
scroll to position [608, 0]
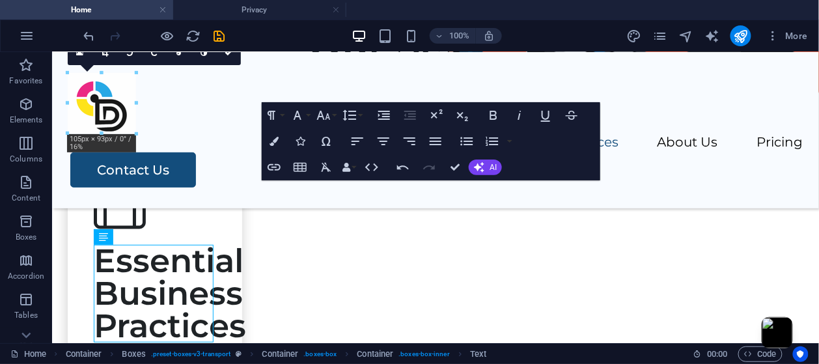
click at [475, 175] on div "Undo Redo Confirm (Ctrl+⏎) AI Improve Make shorter Make longer Fix spelling & g…" at bounding box center [447, 167] width 112 height 26
click at [483, 168] on icon "button" at bounding box center [479, 167] width 13 height 13
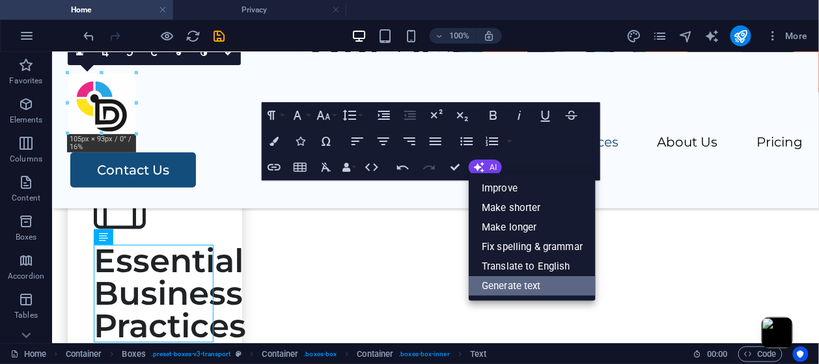
click at [519, 283] on link "Generate text" at bounding box center [532, 286] width 127 height 20
select select "English"
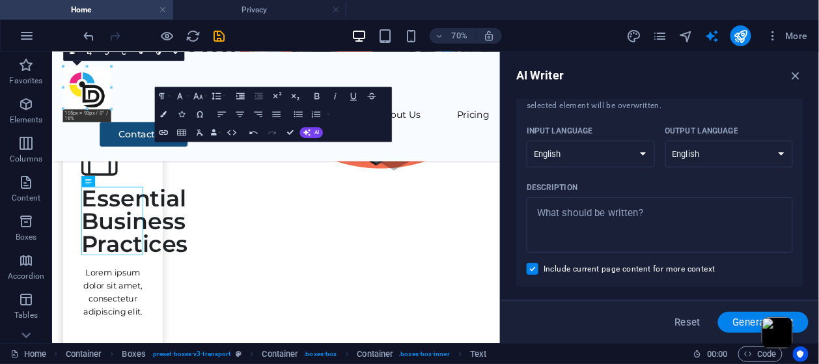
scroll to position [79, 0]
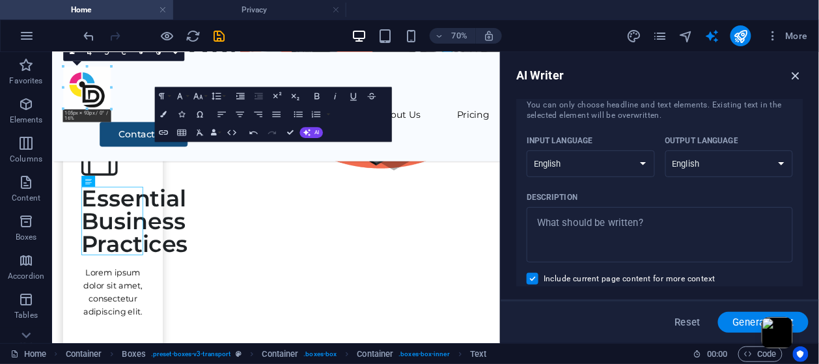
drag, startPoint x: 792, startPoint y: 73, endPoint x: 739, endPoint y: 25, distance: 71.5
click at [792, 73] on icon "button" at bounding box center [796, 75] width 14 height 14
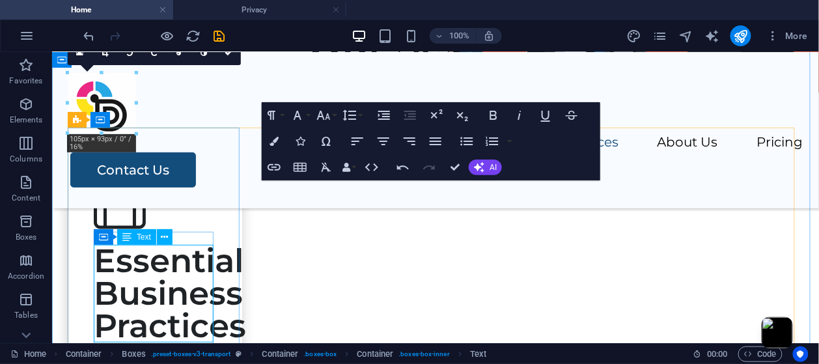
click at [197, 285] on div "Essential Business Practices" at bounding box center [154, 294] width 122 height 98
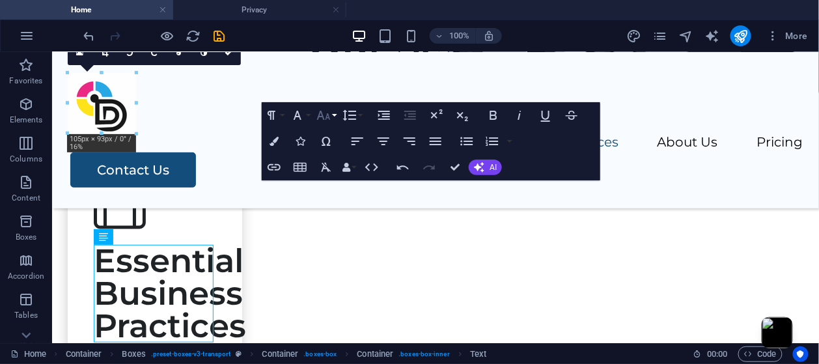
click at [322, 117] on icon "button" at bounding box center [324, 115] width 16 height 16
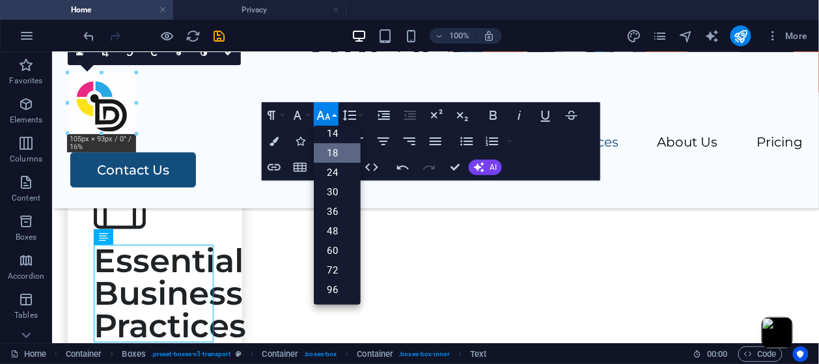
scroll to position [104, 0]
click at [347, 128] on link "14" at bounding box center [337, 134] width 47 height 20
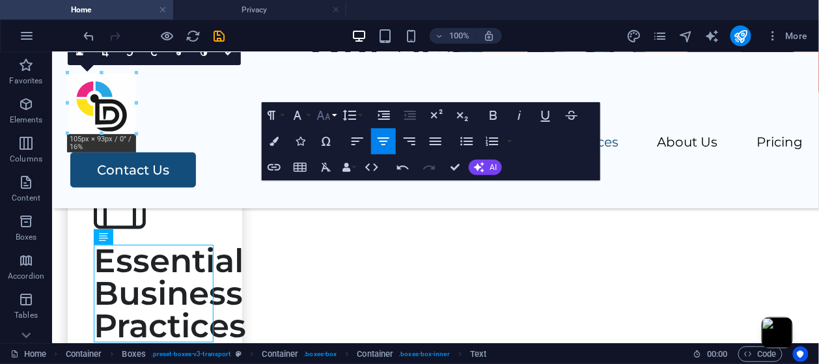
click at [328, 111] on icon "button" at bounding box center [324, 115] width 16 height 16
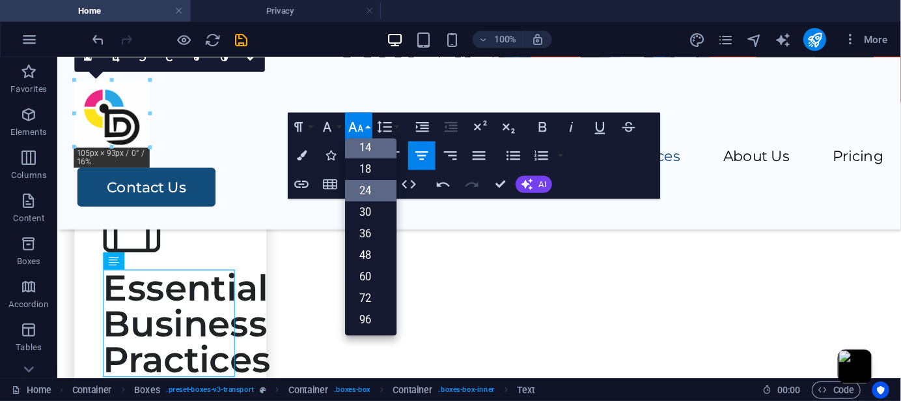
scroll to position [0, 0]
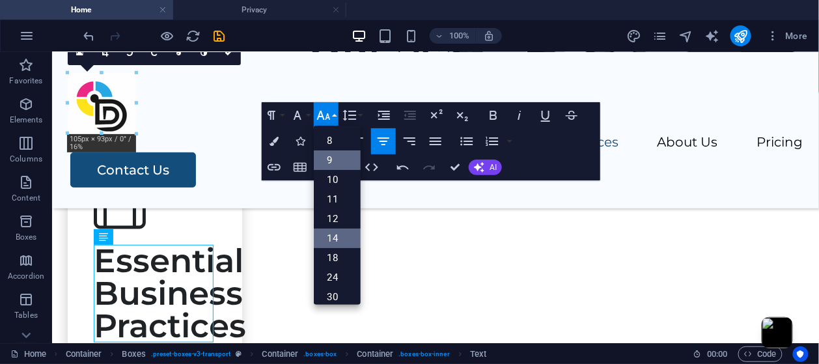
click at [344, 152] on link "9" at bounding box center [337, 160] width 47 height 20
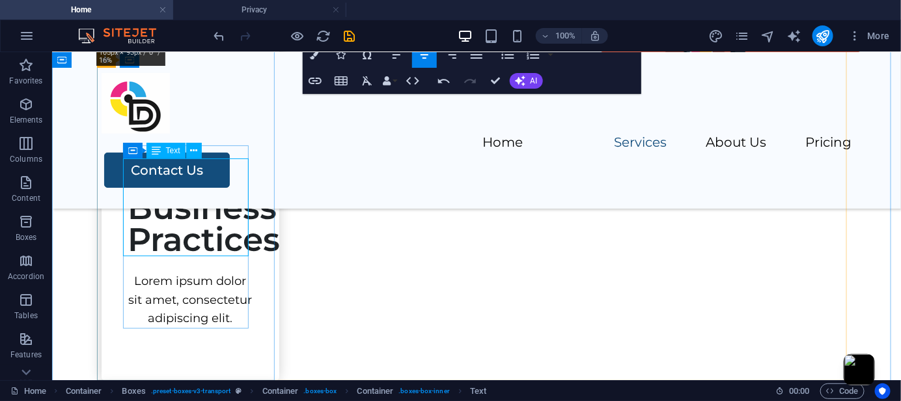
click at [205, 197] on div "Essential Business Practices" at bounding box center [190, 207] width 126 height 98
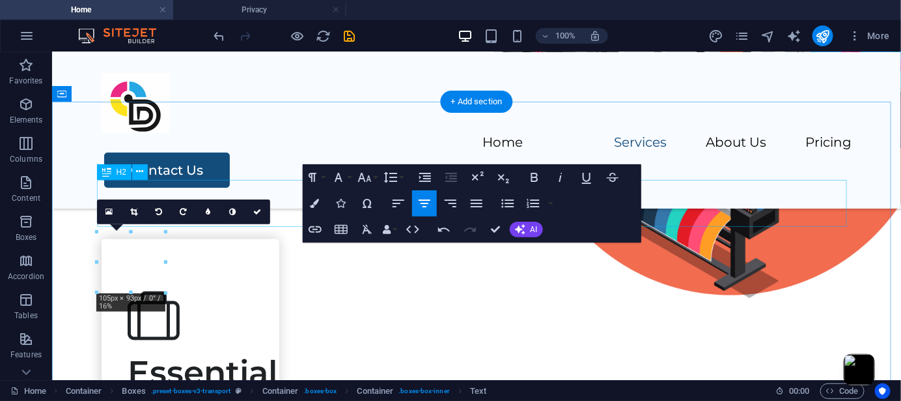
scroll to position [434, 0]
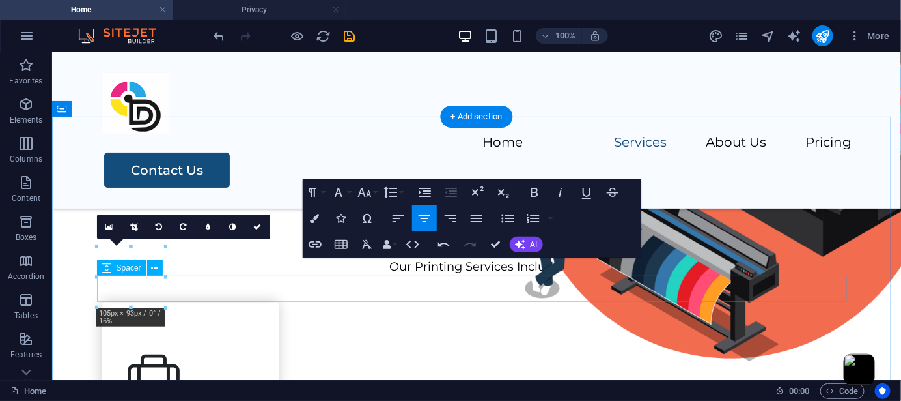
click at [272, 278] on div at bounding box center [476, 289] width 750 height 26
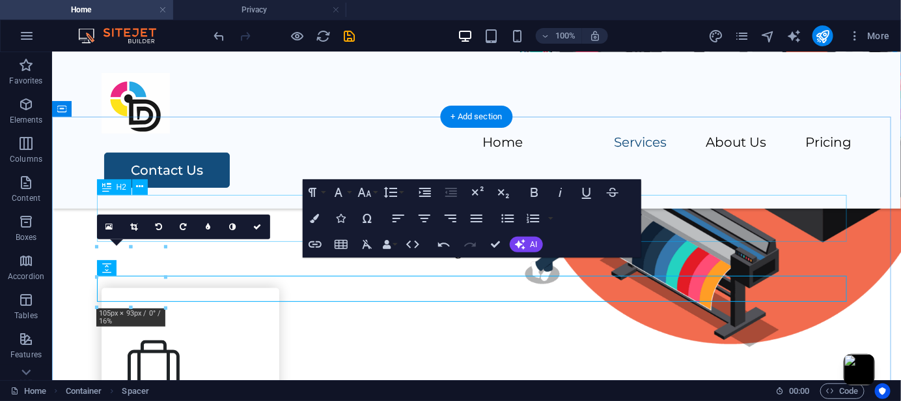
scroll to position [608, 0]
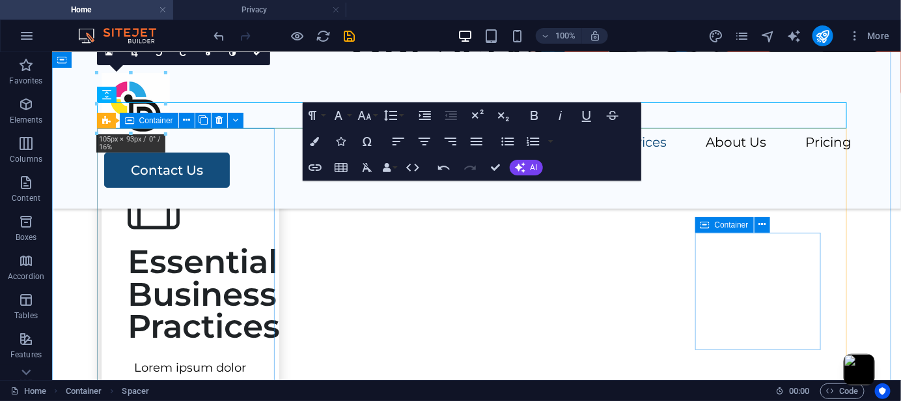
click at [238, 283] on div "Essential Business Practices" at bounding box center [190, 294] width 126 height 98
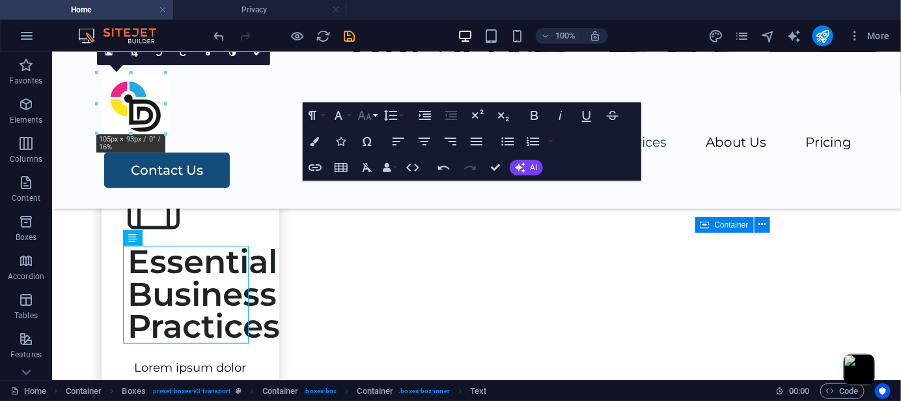
click at [371, 119] on icon "button" at bounding box center [365, 115] width 14 height 9
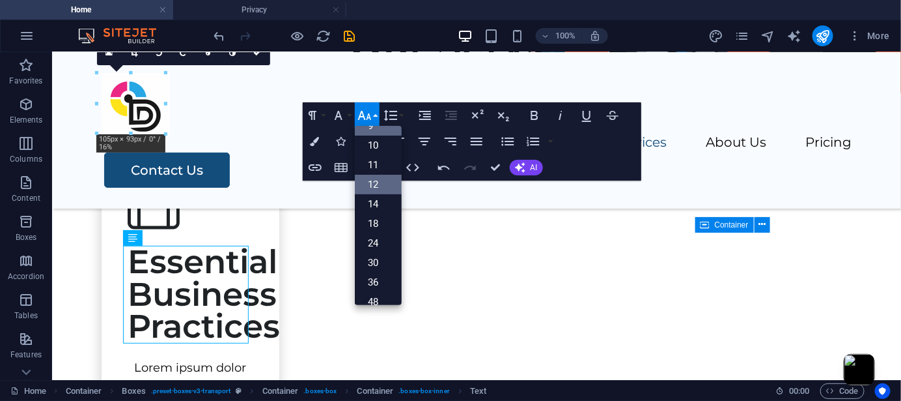
scroll to position [0, 0]
click at [390, 141] on link "8" at bounding box center [378, 141] width 47 height 20
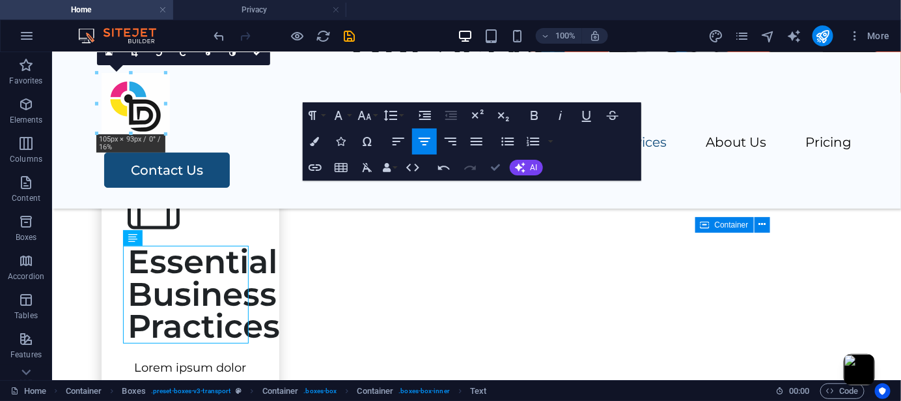
click at [498, 169] on icon "button" at bounding box center [496, 167] width 9 height 9
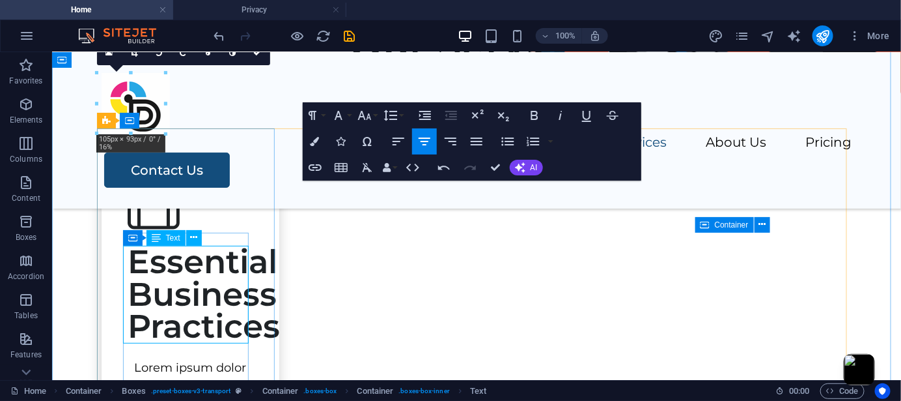
click at [185, 302] on div "Essential Business Practices" at bounding box center [190, 294] width 126 height 98
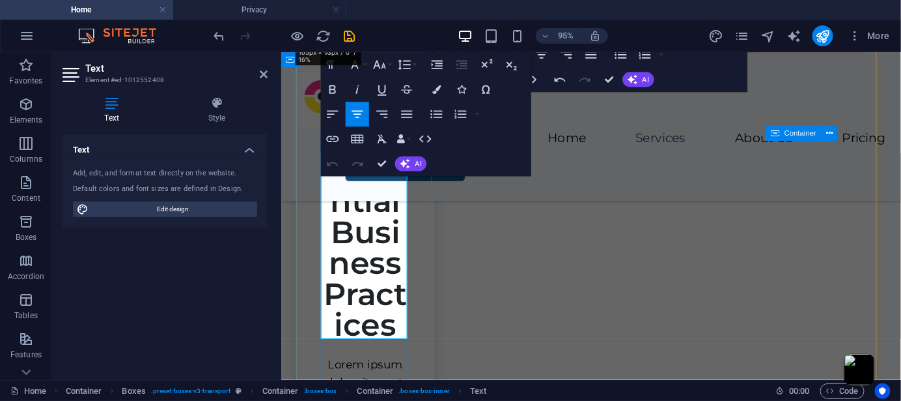
scroll to position [695, 0]
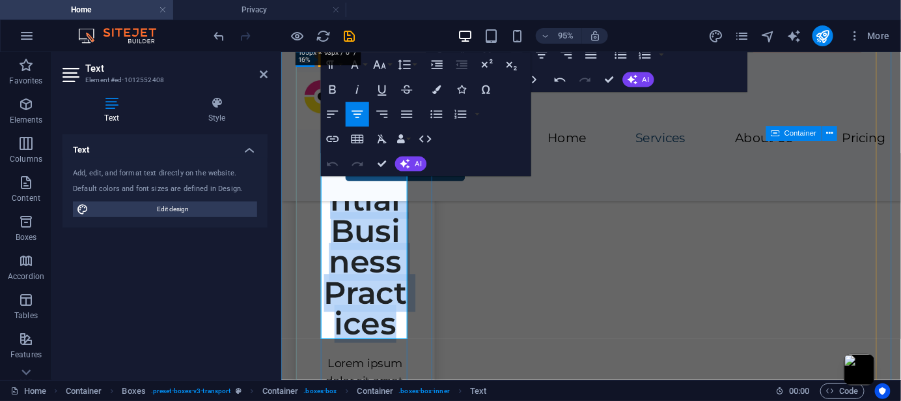
drag, startPoint x: 403, startPoint y: 341, endPoint x: 620, endPoint y: 206, distance: 255.4
click at [341, 160] on h3 "Essential Business Practices" at bounding box center [369, 255] width 94 height 195
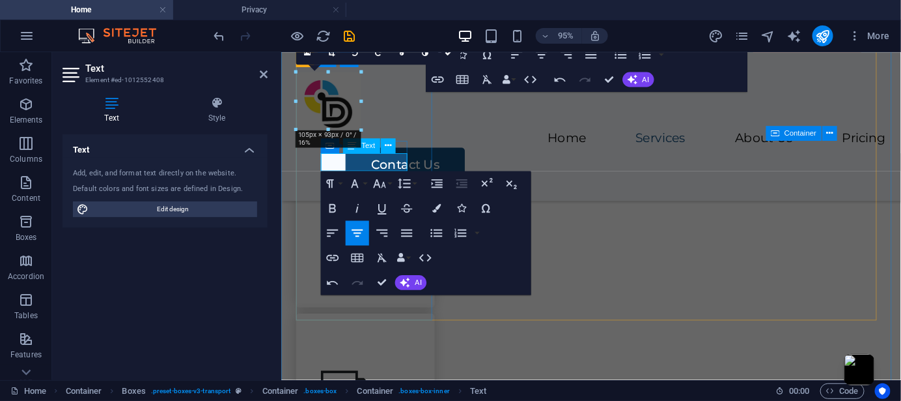
click at [369, 170] on p at bounding box center [369, 167] width 94 height 19
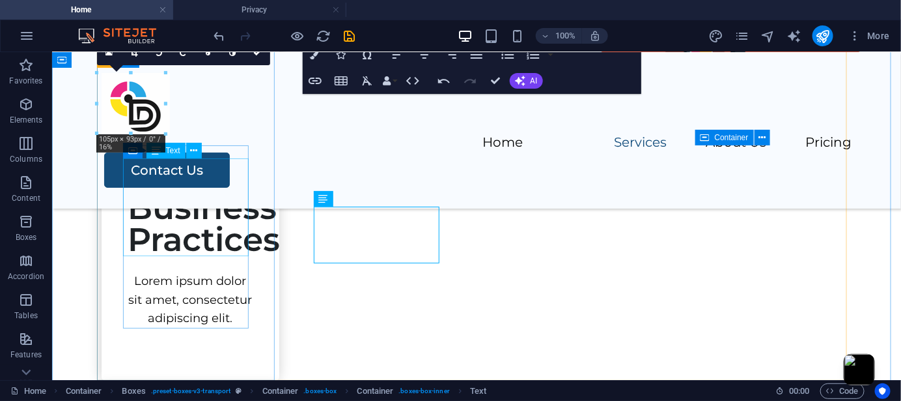
click at [233, 201] on div "Essential Business Practices" at bounding box center [190, 207] width 126 height 98
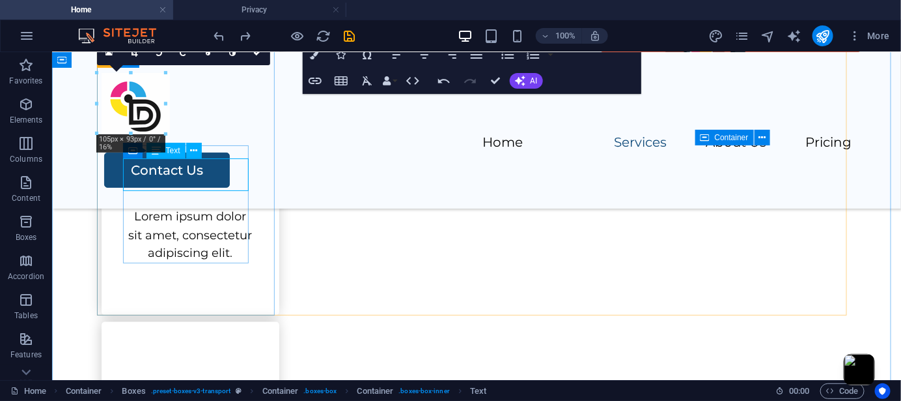
click at [216, 177] on div "Packing" at bounding box center [190, 174] width 126 height 33
click at [188, 176] on div "Packing" at bounding box center [190, 174] width 126 height 33
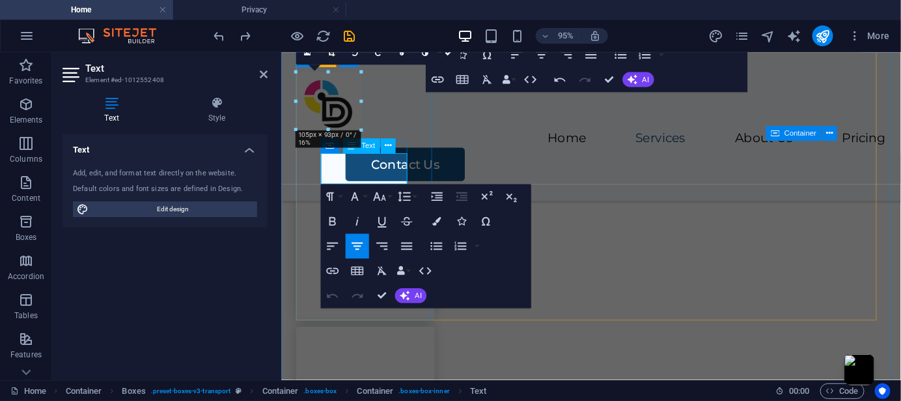
click at [352, 174] on span "Packing" at bounding box center [369, 180] width 66 height 19
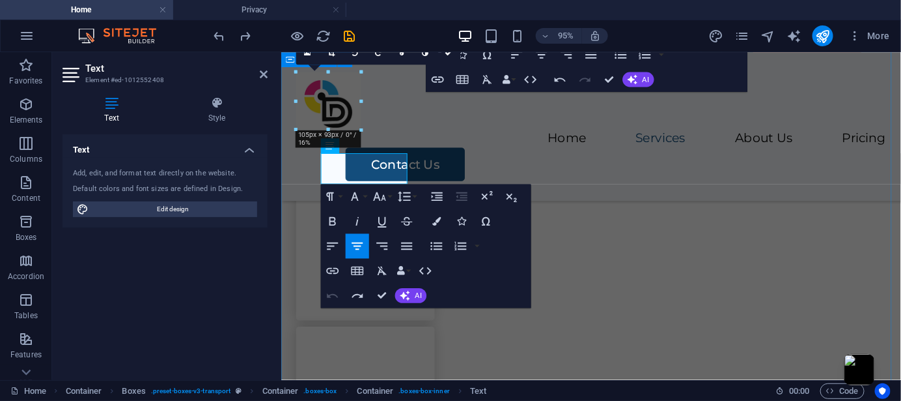
drag, startPoint x: 751, startPoint y: 342, endPoint x: 737, endPoint y: 334, distance: 16.3
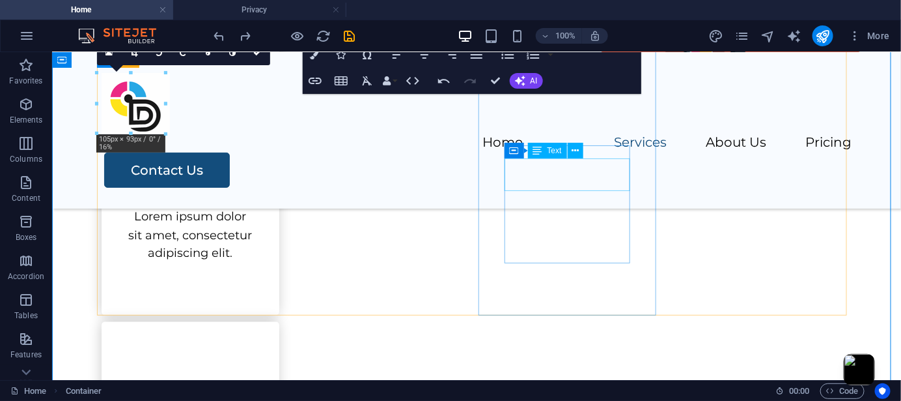
checkbox input "false"
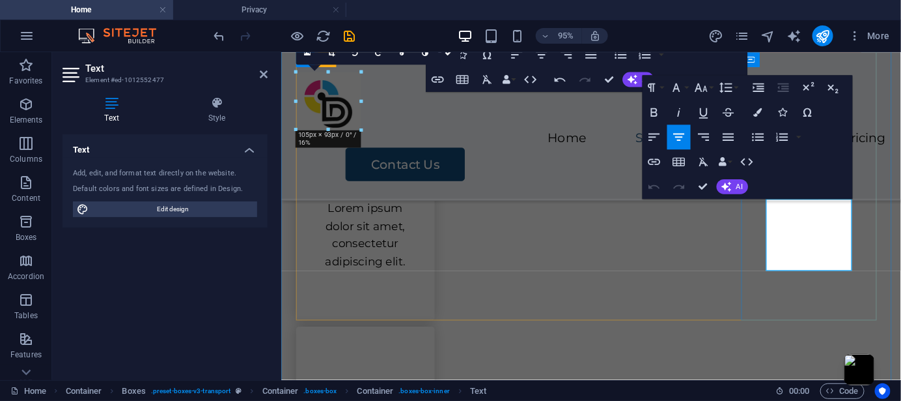
drag, startPoint x: 880, startPoint y: 274, endPoint x: 798, endPoint y: 209, distance: 104.4
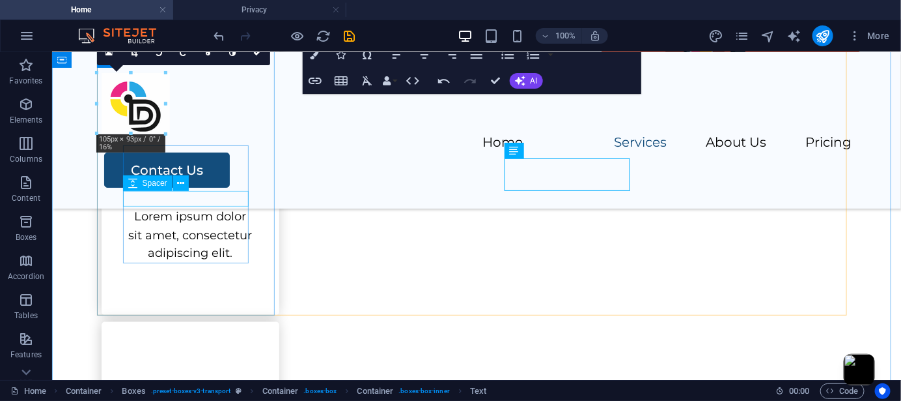
click at [158, 185] on span "Spacer" at bounding box center [155, 183] width 25 height 8
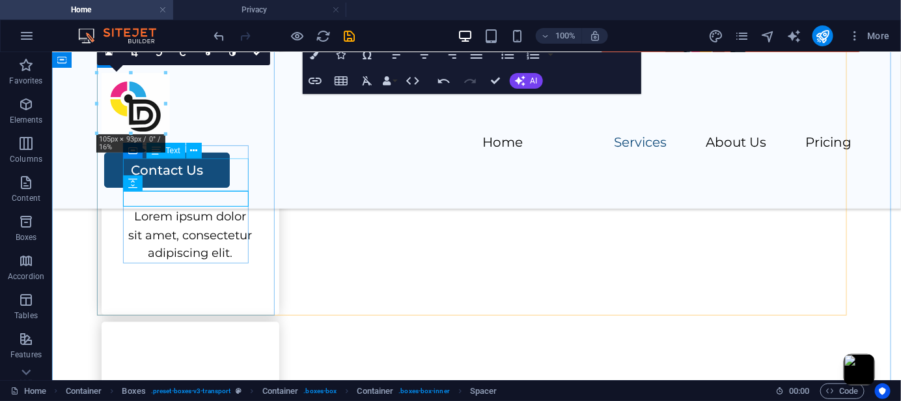
click at [201, 174] on div "Packing" at bounding box center [190, 174] width 126 height 33
click at [206, 180] on div "Packing" at bounding box center [190, 174] width 126 height 33
click at [237, 182] on div "Packing" at bounding box center [190, 174] width 126 height 33
click at [218, 184] on div "Packing" at bounding box center [190, 174] width 126 height 33
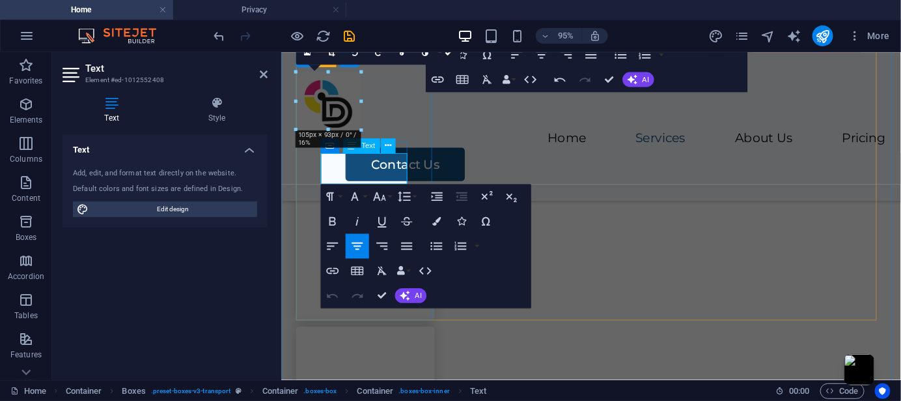
click at [413, 177] on h3 "Packing" at bounding box center [369, 174] width 94 height 33
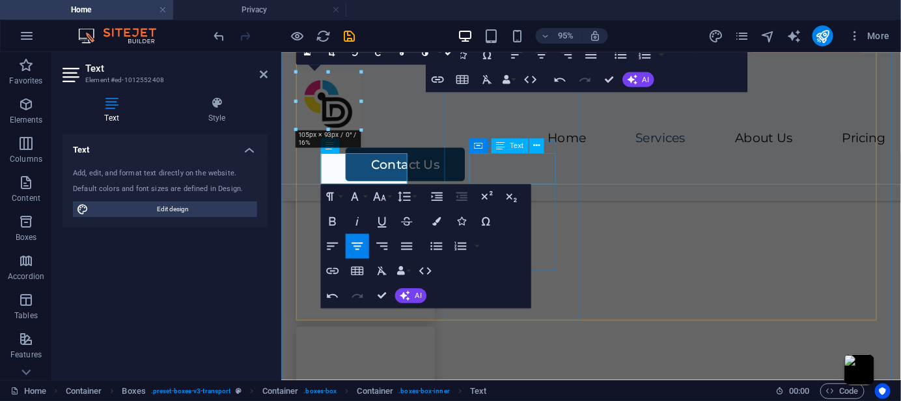
click at [517, 152] on div "Text" at bounding box center [510, 145] width 37 height 15
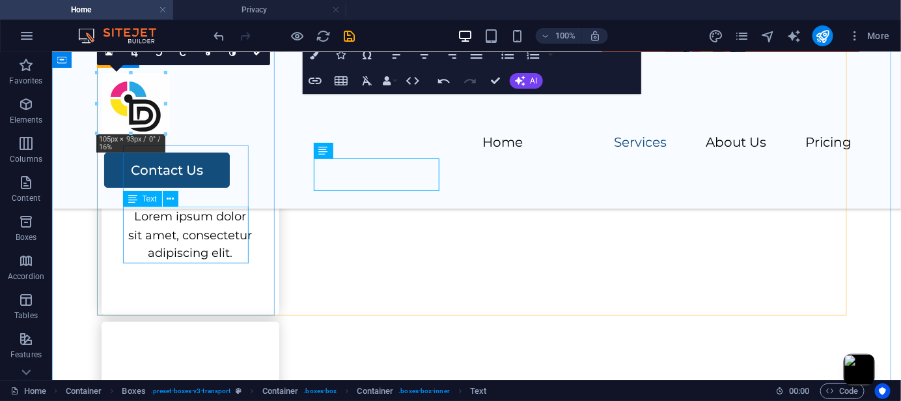
click at [201, 232] on div "Lorem ipsum dolor sit amet, consectetur adipiscing elit." at bounding box center [190, 234] width 126 height 56
click at [184, 228] on div "Lorem ipsum dolor sit amet, consectetur adipiscing elit." at bounding box center [190, 234] width 126 height 56
click at [225, 252] on div "Lorem ipsum dolor sit amet, consectetur adipiscing elit." at bounding box center [190, 234] width 126 height 56
click at [223, 261] on div "Lorem ipsum dolor sit amet, consectetur adipiscing elit." at bounding box center [190, 234] width 126 height 56
click at [198, 248] on div "Lorem ipsum dolor sit amet, consectetur adipiscing elit." at bounding box center [190, 234] width 126 height 56
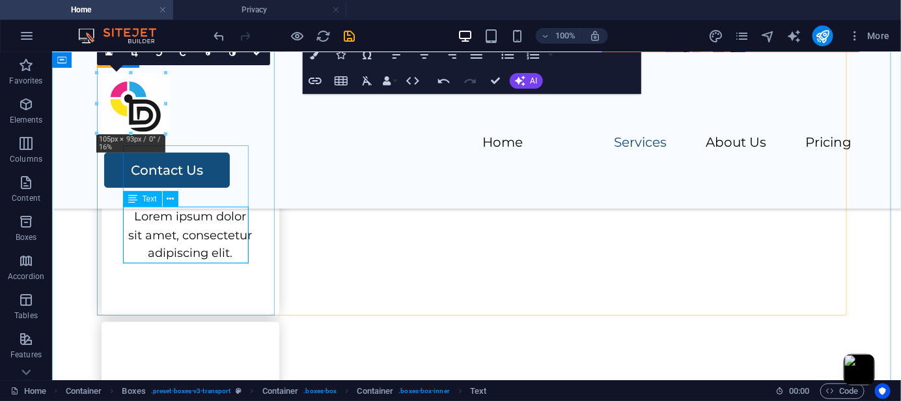
click at [198, 248] on div "Lorem ipsum dolor sit amet, consectetur adipiscing elit." at bounding box center [190, 234] width 126 height 56
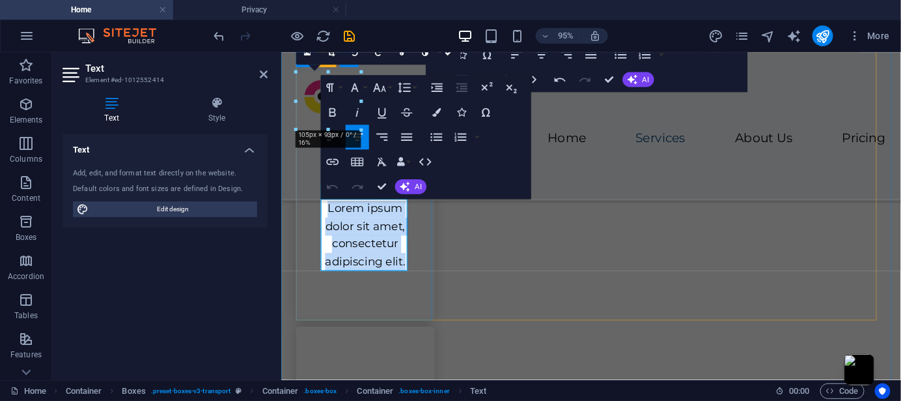
drag, startPoint x: 410, startPoint y: 272, endPoint x: 327, endPoint y: 214, distance: 101.5
click at [327, 214] on p "Lorem ipsum dolor sit amet, consectetur adipiscing elit." at bounding box center [369, 243] width 94 height 75
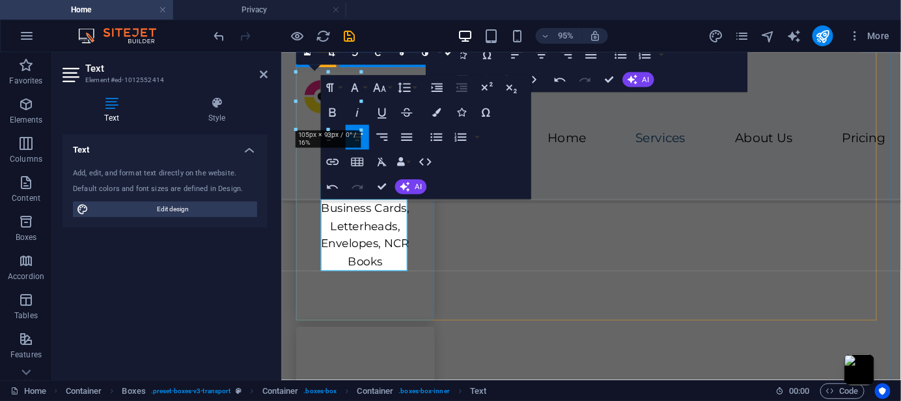
click at [427, 236] on div "Essentials Business Cards, Letterheads, Envelopes, NCR Books" at bounding box center [369, 187] width 146 height 292
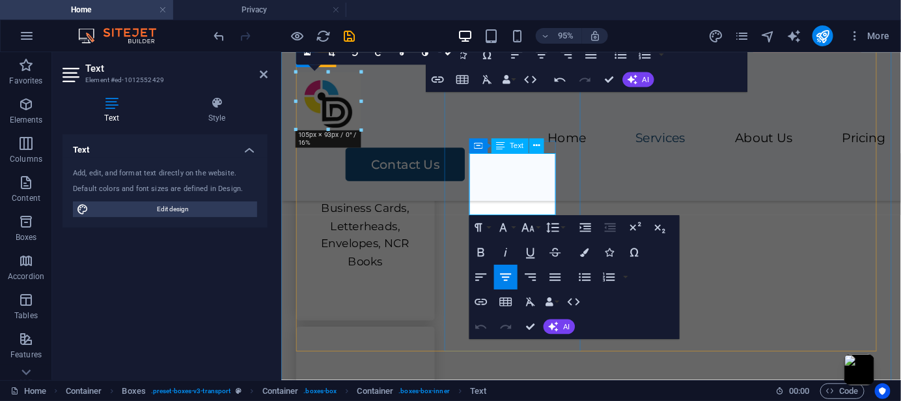
drag, startPoint x: 544, startPoint y: 212, endPoint x: 477, endPoint y: 179, distance: 74.3
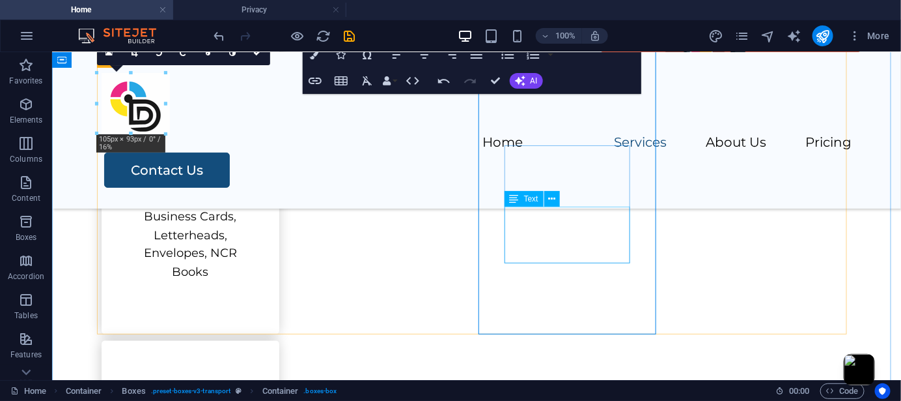
click at [263, 76] on div "Menu Home Services About Us Pricing Contact Us" at bounding box center [475, 129] width 849 height 156
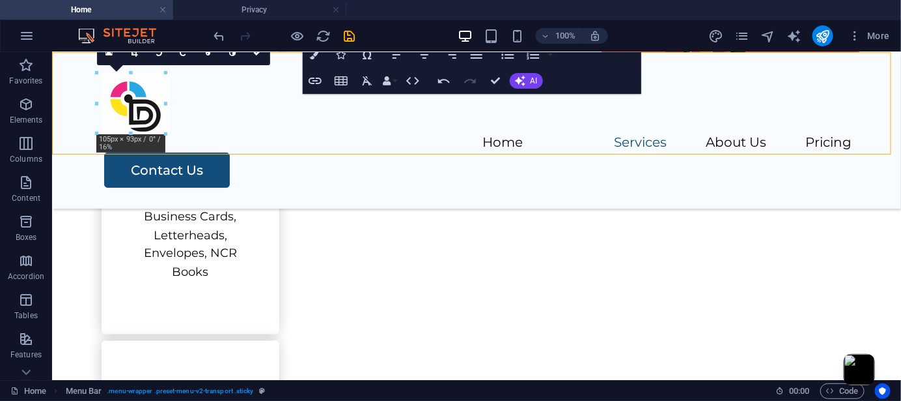
drag, startPoint x: 608, startPoint y: 81, endPoint x: 555, endPoint y: 54, distance: 59.1
click at [608, 81] on div "Paragraph Format Normal Heading 1 Heading 2 Heading 3 Heading 4 Heading 5 Headi…" at bounding box center [472, 55] width 339 height 78
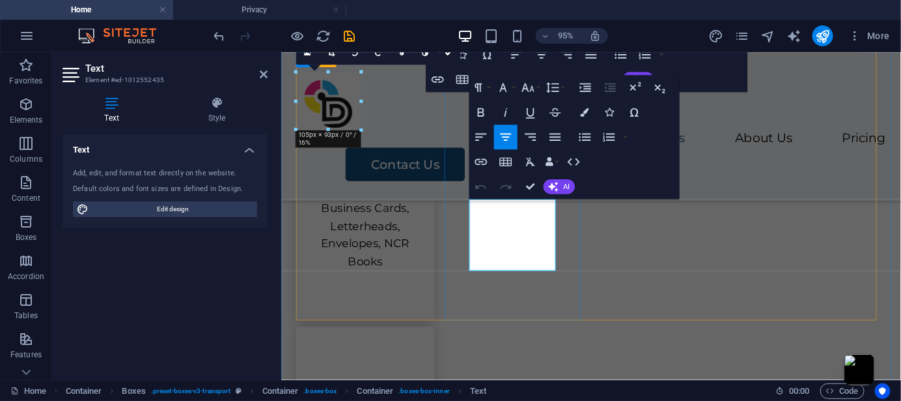
drag, startPoint x: 562, startPoint y: 270, endPoint x: 470, endPoint y: 212, distance: 109.0
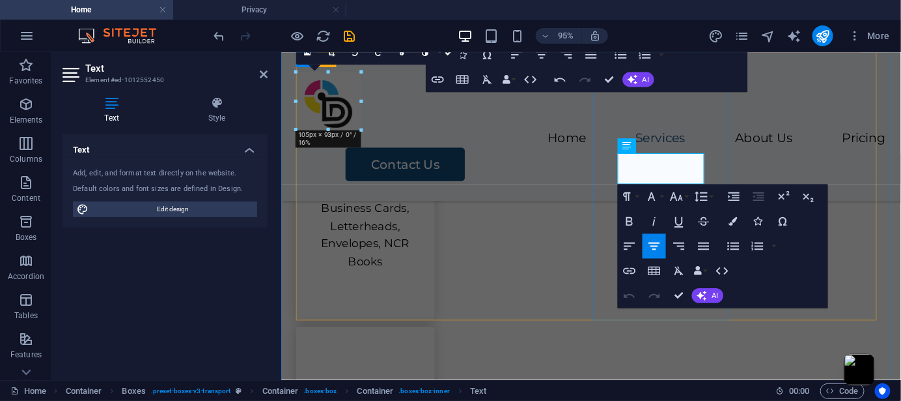
drag, startPoint x: 720, startPoint y: 184, endPoint x: 633, endPoint y: 179, distance: 86.8
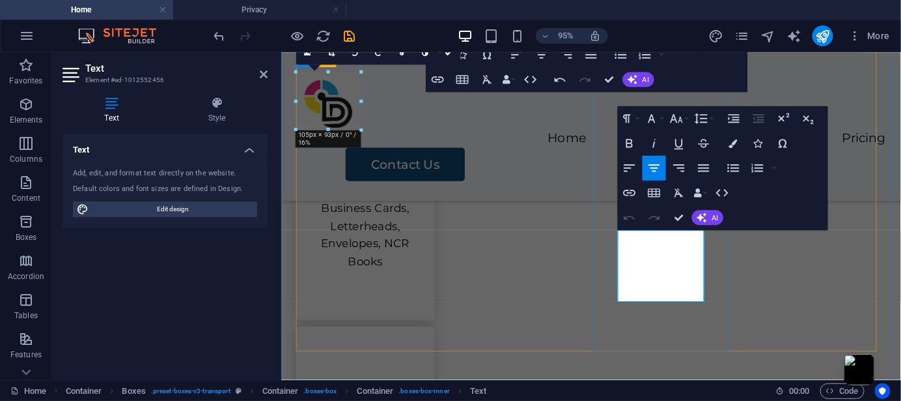
drag, startPoint x: 725, startPoint y: 305, endPoint x: 636, endPoint y: 244, distance: 107.7
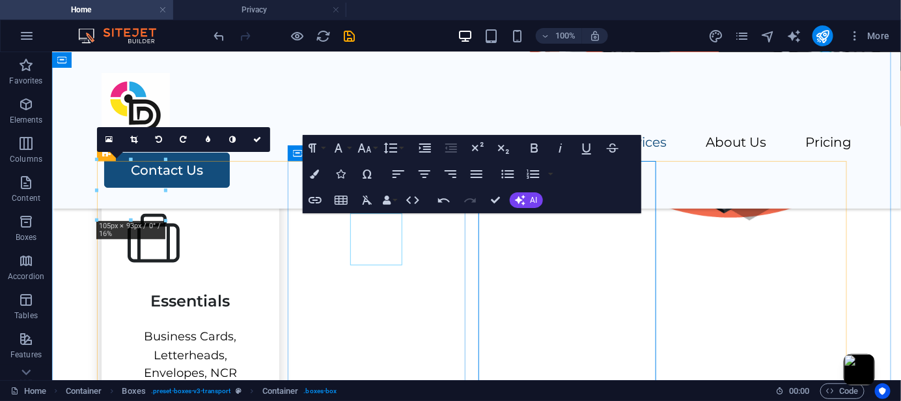
select select "xMidYMid"
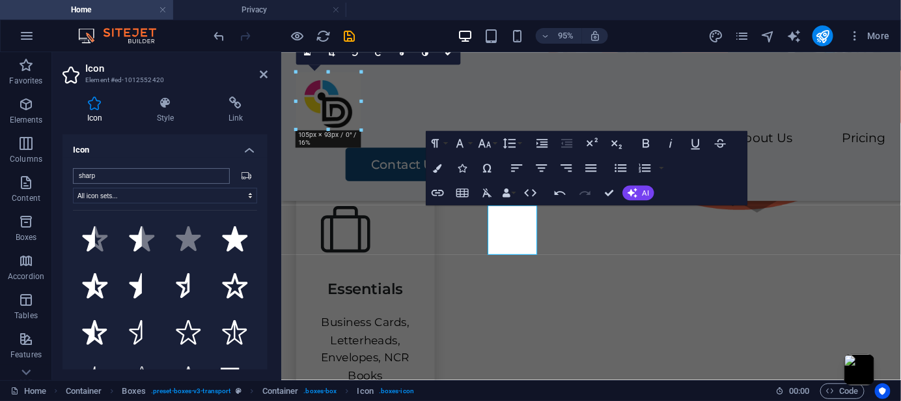
click at [149, 169] on input "sharp" at bounding box center [151, 176] width 157 height 16
drag, startPoint x: 132, startPoint y: 177, endPoint x: 46, endPoint y: 177, distance: 86.0
click at [46, 177] on section "Favorites Elements Columns Content Boxes Accordion Tables Features Images Slide…" at bounding box center [450, 216] width 901 height 328
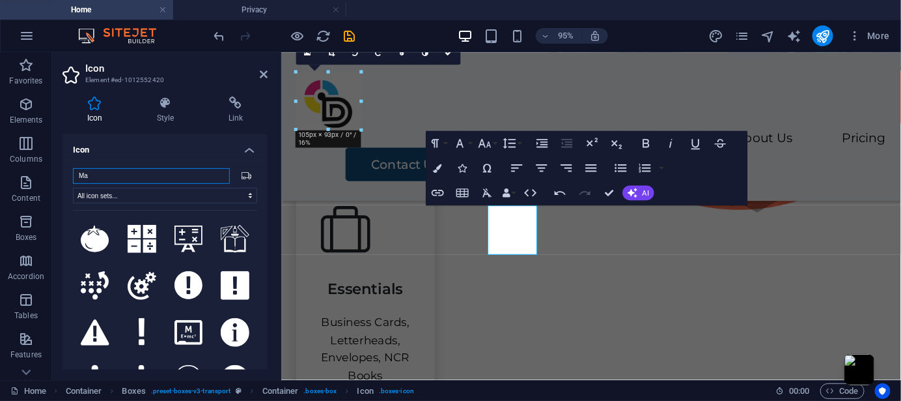
type input "M"
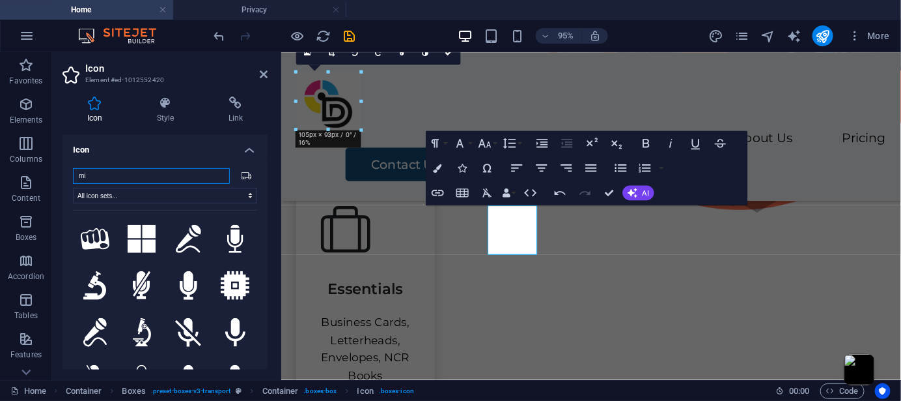
type input "m"
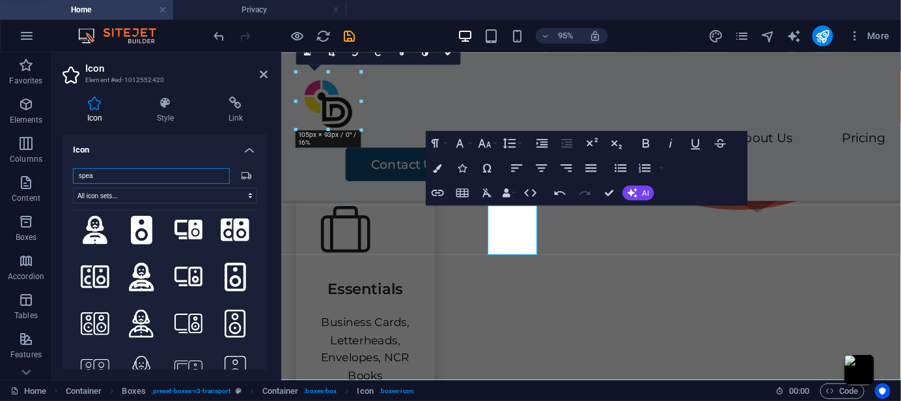
scroll to position [0, 0]
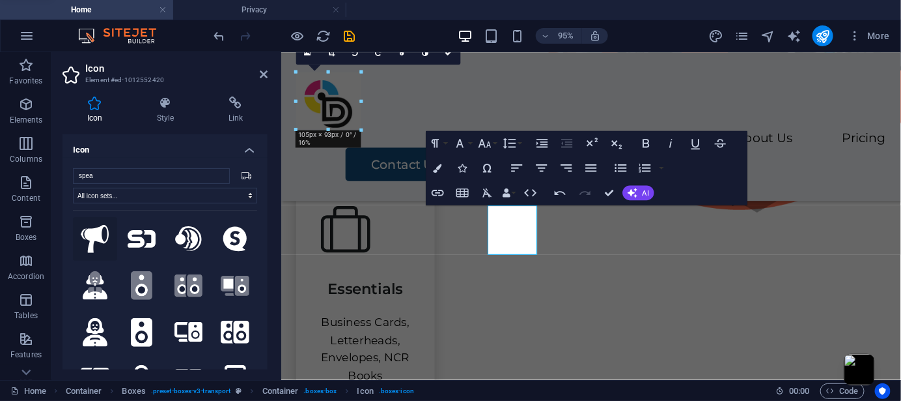
click at [100, 233] on icon at bounding box center [95, 239] width 29 height 29
click at [130, 176] on input "spea" at bounding box center [151, 176] width 157 height 16
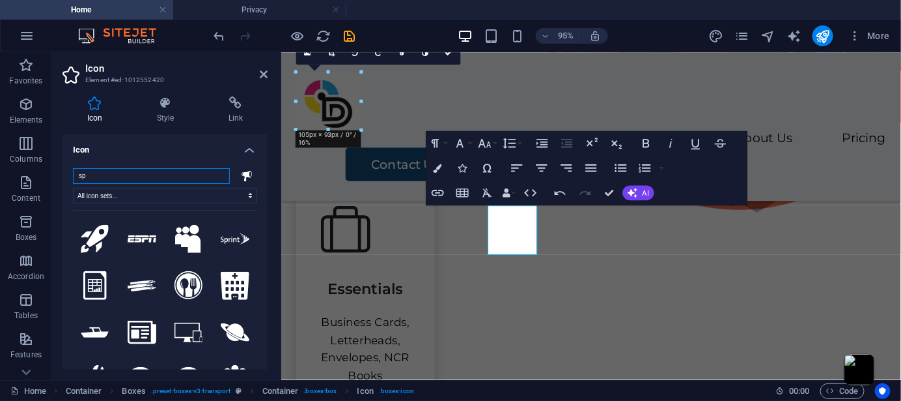
type input "s"
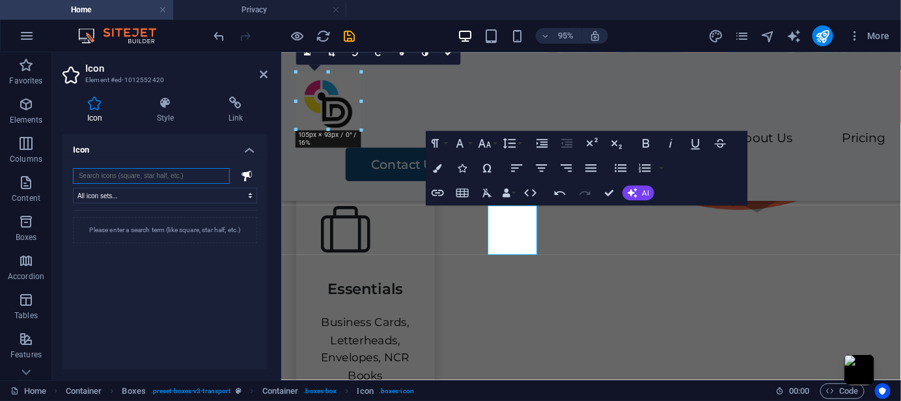
type input "o"
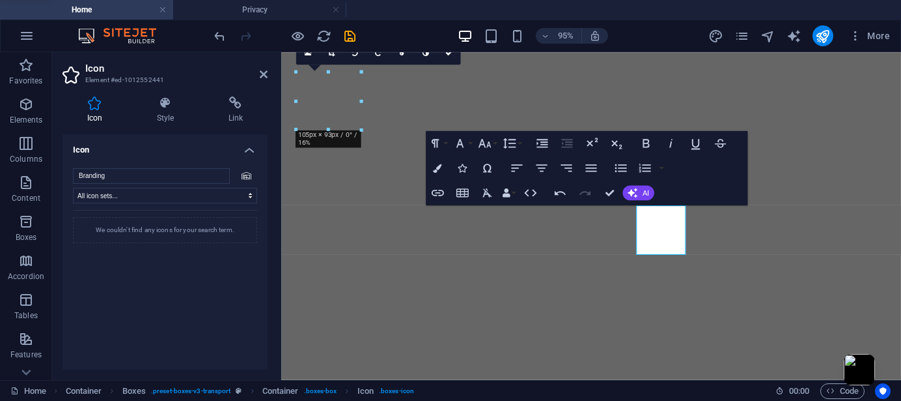
select select "xMidYMid"
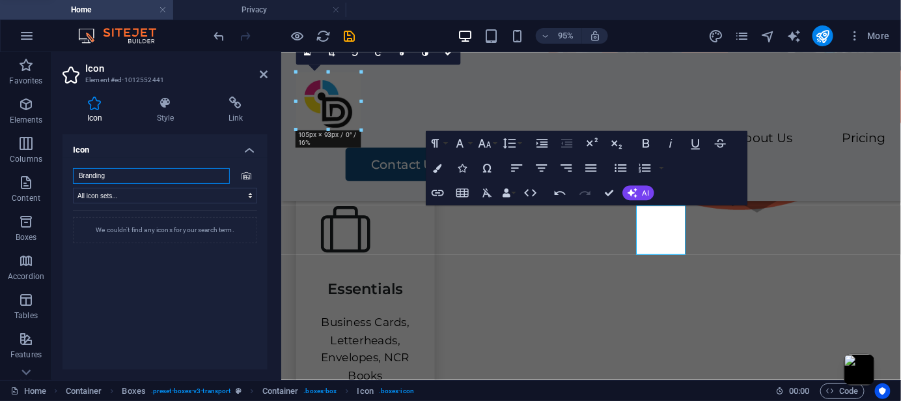
scroll to position [575, 0]
click at [245, 176] on icon at bounding box center [247, 175] width 10 height 8
click at [216, 178] on input "Branding" at bounding box center [151, 176] width 157 height 16
click at [173, 179] on input "Branding" at bounding box center [151, 176] width 157 height 16
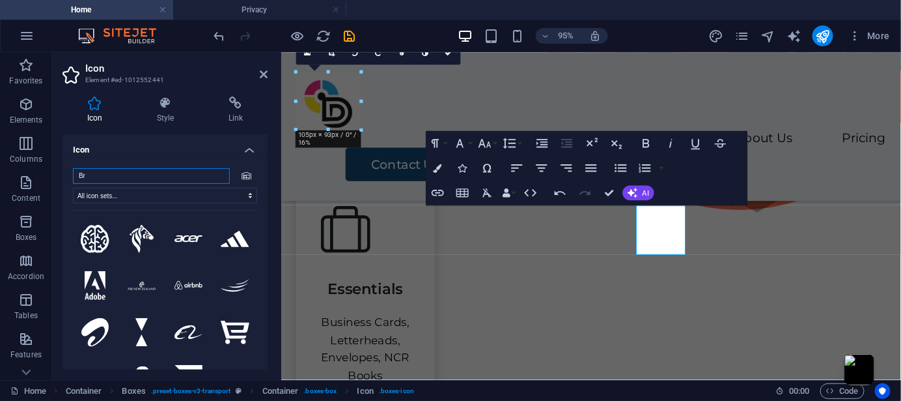
type input "B"
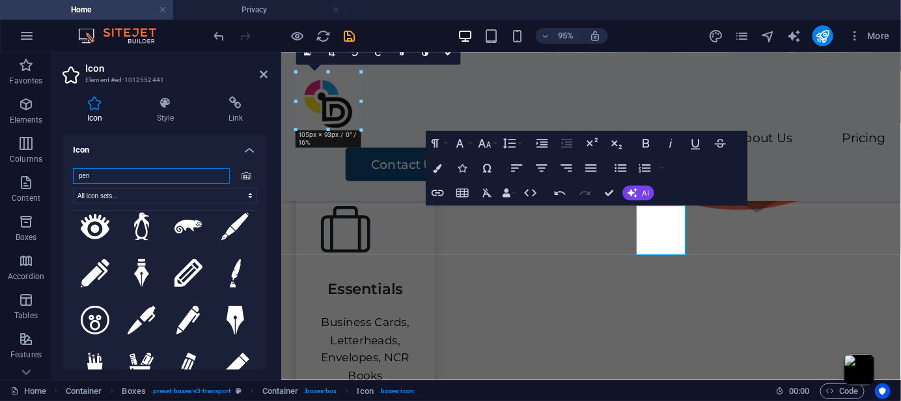
scroll to position [0, 0]
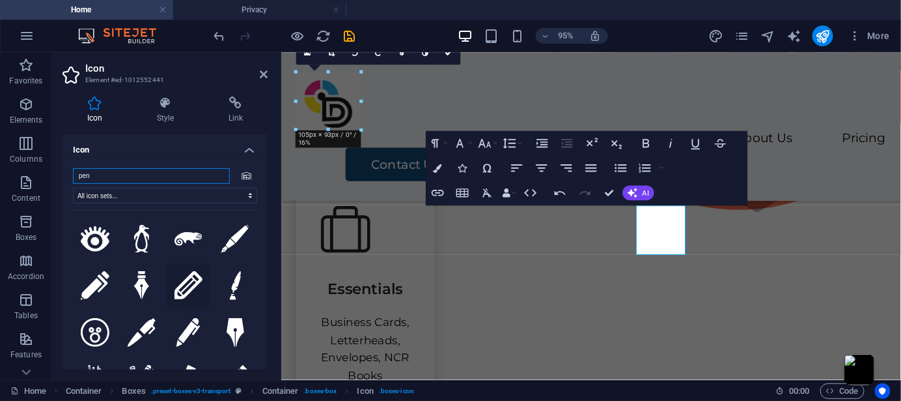
type input "pen"
click at [178, 293] on icon at bounding box center [189, 285] width 29 height 29
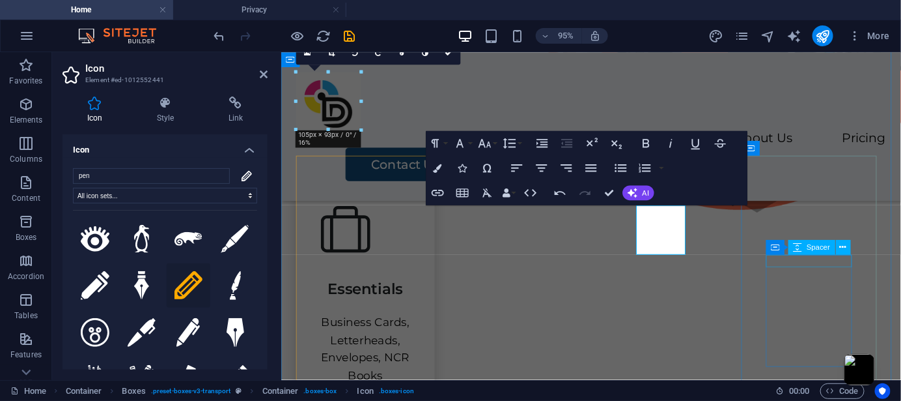
click at [820, 253] on div "Spacer" at bounding box center [812, 247] width 47 height 15
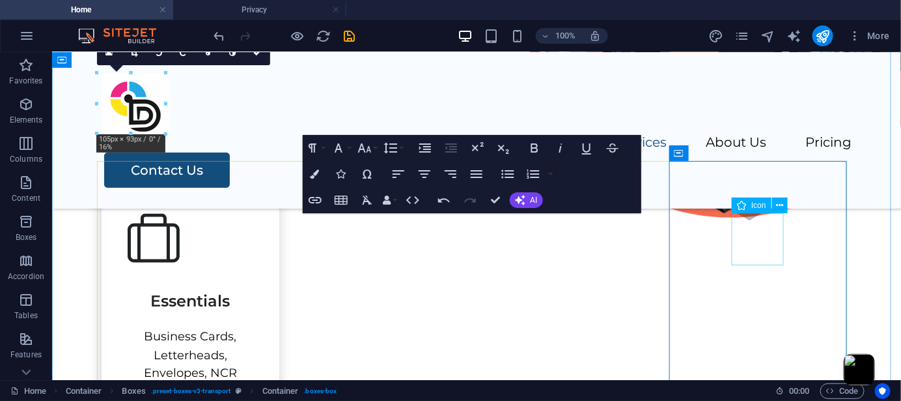
select select "xMidYMid"
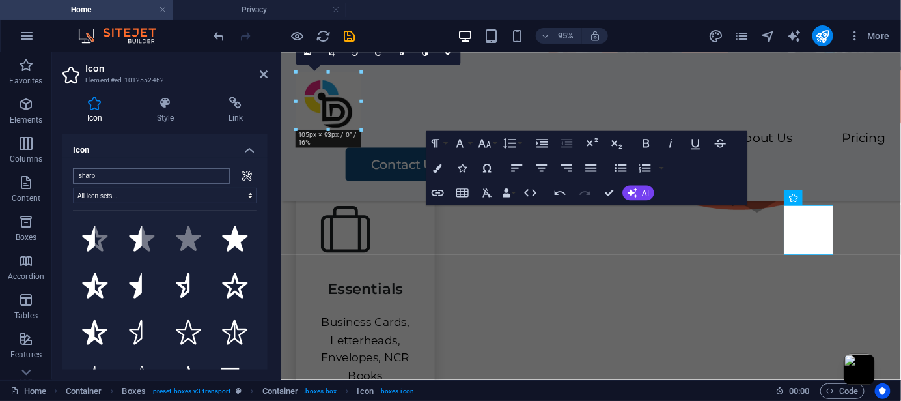
click at [146, 168] on input "sharp" at bounding box center [151, 176] width 157 height 16
drag, startPoint x: 144, startPoint y: 172, endPoint x: 36, endPoint y: 168, distance: 107.5
click at [36, 168] on section "Favorites Elements Columns Content Boxes Accordion Tables Features Images Slide…" at bounding box center [450, 216] width 901 height 328
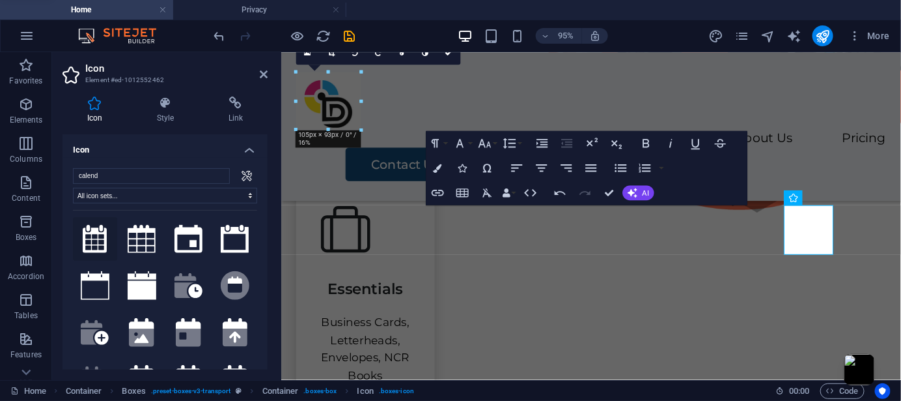
type input "calend"
click at [94, 244] on icon at bounding box center [95, 239] width 25 height 29
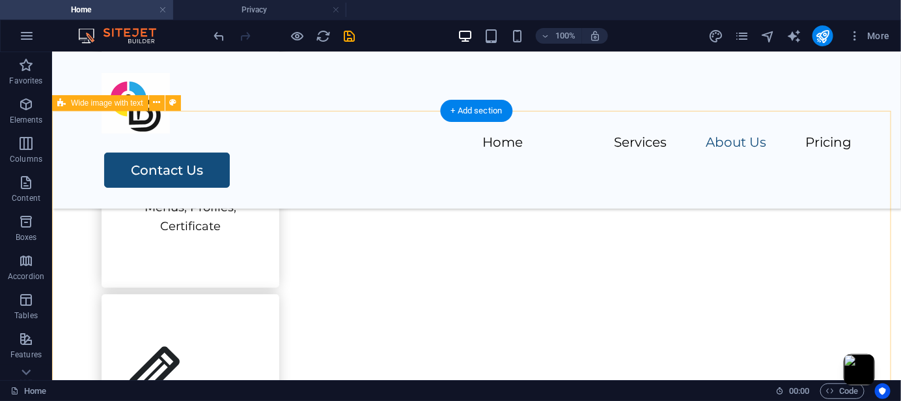
scroll to position [1096, 0]
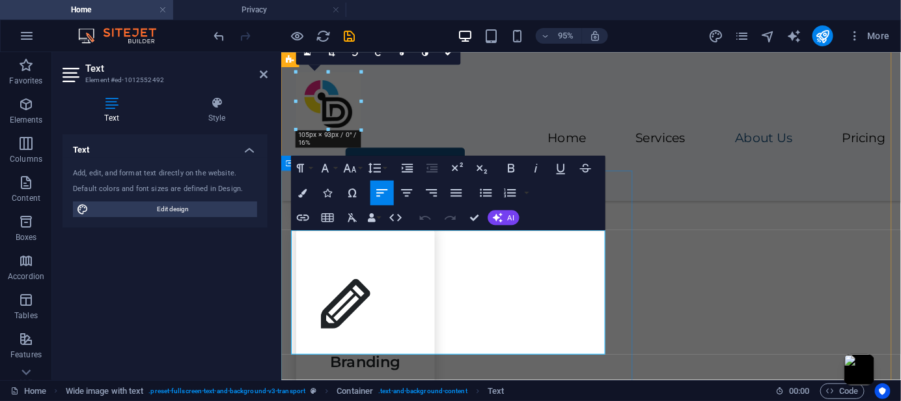
drag, startPoint x: 386, startPoint y: 283, endPoint x: 561, endPoint y: 287, distance: 175.3
drag, startPoint x: 364, startPoint y: 366, endPoint x: 291, endPoint y: 320, distance: 86.6
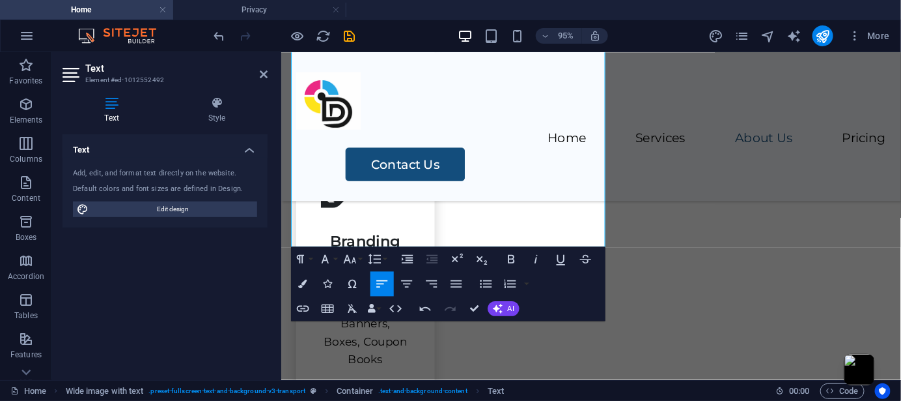
scroll to position [1310, 0]
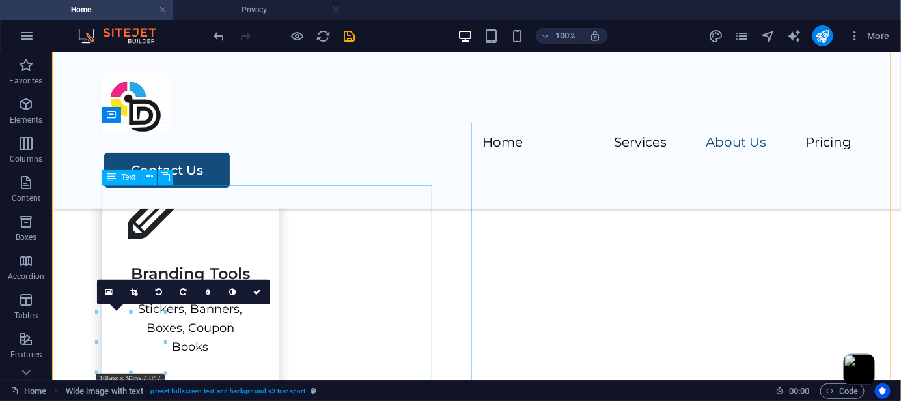
scroll to position [1223, 0]
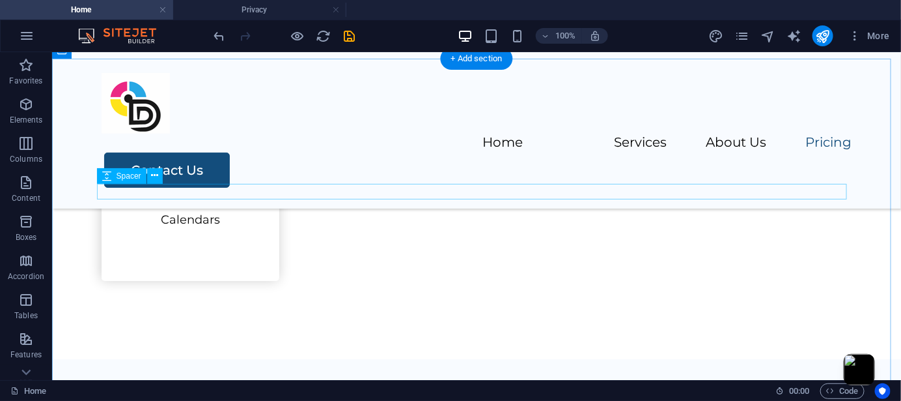
scroll to position [1484, 0]
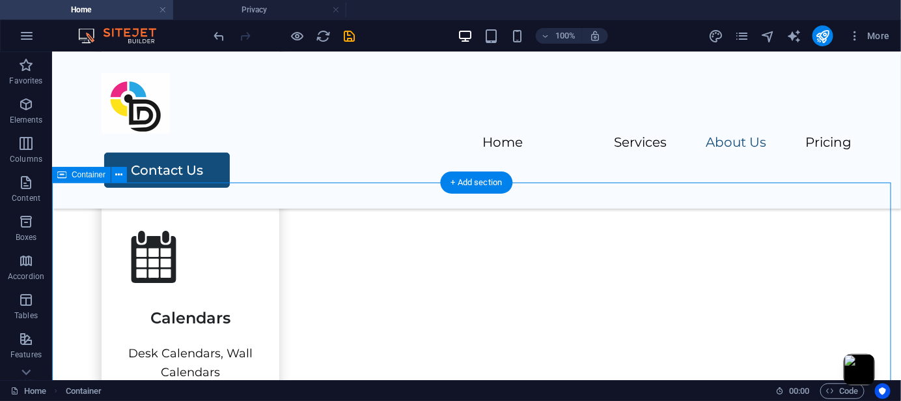
scroll to position [1396, 0]
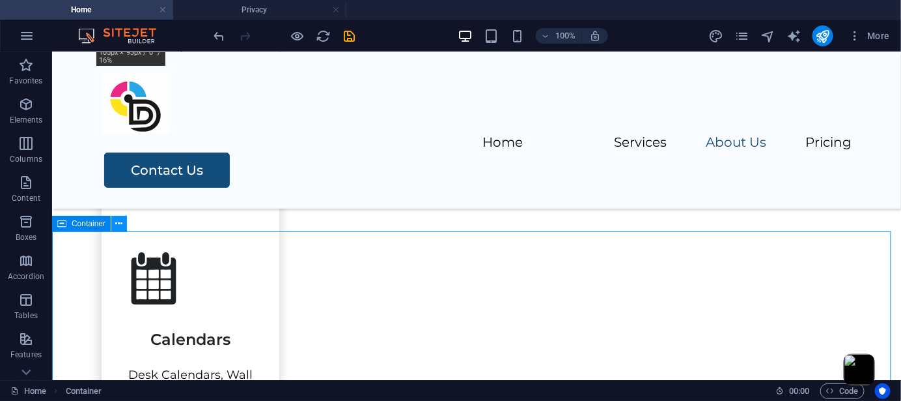
click at [116, 221] on icon at bounding box center [119, 224] width 7 height 14
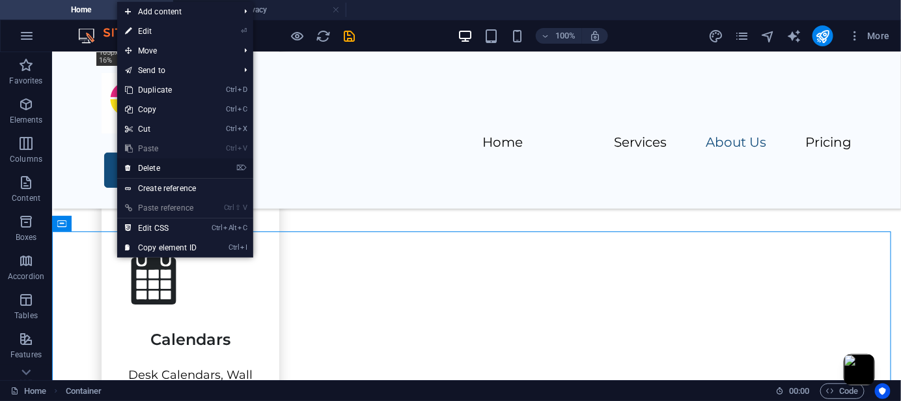
click at [168, 166] on link "⌦ Delete" at bounding box center [160, 168] width 87 height 20
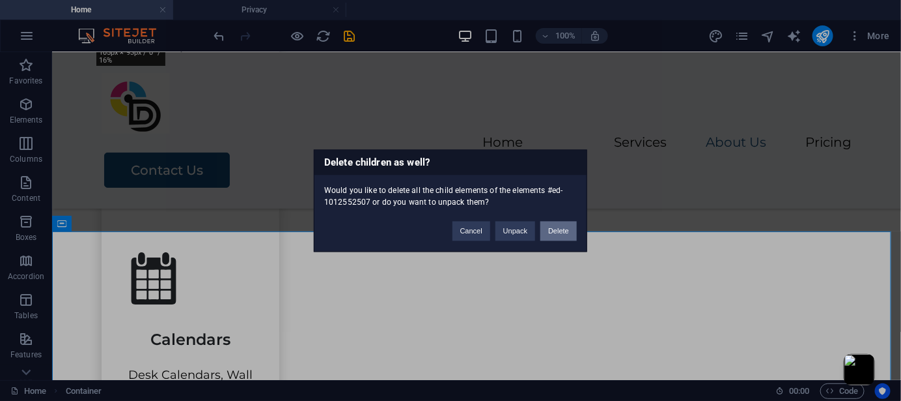
click at [557, 233] on button "Delete" at bounding box center [559, 231] width 36 height 20
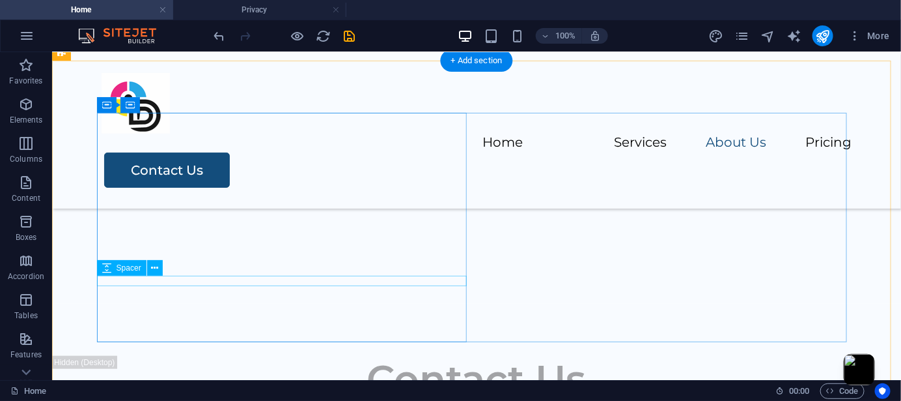
scroll to position [2172, 0]
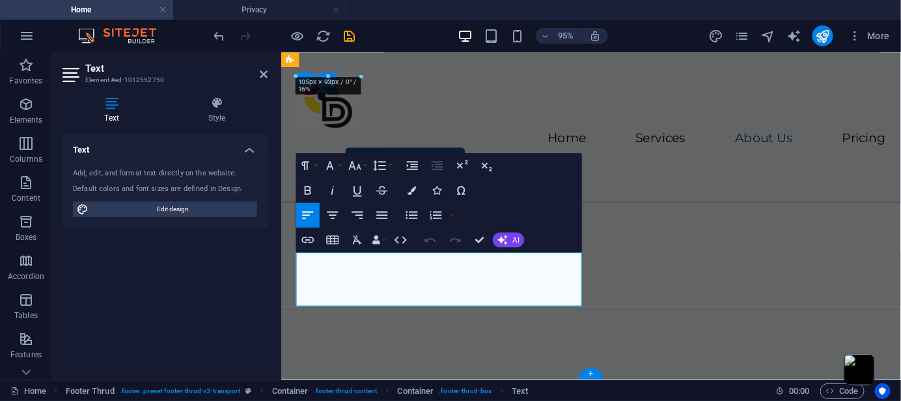
scroll to position [2187, 0]
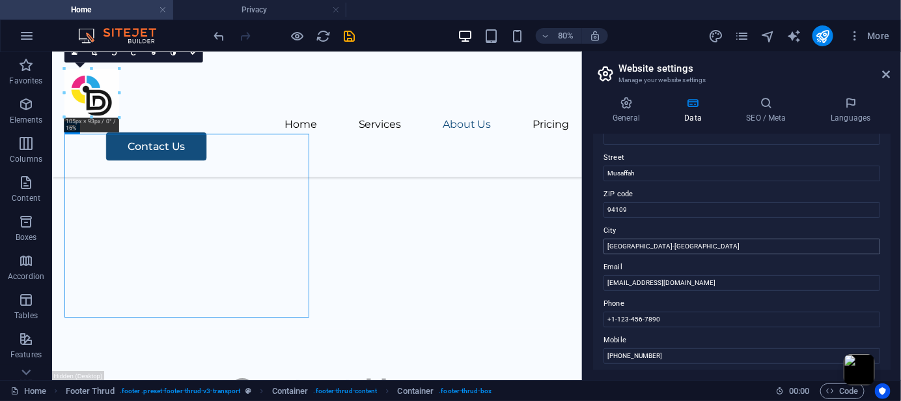
scroll to position [173, 0]
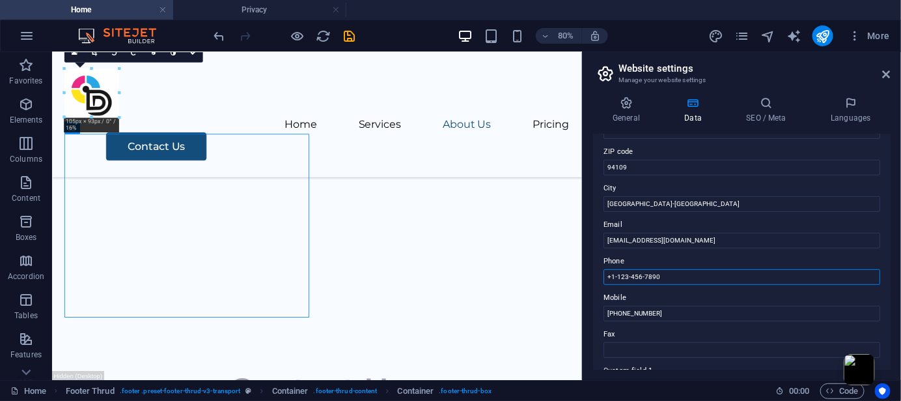
click at [675, 275] on input "+1-123-456-7890" at bounding box center [742, 277] width 277 height 16
drag, startPoint x: 675, startPoint y: 275, endPoint x: 588, endPoint y: 277, distance: 86.7
click at [588, 277] on div "General Data SEO / Meta Languages Website name dnduae.com Logo Drag files here,…" at bounding box center [742, 233] width 319 height 294
paste input "- +971 54 307 8910 - 📧 Email: - General Inquiries: info@dnduae.com - Sales: sal…"
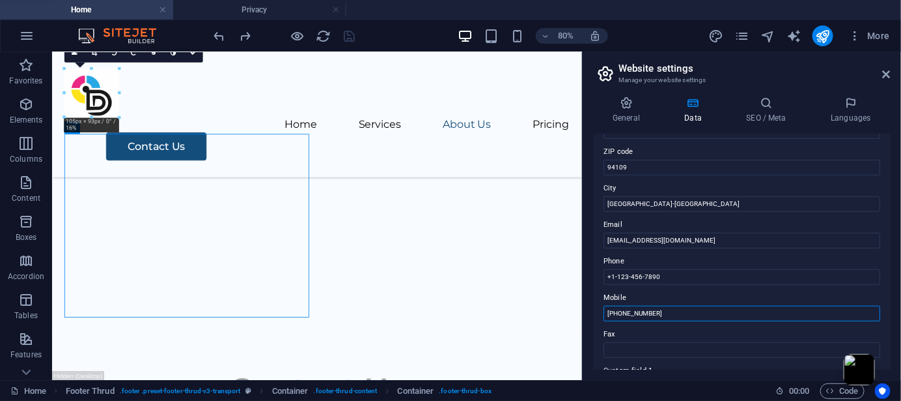
click at [660, 308] on input "+971543078910" at bounding box center [742, 313] width 277 height 16
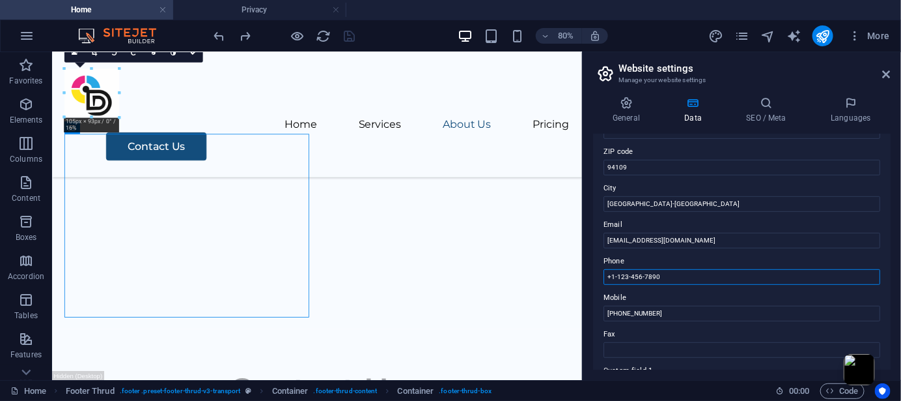
drag, startPoint x: 675, startPoint y: 272, endPoint x: 589, endPoint y: 274, distance: 86.7
click at [589, 274] on div "General Data SEO / Meta Languages Website name dnduae.com Logo Drag files here,…" at bounding box center [742, 233] width 319 height 294
paste input "- +971 54 307 8910 - 📧 Email: - General Inquiries: info@dnduae.com - Sales: sal…"
drag, startPoint x: 746, startPoint y: 327, endPoint x: 672, endPoint y: 330, distance: 75.0
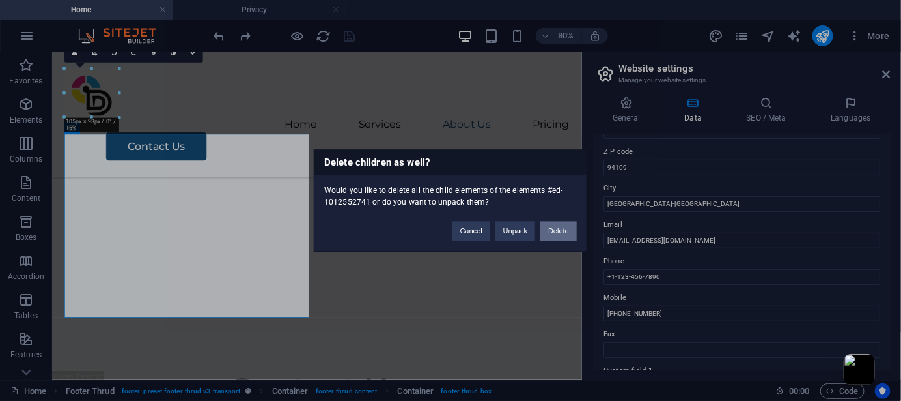
click at [566, 227] on button "Delete" at bounding box center [559, 231] width 36 height 20
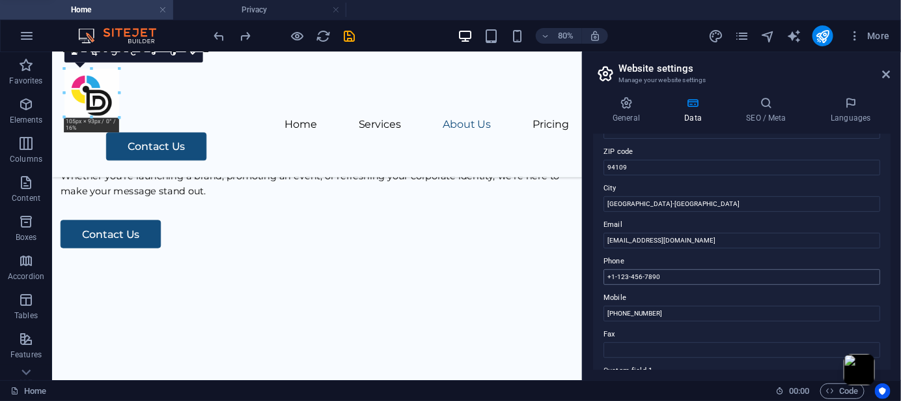
scroll to position [2104, 0]
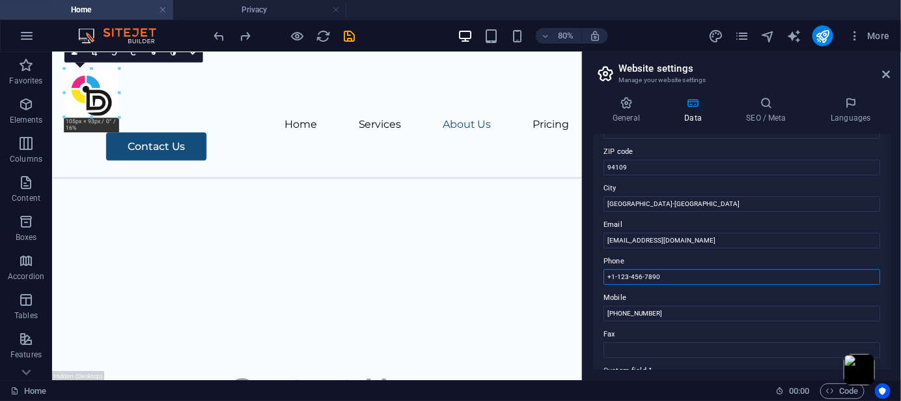
click at [656, 281] on input "+1-123-456-7890" at bounding box center [742, 277] width 277 height 16
click at [678, 275] on input "+1-123-456-7890" at bounding box center [742, 277] width 277 height 16
type input "+"
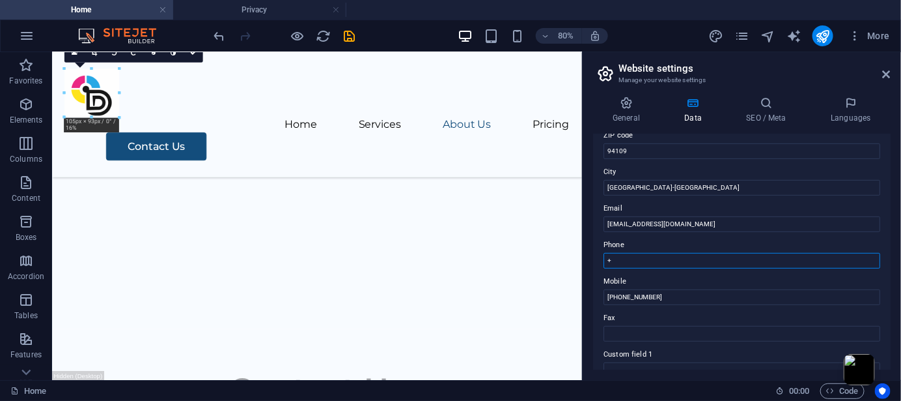
scroll to position [257, 0]
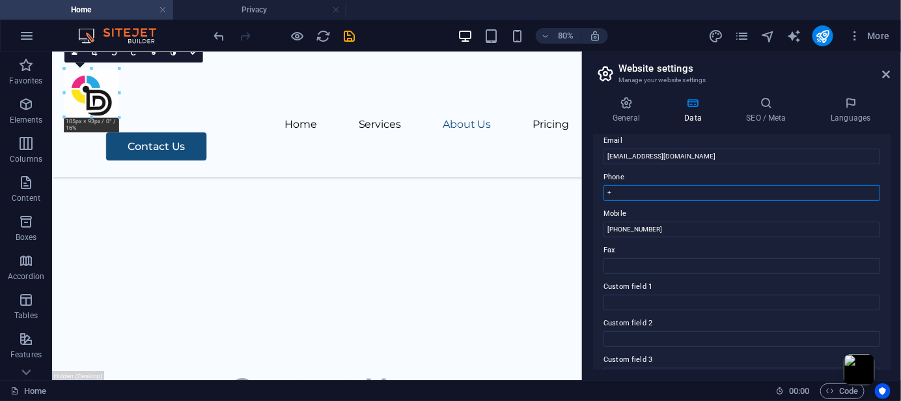
click at [675, 192] on input "+" at bounding box center [742, 193] width 277 height 16
click at [630, 188] on input "+971 543078910" at bounding box center [742, 193] width 277 height 16
click at [645, 190] on input "+971 54 3078910" at bounding box center [742, 193] width 277 height 16
type input "[PHONE_NUMBER]"
click at [621, 227] on input "+971543078910" at bounding box center [742, 229] width 277 height 16
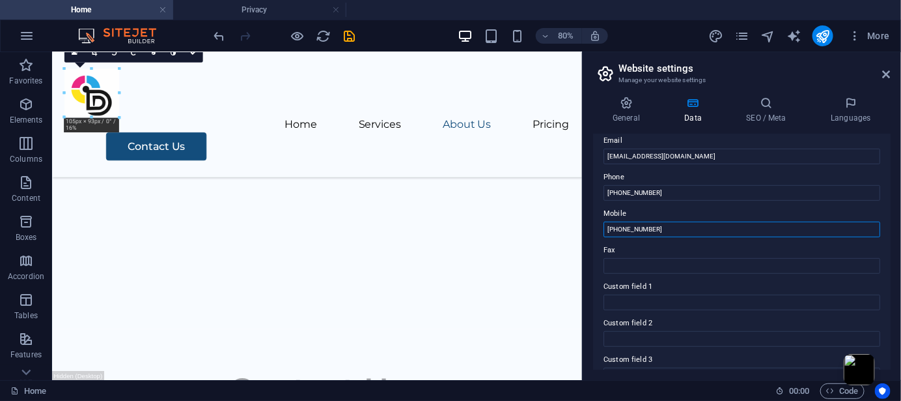
click at [632, 229] on input "+971 543078910" at bounding box center [742, 229] width 277 height 16
click at [644, 229] on input "+971 54 3078910" at bounding box center [742, 229] width 277 height 16
click at [695, 226] on input "[PHONE_NUMBER]" at bounding box center [742, 229] width 277 height 16
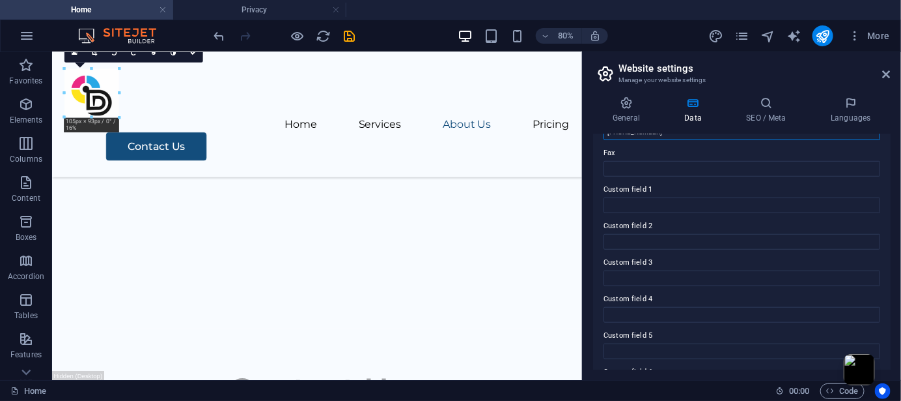
scroll to position [390, 0]
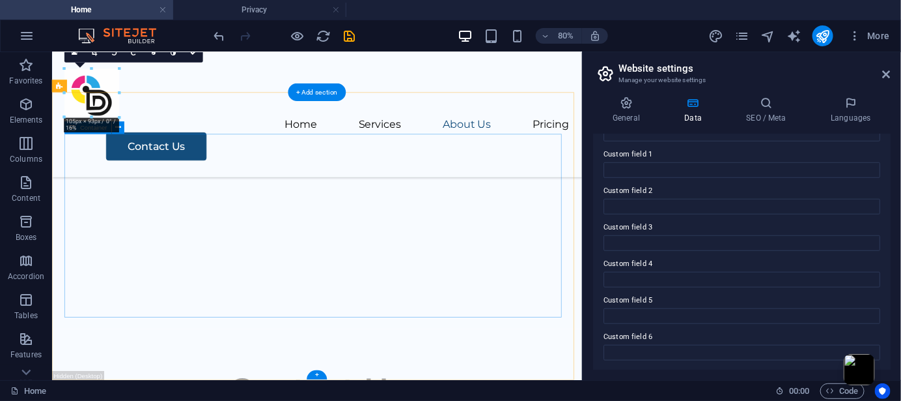
type input "[PHONE_NUMBER]"
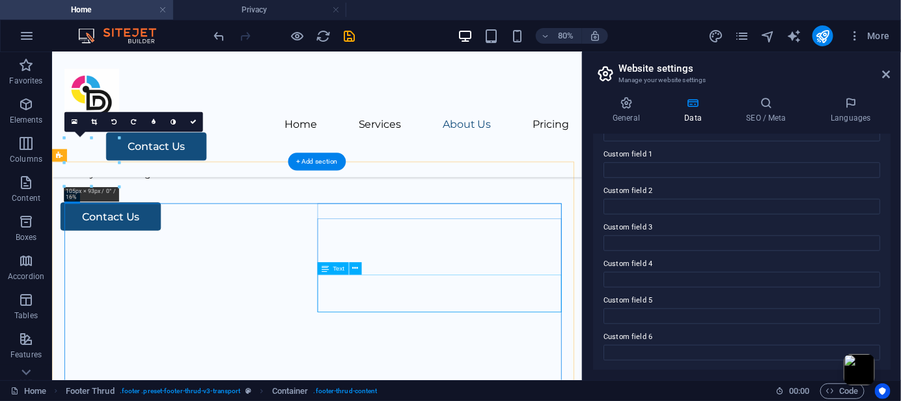
scroll to position [2017, 0]
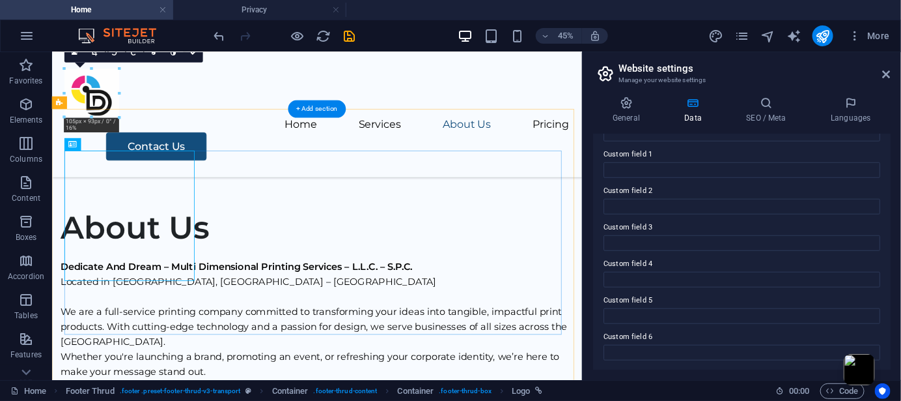
scroll to position [2082, 0]
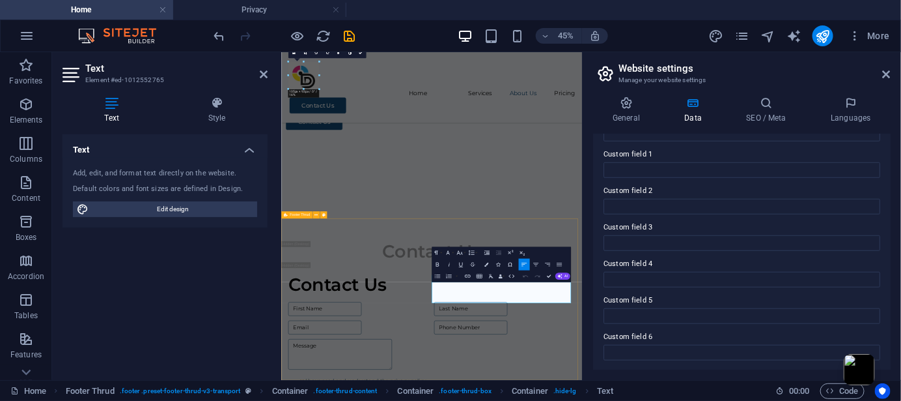
scroll to position [1785, 0]
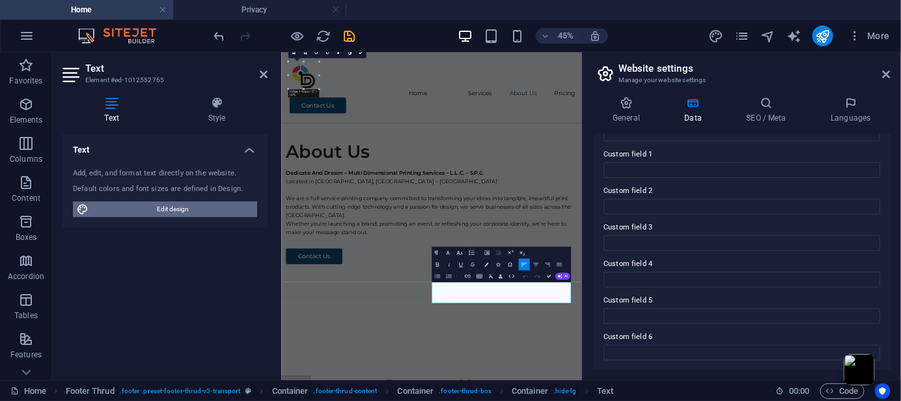
click at [203, 205] on span "Edit design" at bounding box center [172, 209] width 161 height 16
select select "ease-in-out"
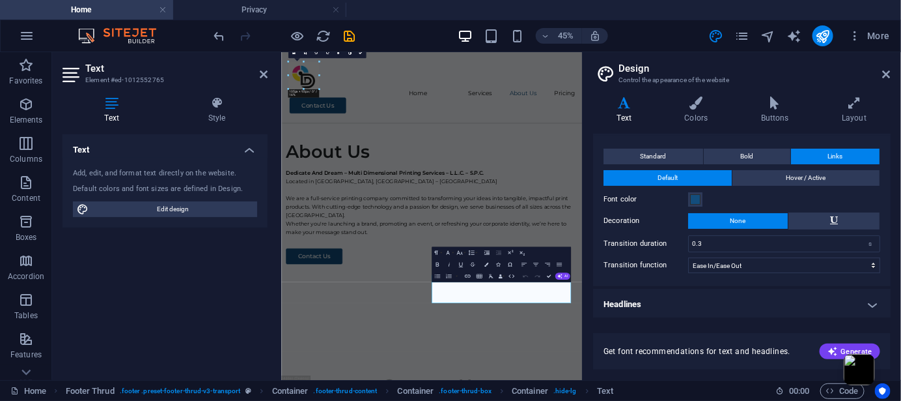
scroll to position [23, 0]
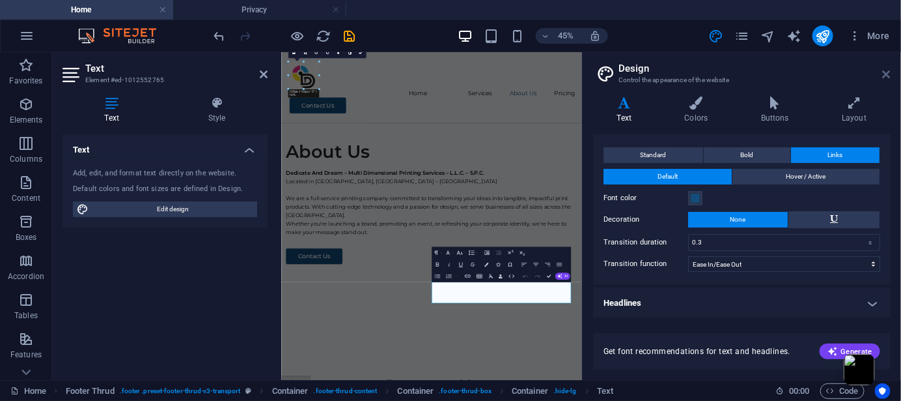
click at [886, 72] on icon at bounding box center [887, 74] width 8 height 10
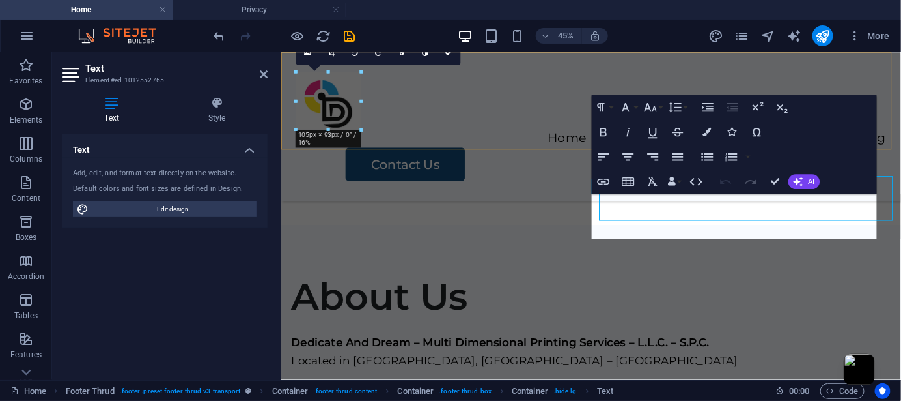
scroll to position [2164, 0]
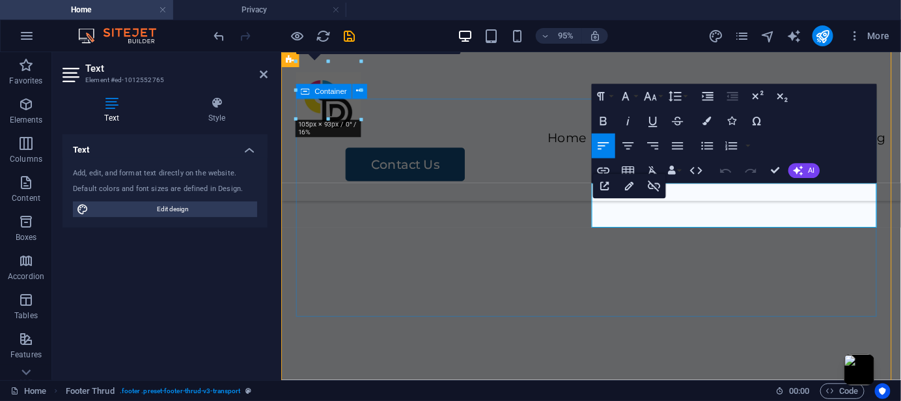
scroll to position [2144, 0]
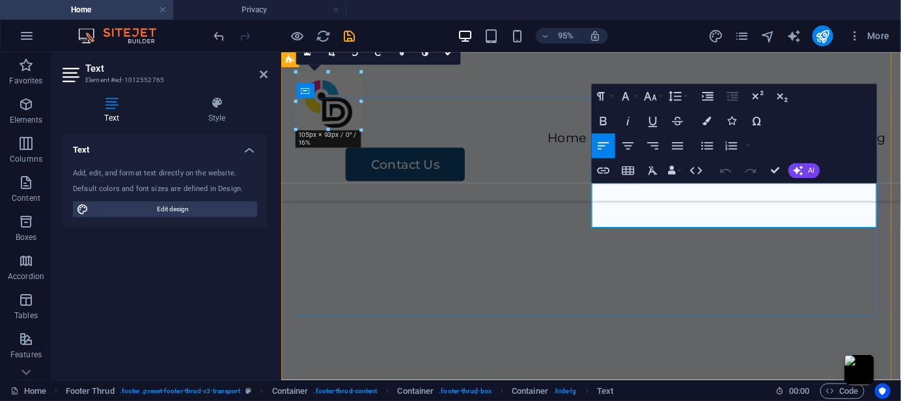
drag, startPoint x: 688, startPoint y: 221, endPoint x: 599, endPoint y: 199, distance: 91.9
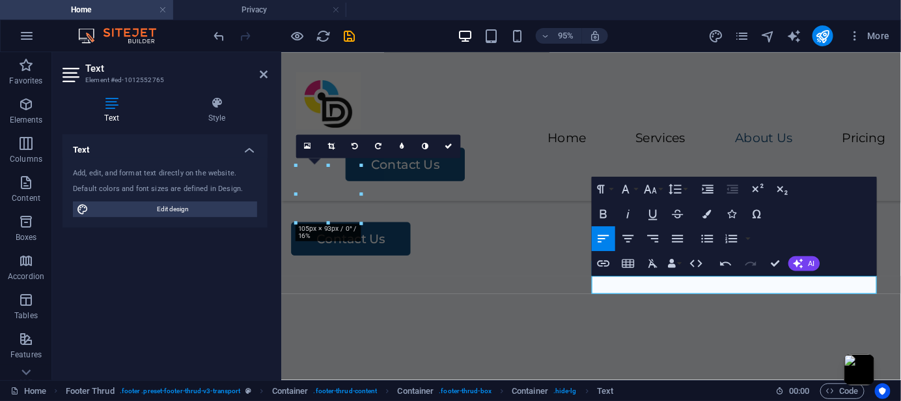
scroll to position [2090, 0]
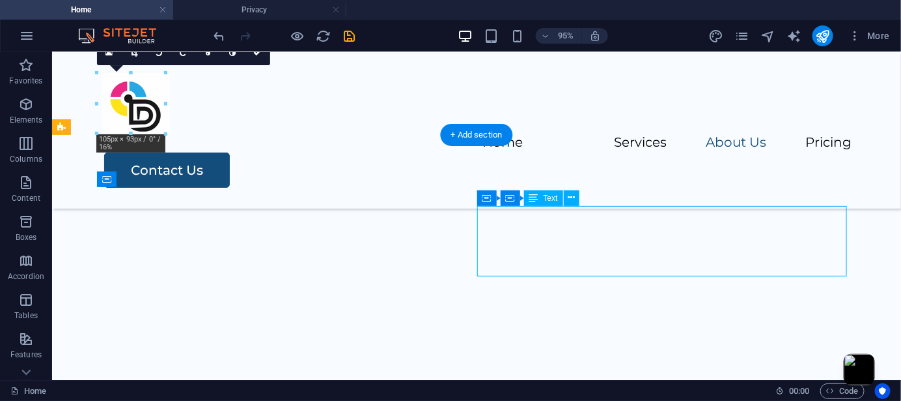
scroll to position [2057, 0]
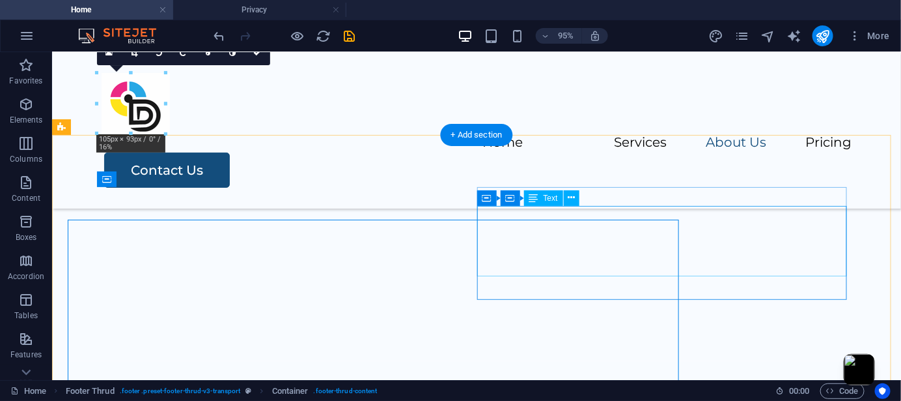
scroll to position [2057, 0]
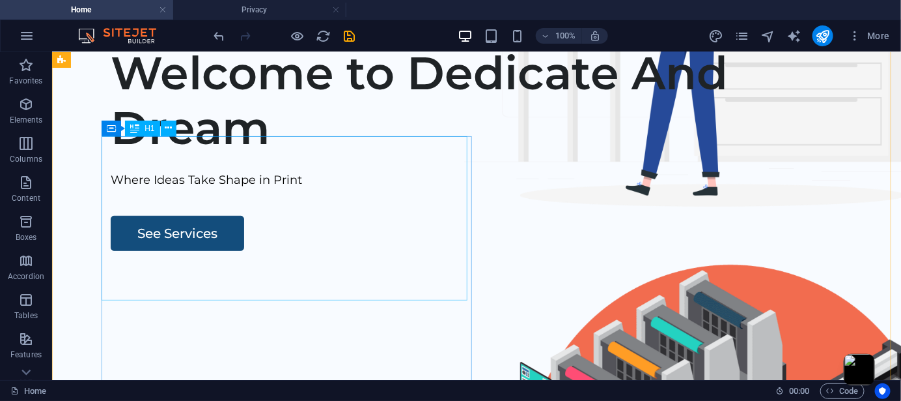
scroll to position [0, 0]
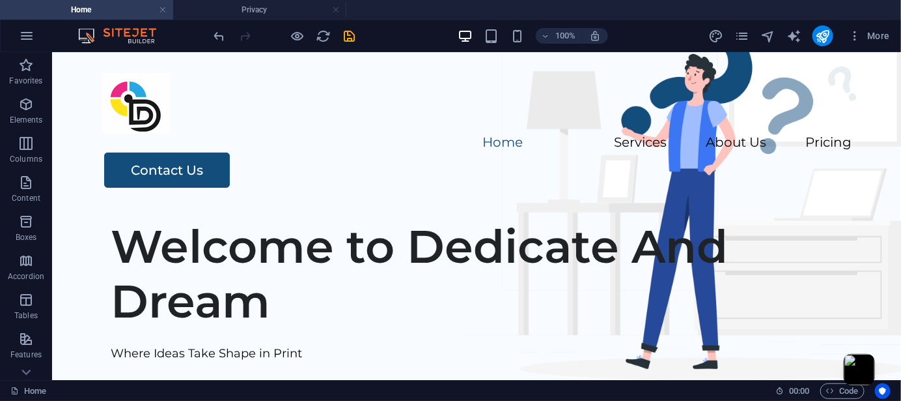
checkbox input "false"
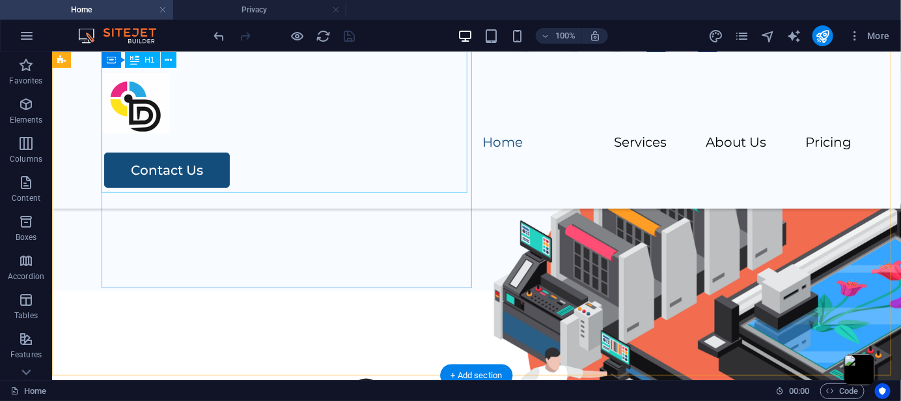
scroll to position [173, 0]
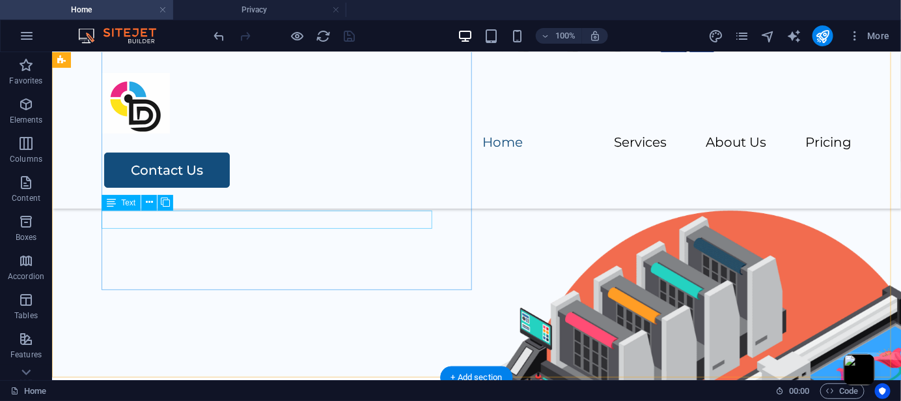
click at [213, 135] on div "Where Ideas Take Shape in Print" at bounding box center [495, 125] width 771 height 19
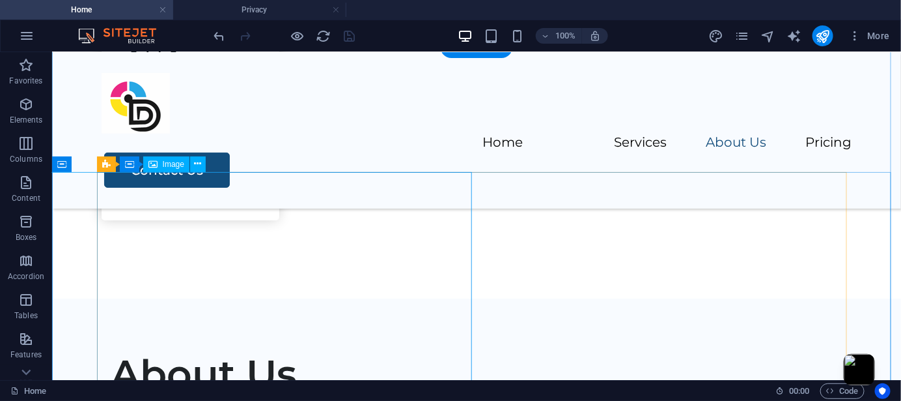
scroll to position [1650, 0]
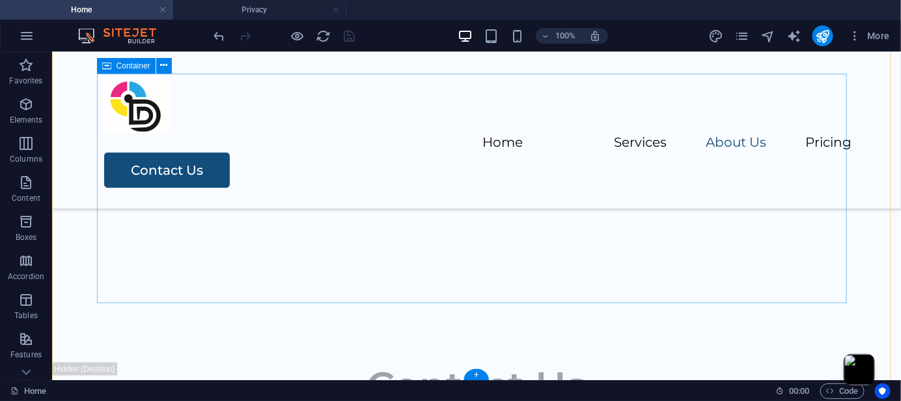
scroll to position [2171, 0]
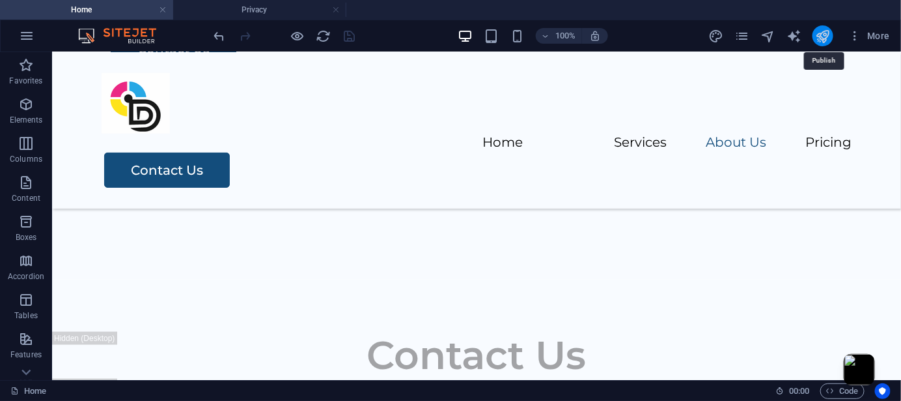
click at [827, 34] on icon "publish" at bounding box center [822, 36] width 15 height 15
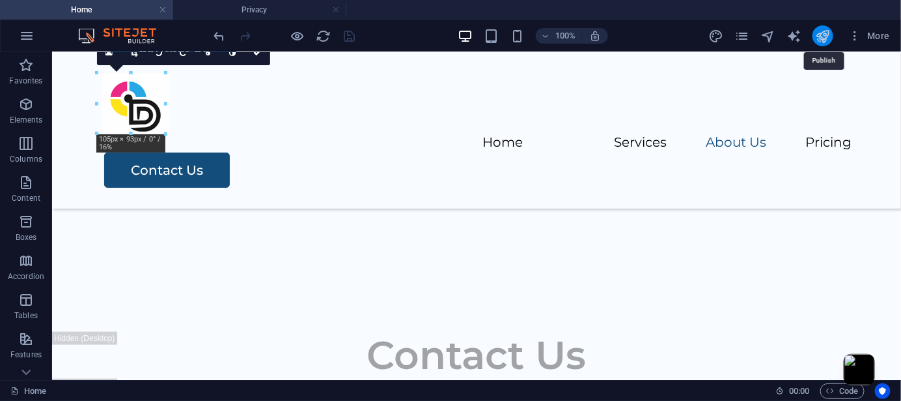
click at [823, 40] on icon "publish" at bounding box center [822, 36] width 15 height 15
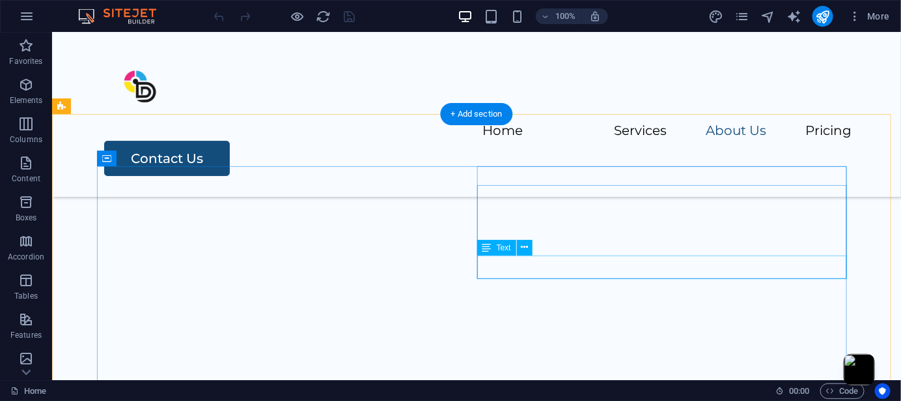
scroll to position [1978, 0]
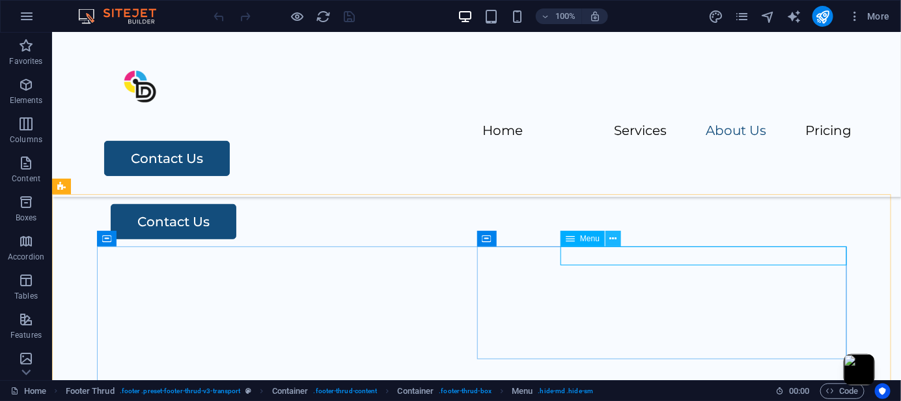
click at [614, 242] on icon at bounding box center [613, 239] width 7 height 14
click at [565, 240] on div "Menu" at bounding box center [583, 239] width 44 height 16
click at [571, 240] on icon at bounding box center [570, 239] width 9 height 16
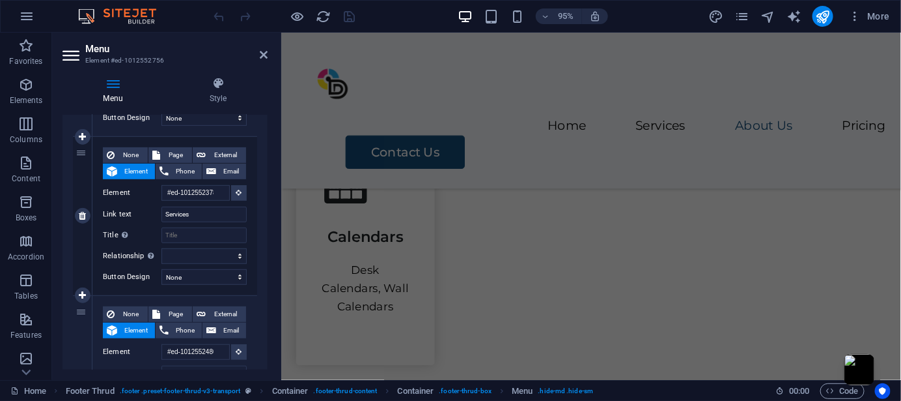
scroll to position [1632, 0]
click at [81, 221] on link at bounding box center [83, 216] width 16 height 16
select select
type input "#ed-1012552480"
type input "About Us"
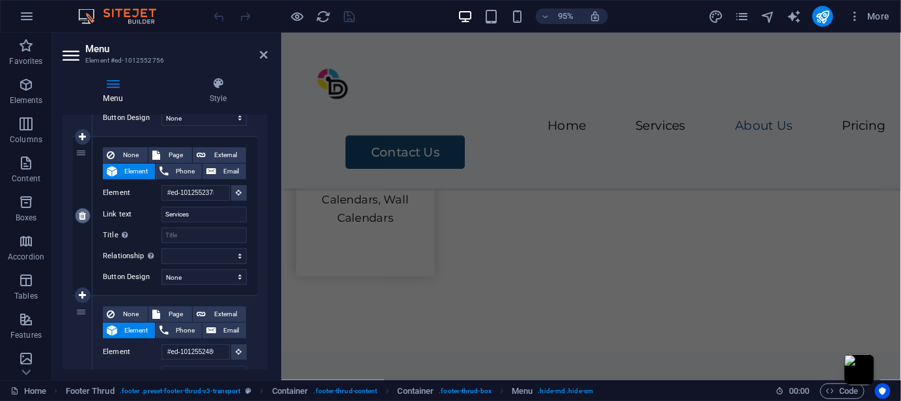
select select
type input "Pricing"
select select
type input "#ed-1012552675"
type input "Contact Us"
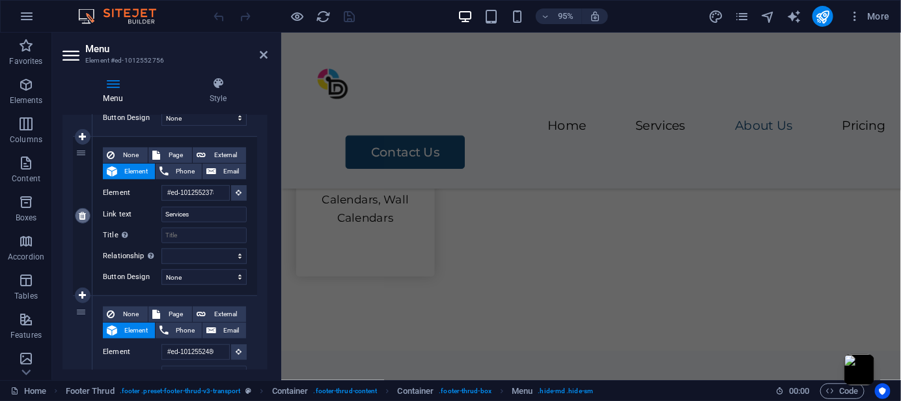
select select
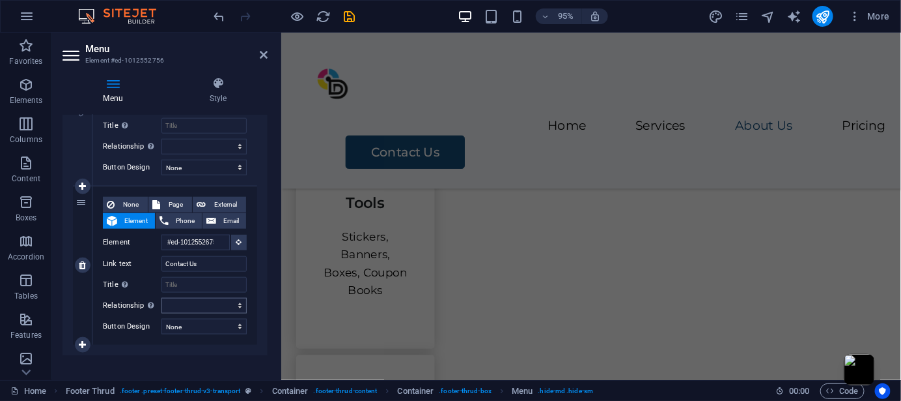
scroll to position [0, 0]
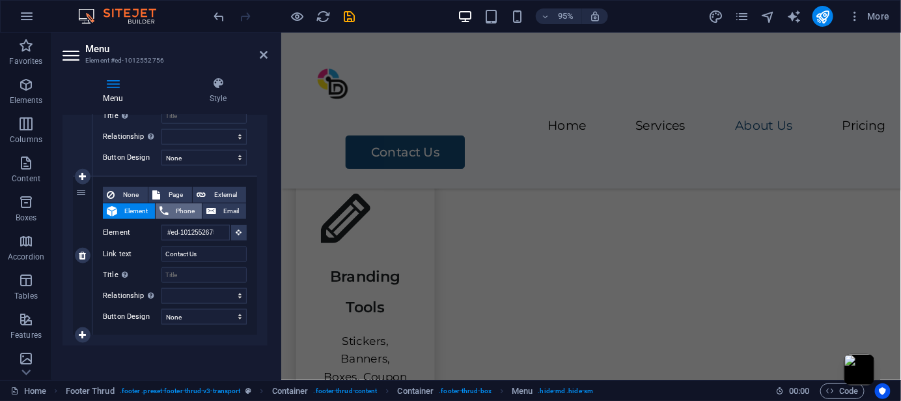
click at [177, 204] on span "Phone" at bounding box center [185, 211] width 25 height 16
select select
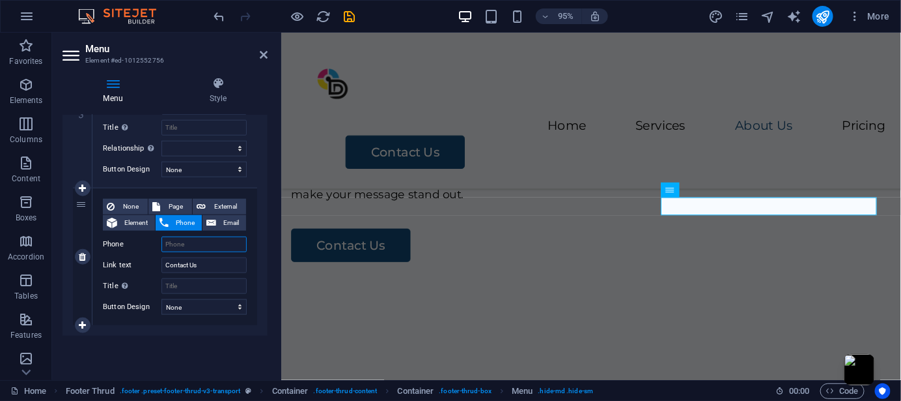
click at [198, 242] on input "Phone" at bounding box center [204, 244] width 85 height 16
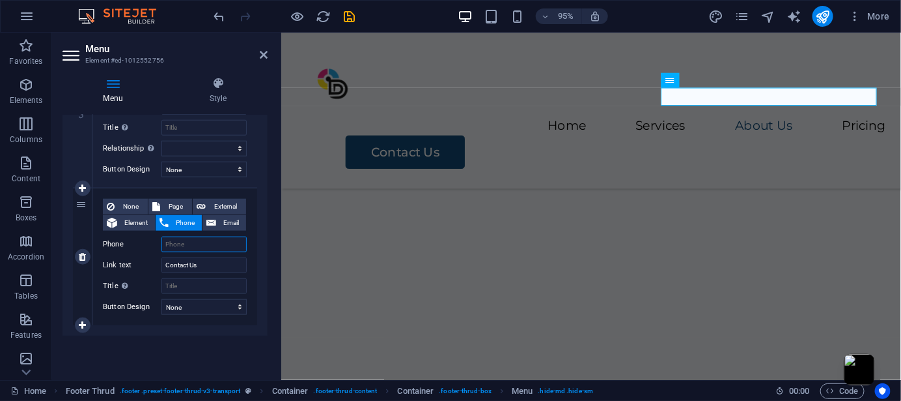
click at [201, 249] on input "Phone" at bounding box center [204, 244] width 85 height 16
type input "342423"
select select
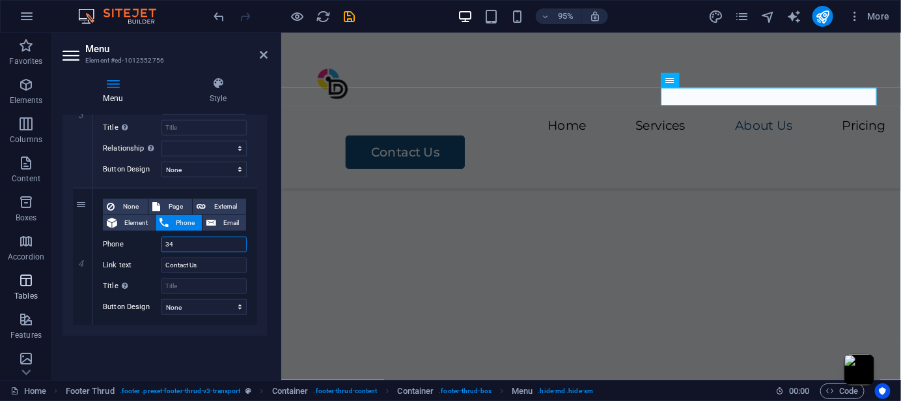
type input "3"
select select
click at [236, 220] on span "Email" at bounding box center [231, 223] width 22 height 16
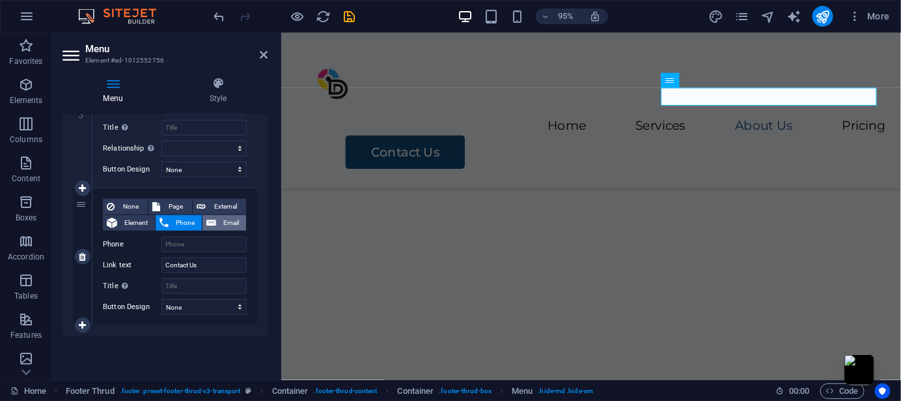
select select
click at [135, 225] on span "Element" at bounding box center [136, 223] width 30 height 16
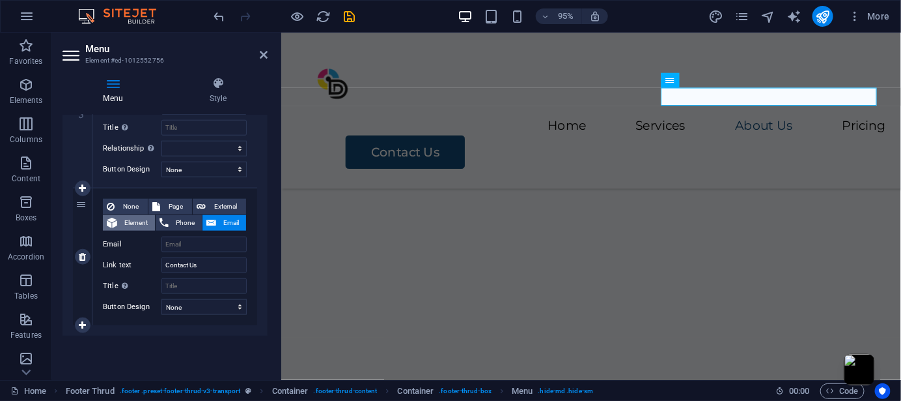
select select
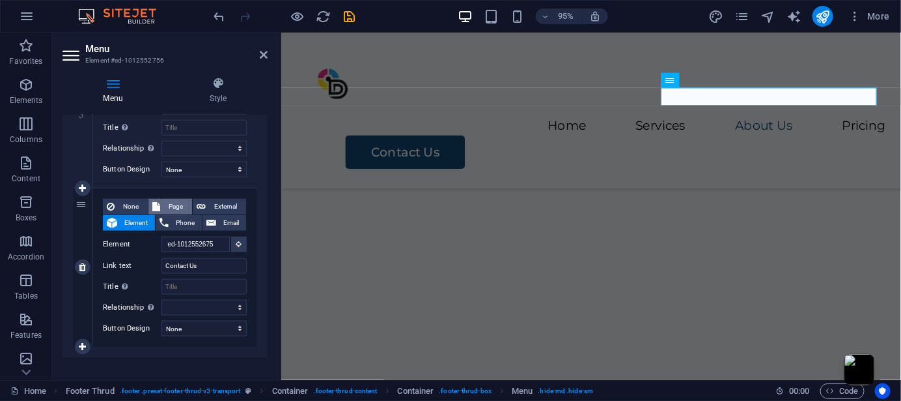
click at [180, 204] on span "Page" at bounding box center [176, 207] width 24 height 16
select select
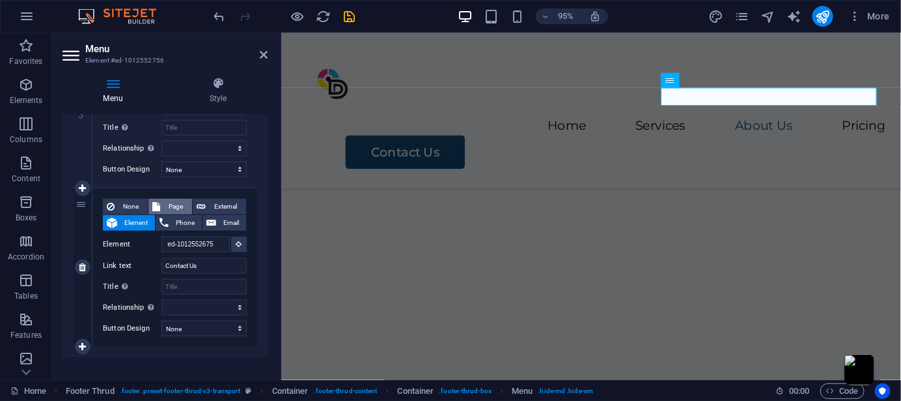
select select
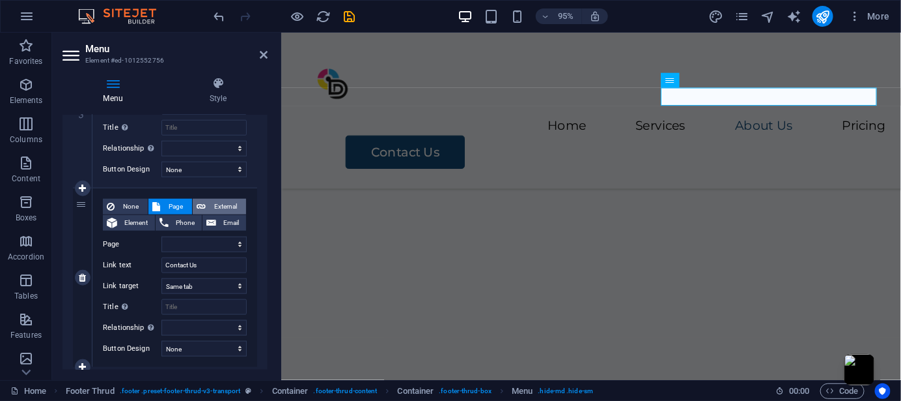
click at [224, 204] on span "External" at bounding box center [226, 207] width 33 height 16
select select
select select "blank"
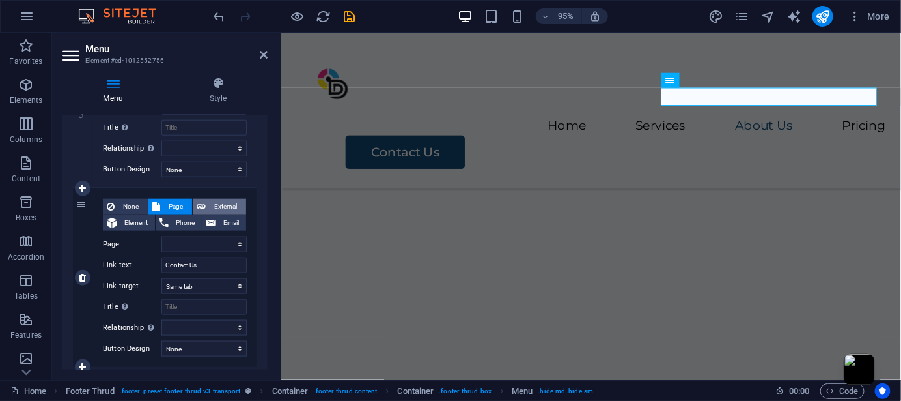
select select
click at [139, 240] on label "URL" at bounding box center [132, 244] width 59 height 16
click at [162, 240] on input "URL" at bounding box center [204, 244] width 85 height 16
click at [139, 220] on span "Element" at bounding box center [136, 223] width 30 height 16
select select
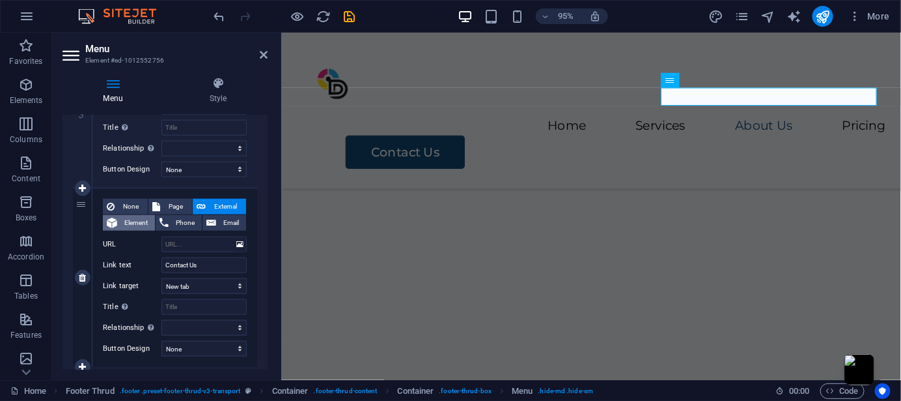
select select
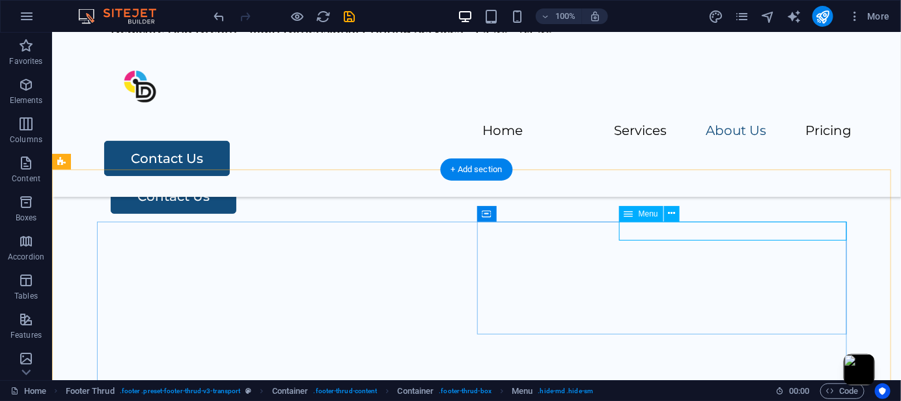
click at [677, 217] on button at bounding box center [672, 214] width 16 height 16
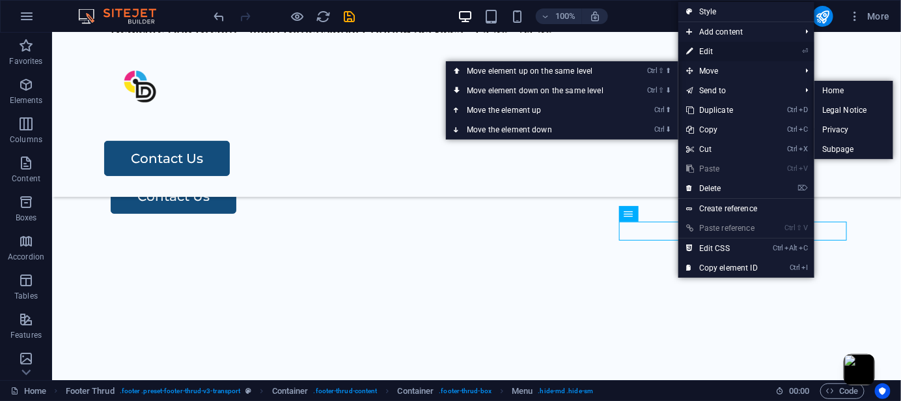
click at [703, 53] on link "⏎ Edit" at bounding box center [722, 52] width 87 height 20
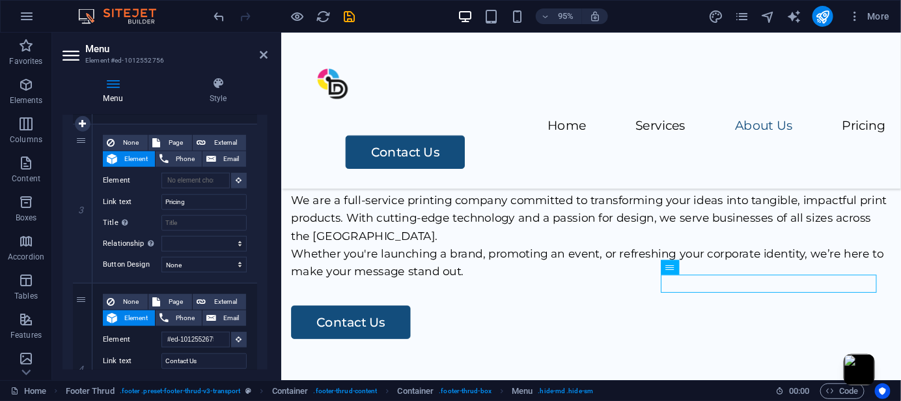
scroll to position [434, 0]
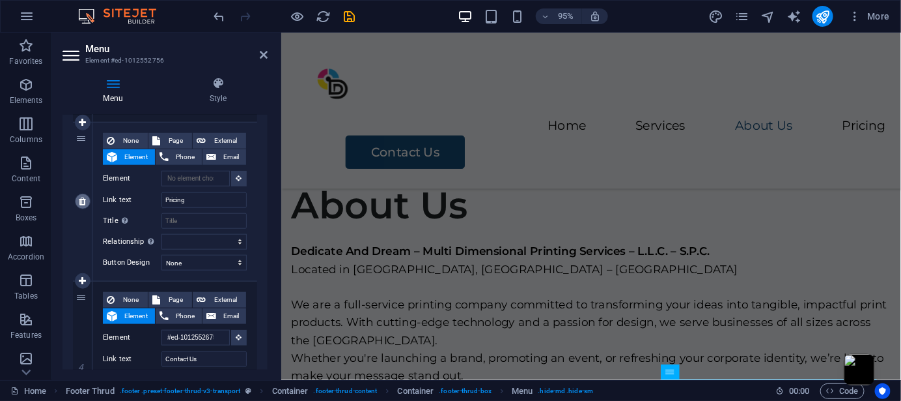
click at [83, 197] on icon at bounding box center [82, 201] width 7 height 9
select select
type input "#ed-1012552675"
type input "Contact Us"
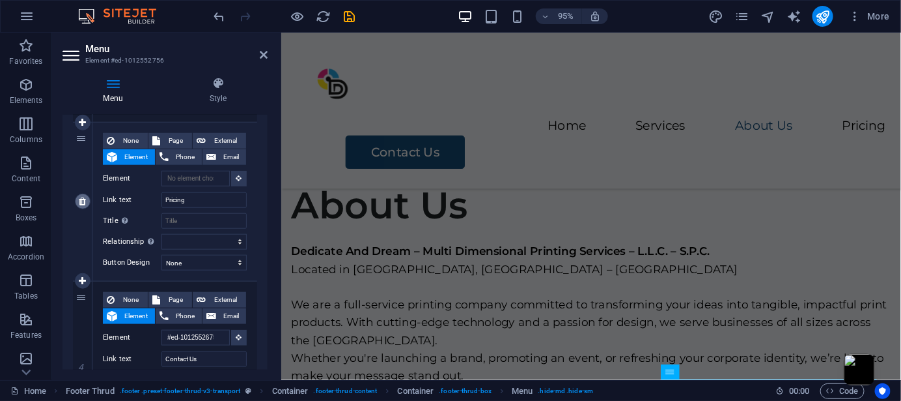
select select
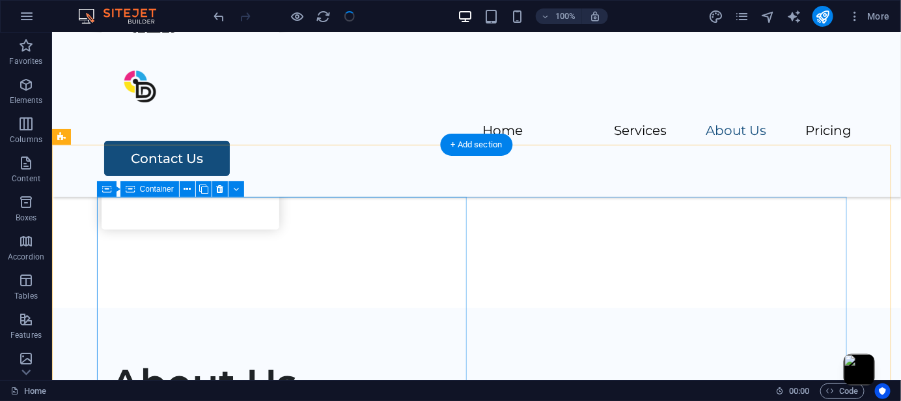
scroll to position [2028, 0]
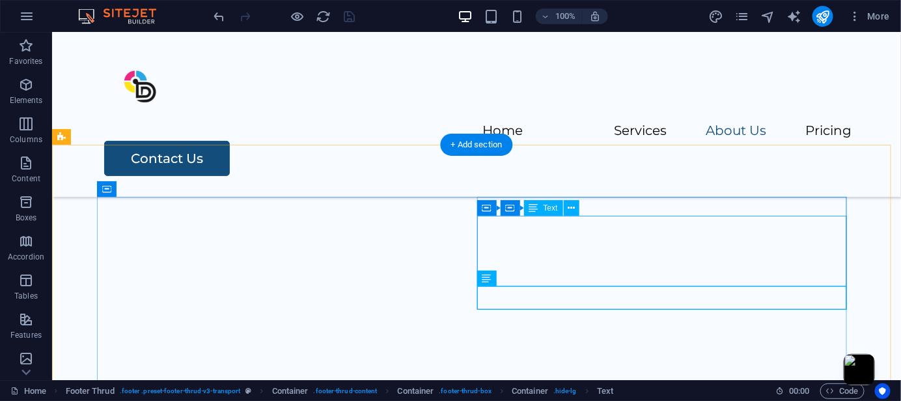
click at [575, 206] on button at bounding box center [572, 208] width 16 height 16
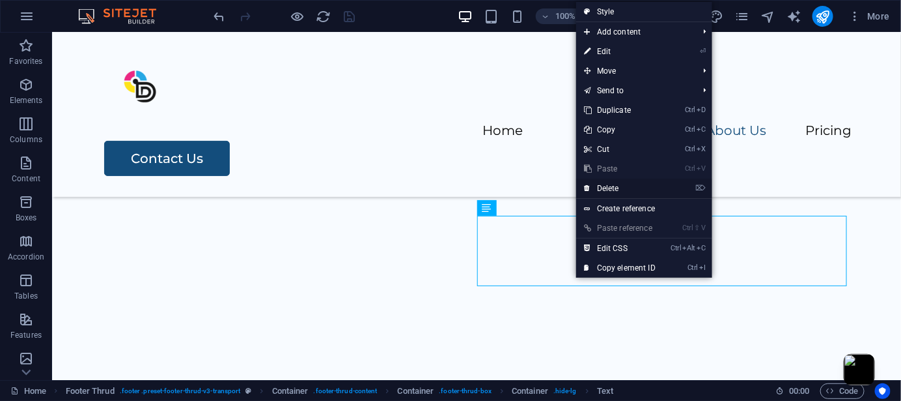
drag, startPoint x: 612, startPoint y: 184, endPoint x: 561, endPoint y: 152, distance: 60.6
click at [612, 184] on link "⌦ Delete" at bounding box center [619, 188] width 87 height 20
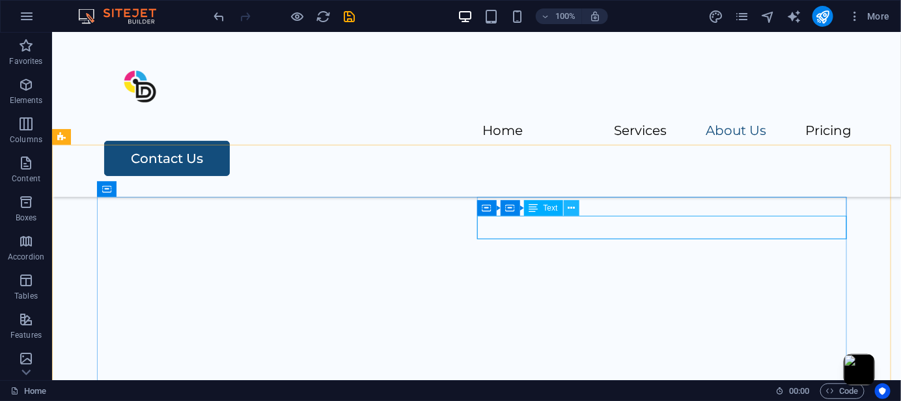
click at [574, 208] on icon at bounding box center [571, 208] width 7 height 14
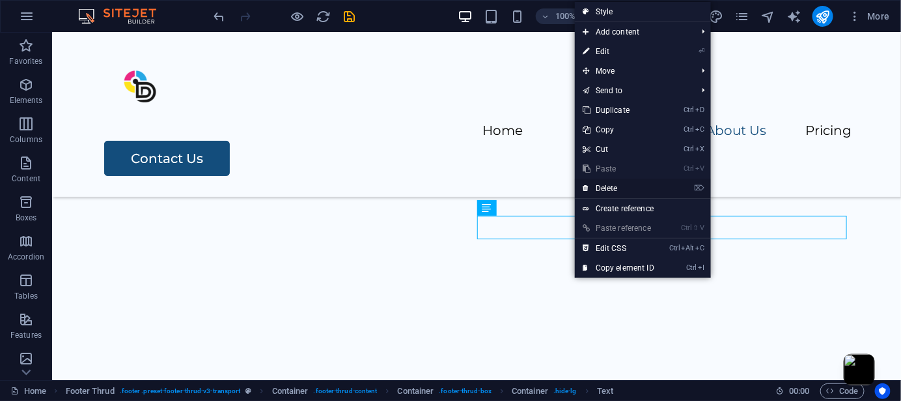
click at [620, 188] on link "⌦ Delete" at bounding box center [618, 188] width 87 height 20
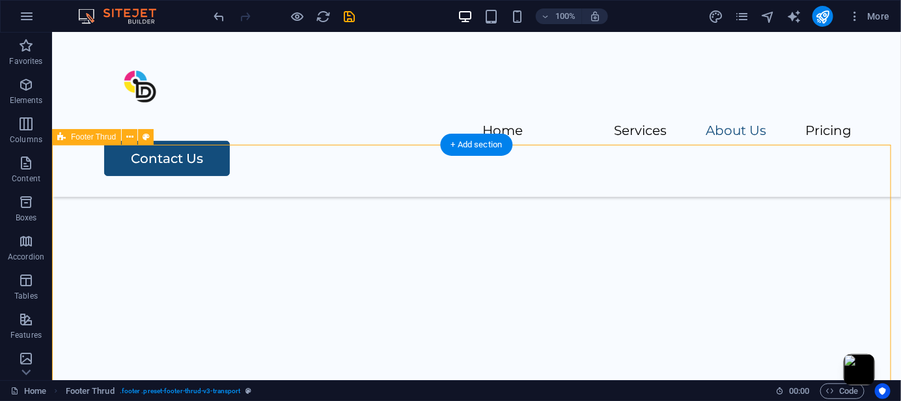
drag, startPoint x: 392, startPoint y: 144, endPoint x: 389, endPoint y: 214, distance: 69.8
click at [129, 138] on icon at bounding box center [129, 137] width 7 height 14
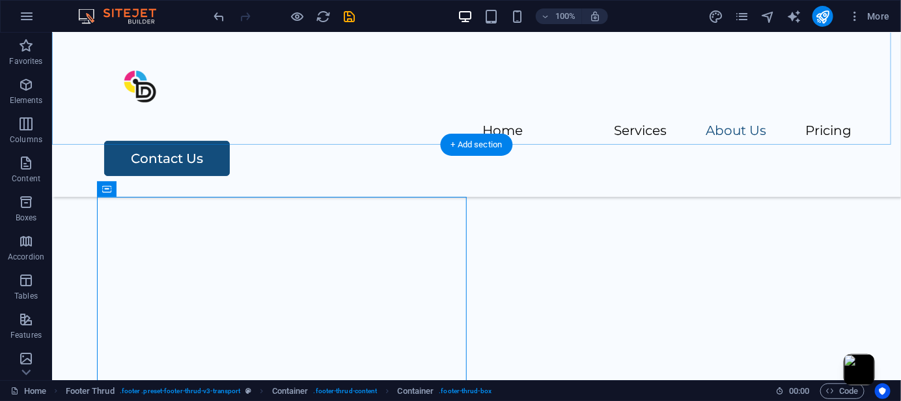
click at [449, 147] on div "+ Add section" at bounding box center [477, 145] width 72 height 22
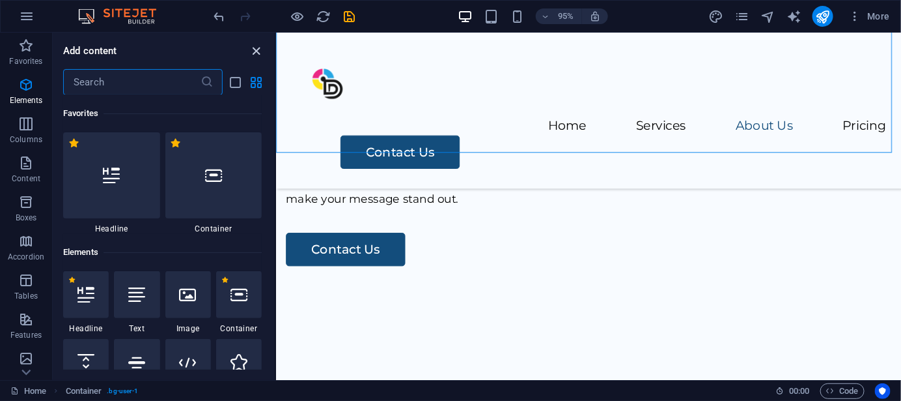
scroll to position [2279, 0]
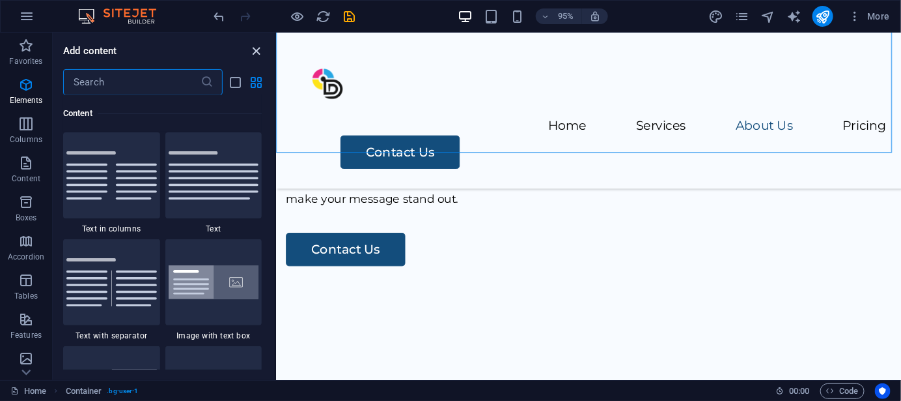
click at [257, 44] on icon "close panel" at bounding box center [256, 51] width 15 height 15
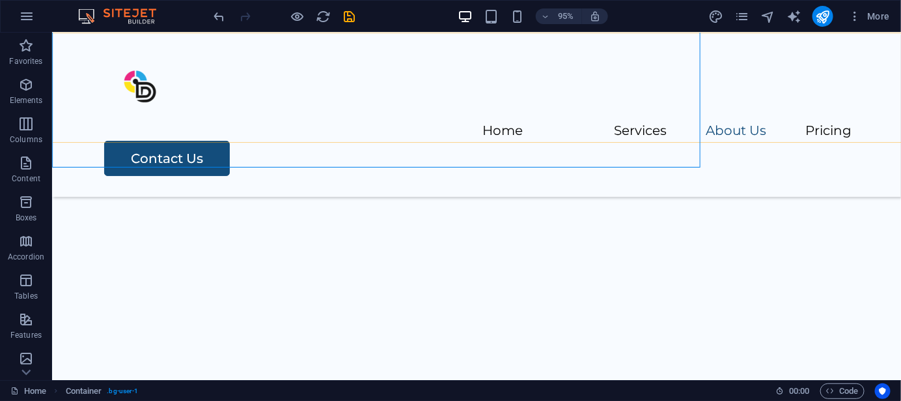
scroll to position [2019, 0]
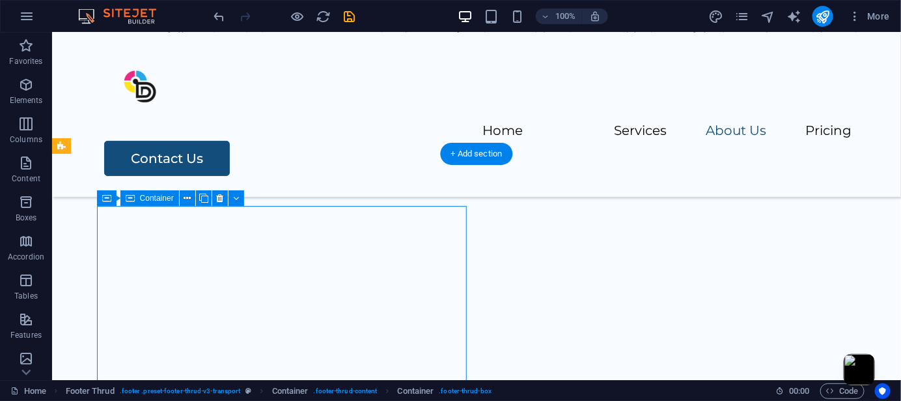
scroll to position [2152, 0]
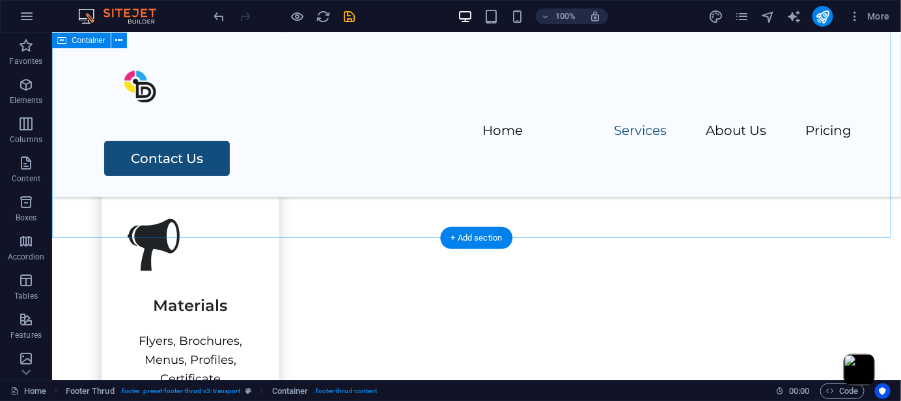
scroll to position [502, 0]
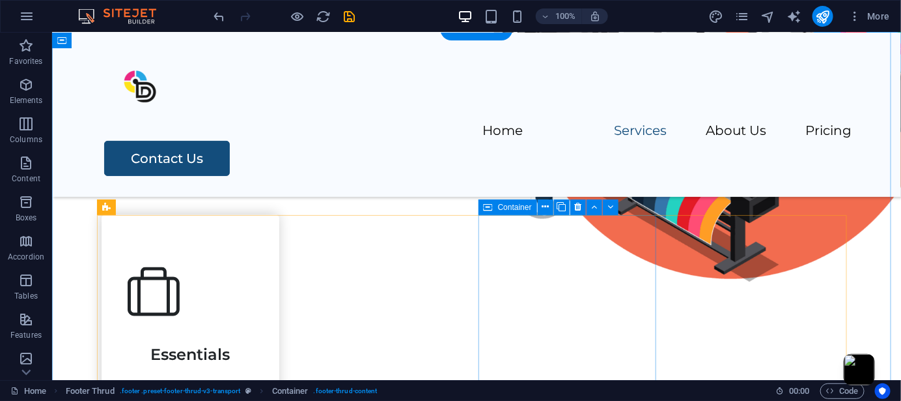
checkbox input "false"
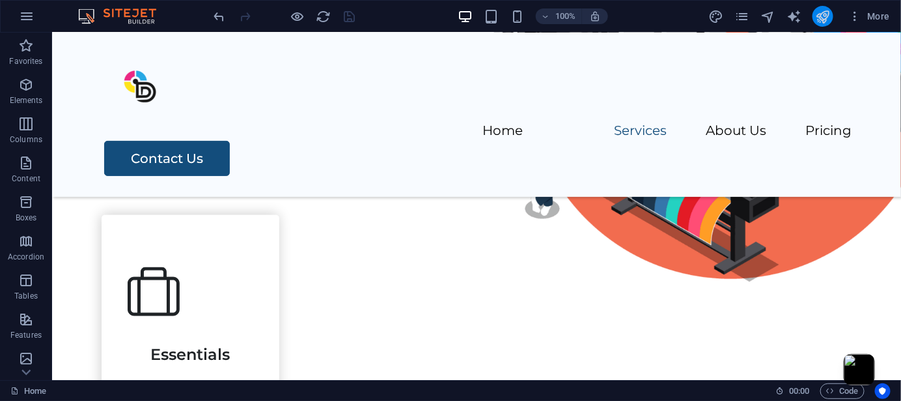
click at [817, 12] on icon "publish" at bounding box center [822, 16] width 15 height 15
